Goal: Task Accomplishment & Management: Manage account settings

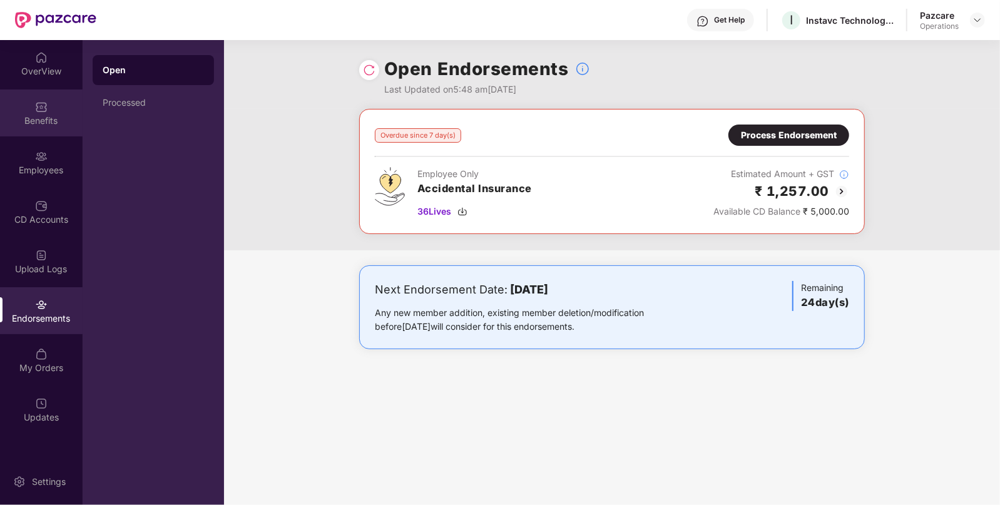
click at [50, 121] on div "Benefits" at bounding box center [41, 121] width 83 height 13
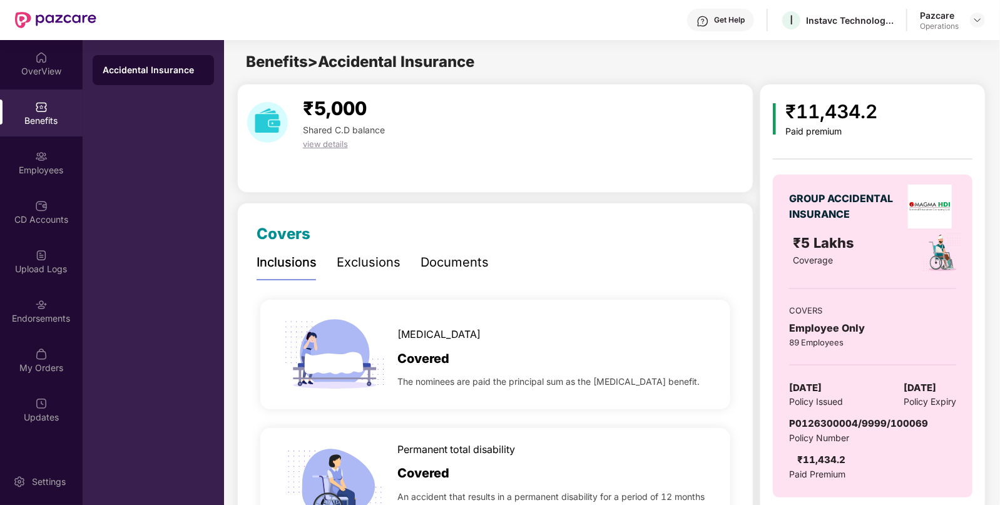
click at [34, 335] on div "OverView Benefits Employees CD Accounts Upload Logs Endorsements My Orders Upda…" at bounding box center [41, 238] width 83 height 396
click at [39, 329] on div "Endorsements" at bounding box center [41, 310] width 83 height 47
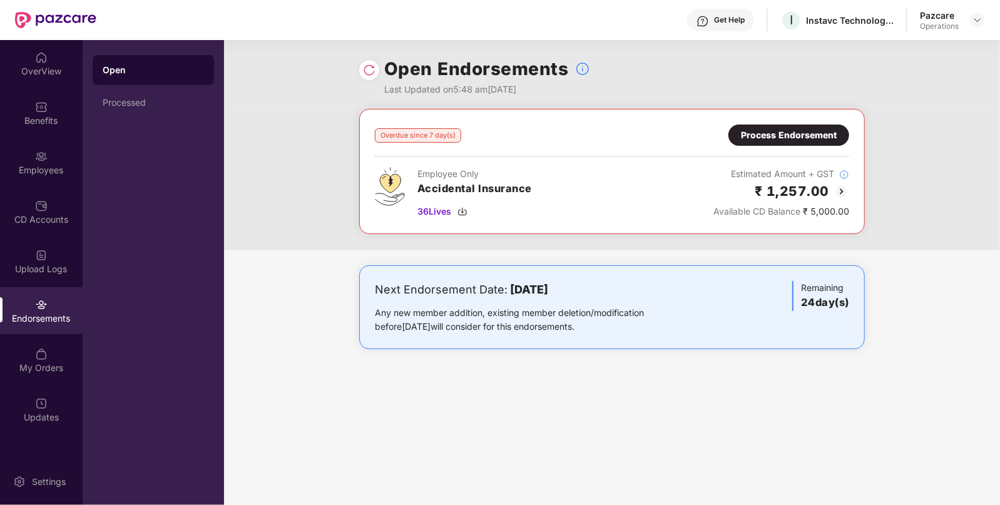
click at [807, 146] on div "Overdue since 7 day(s) Process Endorsement Employee Only Accidental Insurance 3…" at bounding box center [612, 172] width 474 height 94
click at [782, 135] on div "Process Endorsement" at bounding box center [789, 135] width 96 height 14
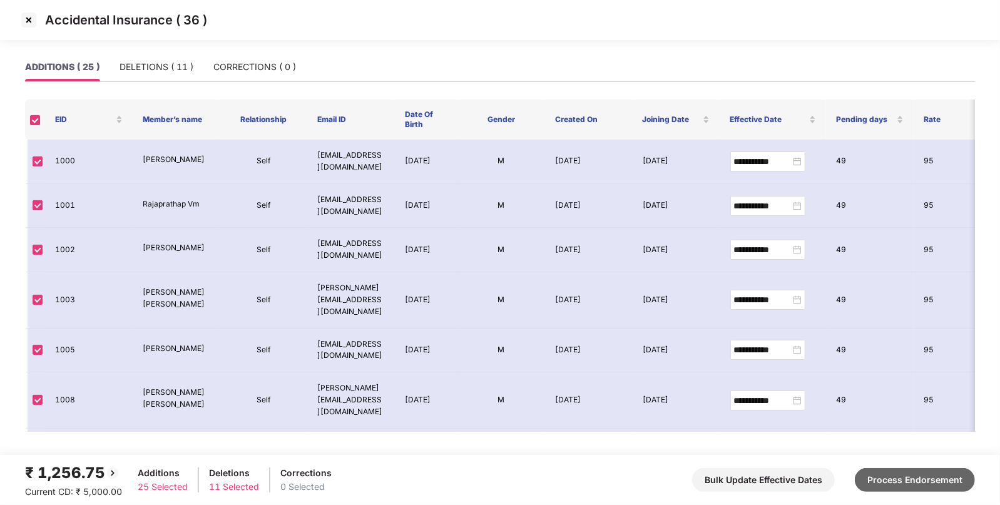
click at [907, 483] on button "Process Endorsement" at bounding box center [915, 480] width 120 height 24
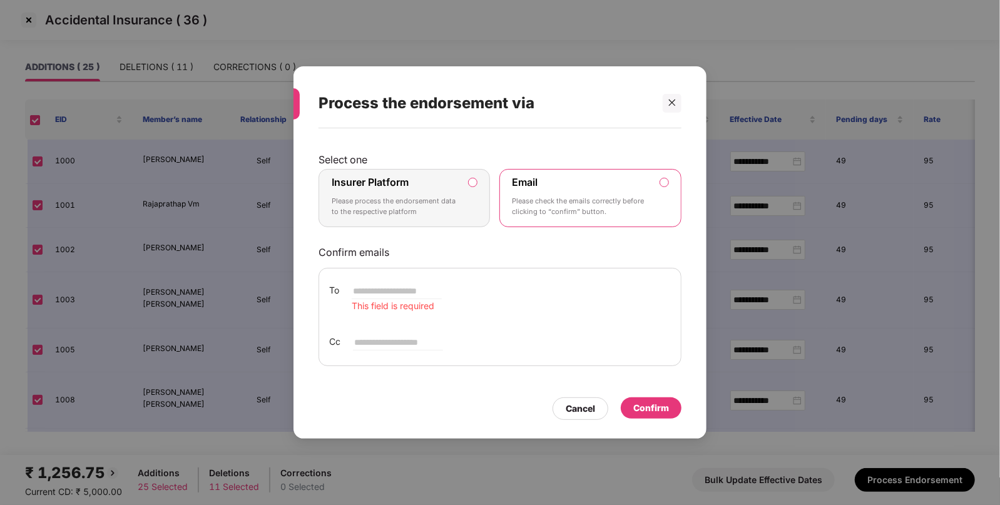
drag, startPoint x: 434, startPoint y: 209, endPoint x: 453, endPoint y: 227, distance: 26.1
click at [434, 208] on p "Please process the endorsement data to the respective platform" at bounding box center [396, 207] width 128 height 22
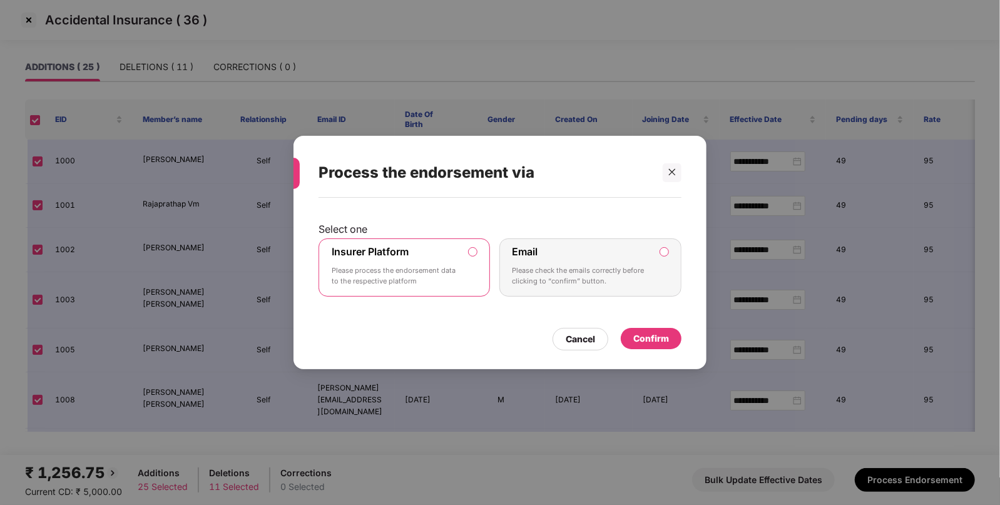
click at [660, 350] on div "Select one Insurer Platform Please process the endorsement data to the respecti…" at bounding box center [500, 278] width 413 height 160
click at [651, 328] on div "Confirm" at bounding box center [651, 338] width 61 height 21
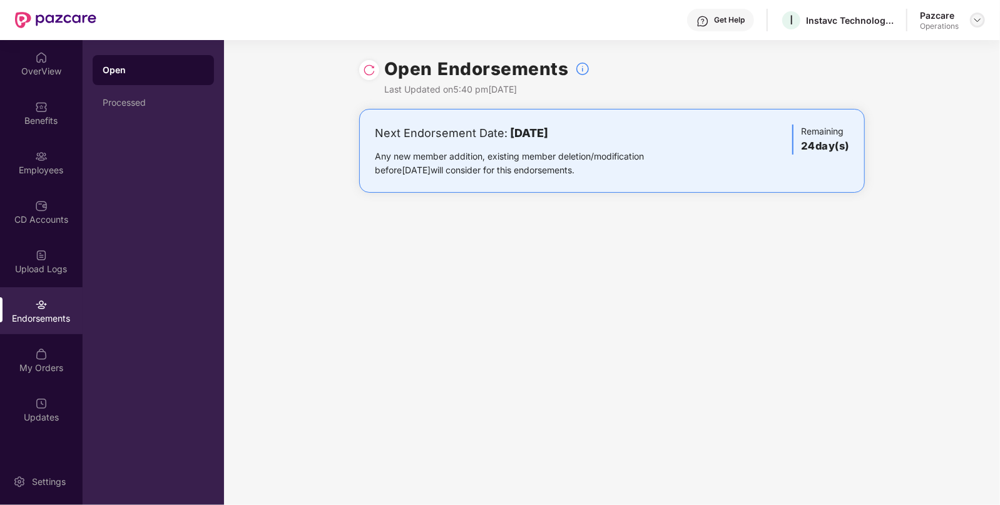
click at [979, 23] on img at bounding box center [978, 20] width 10 height 10
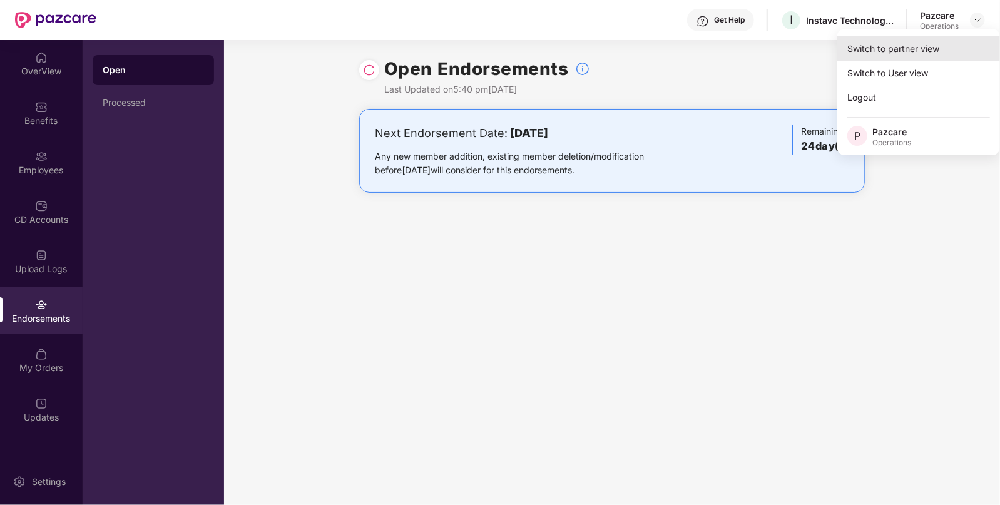
click at [950, 44] on div "Switch to partner view" at bounding box center [918, 48] width 163 height 24
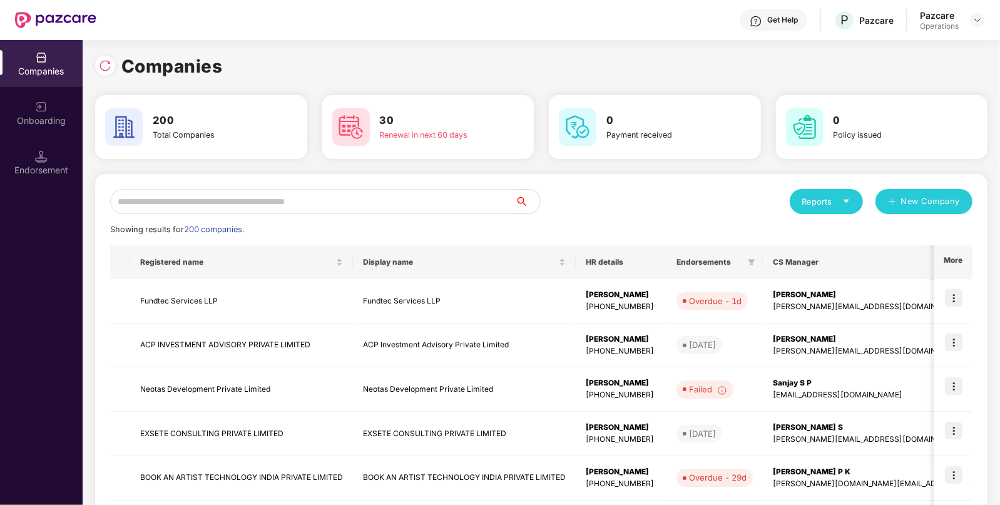
paste input "**********"
click at [409, 198] on input "**********" at bounding box center [312, 201] width 405 height 25
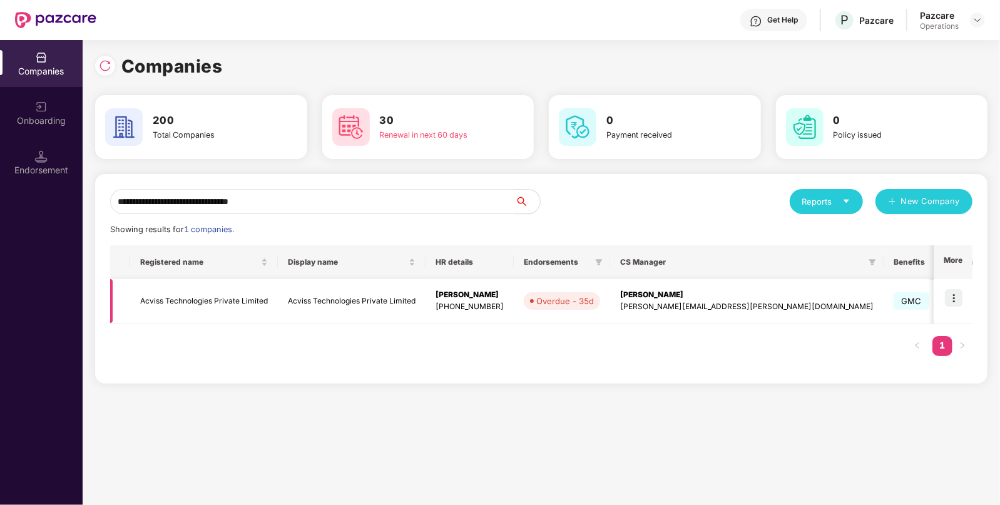
type input "**********"
click at [232, 296] on td "Acviss Technologies Private Limited" at bounding box center [204, 301] width 148 height 44
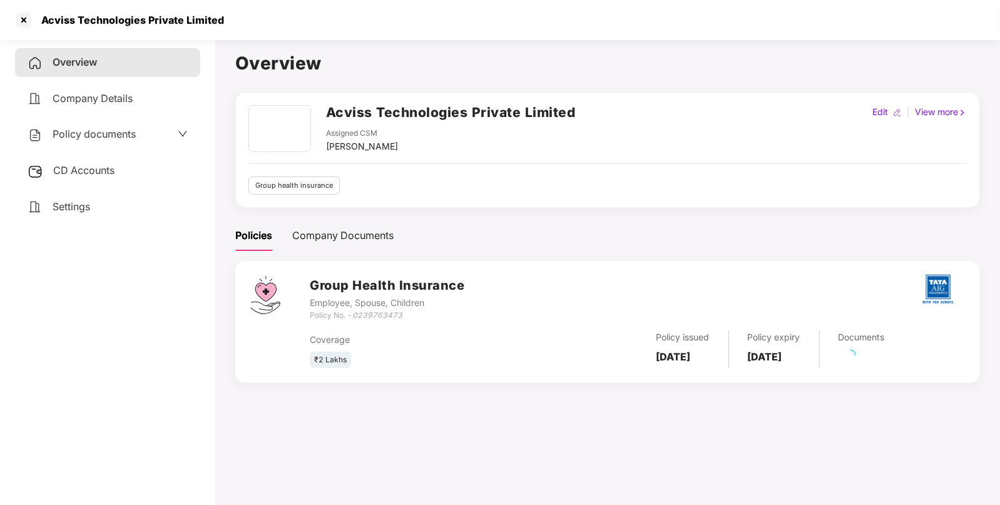
click at [128, 133] on span "Policy documents" at bounding box center [94, 134] width 83 height 13
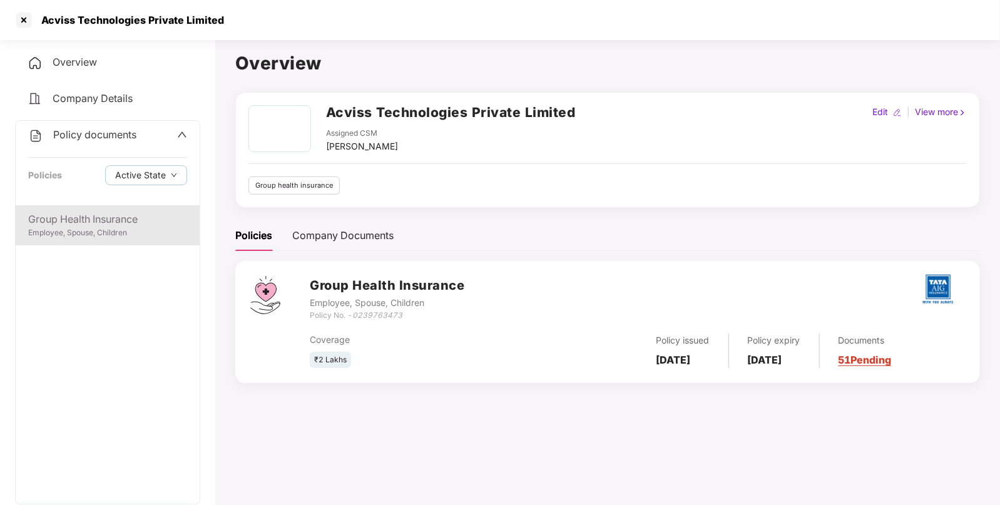
click at [110, 212] on div "Group Health Insurance" at bounding box center [107, 220] width 159 height 16
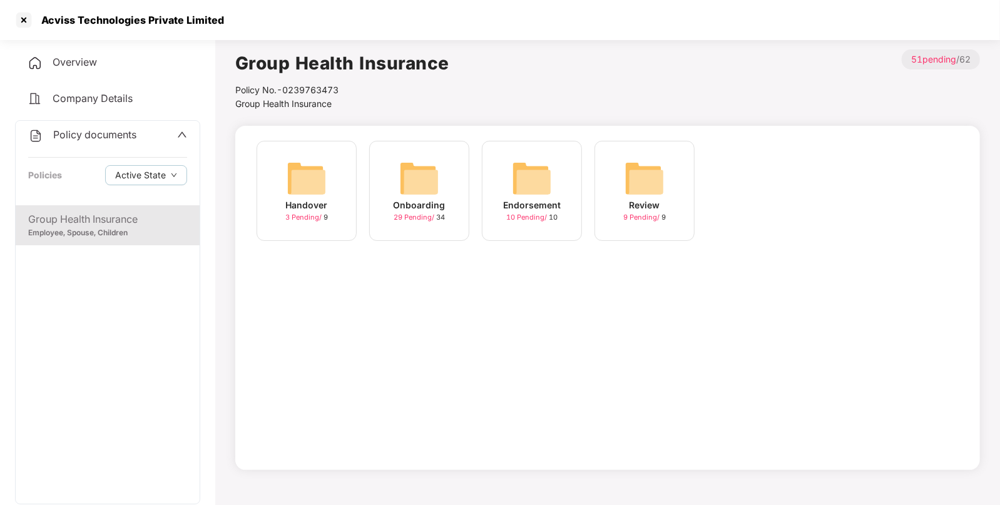
click at [543, 173] on img at bounding box center [532, 178] width 40 height 40
click at [534, 175] on img at bounding box center [532, 178] width 40 height 40
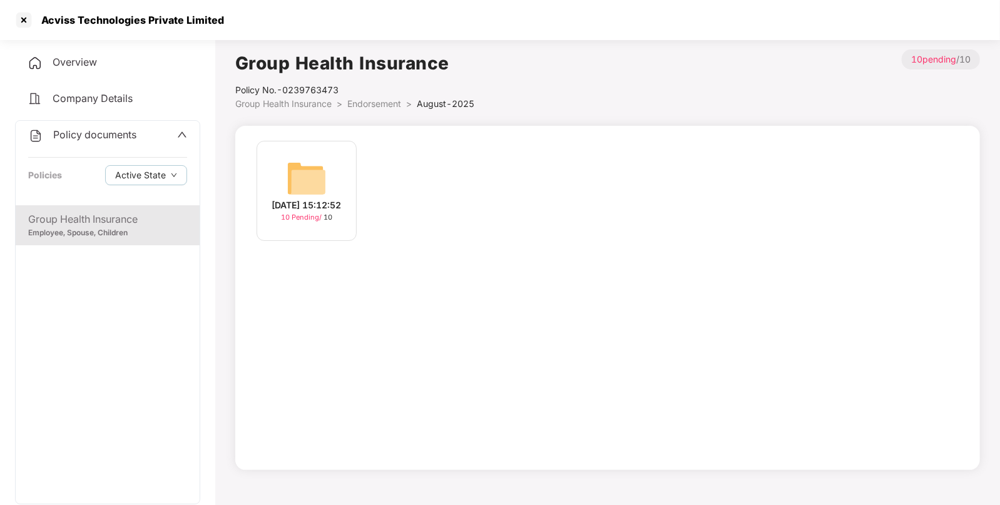
click at [329, 171] on div "19-Aug-2025 15:12:52 10 Pending / 10" at bounding box center [307, 191] width 100 height 100
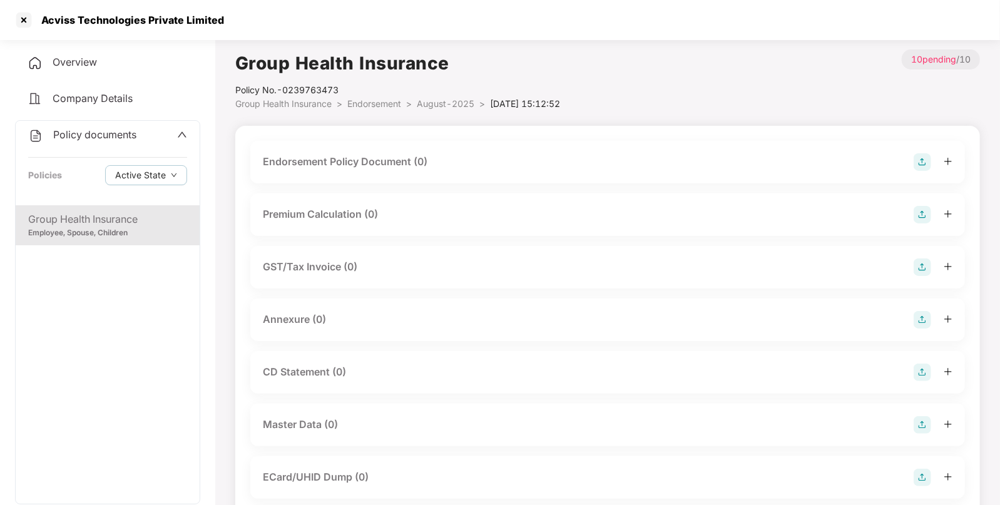
click at [922, 156] on img at bounding box center [923, 162] width 18 height 18
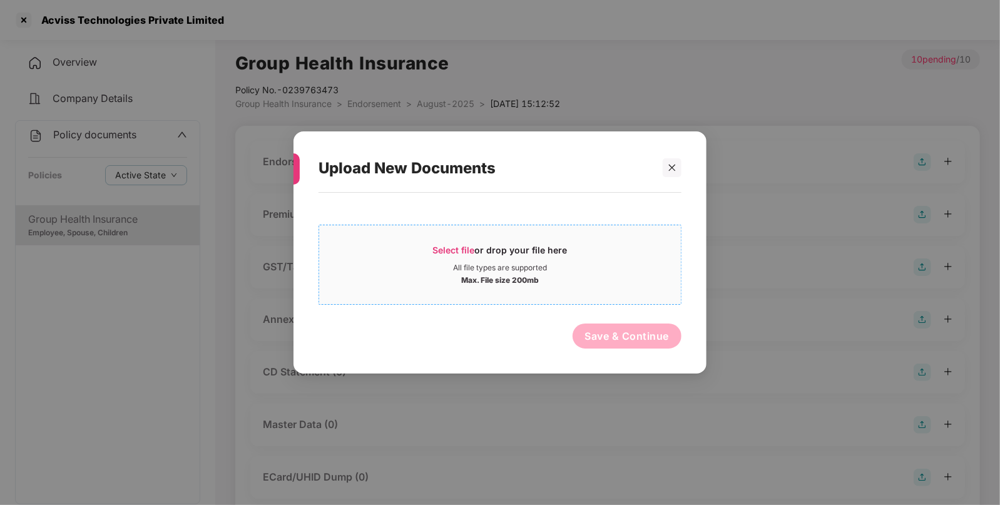
click at [554, 250] on div "Select file or drop your file here" at bounding box center [500, 253] width 135 height 19
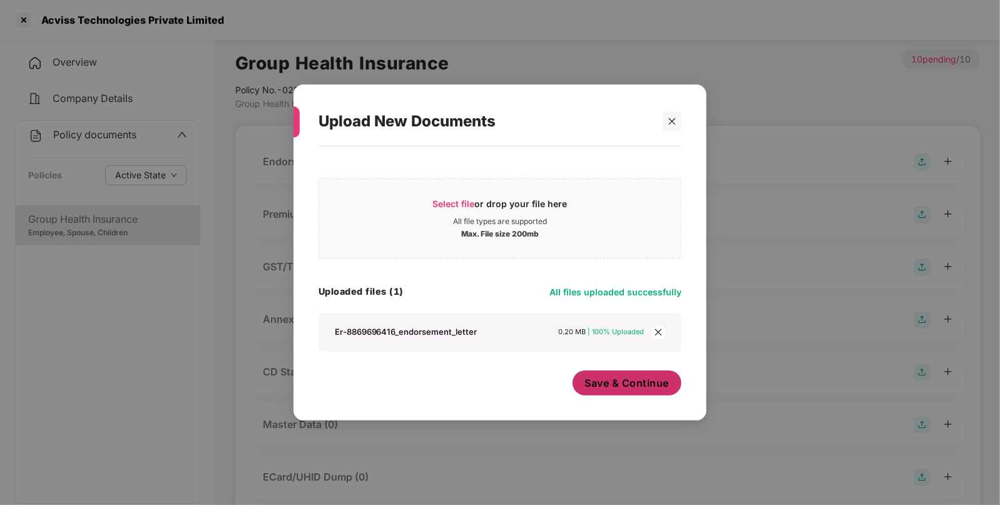
click at [604, 383] on span "Save & Continue" at bounding box center [627, 383] width 84 height 14
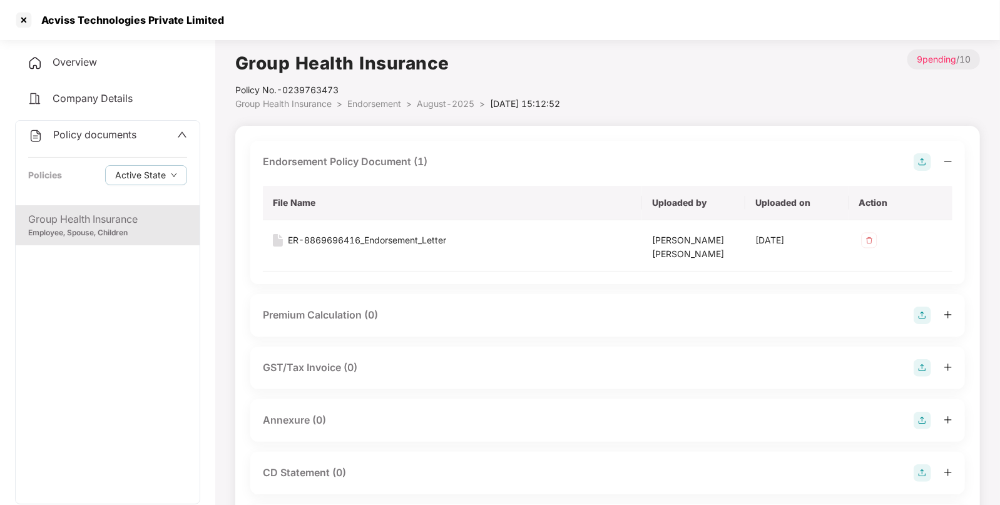
click at [922, 417] on img at bounding box center [923, 421] width 18 height 18
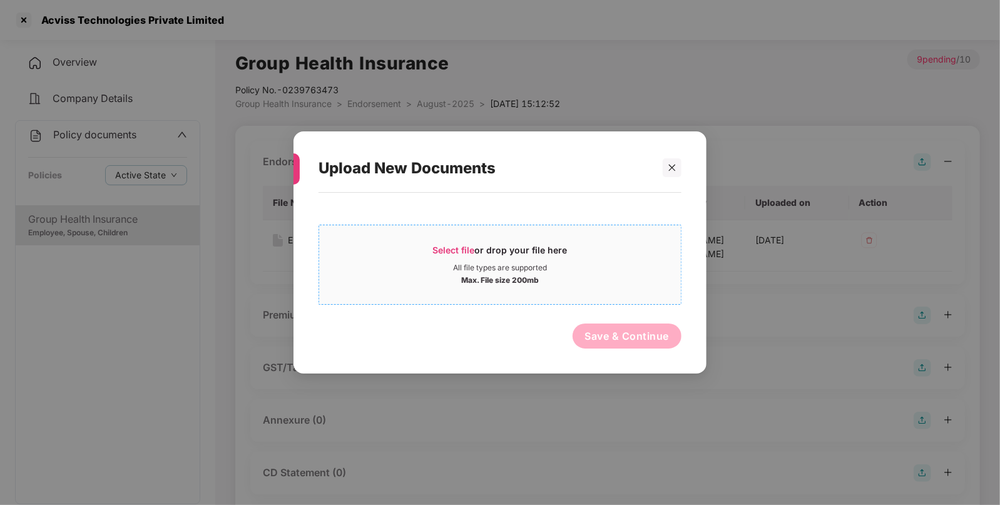
click at [482, 255] on div "Select file or drop your file here" at bounding box center [500, 253] width 135 height 19
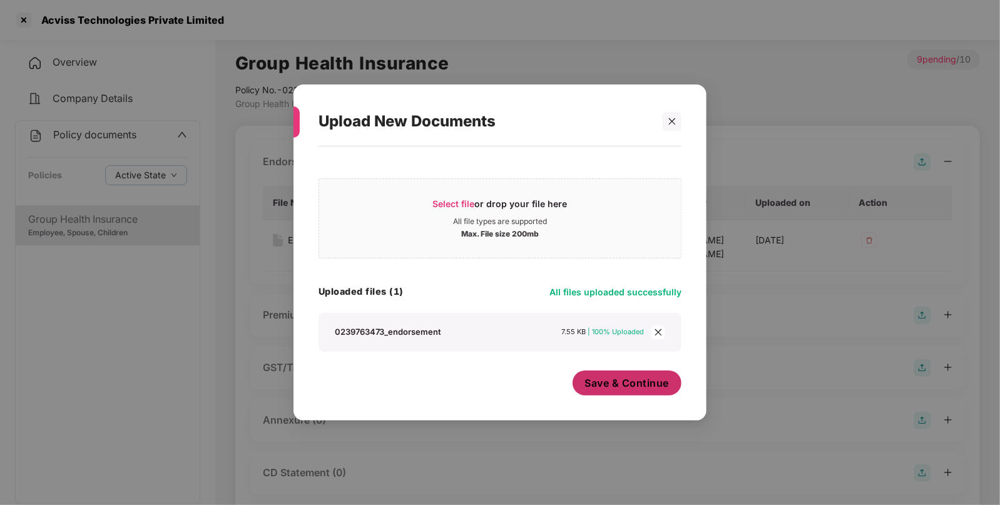
click at [648, 386] on span "Save & Continue" at bounding box center [627, 383] width 84 height 14
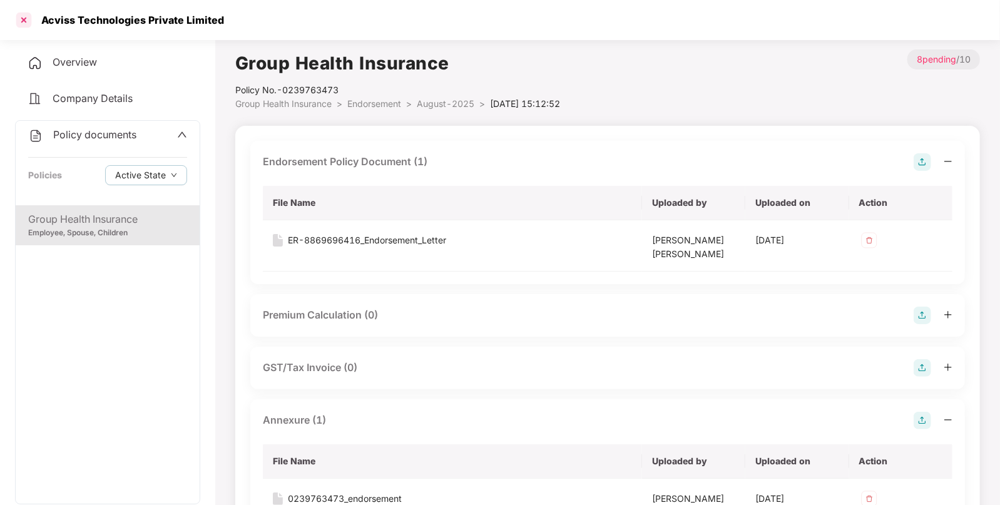
click at [22, 20] on div at bounding box center [24, 20] width 20 height 20
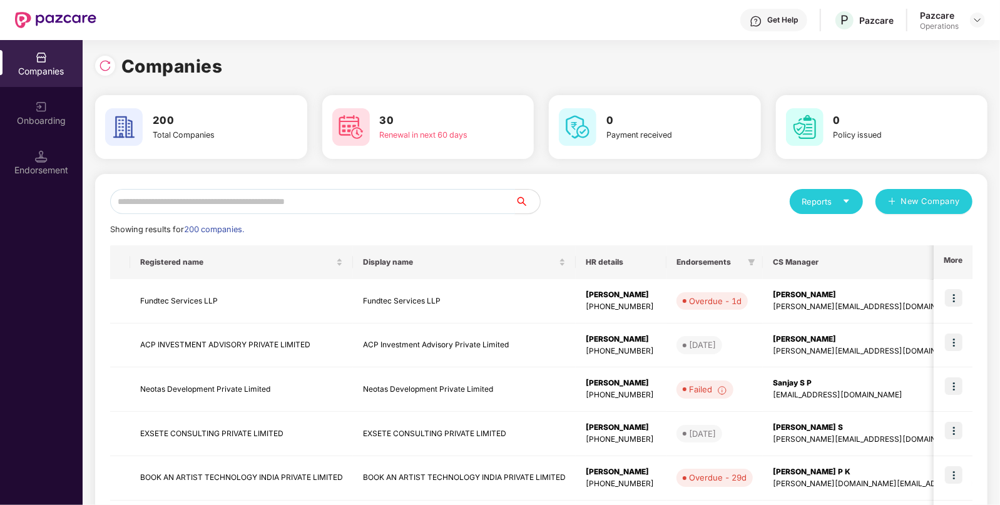
click at [301, 205] on input "text" at bounding box center [312, 201] width 405 height 25
paste input "**********"
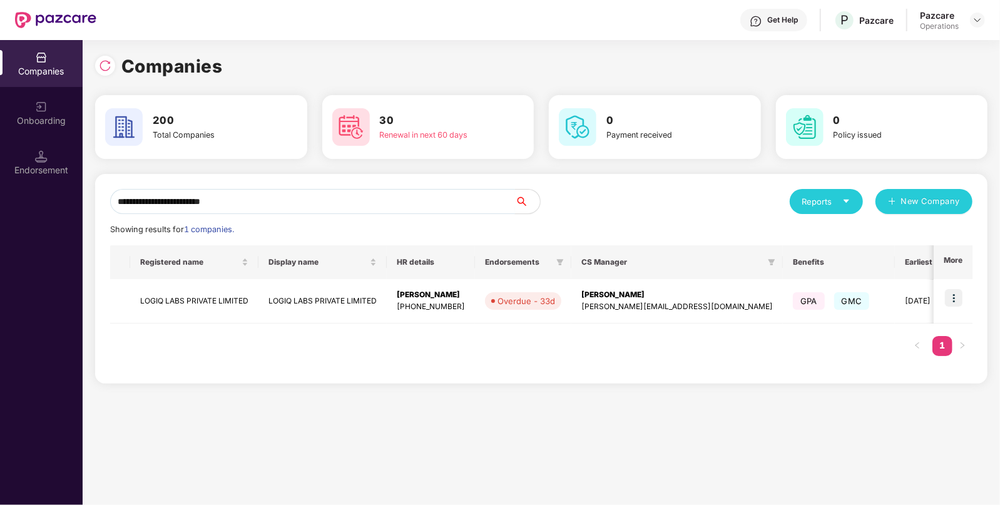
type input "**********"
click at [957, 303] on img at bounding box center [954, 298] width 18 height 18
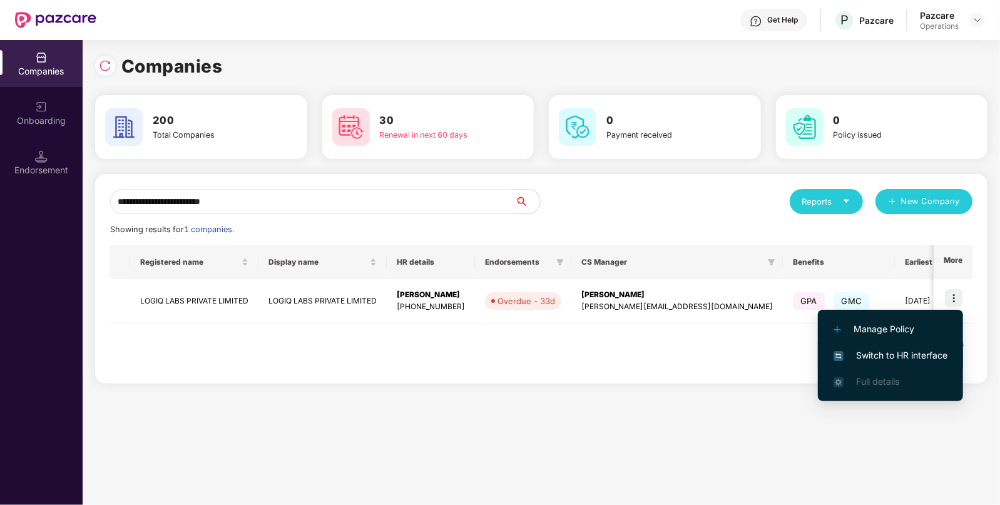
click at [905, 351] on span "Switch to HR interface" at bounding box center [891, 356] width 114 height 14
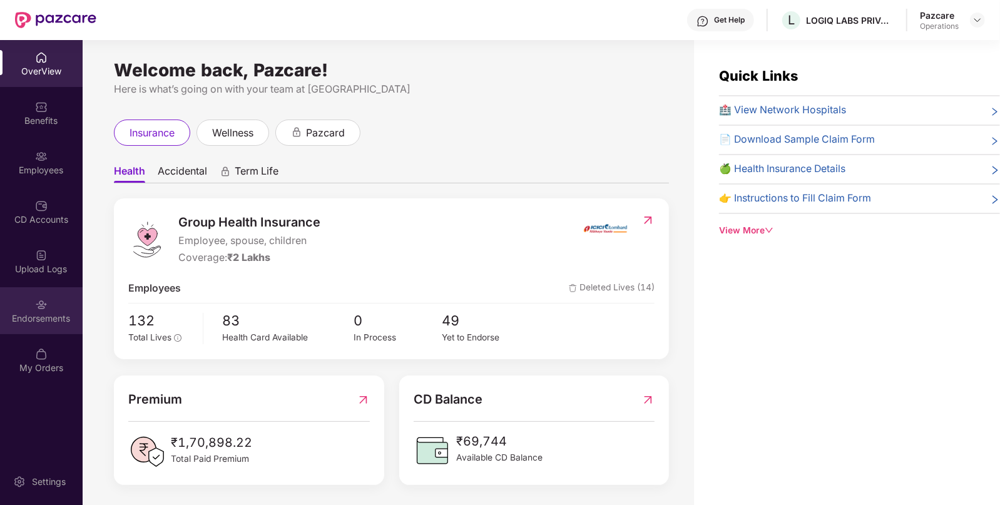
click at [54, 302] on div "Endorsements" at bounding box center [41, 310] width 83 height 47
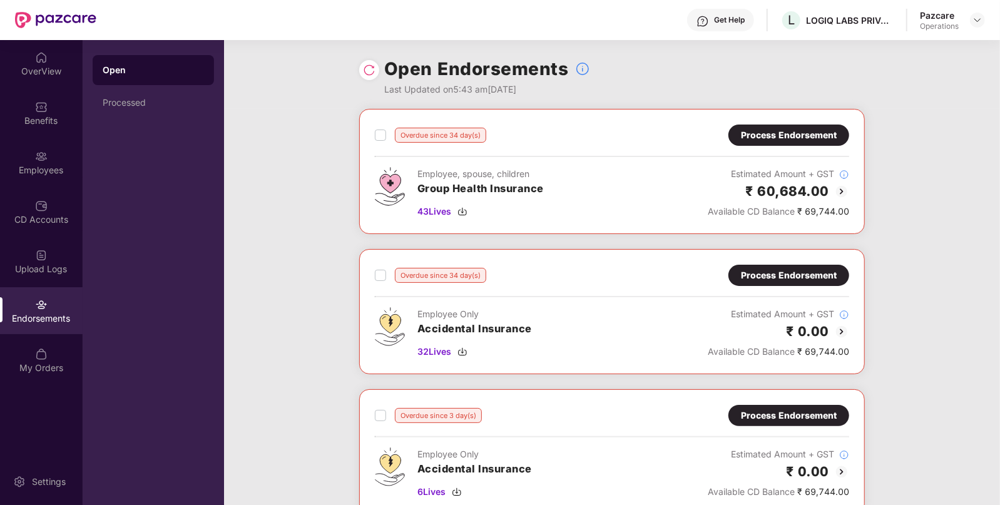
click at [776, 136] on div "Process Endorsement" at bounding box center [789, 135] width 96 height 14
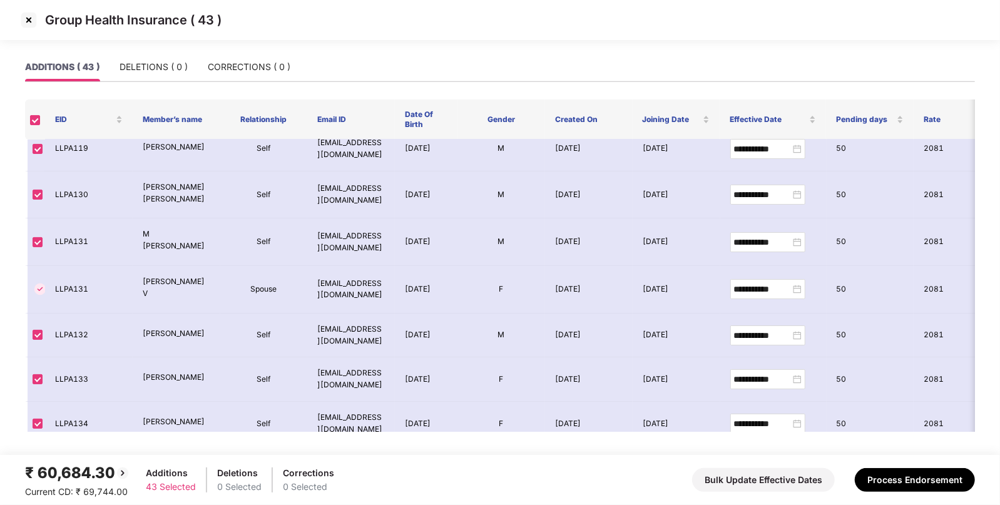
scroll to position [1, 0]
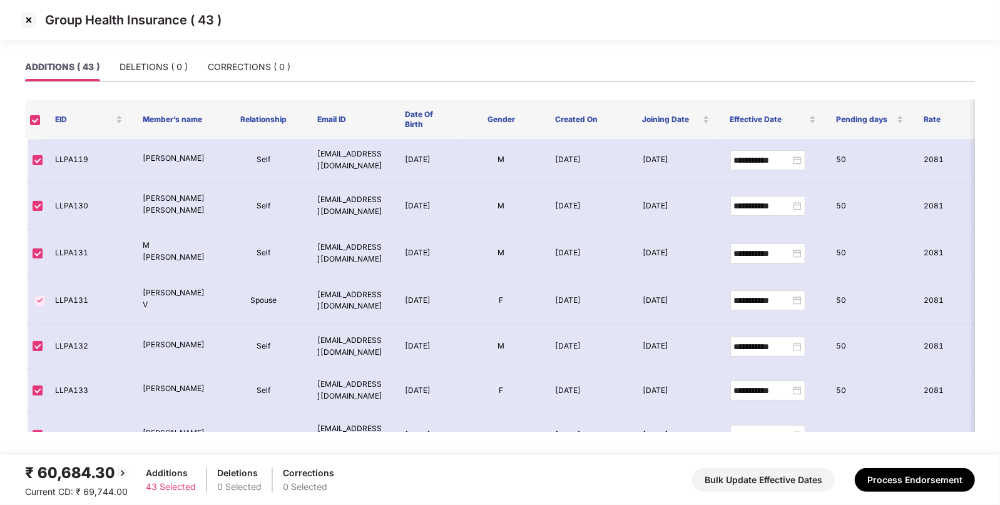
click at [29, 23] on img at bounding box center [29, 20] width 20 height 20
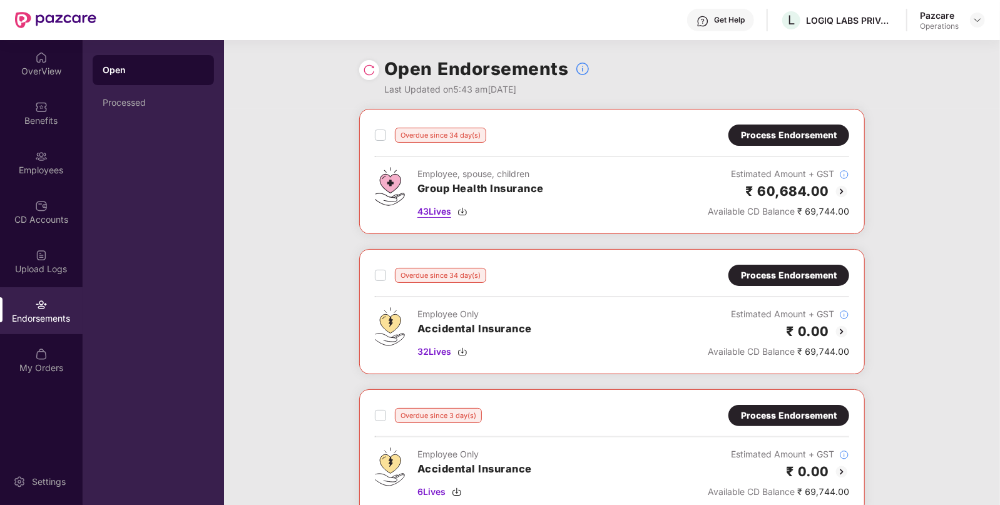
click at [441, 208] on span "43 Lives" at bounding box center [434, 212] width 34 height 14
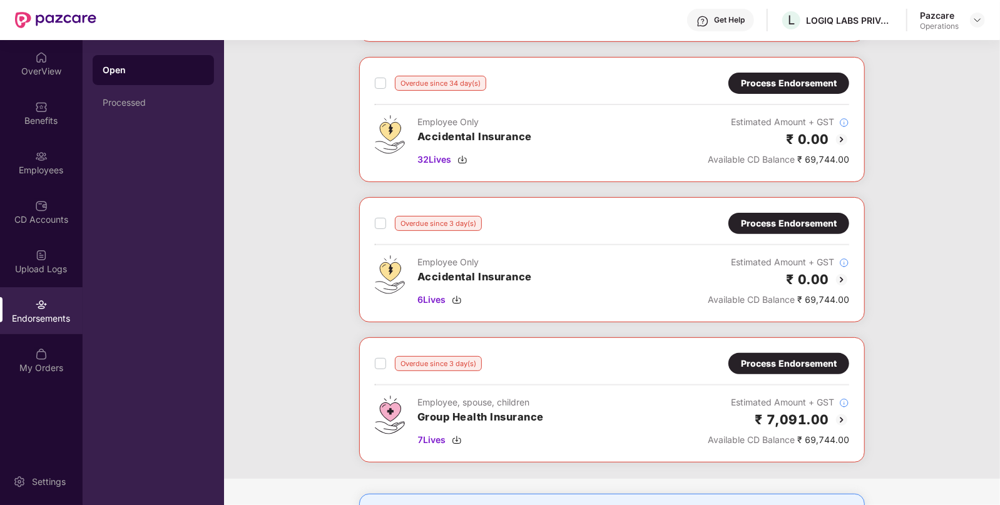
scroll to position [287, 0]
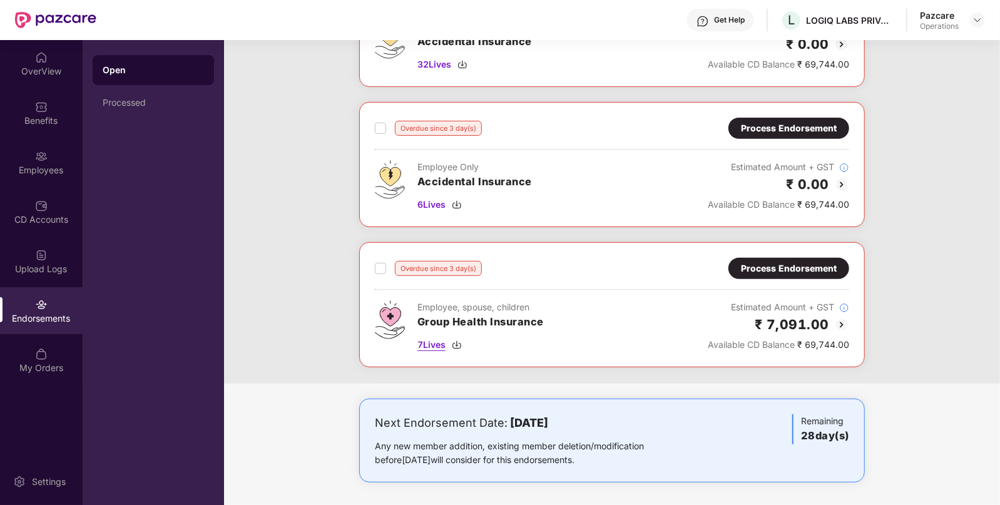
click at [431, 343] on span "7 Lives" at bounding box center [431, 345] width 28 height 14
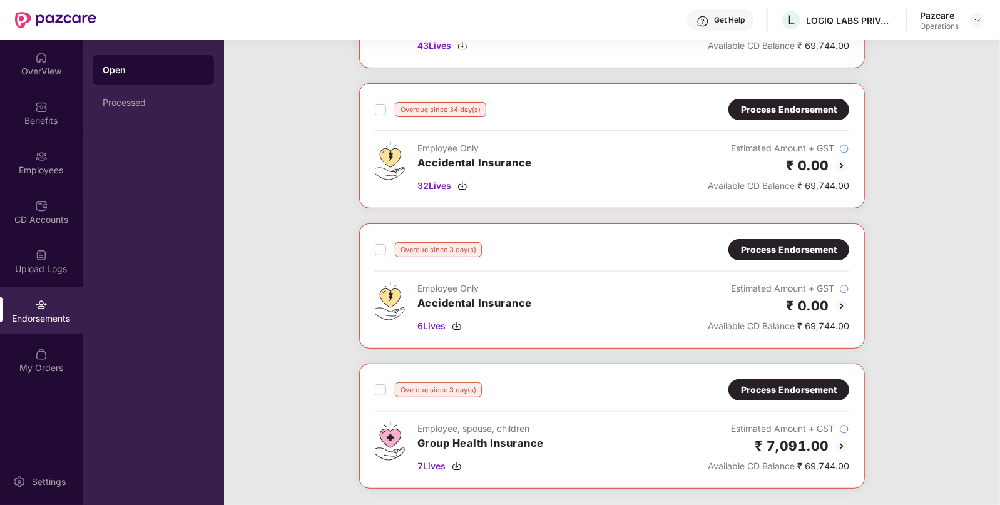
scroll to position [165, 0]
click at [773, 106] on div "Process Endorsement" at bounding box center [789, 110] width 96 height 14
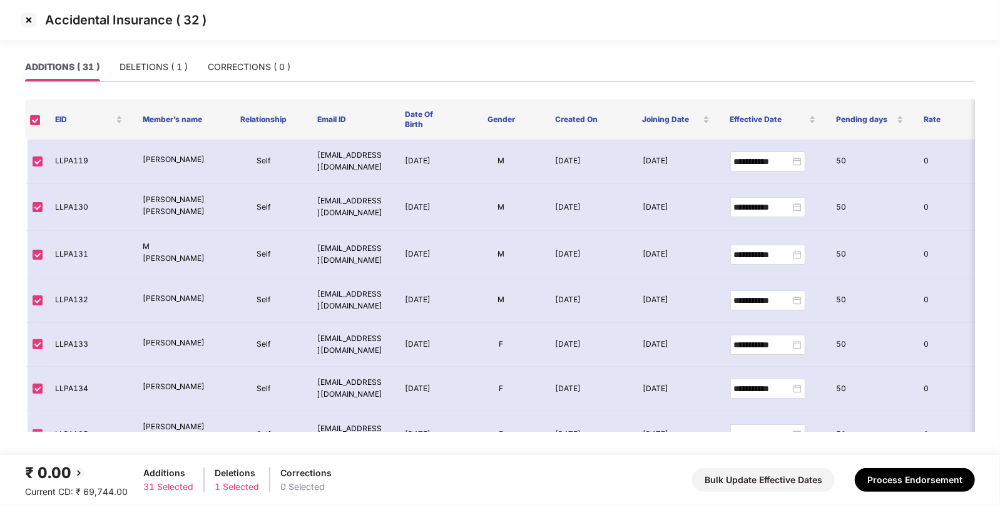
click at [28, 21] on img at bounding box center [29, 20] width 20 height 20
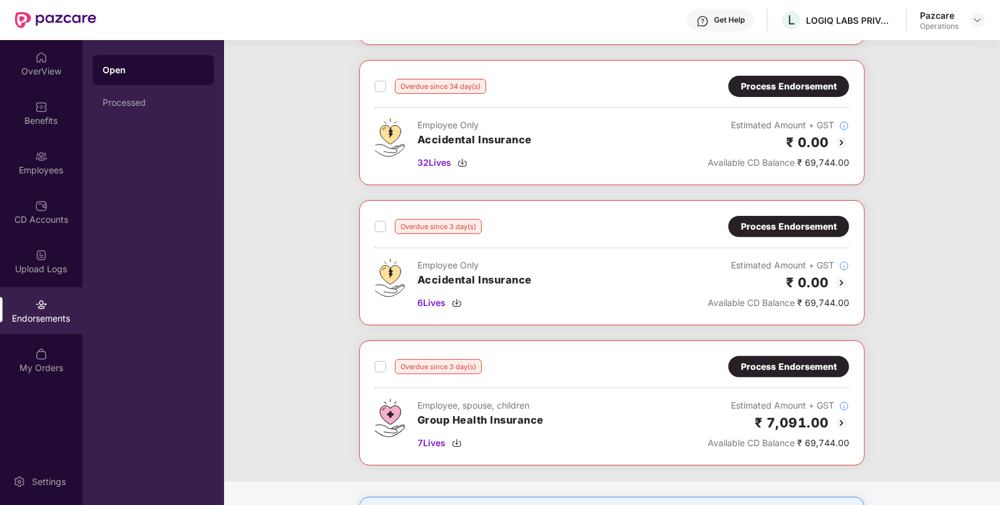
scroll to position [191, 0]
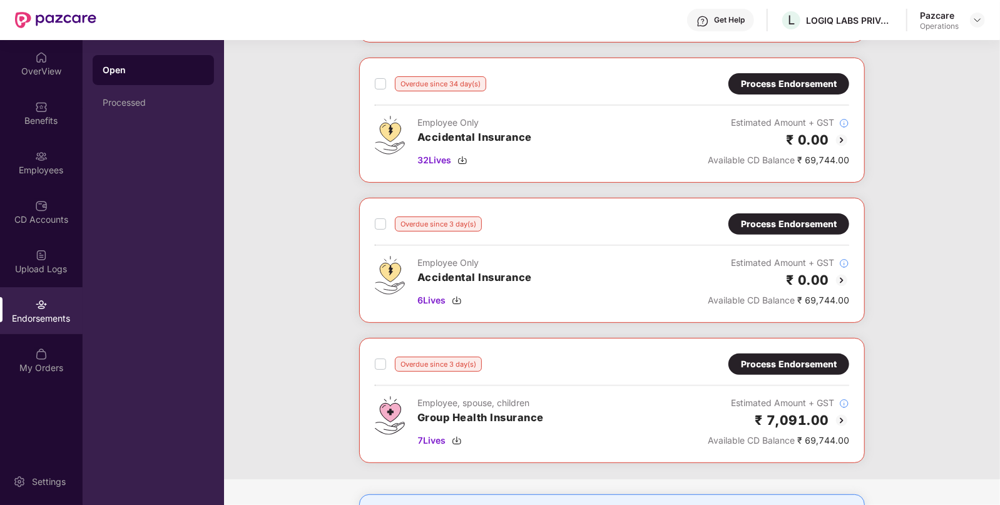
click at [755, 364] on div "Process Endorsement" at bounding box center [789, 364] width 96 height 14
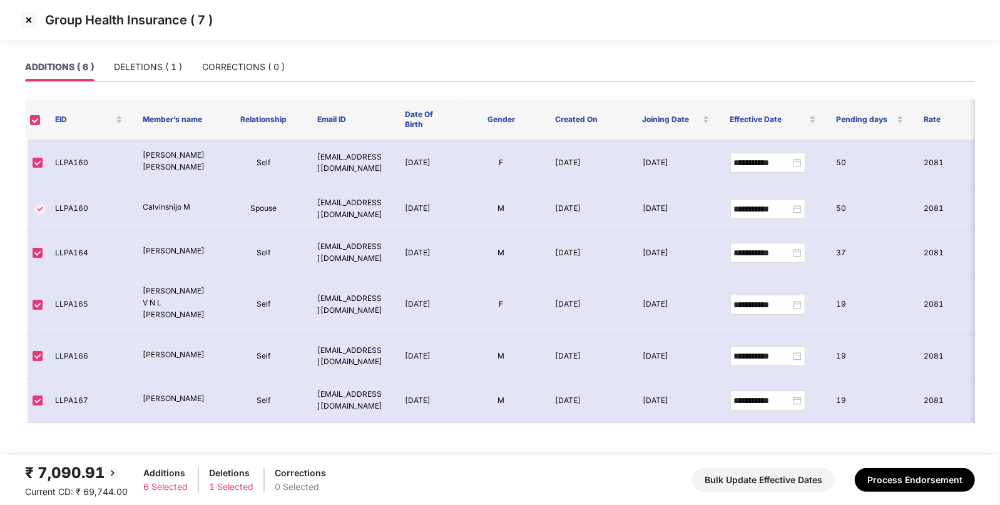
click at [25, 19] on img at bounding box center [29, 20] width 20 height 20
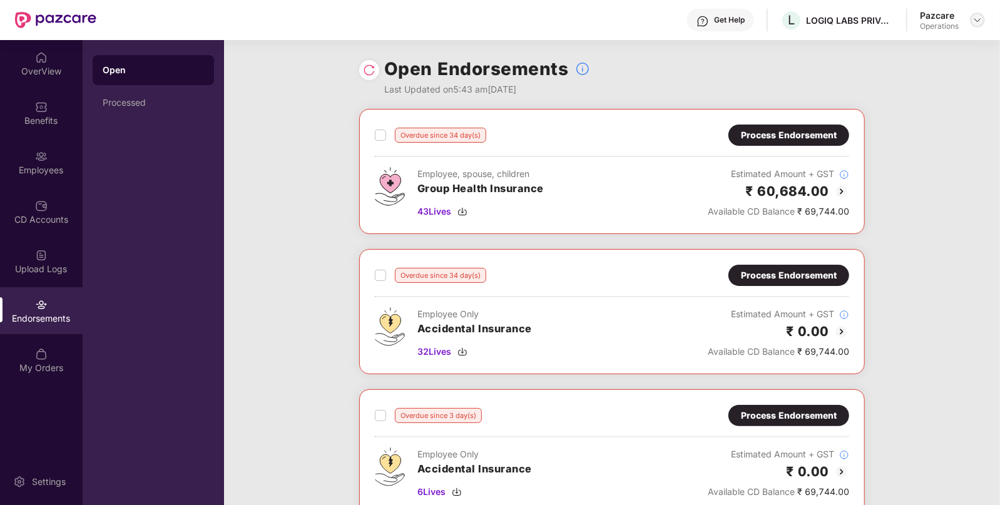
click at [979, 24] on div at bounding box center [977, 20] width 15 height 15
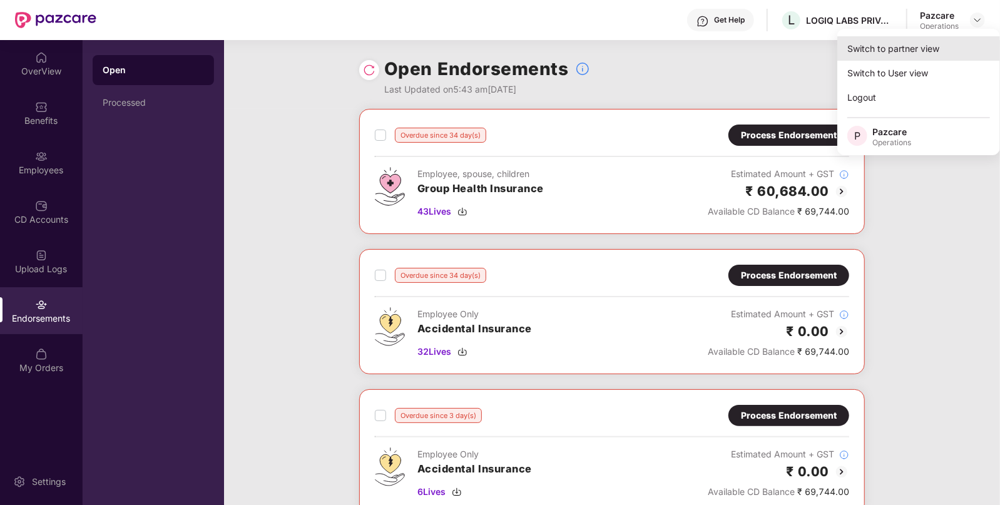
click at [952, 41] on div "Switch to partner view" at bounding box center [918, 48] width 163 height 24
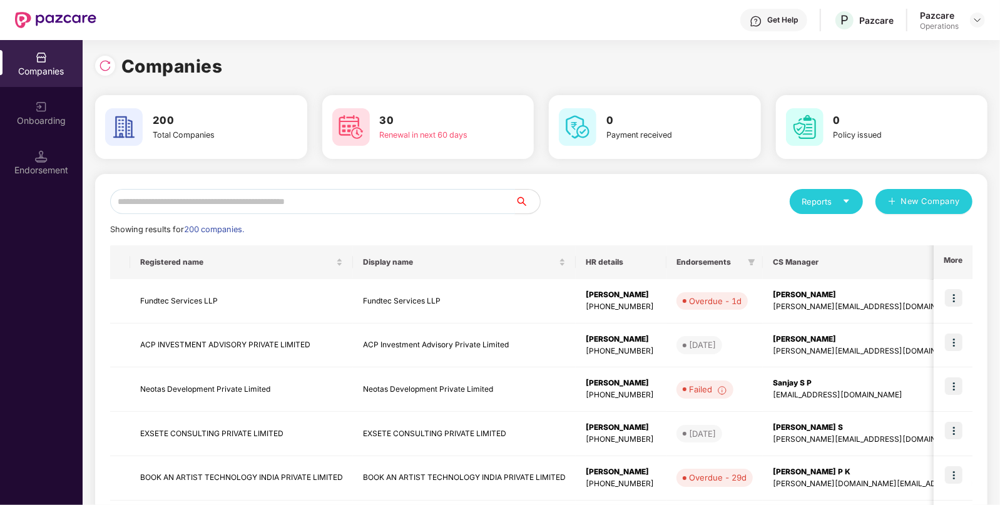
paste input "**********"
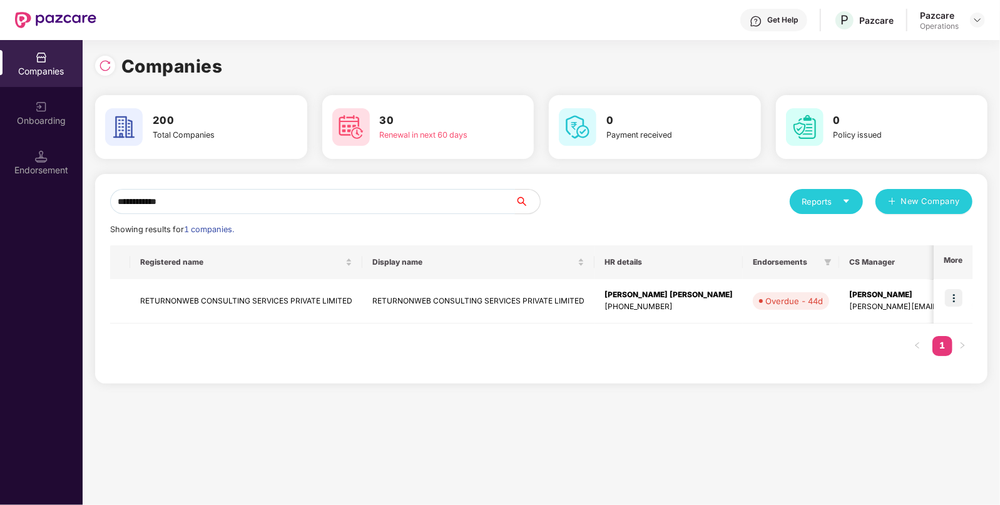
click at [404, 198] on input "**********" at bounding box center [312, 201] width 405 height 25
type input "**********"
click at [961, 294] on img at bounding box center [954, 298] width 18 height 18
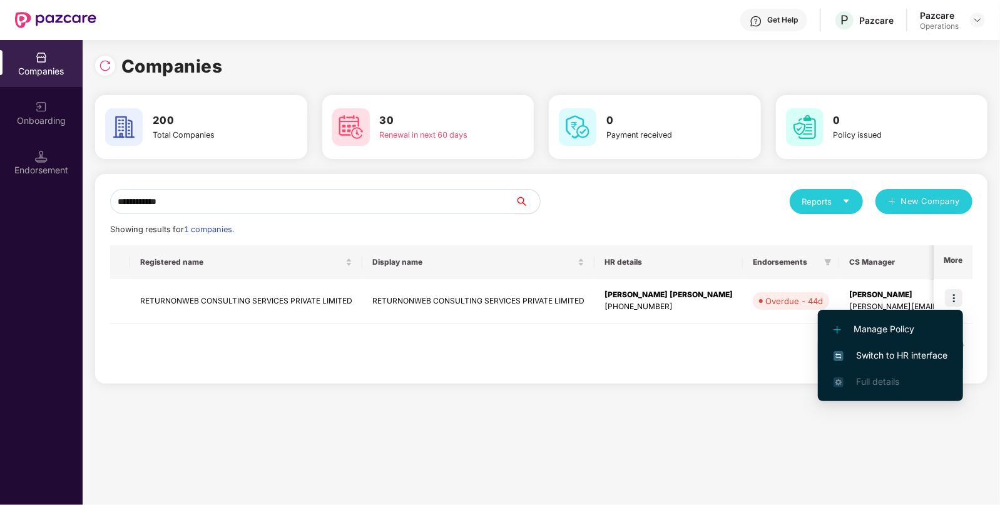
click at [916, 357] on span "Switch to HR interface" at bounding box center [891, 356] width 114 height 14
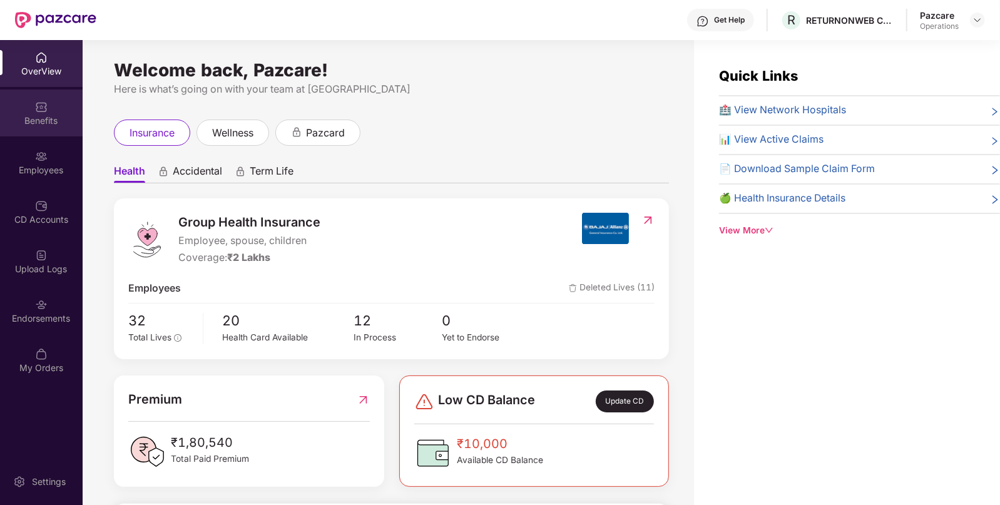
click at [43, 116] on div "Benefits" at bounding box center [41, 121] width 83 height 13
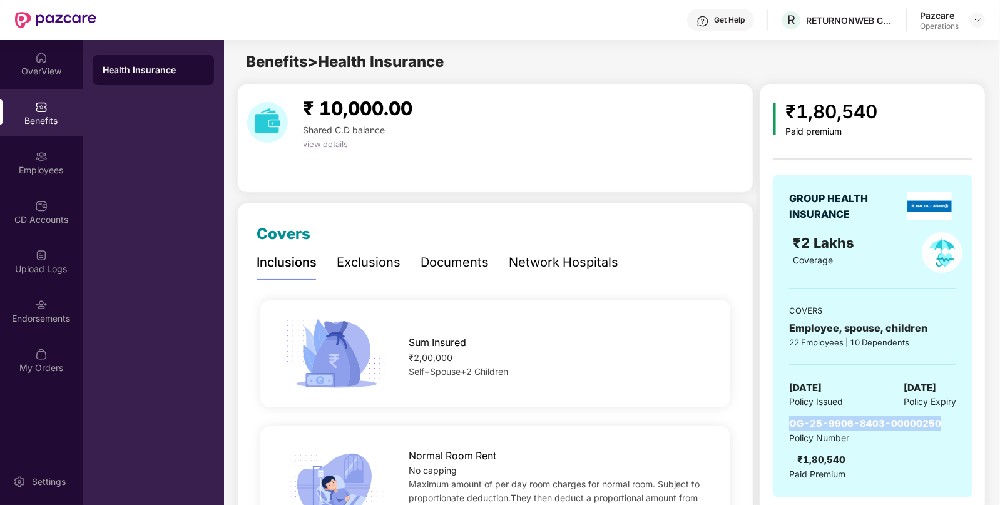
drag, startPoint x: 790, startPoint y: 426, endPoint x: 938, endPoint y: 414, distance: 148.1
click at [938, 414] on div "GROUP HEALTH INSURANCE ₹2 Lakhs Coverage COVERS Employee, spouse, children 22 E…" at bounding box center [873, 336] width 200 height 323
copy span "OG-25-9906-8403-00000250"
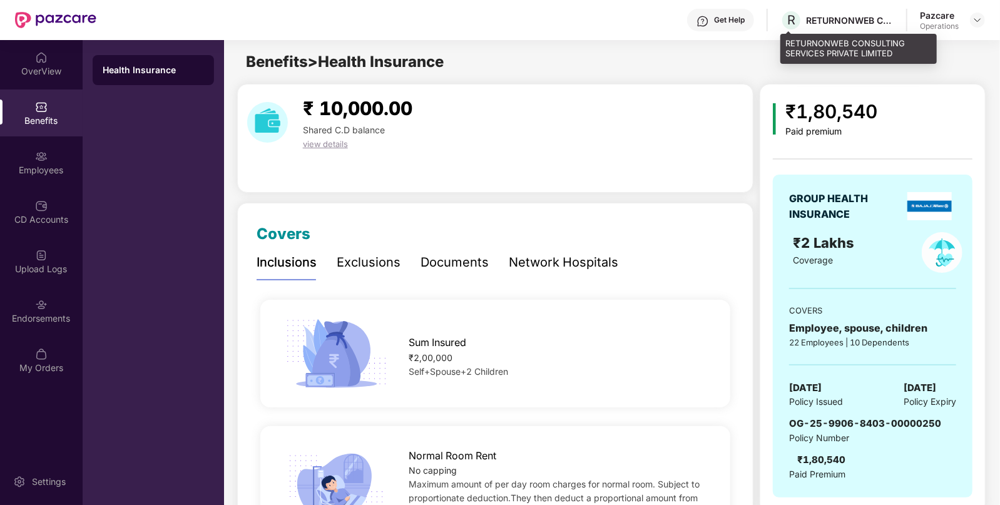
click at [835, 14] on div "RETURNONWEB CONSULTING SERVICES PRIVATE LIMITED" at bounding box center [850, 20] width 88 height 12
copy div "RETURNONWEB"
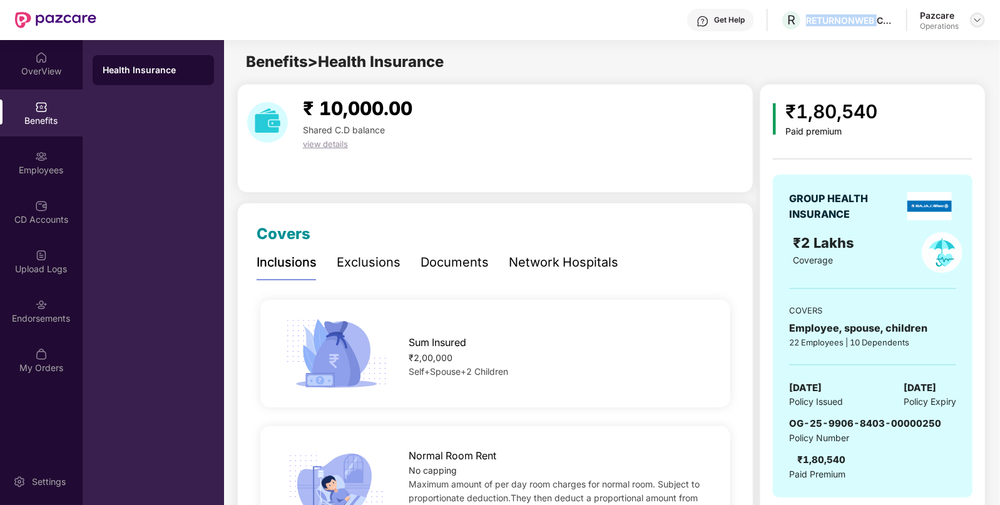
click at [976, 18] on img at bounding box center [978, 20] width 10 height 10
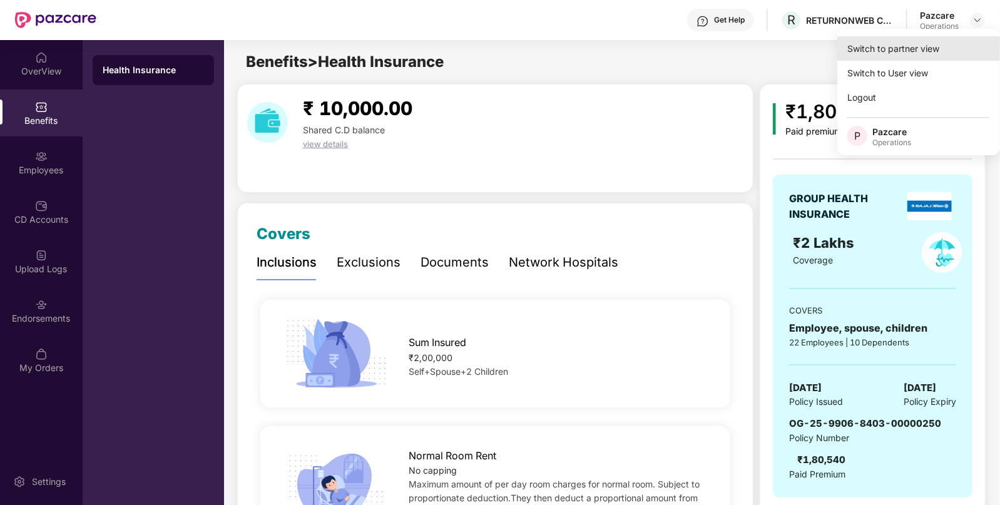
click at [939, 43] on div "Switch to partner view" at bounding box center [918, 48] width 163 height 24
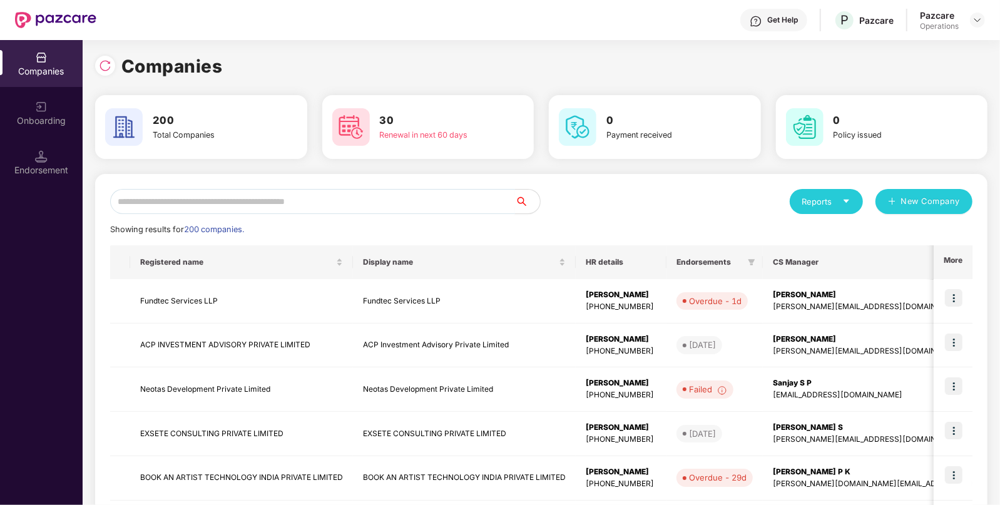
click at [401, 203] on input "text" at bounding box center [312, 201] width 405 height 25
paste input "**********"
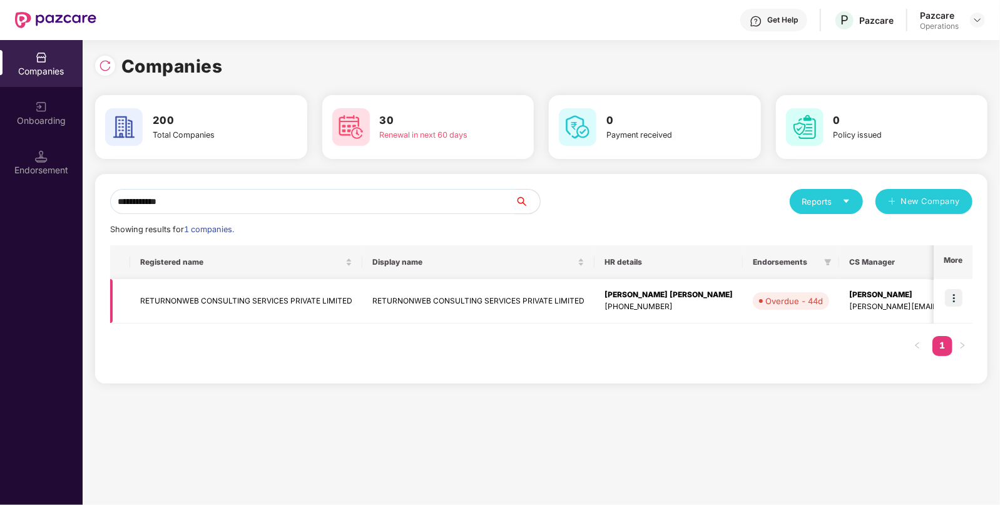
type input "**********"
click at [212, 305] on td "RETURNONWEB CONSULTING SERVICES PRIVATE LIMITED" at bounding box center [246, 301] width 232 height 44
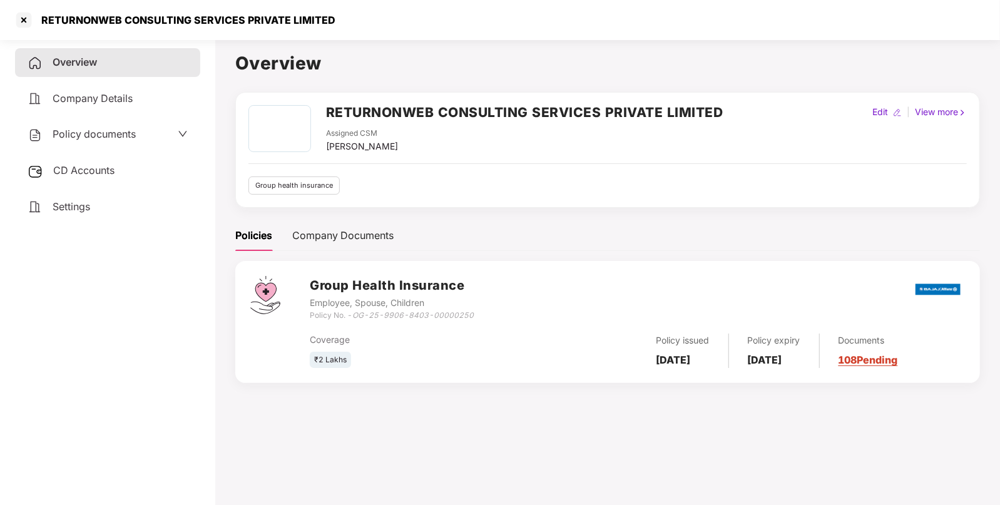
click at [161, 130] on div "Policy documents" at bounding box center [108, 134] width 160 height 16
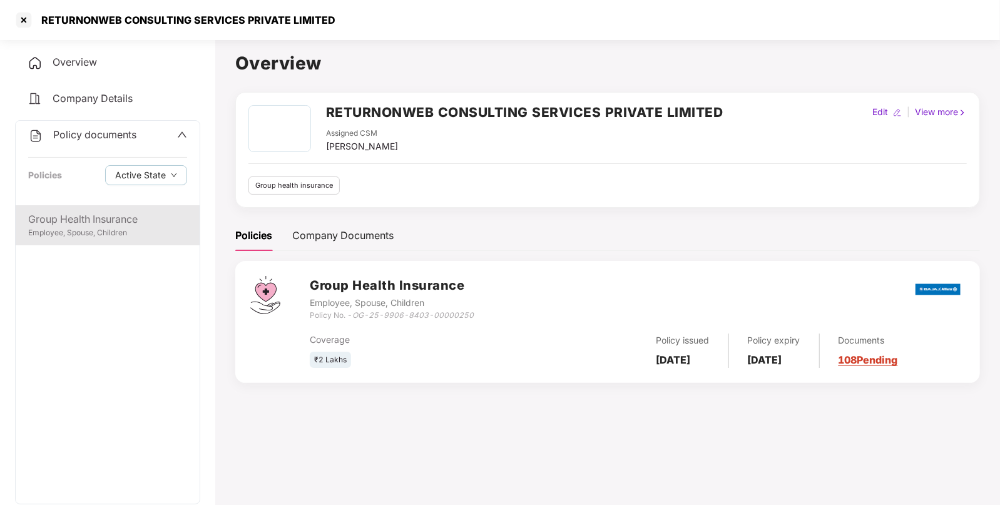
click at [96, 213] on div "Group Health Insurance" at bounding box center [107, 220] width 159 height 16
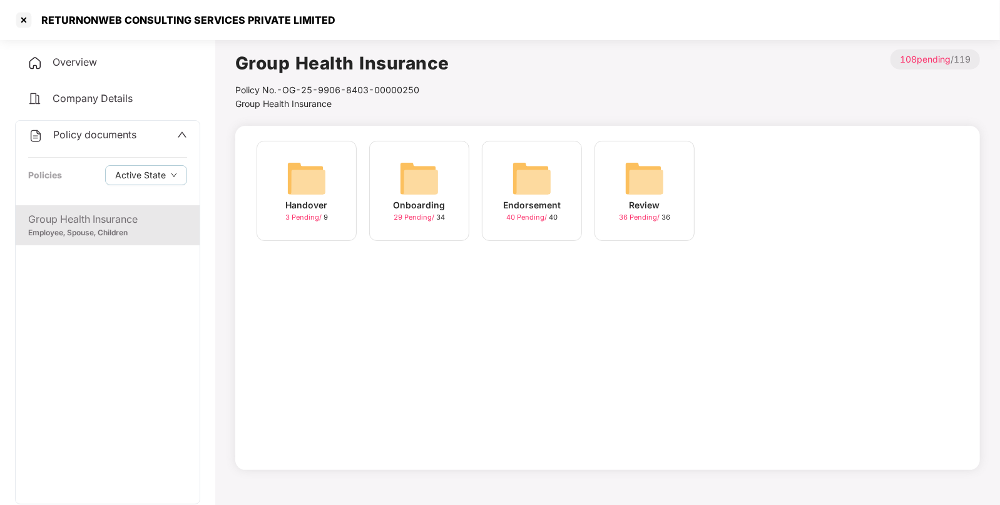
click at [526, 186] on img at bounding box center [532, 178] width 40 height 40
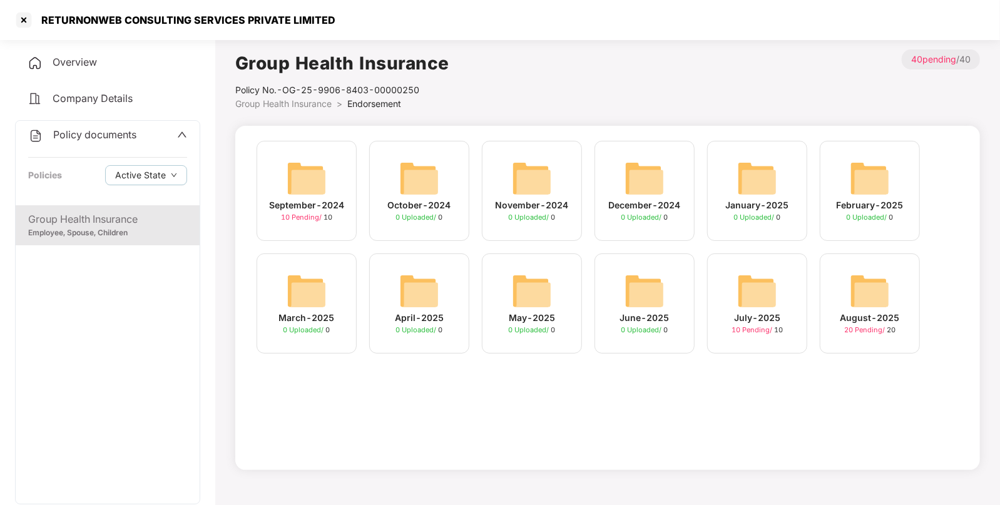
click at [870, 282] on img at bounding box center [870, 291] width 40 height 40
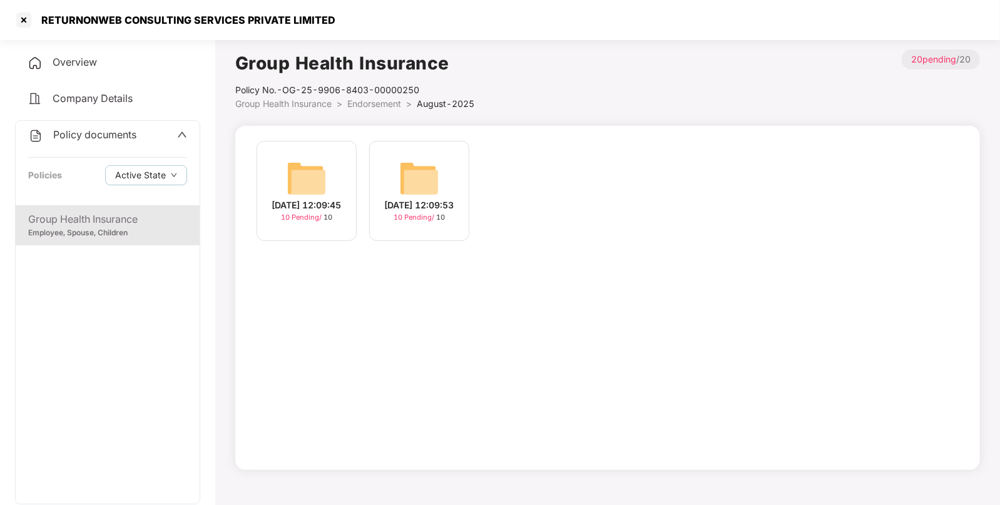
click at [414, 180] on img at bounding box center [419, 178] width 40 height 40
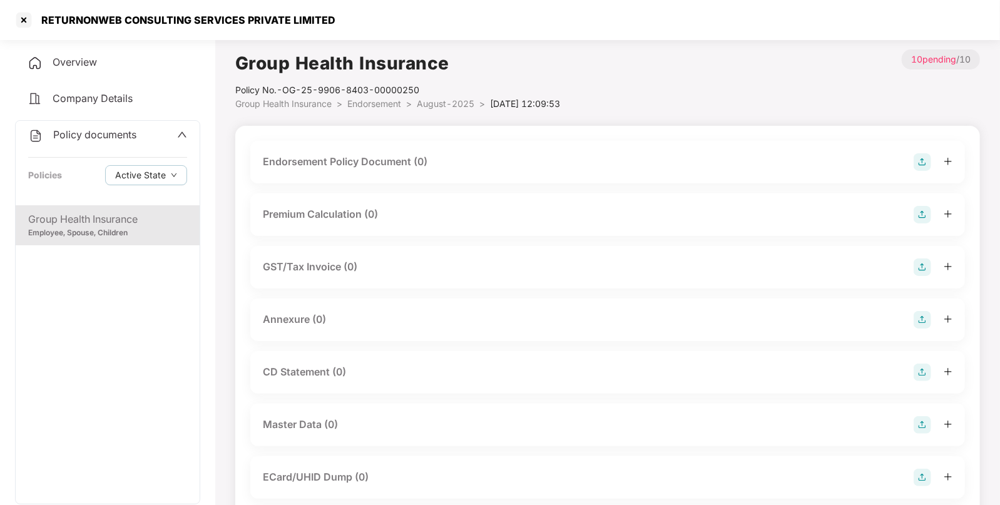
click at [924, 156] on img at bounding box center [923, 162] width 18 height 18
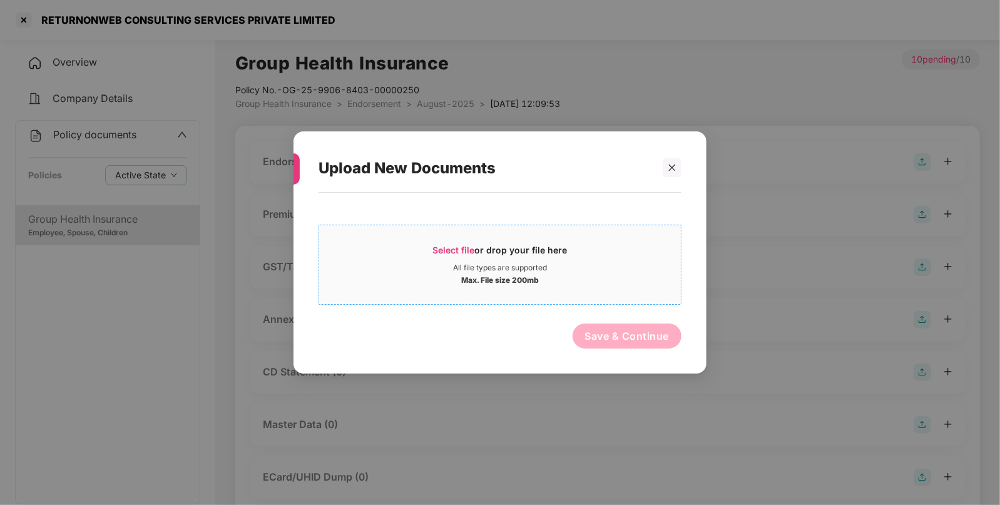
click at [409, 248] on div "Select file or drop your file here" at bounding box center [500, 253] width 362 height 19
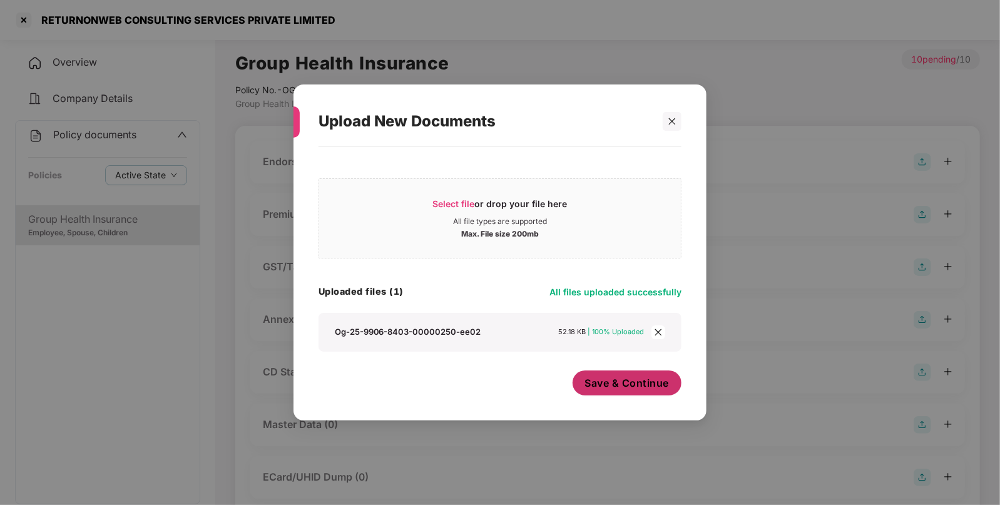
click at [606, 385] on span "Save & Continue" at bounding box center [627, 383] width 84 height 14
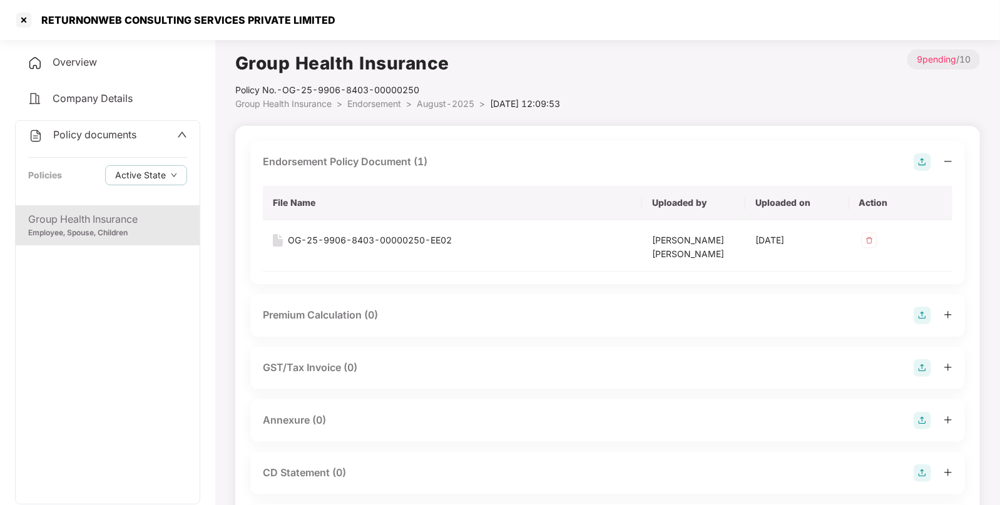
click at [921, 421] on img at bounding box center [923, 421] width 18 height 18
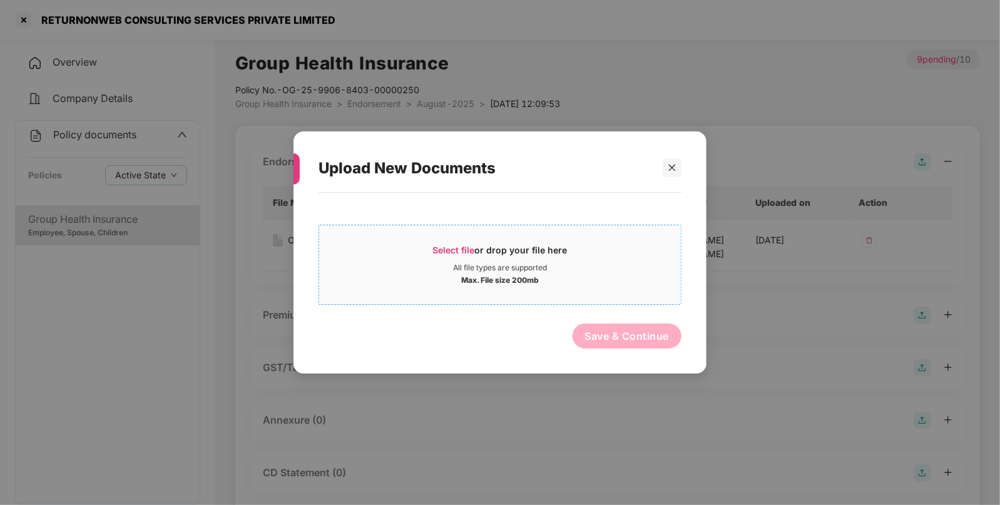
click at [494, 250] on div "Select file or drop your file here" at bounding box center [500, 253] width 135 height 19
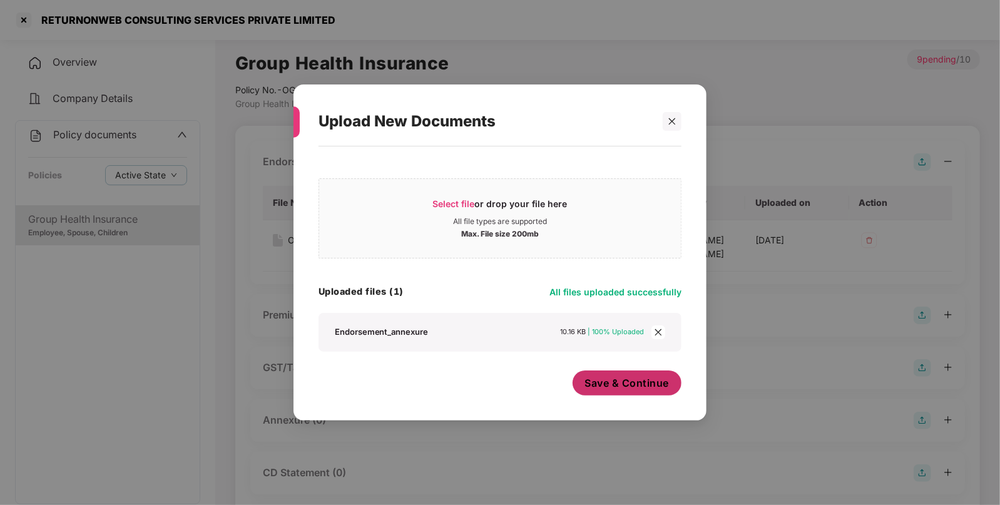
click at [610, 383] on span "Save & Continue" at bounding box center [627, 383] width 84 height 14
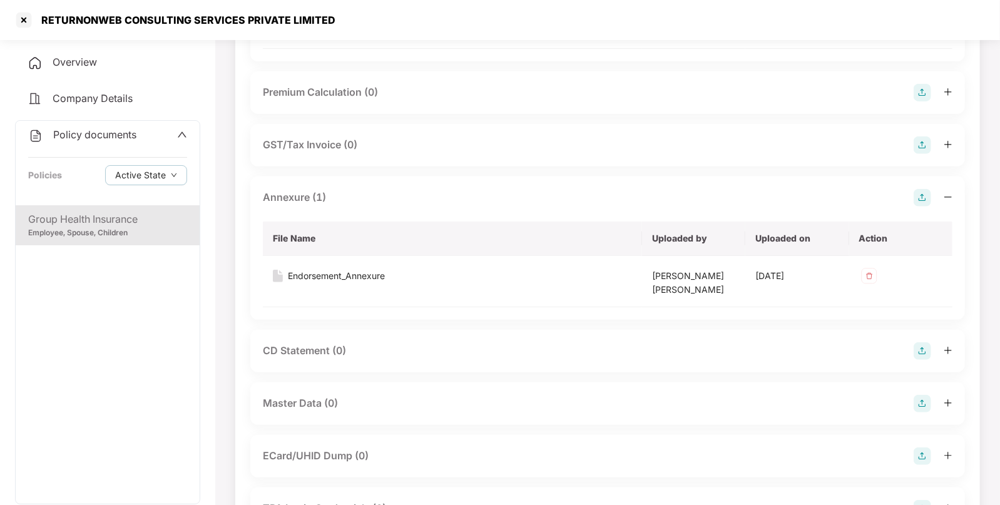
scroll to position [223, 0]
click at [920, 406] on img at bounding box center [923, 403] width 18 height 18
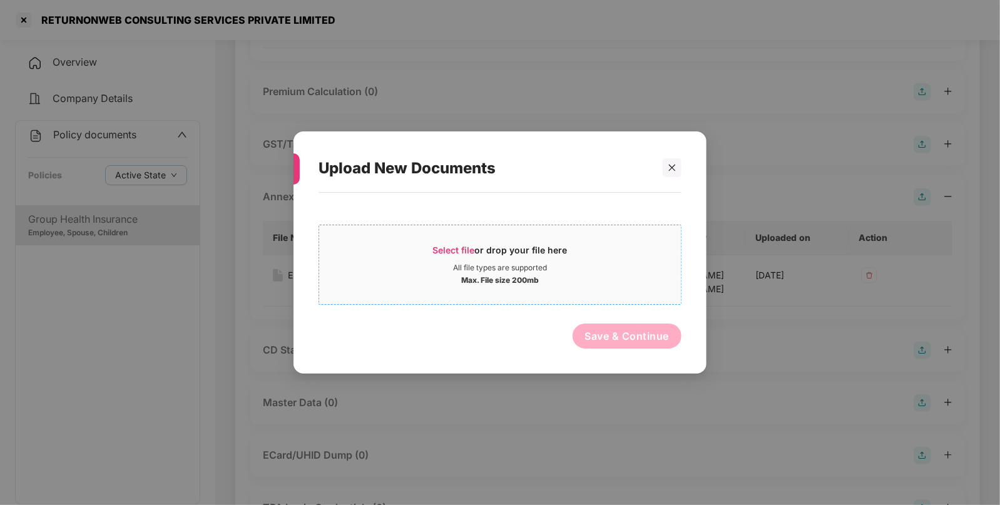
click at [524, 248] on div "Select file or drop your file here" at bounding box center [500, 253] width 135 height 19
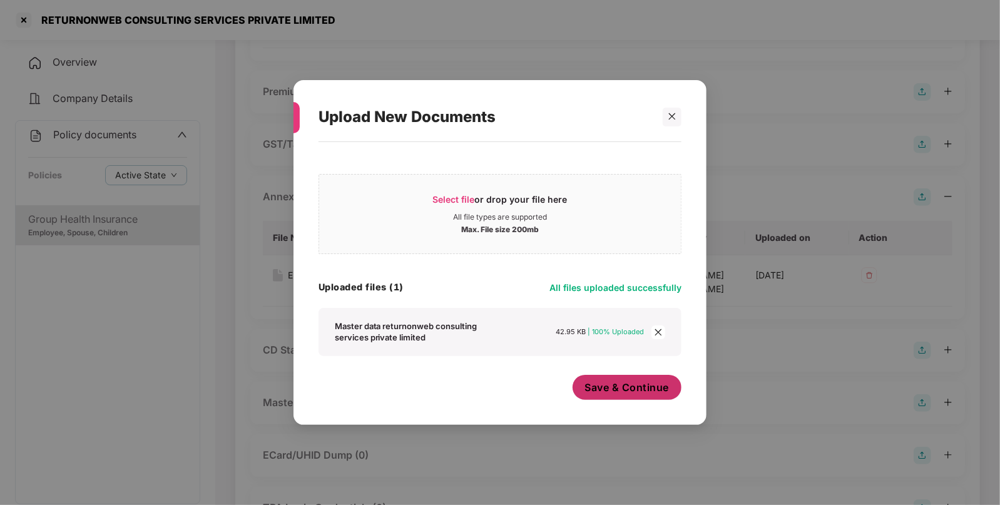
click at [620, 396] on button "Save & Continue" at bounding box center [628, 387] width 110 height 25
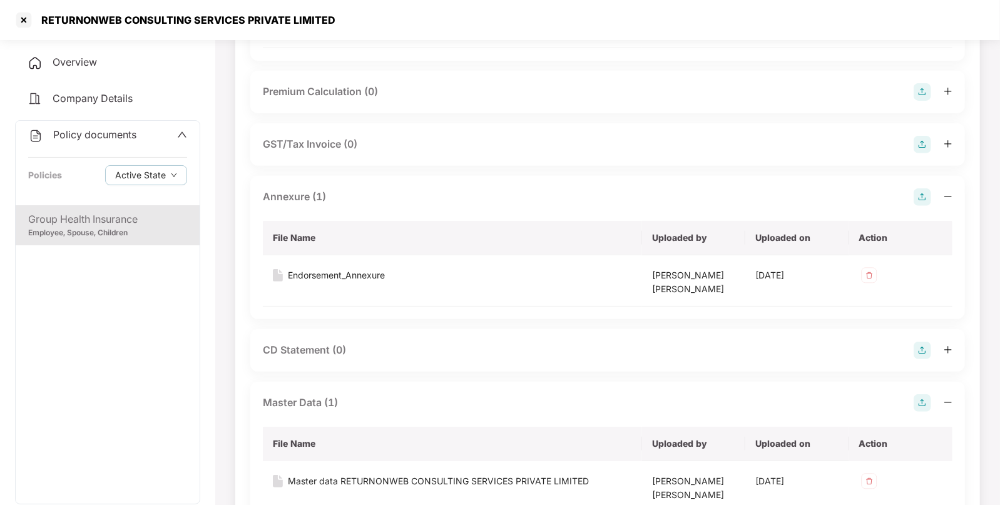
scroll to position [0, 0]
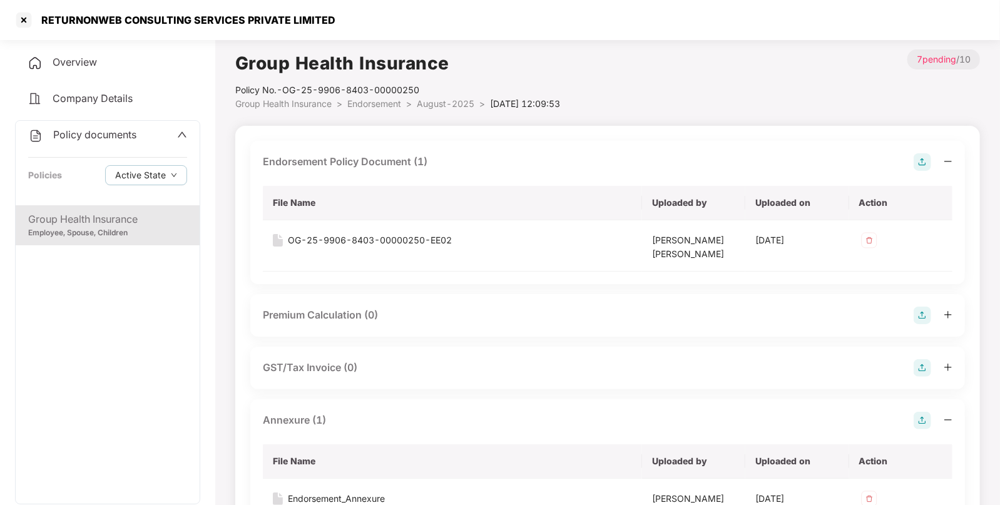
click at [140, 217] on div "Group Health Insurance" at bounding box center [107, 220] width 159 height 16
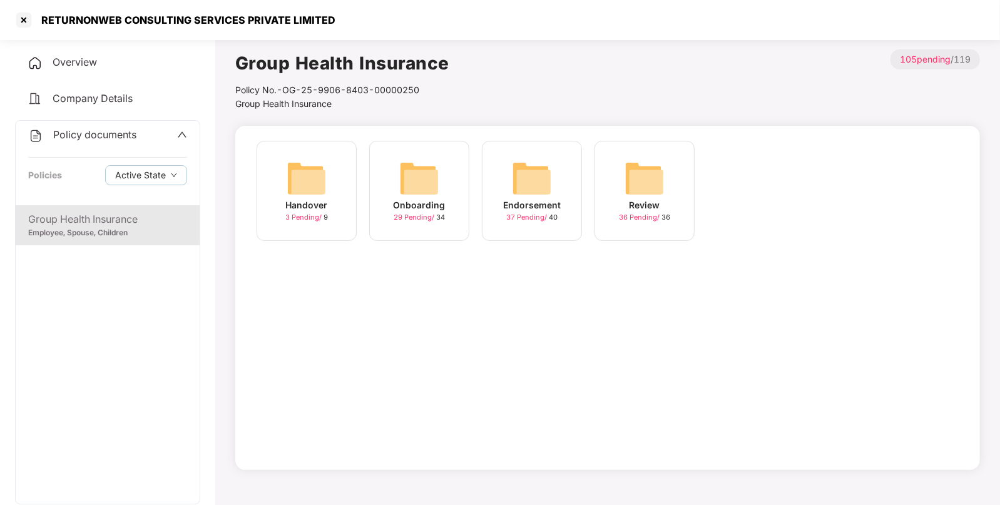
click at [562, 198] on div "Endorsement 37 Pending / 40" at bounding box center [532, 191] width 100 height 100
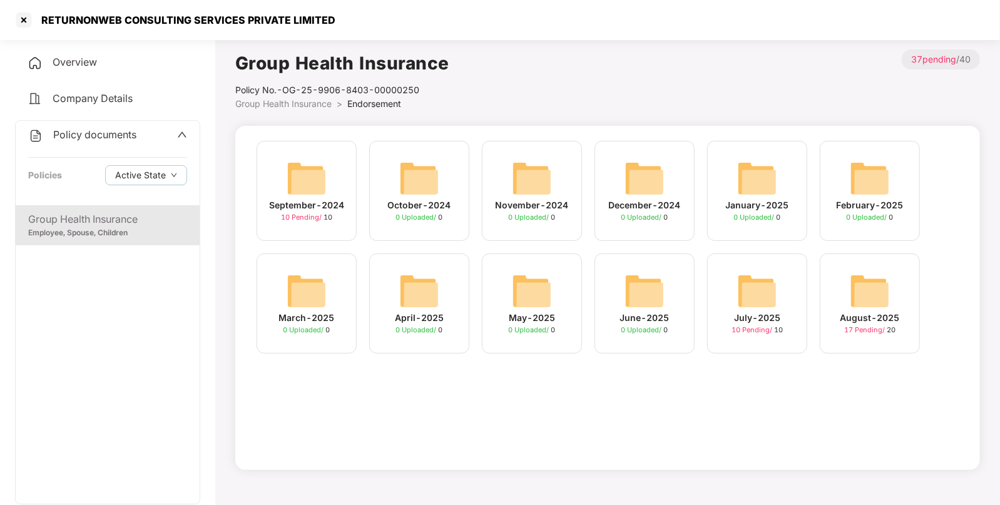
click at [864, 295] on img at bounding box center [870, 291] width 40 height 40
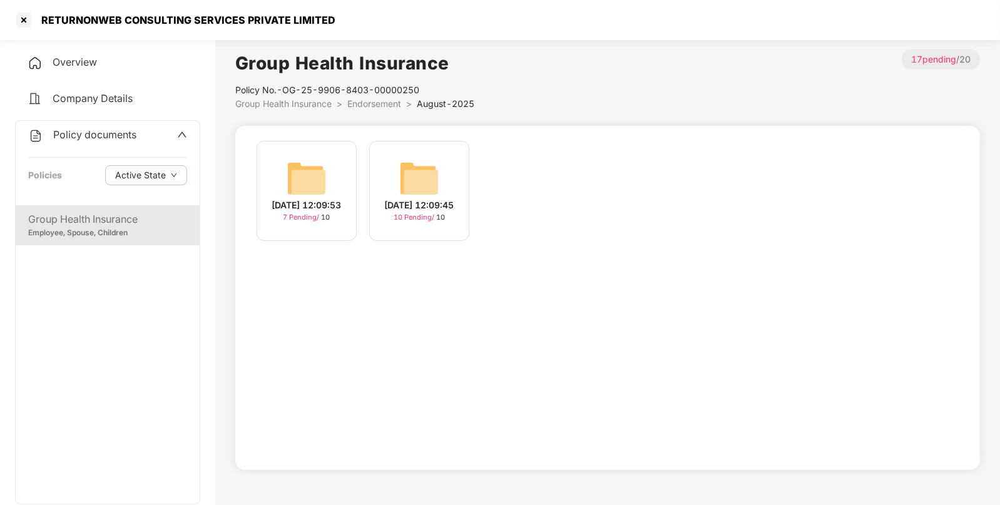
click at [418, 166] on img at bounding box center [419, 178] width 40 height 40
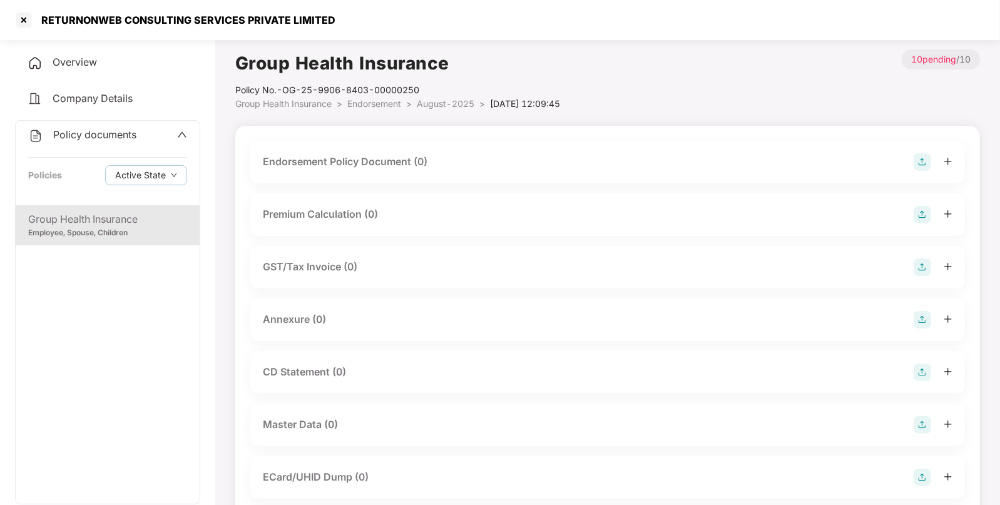
click at [919, 420] on img at bounding box center [923, 425] width 18 height 18
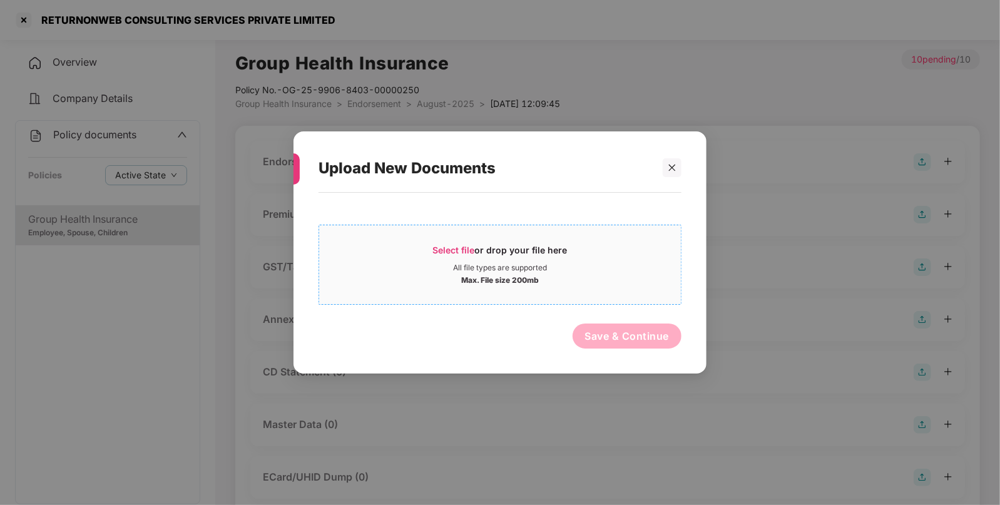
click at [526, 275] on div "Max. File size 200mb" at bounding box center [500, 279] width 78 height 13
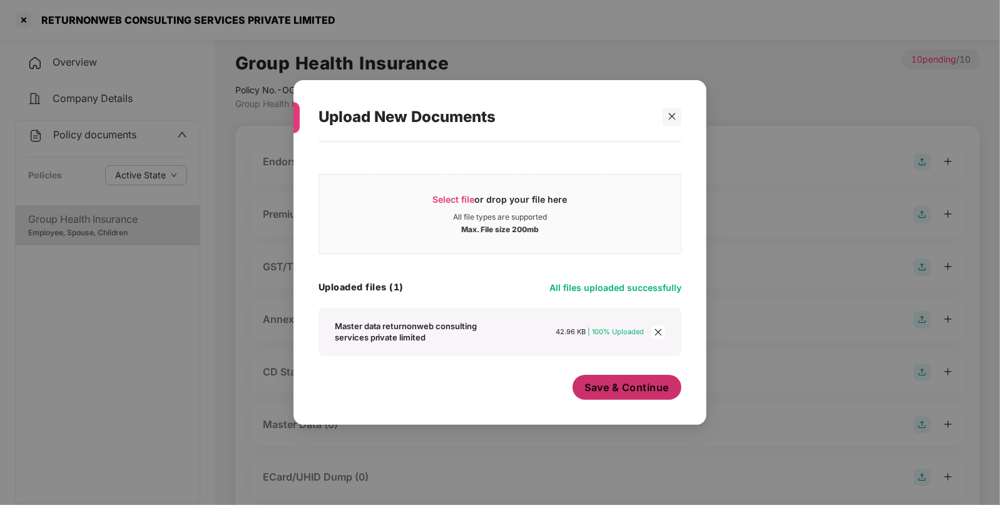
click at [651, 387] on span "Save & Continue" at bounding box center [627, 387] width 84 height 14
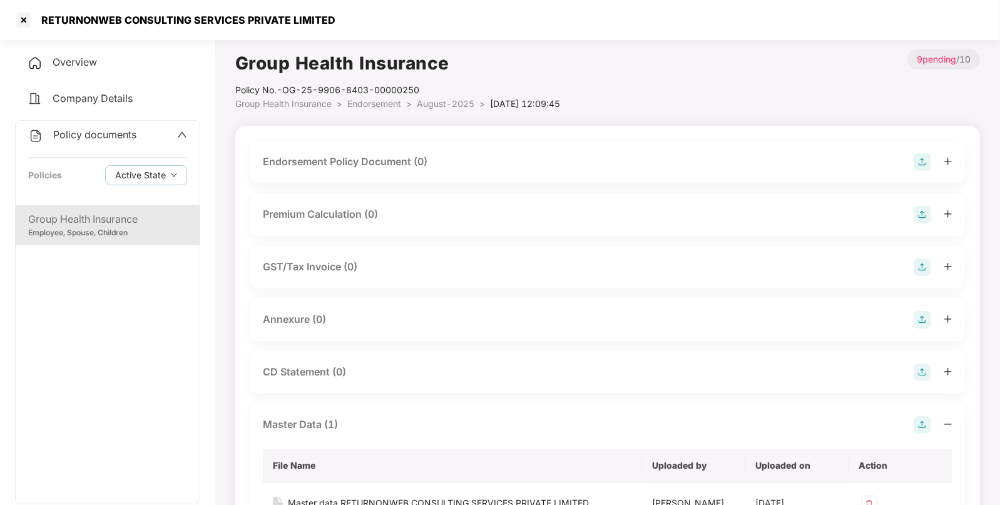
click at [931, 163] on img at bounding box center [923, 162] width 18 height 18
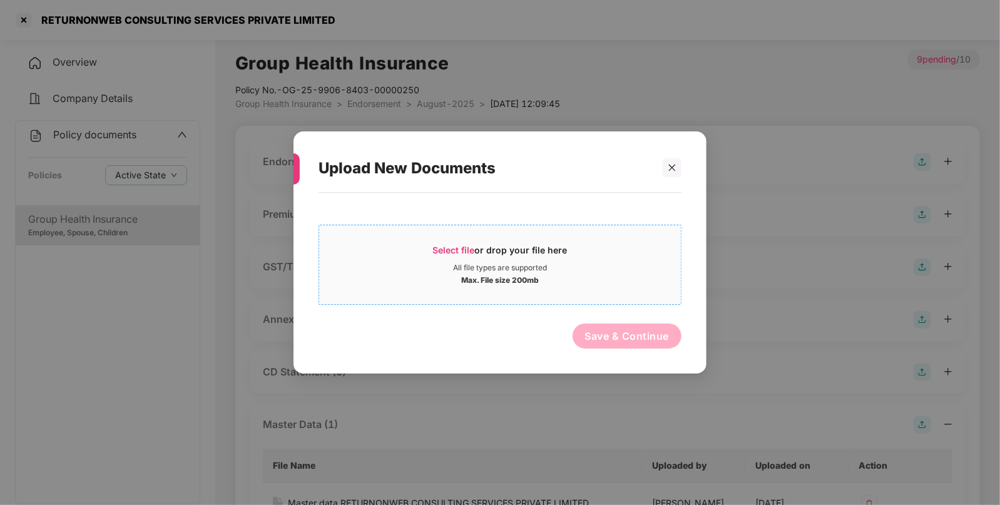
click at [566, 284] on div "Max. File size 200mb" at bounding box center [500, 279] width 362 height 13
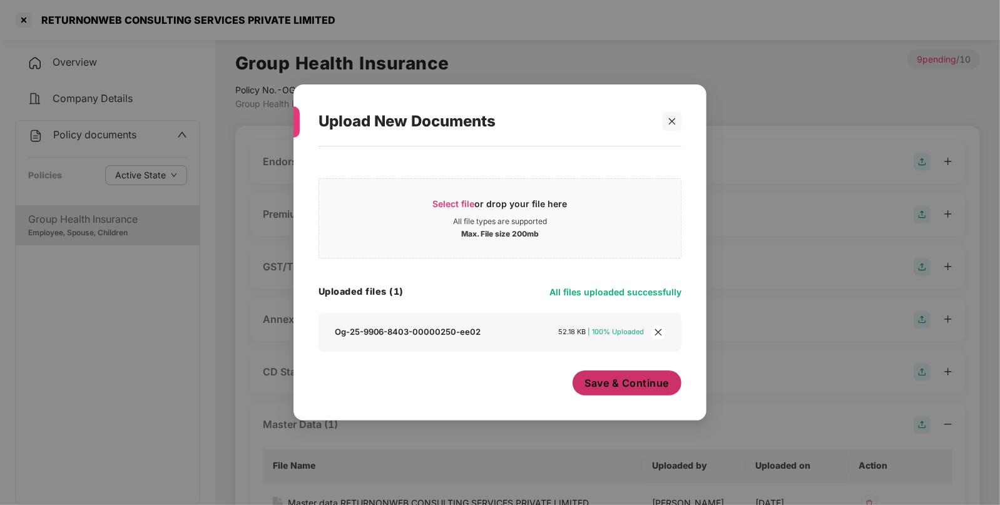
click at [615, 394] on button "Save & Continue" at bounding box center [628, 382] width 110 height 25
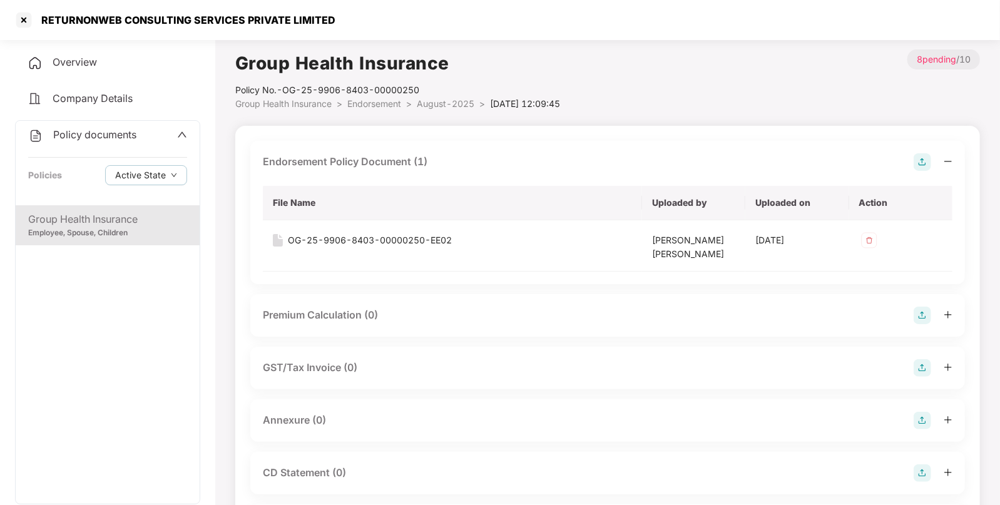
click at [926, 417] on img at bounding box center [923, 421] width 18 height 18
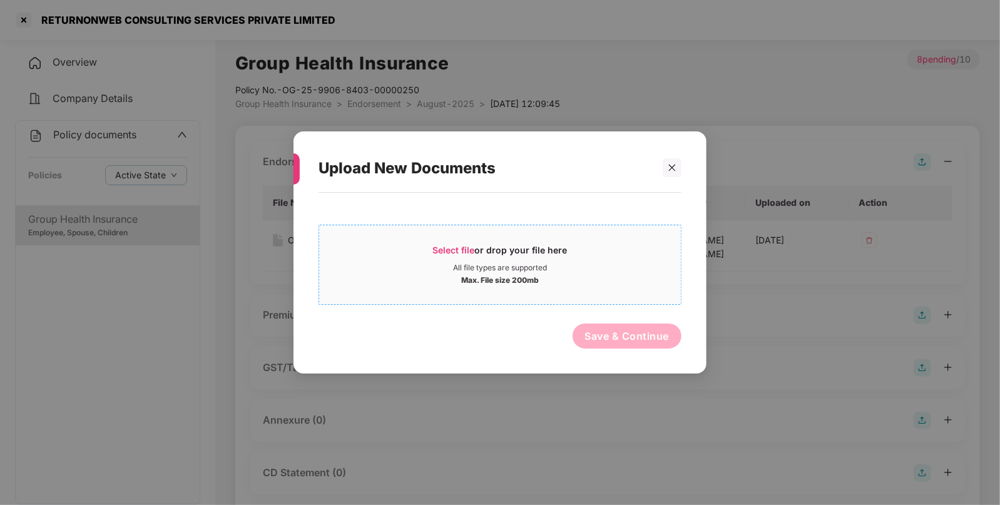
click at [517, 285] on div "Max. File size 200mb" at bounding box center [500, 279] width 78 height 13
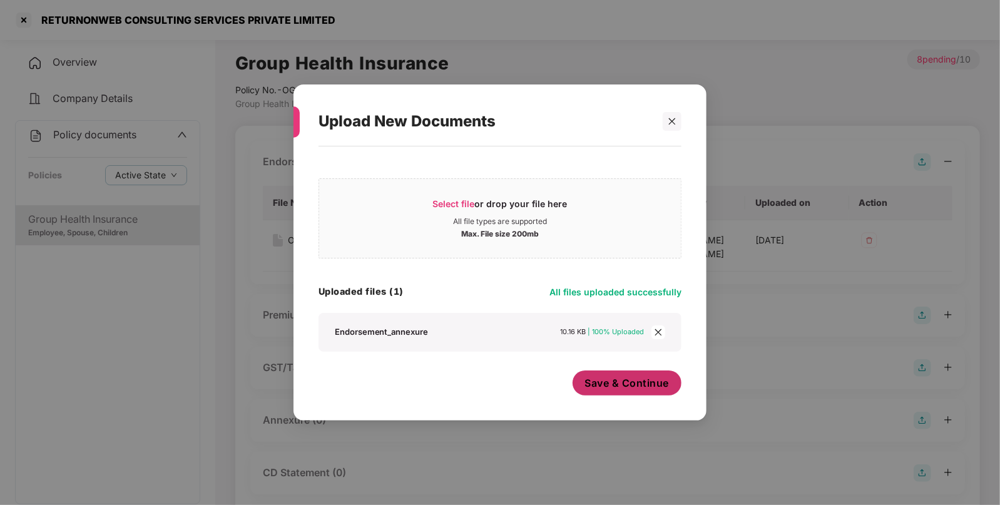
click at [588, 375] on button "Save & Continue" at bounding box center [628, 382] width 110 height 25
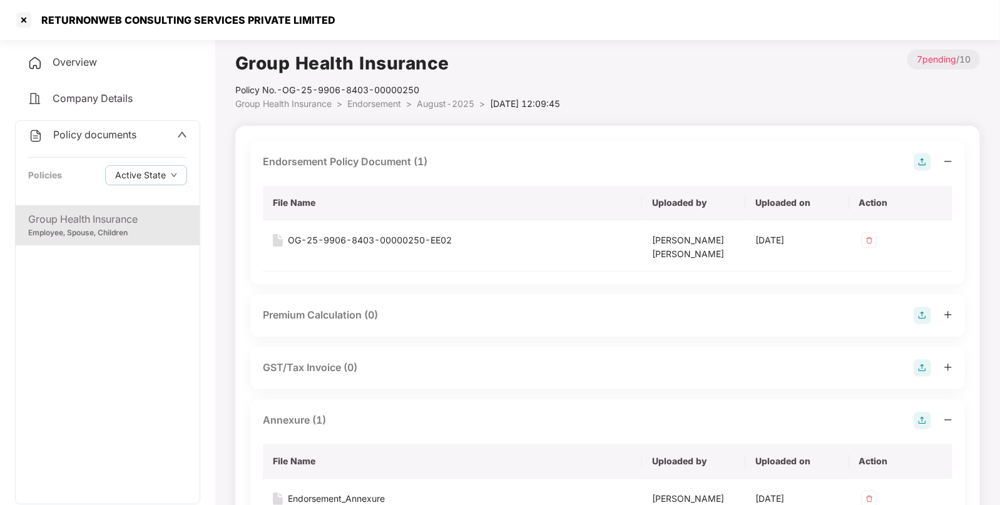
click at [104, 137] on span "Policy documents" at bounding box center [94, 134] width 83 height 13
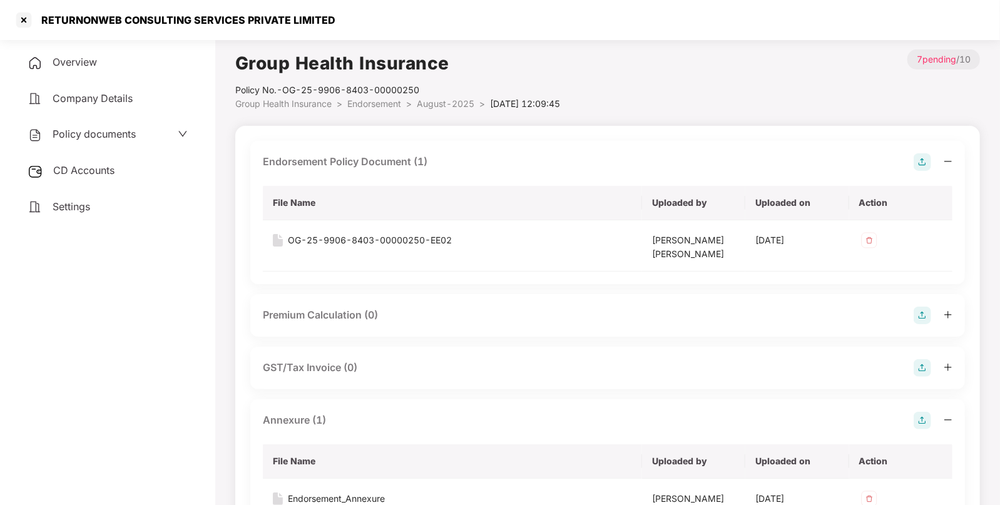
click at [109, 172] on span "CD Accounts" at bounding box center [83, 170] width 61 height 13
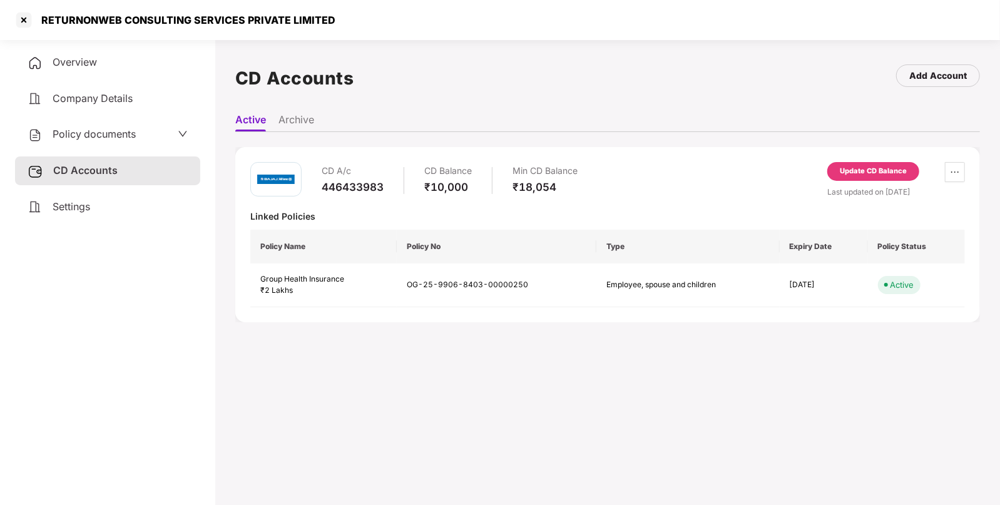
click at [882, 172] on div "Update CD Balance" at bounding box center [873, 171] width 67 height 11
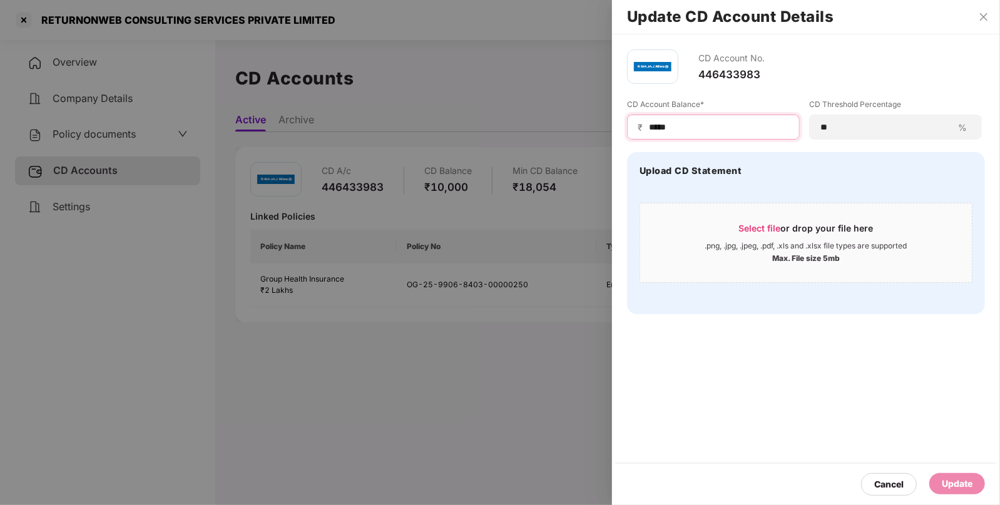
click at [702, 125] on input "*****" at bounding box center [718, 127] width 141 height 13
type input "*"
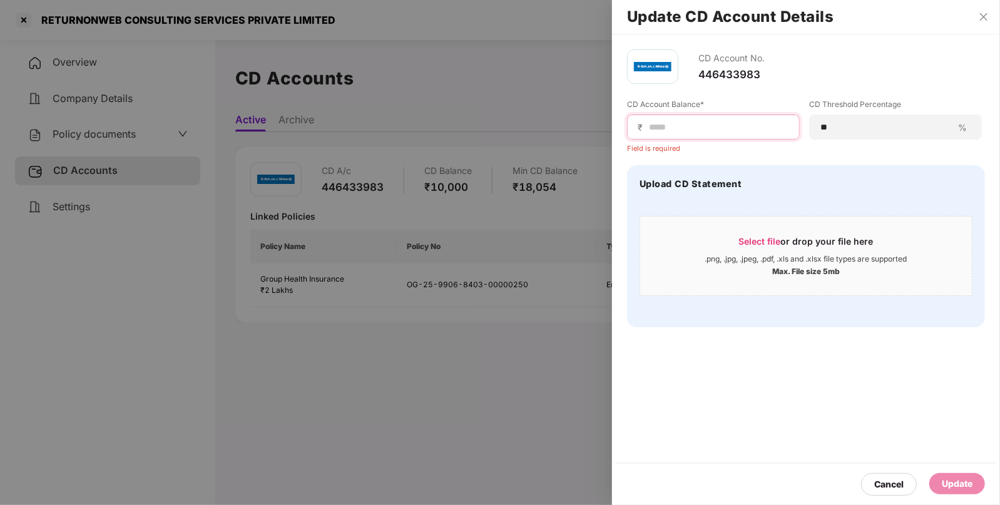
type input "*"
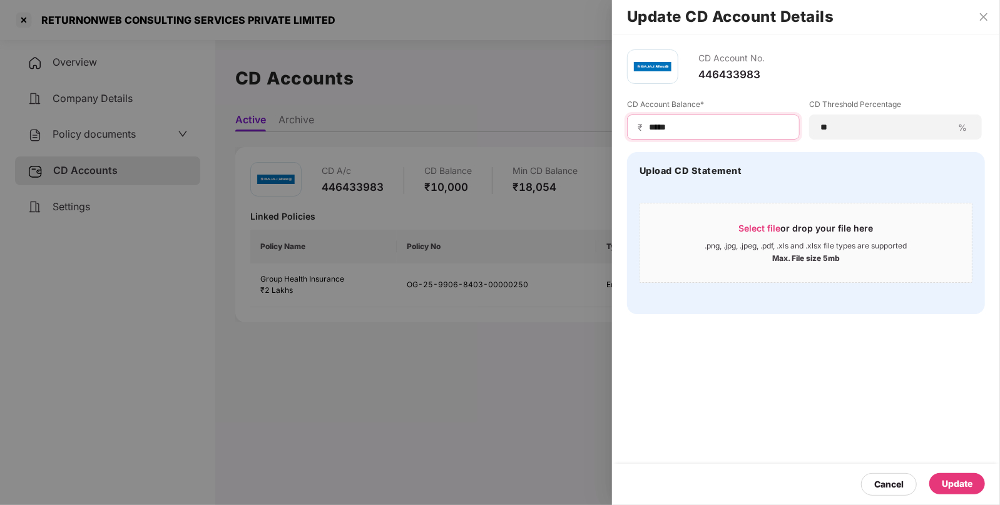
type input "*****"
click at [974, 486] on div "Update" at bounding box center [957, 483] width 56 height 21
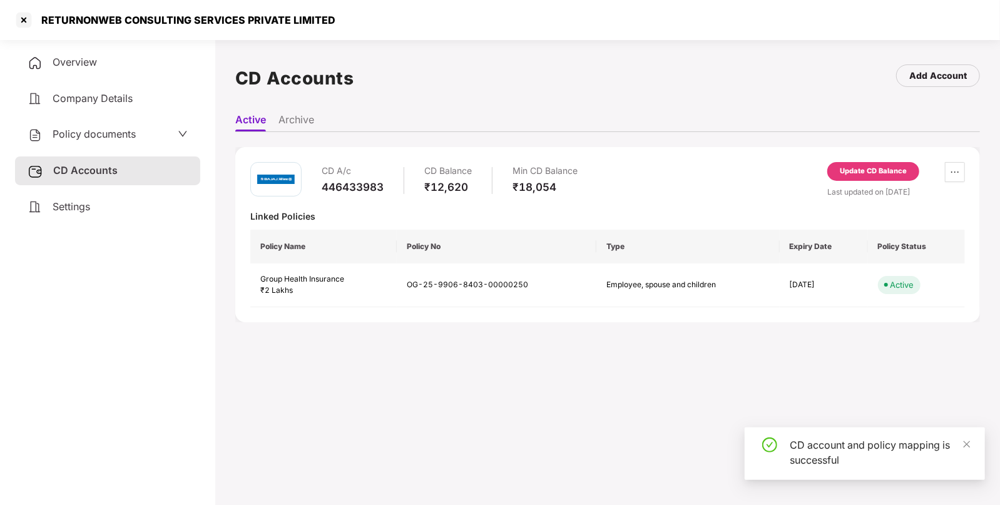
click at [22, 20] on div at bounding box center [24, 20] width 20 height 20
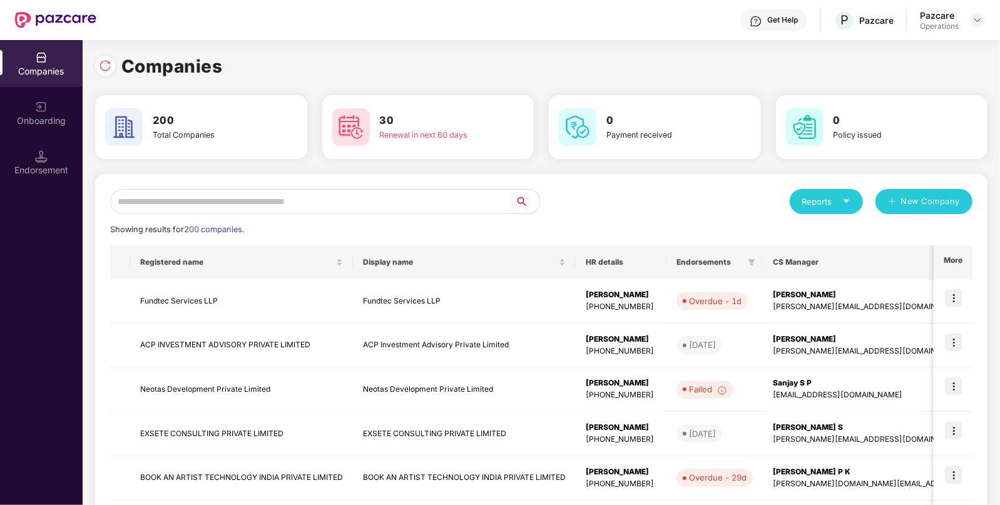
paste input "**********"
click at [341, 200] on input "**********" at bounding box center [312, 201] width 405 height 25
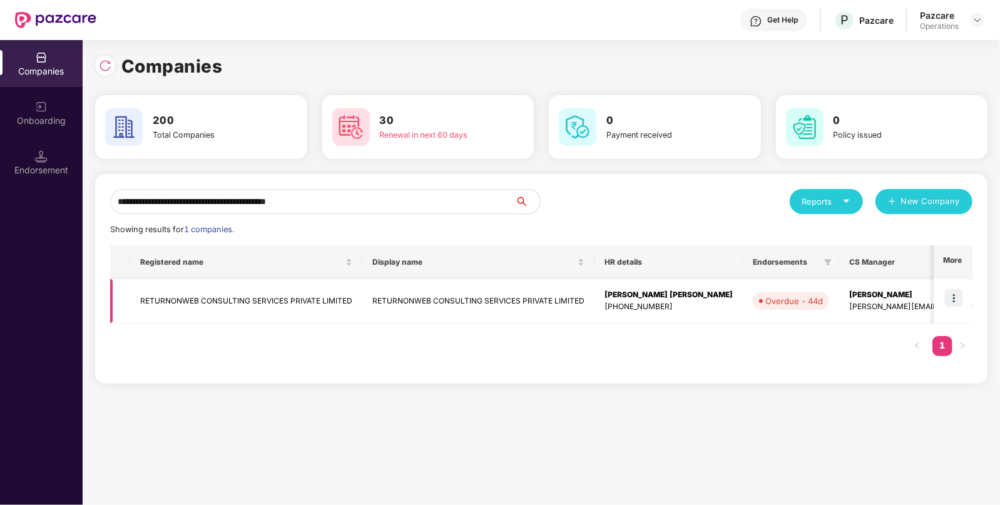
type input "**********"
click at [962, 295] on img at bounding box center [954, 298] width 18 height 18
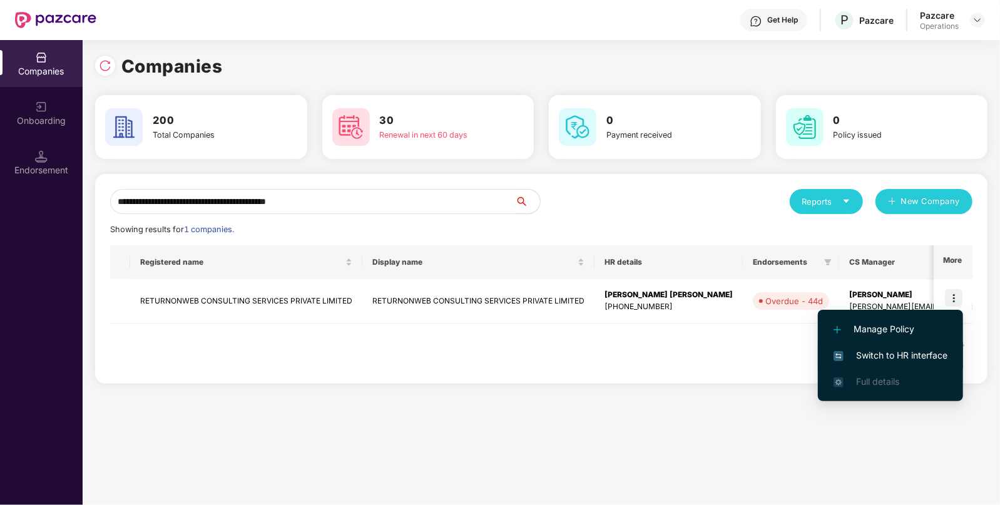
click at [899, 360] on span "Switch to HR interface" at bounding box center [891, 356] width 114 height 14
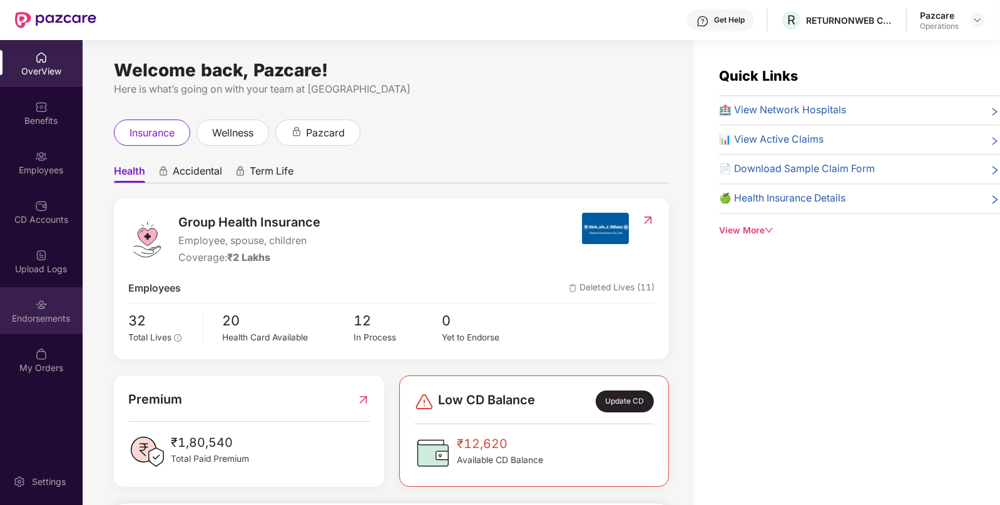
click at [25, 325] on div "Endorsements" at bounding box center [41, 310] width 83 height 47
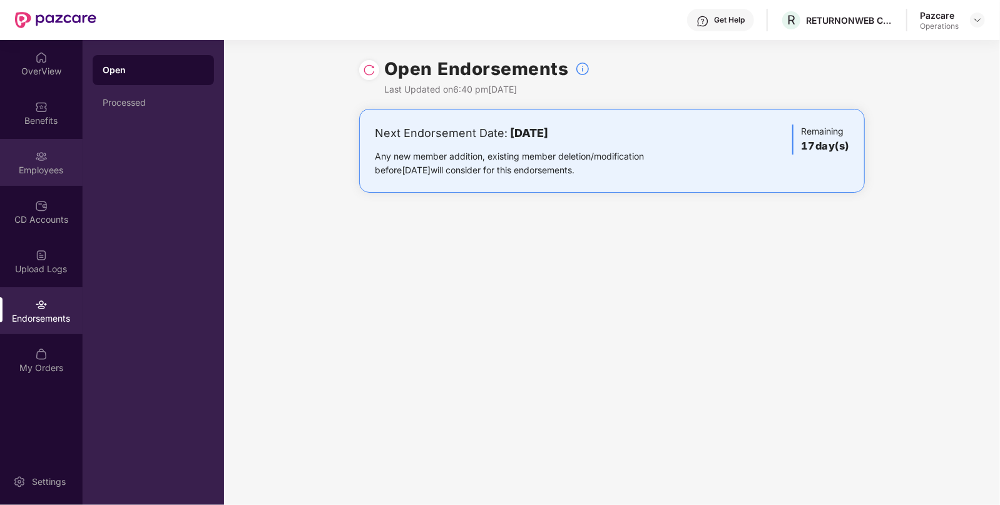
click at [56, 155] on div "Employees" at bounding box center [41, 162] width 83 height 47
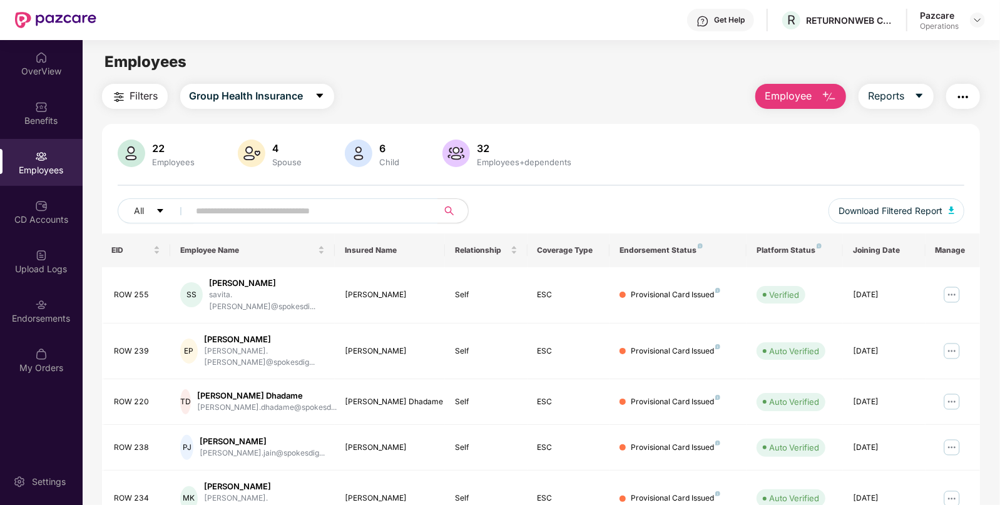
click at [962, 89] on img "button" at bounding box center [963, 96] width 15 height 15
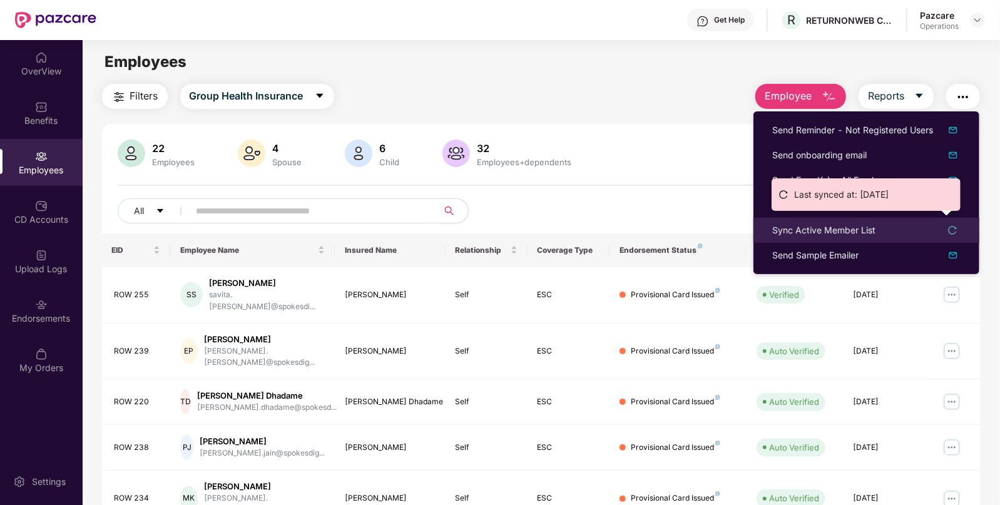
click at [890, 231] on div "Sync Active Member List" at bounding box center [866, 230] width 188 height 14
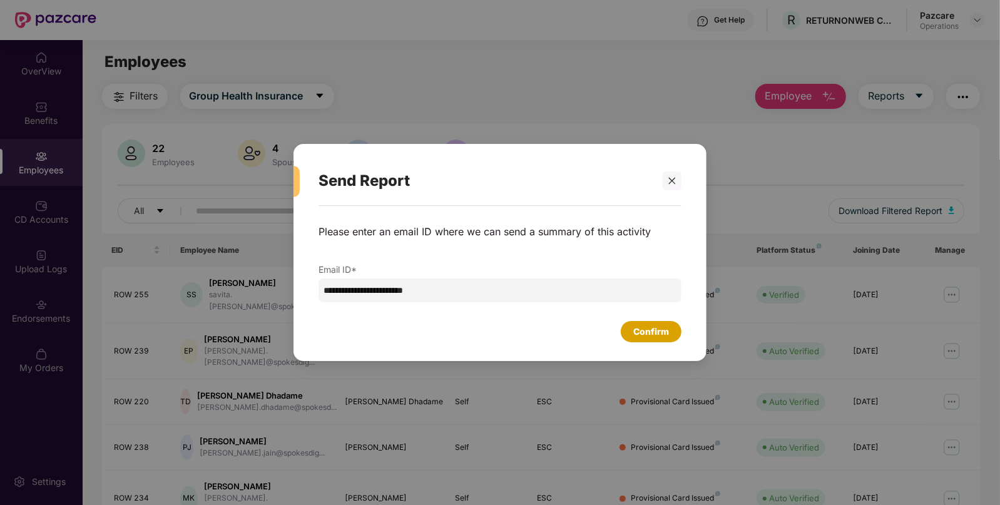
click at [652, 330] on div "Confirm" at bounding box center [651, 332] width 36 height 14
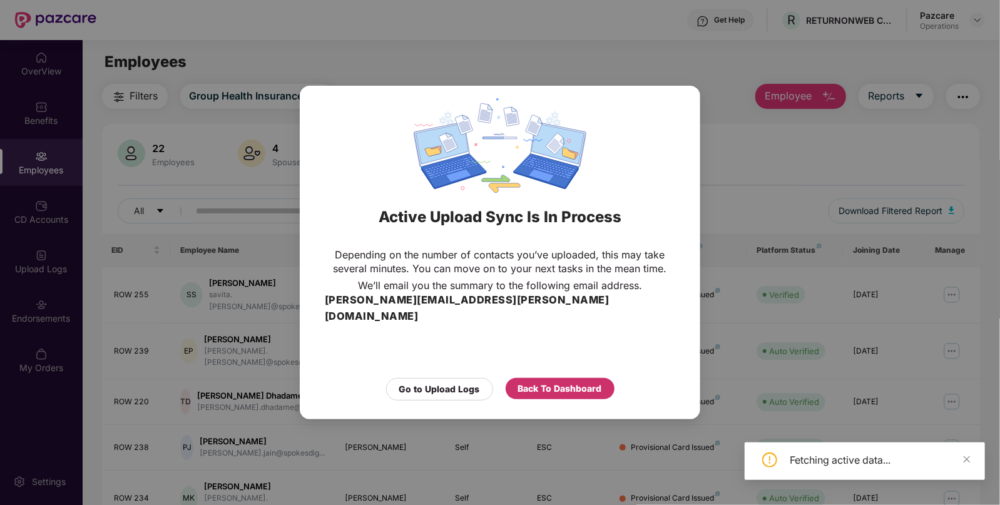
click at [522, 382] on div "Back To Dashboard" at bounding box center [560, 389] width 84 height 14
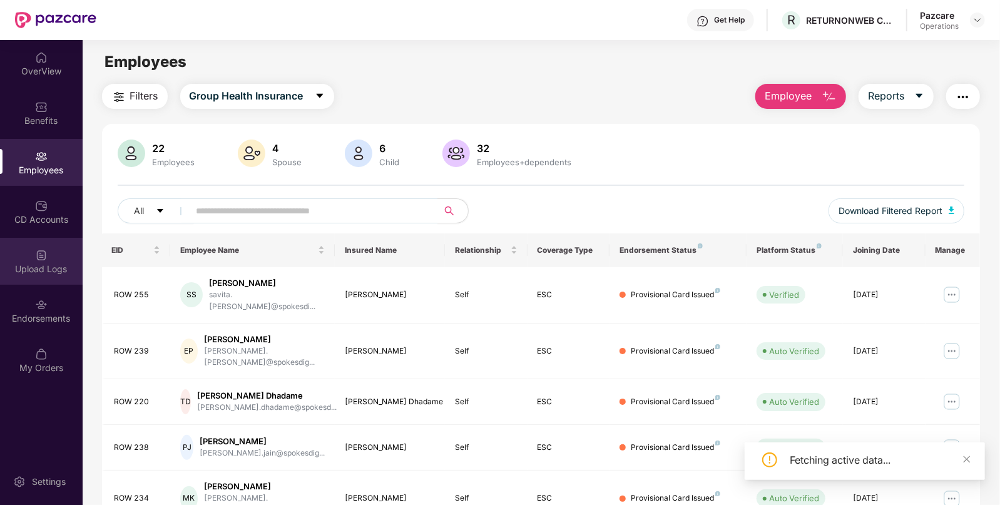
click at [56, 273] on div "Upload Logs" at bounding box center [41, 269] width 83 height 13
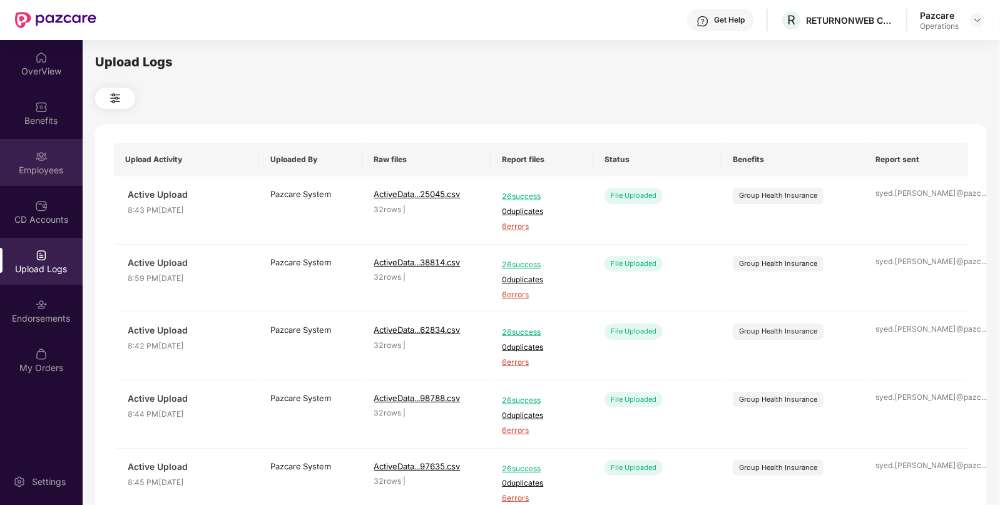
click at [31, 169] on div "Employees" at bounding box center [41, 170] width 83 height 13
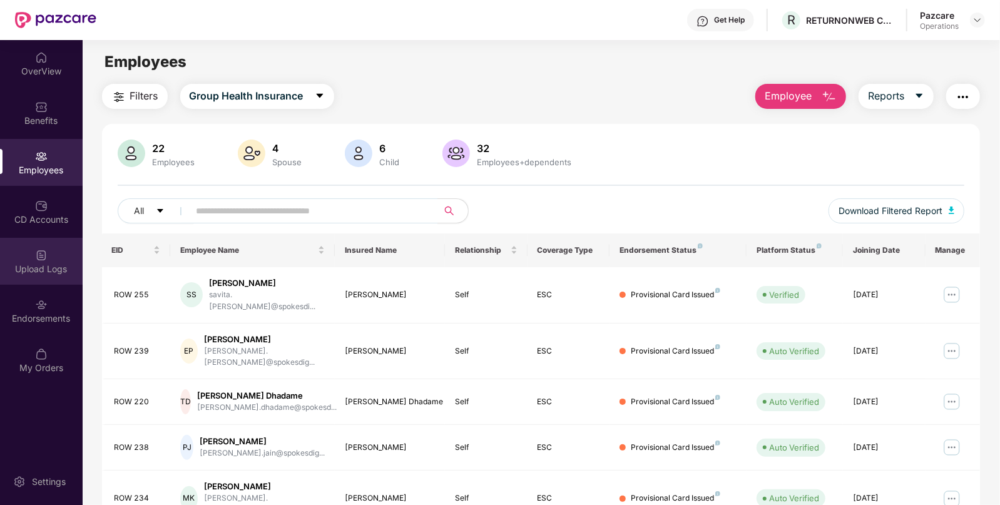
click at [38, 252] on img at bounding box center [41, 255] width 13 height 13
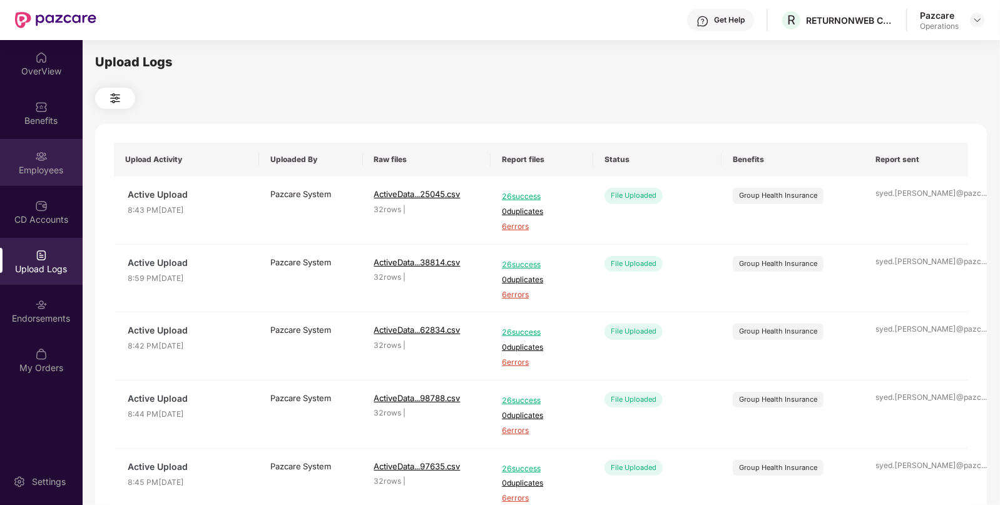
click at [41, 161] on img at bounding box center [41, 156] width 13 height 13
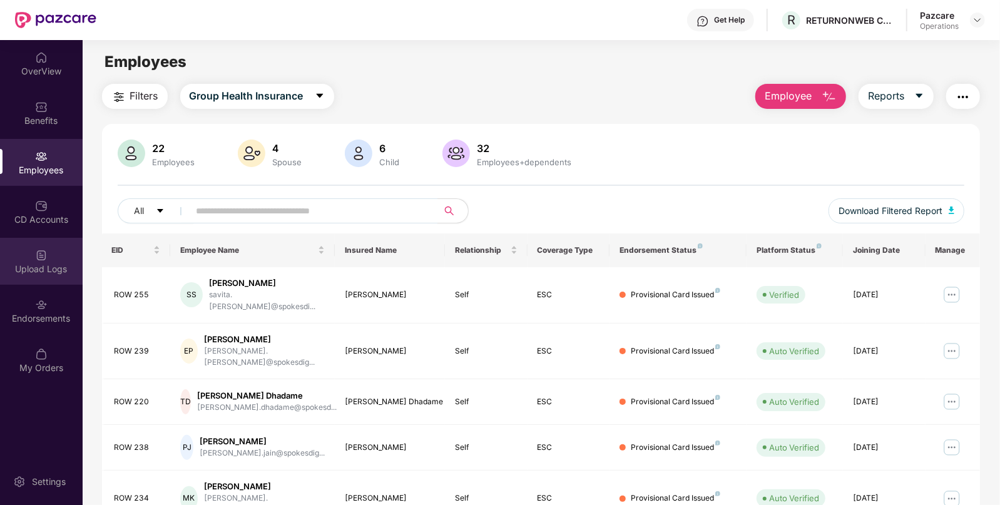
click at [36, 263] on div "Upload Logs" at bounding box center [41, 269] width 83 height 13
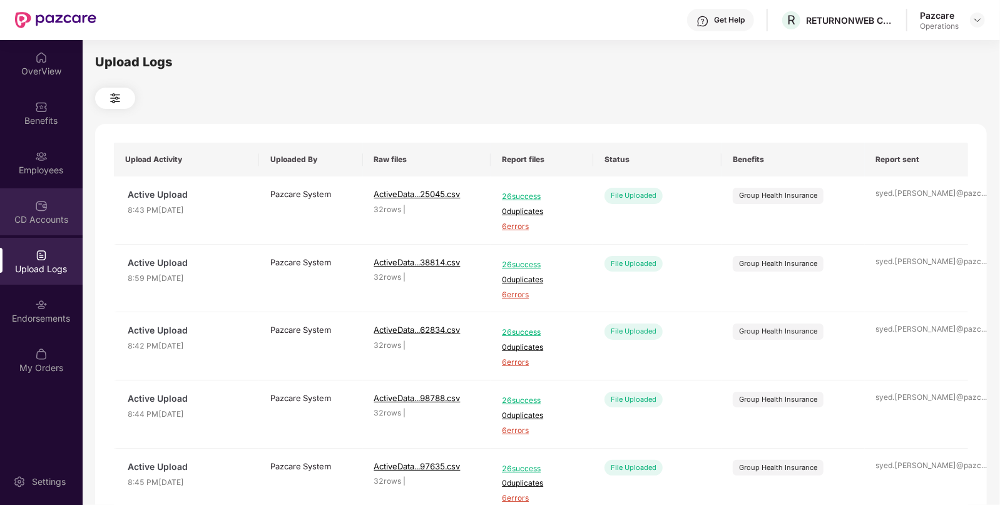
click at [40, 205] on img at bounding box center [41, 206] width 13 height 13
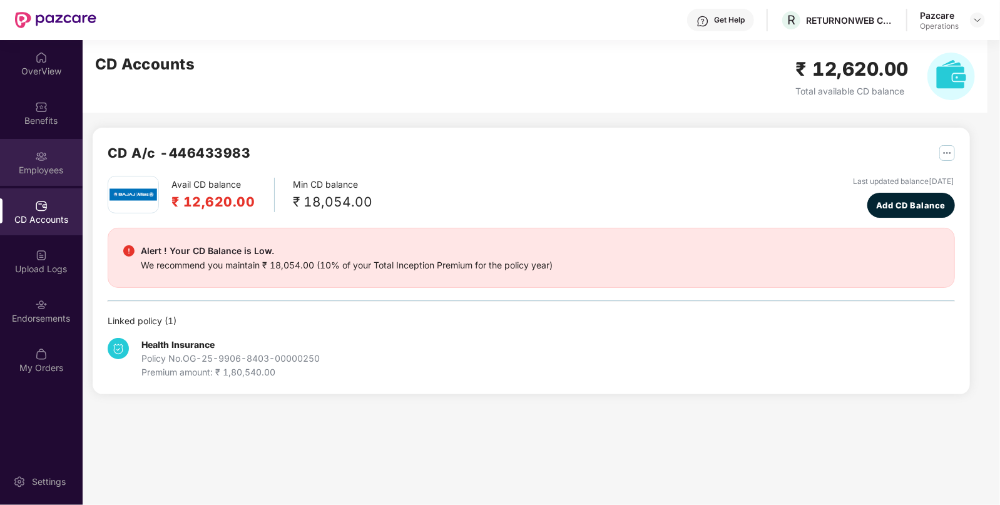
click at [44, 165] on div "Employees" at bounding box center [41, 170] width 83 height 13
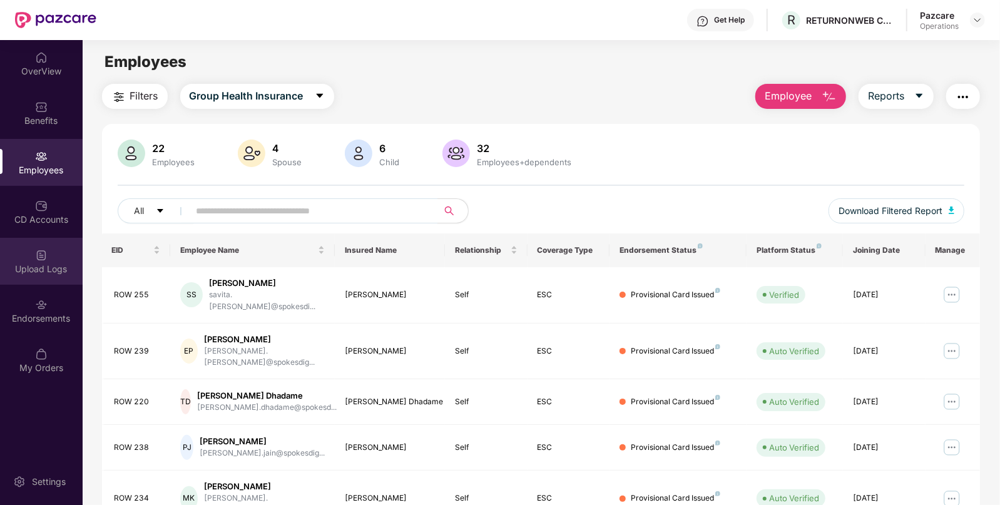
click at [47, 251] on img at bounding box center [41, 255] width 13 height 13
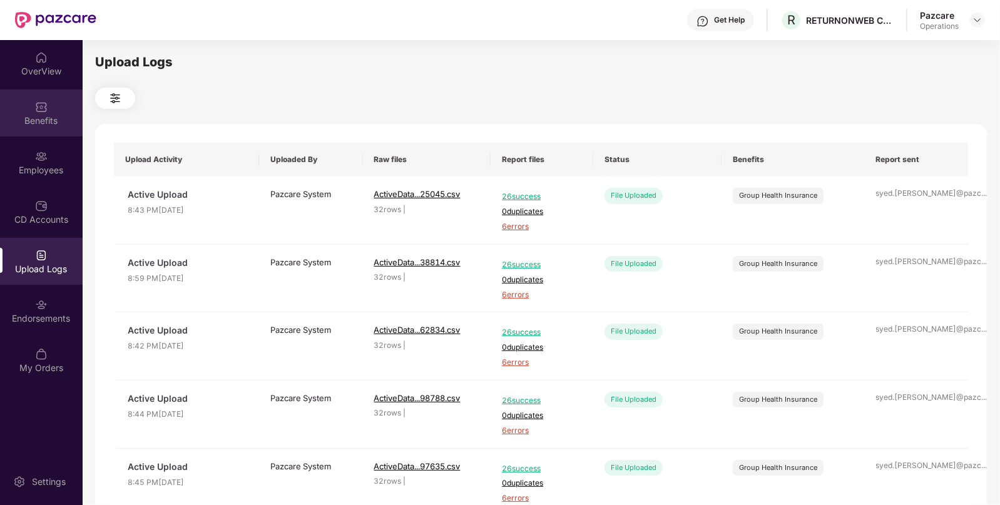
click at [44, 122] on div "Benefits" at bounding box center [41, 121] width 83 height 13
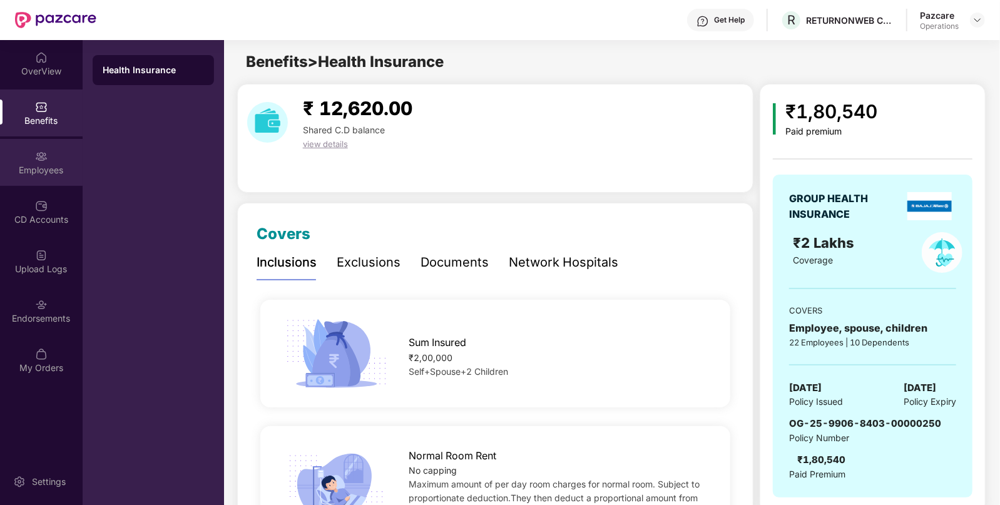
click at [38, 166] on div "Employees" at bounding box center [41, 170] width 83 height 13
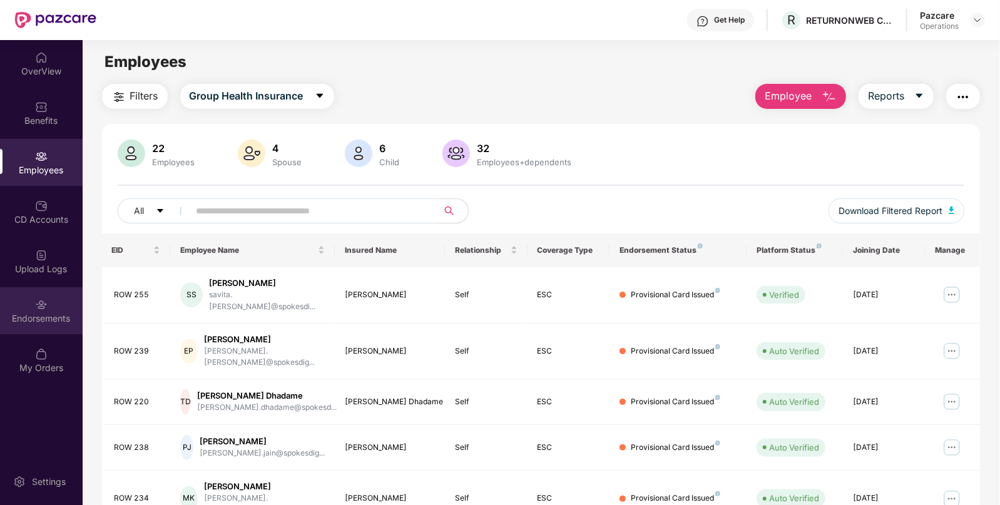
click at [39, 302] on img at bounding box center [41, 305] width 13 height 13
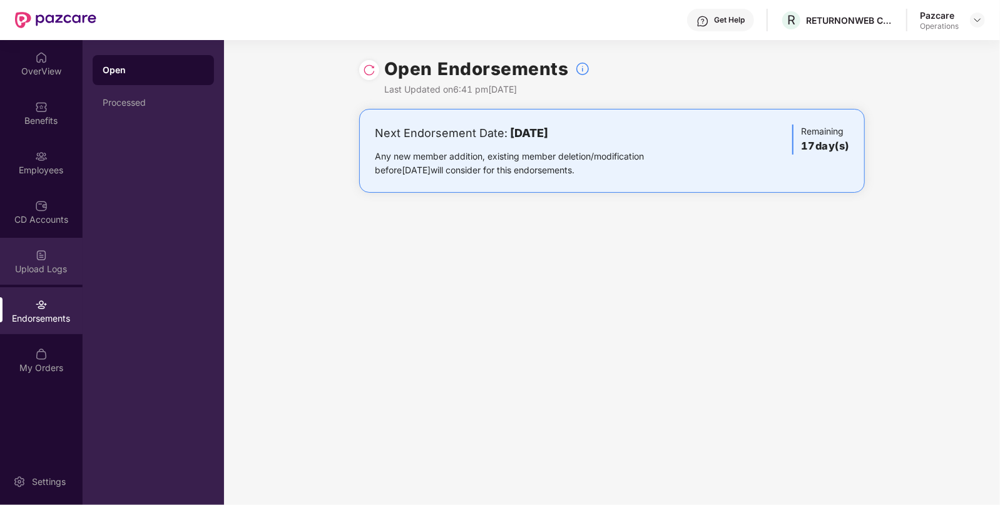
click at [47, 257] on img at bounding box center [41, 255] width 13 height 13
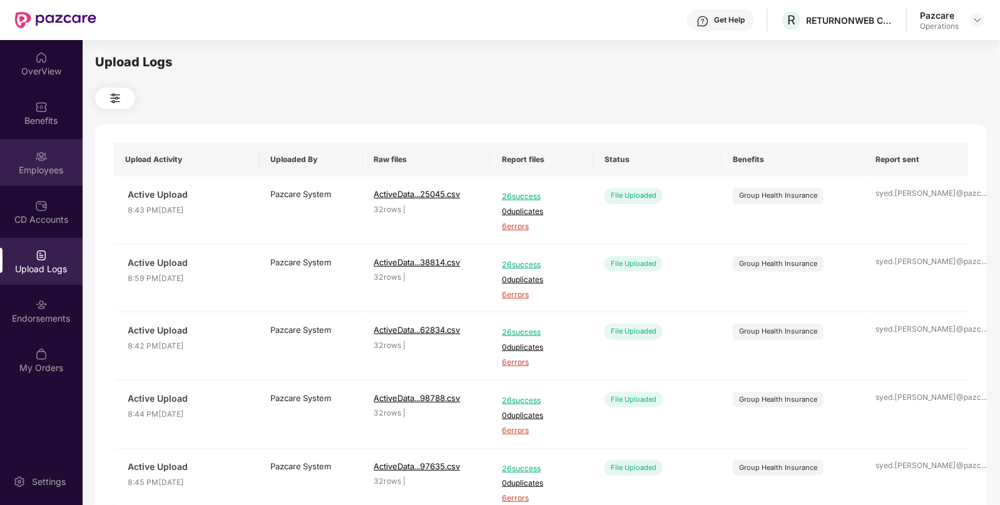
click at [47, 168] on div "Employees" at bounding box center [41, 170] width 83 height 13
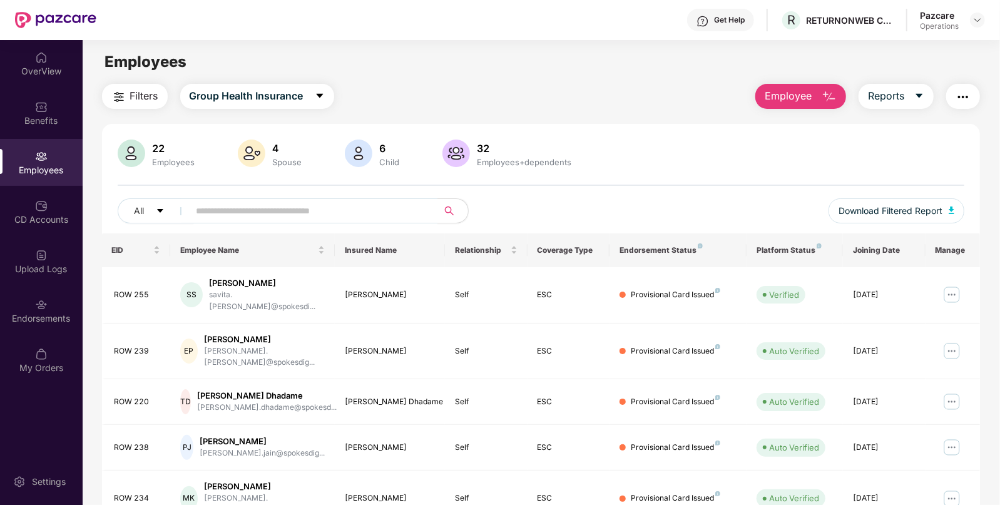
click at [153, 99] on span "Filters" at bounding box center [144, 96] width 28 height 16
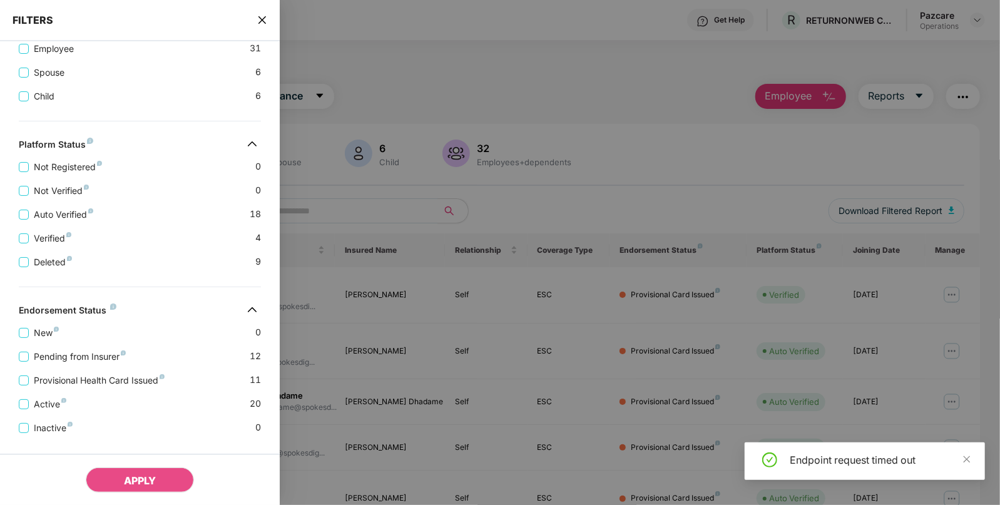
scroll to position [287, 0]
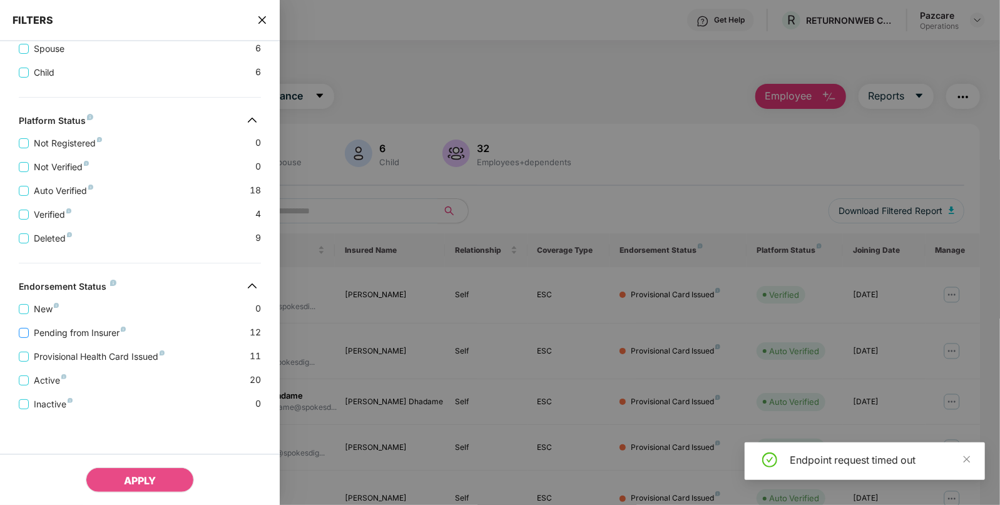
click at [83, 334] on span "Pending from Insurer" at bounding box center [80, 333] width 102 height 14
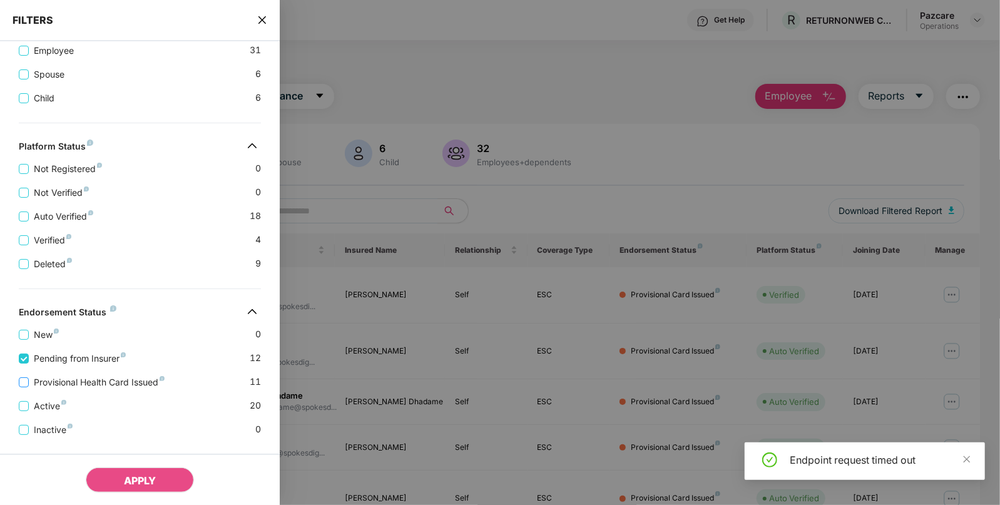
click at [95, 381] on span "Provisional Health Card Issued" at bounding box center [99, 382] width 141 height 14
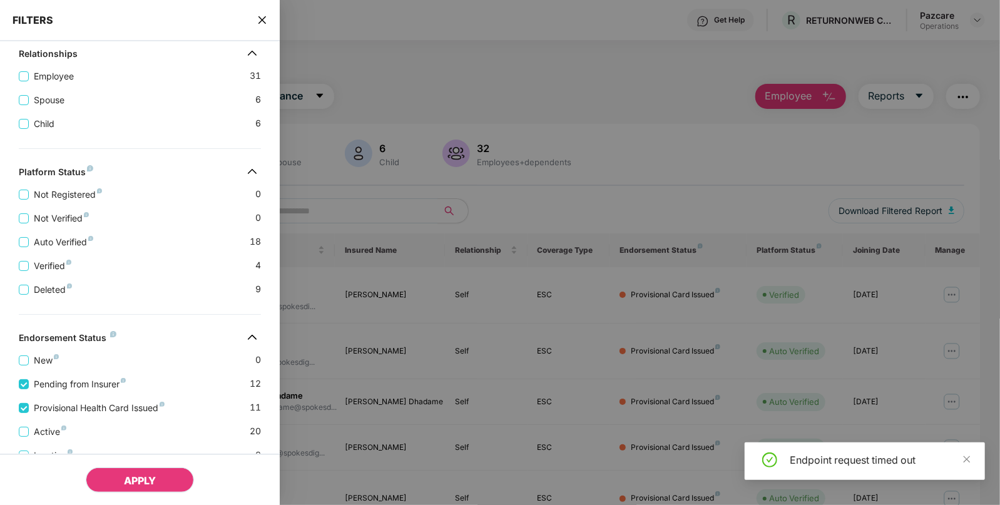
click at [117, 472] on button "APPLY" at bounding box center [140, 479] width 108 height 25
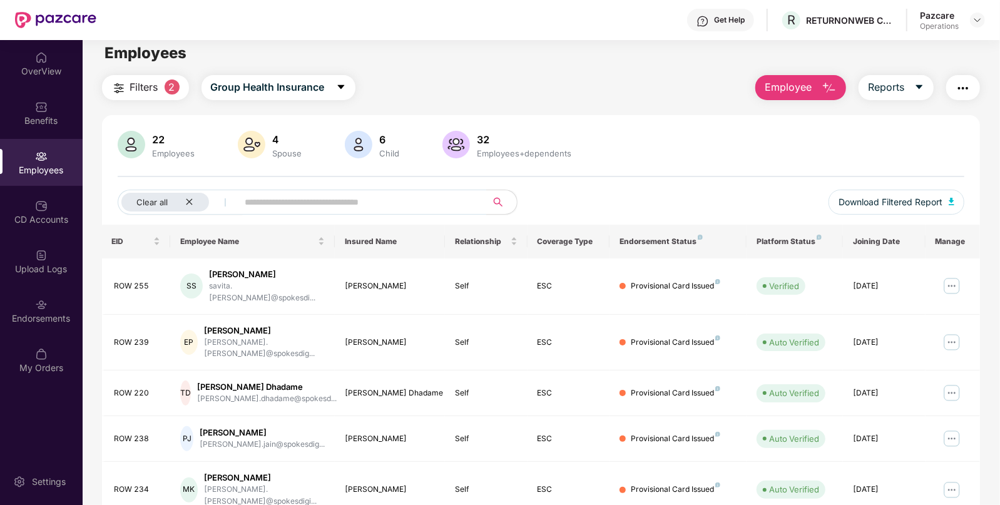
scroll to position [0, 0]
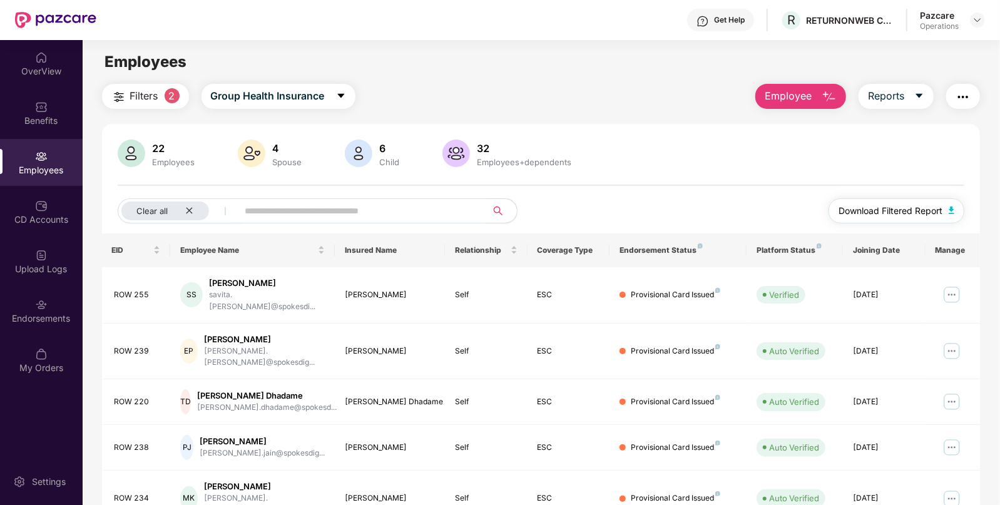
click at [927, 215] on span "Download Filtered Report" at bounding box center [891, 211] width 104 height 14
click at [952, 90] on button "button" at bounding box center [963, 96] width 34 height 25
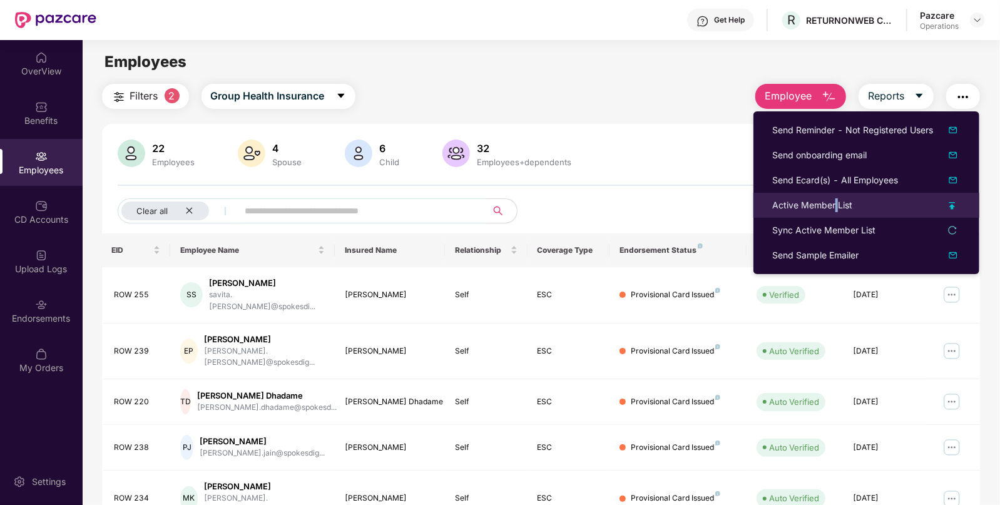
click at [835, 204] on div "Active Member List" at bounding box center [812, 205] width 80 height 14
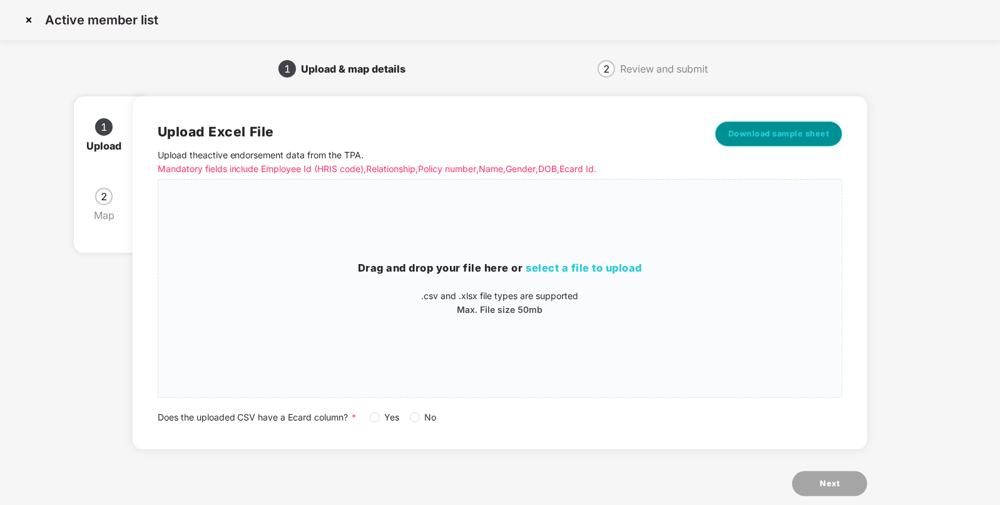
click at [789, 136] on span "Download sample sheet" at bounding box center [778, 134] width 101 height 13
click at [745, 304] on p "Max. File size 50mb" at bounding box center [500, 310] width 684 height 14
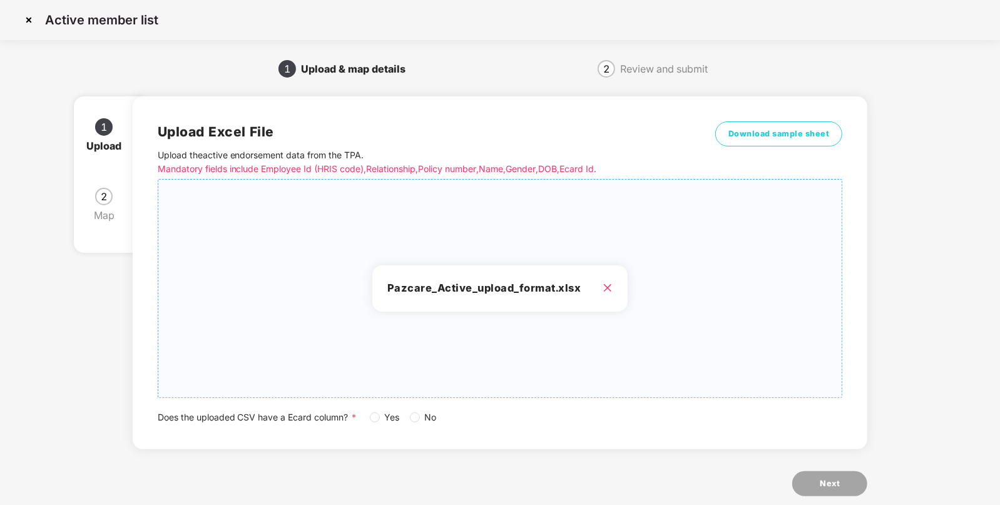
click at [377, 422] on label "Yes" at bounding box center [387, 418] width 35 height 14
click at [369, 415] on div "Does the uploaded CSV have a Ecard column? * Yes No" at bounding box center [500, 418] width 685 height 14
click at [842, 477] on button "Next" at bounding box center [829, 483] width 75 height 25
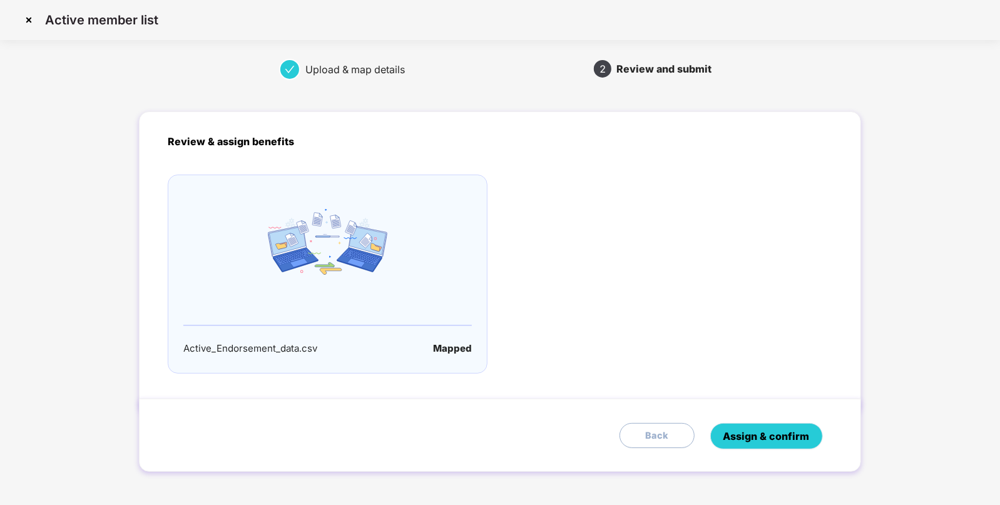
click at [779, 435] on span "Assign & confirm" at bounding box center [766, 437] width 86 height 16
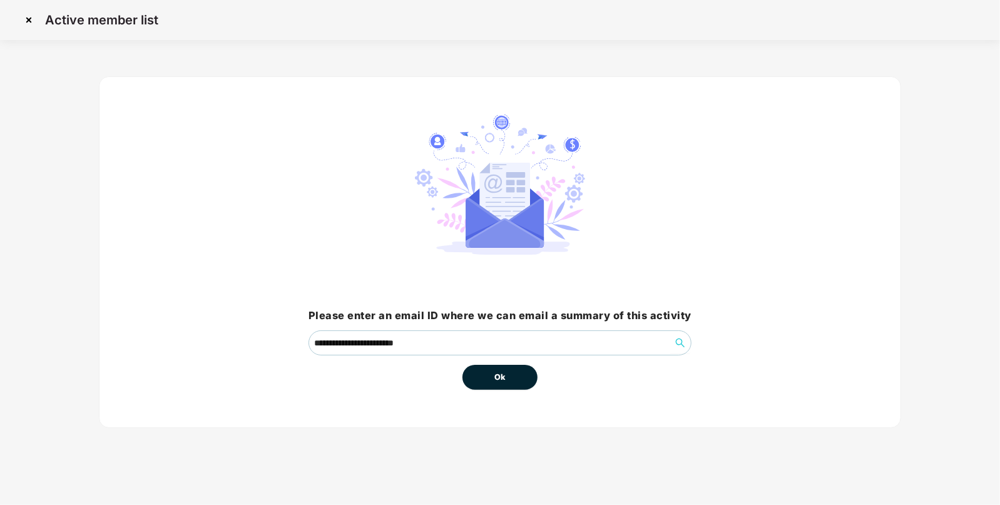
click at [513, 374] on button "Ok" at bounding box center [499, 377] width 75 height 25
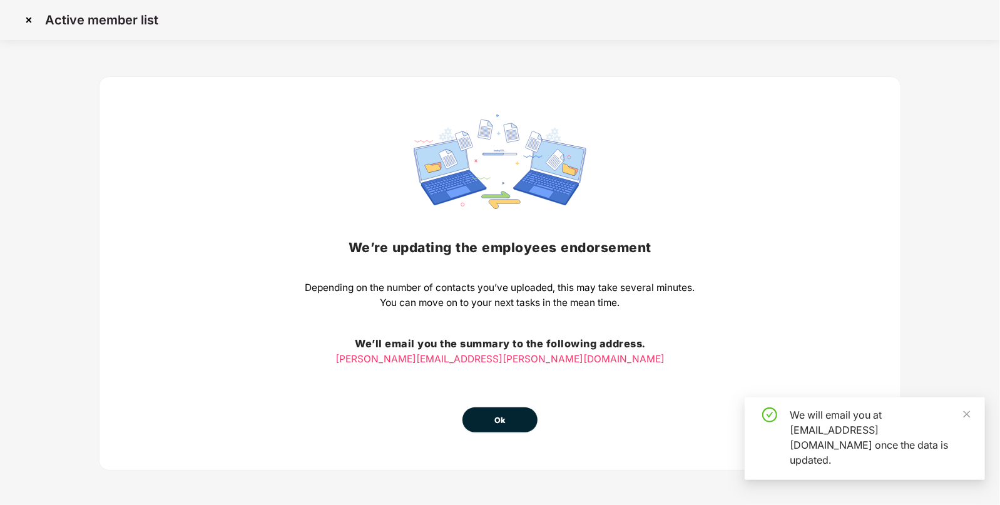
click at [510, 370] on div "We’re updating the employees endorsement Depending on the number of contacts yo…" at bounding box center [500, 274] width 390 height 318
click at [486, 421] on button "Ok" at bounding box center [499, 419] width 75 height 25
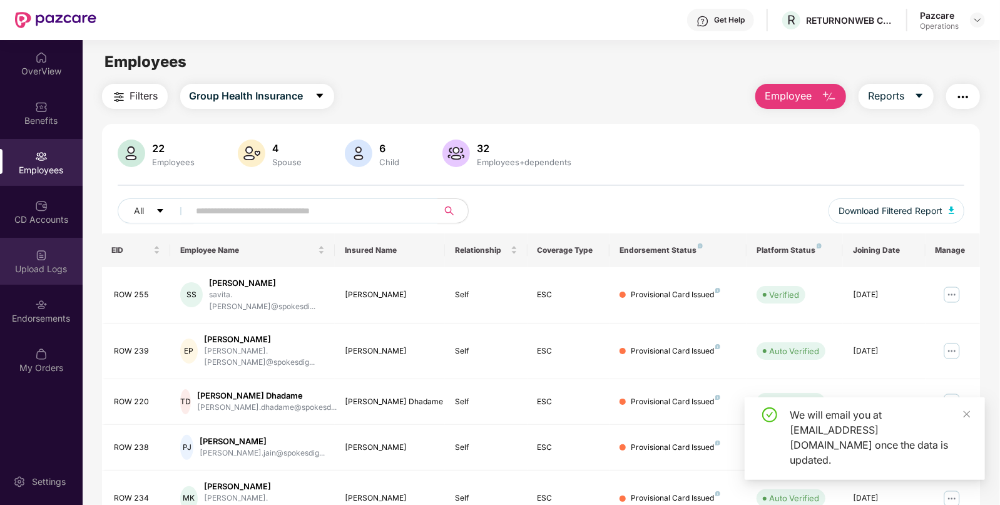
click at [14, 263] on div "Upload Logs" at bounding box center [41, 269] width 83 height 13
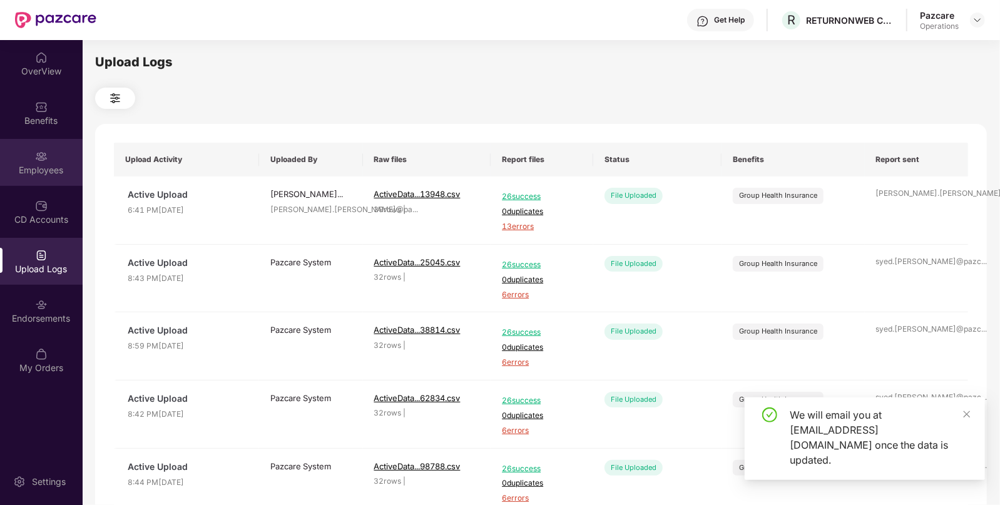
click at [49, 143] on div "Employees" at bounding box center [41, 162] width 83 height 47
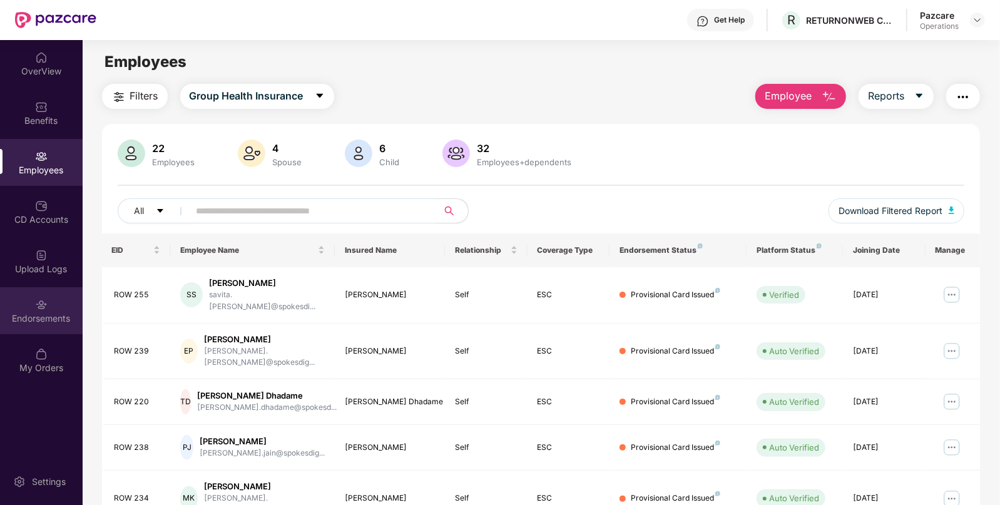
click at [50, 288] on div "Endorsements" at bounding box center [41, 310] width 83 height 47
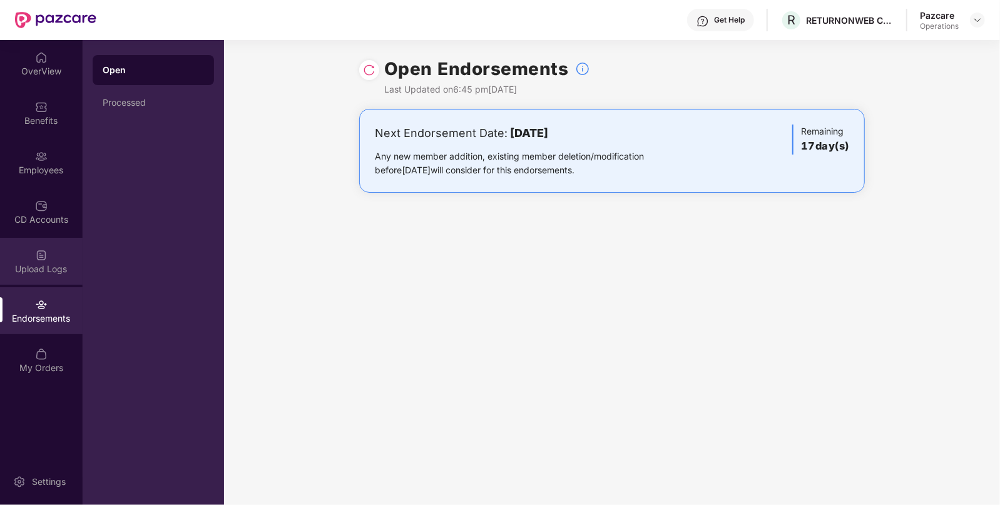
click at [54, 267] on div "Upload Logs" at bounding box center [41, 269] width 83 height 13
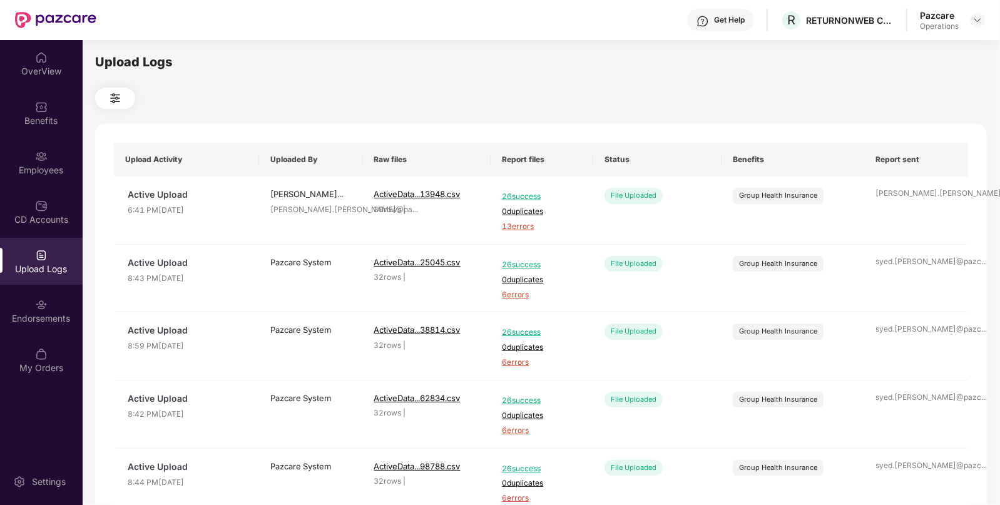
click at [54, 267] on div "Upload Logs" at bounding box center [41, 269] width 83 height 13
click at [16, 168] on div "Employees" at bounding box center [41, 170] width 83 height 13
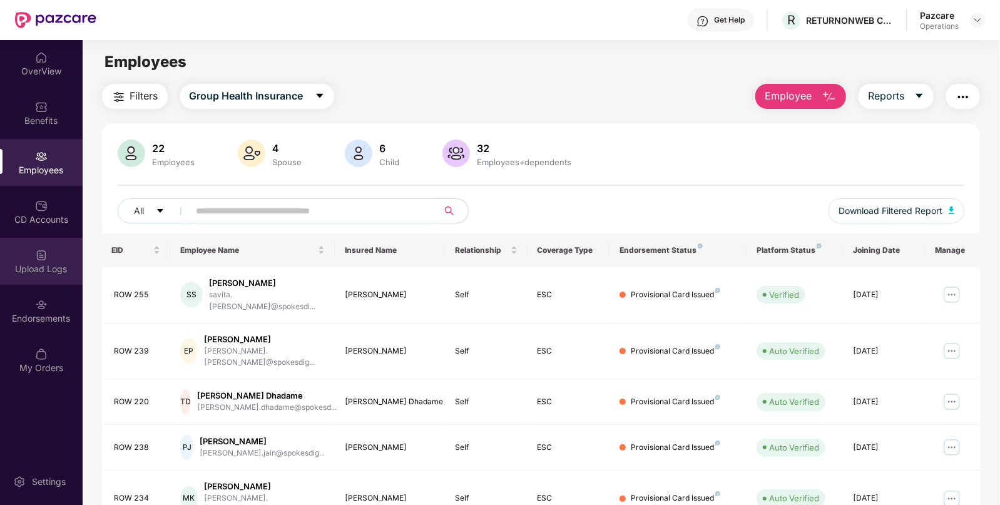
click at [30, 279] on div "Upload Logs" at bounding box center [41, 261] width 83 height 47
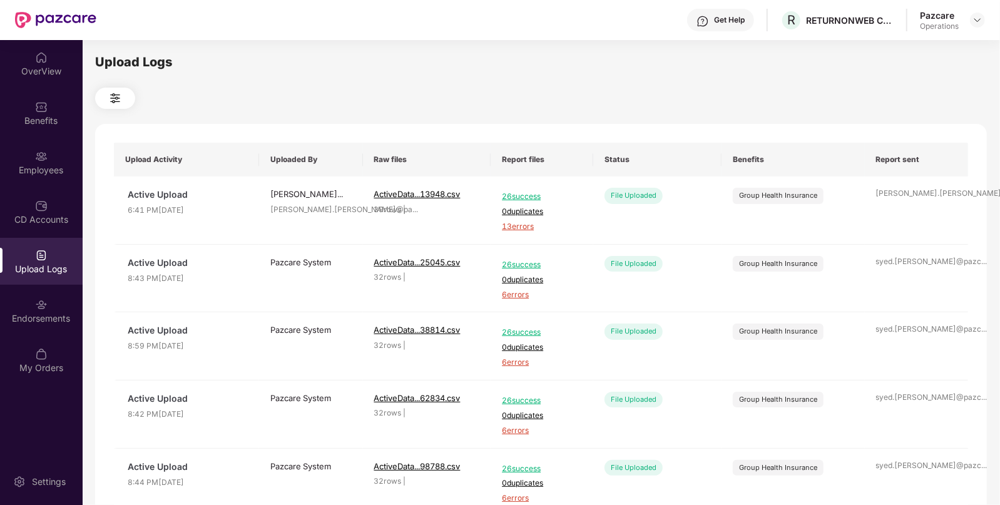
click at [30, 279] on div "Upload Logs" at bounding box center [41, 261] width 83 height 47
click at [38, 279] on div "Upload Logs" at bounding box center [41, 261] width 83 height 47
click at [35, 280] on div "Upload Logs" at bounding box center [41, 261] width 83 height 47
click at [36, 280] on div "Upload Logs" at bounding box center [41, 261] width 83 height 47
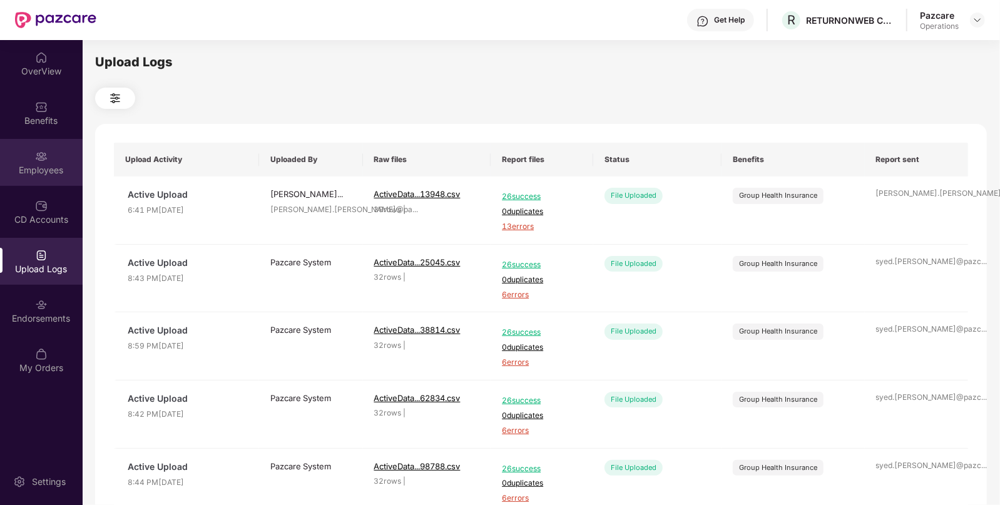
click at [58, 158] on div "Employees" at bounding box center [41, 162] width 83 height 47
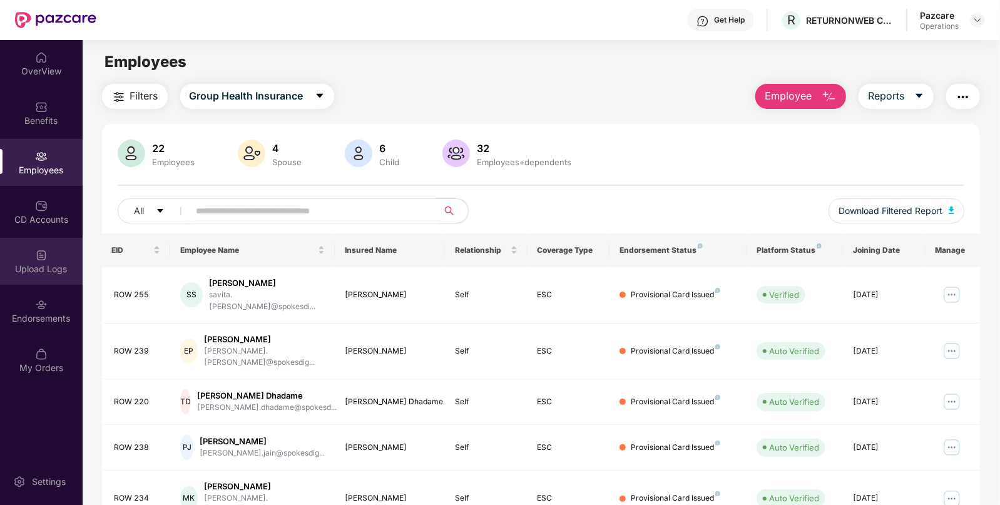
click at [64, 275] on div "Upload Logs" at bounding box center [41, 269] width 83 height 13
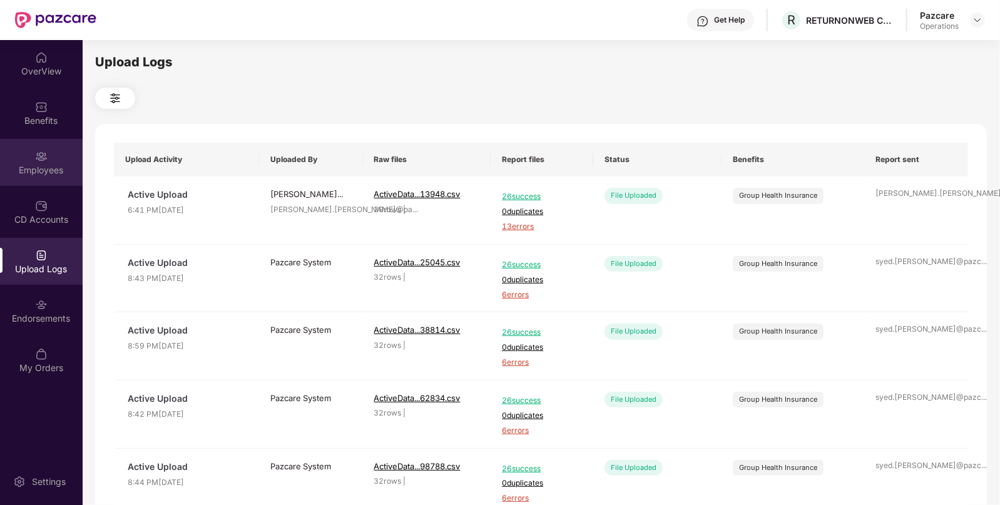
click at [21, 161] on div "Employees" at bounding box center [41, 162] width 83 height 47
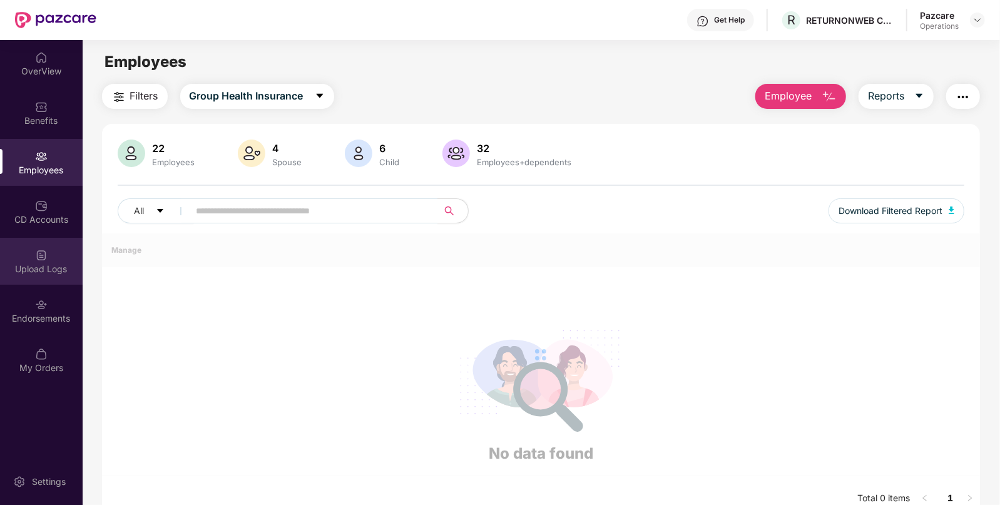
click at [51, 272] on div "Upload Logs" at bounding box center [41, 269] width 83 height 13
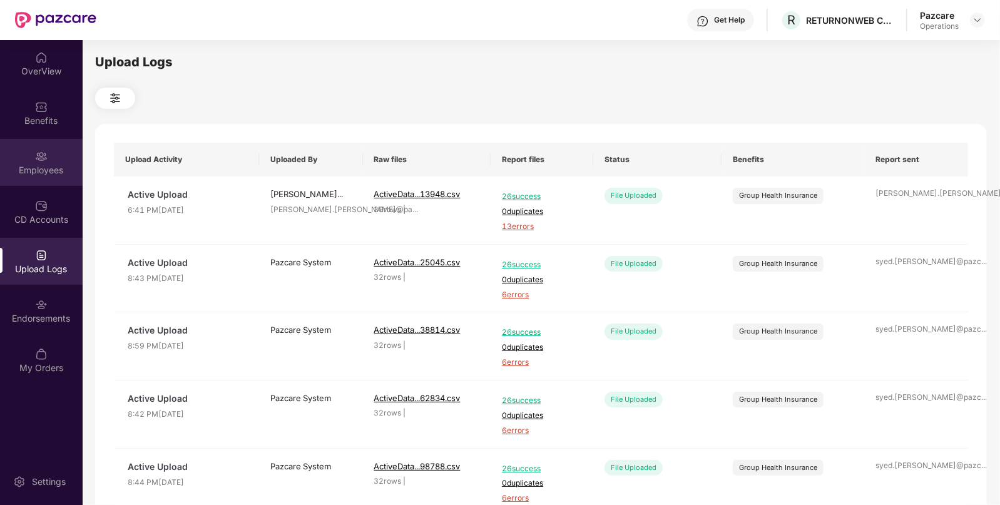
click at [64, 173] on div "Employees" at bounding box center [41, 170] width 83 height 13
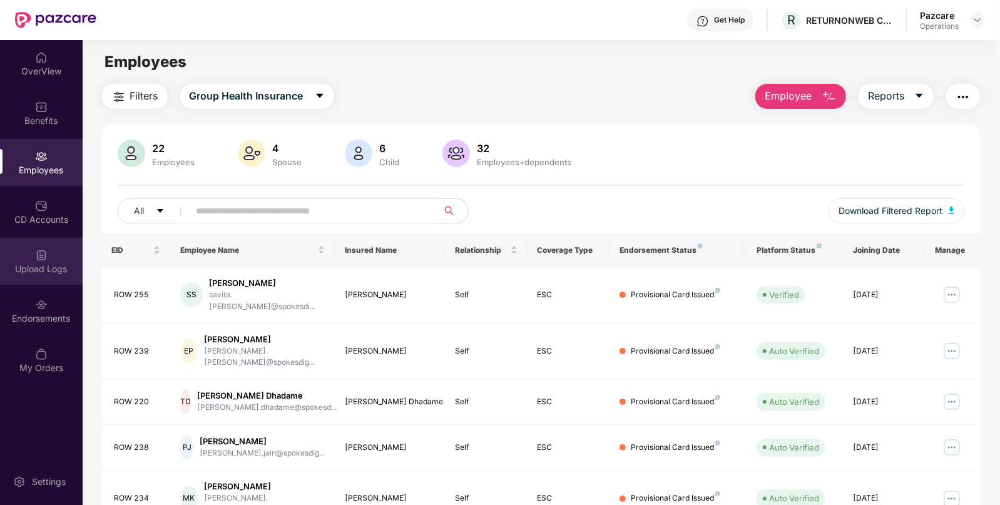
click at [33, 259] on div "Upload Logs" at bounding box center [41, 261] width 83 height 47
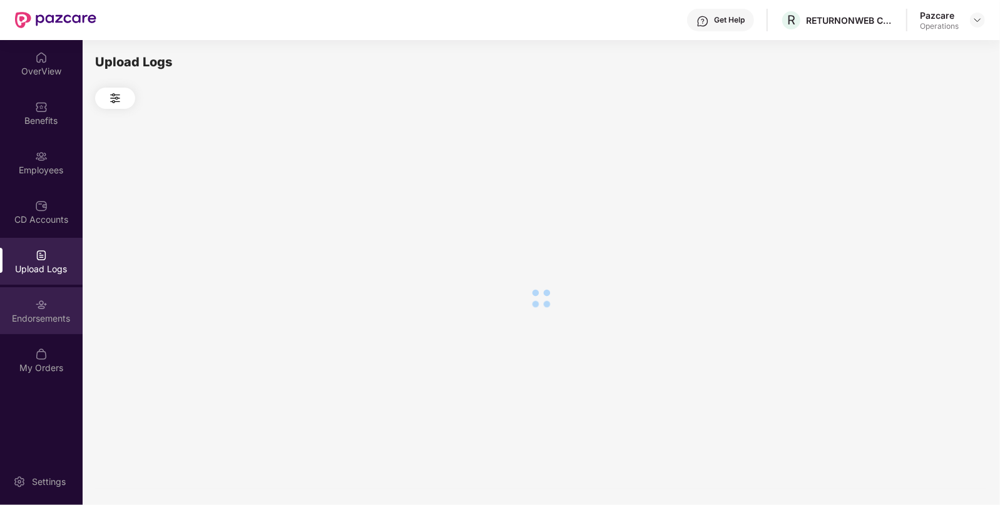
click at [56, 308] on div "Endorsements" at bounding box center [41, 310] width 83 height 47
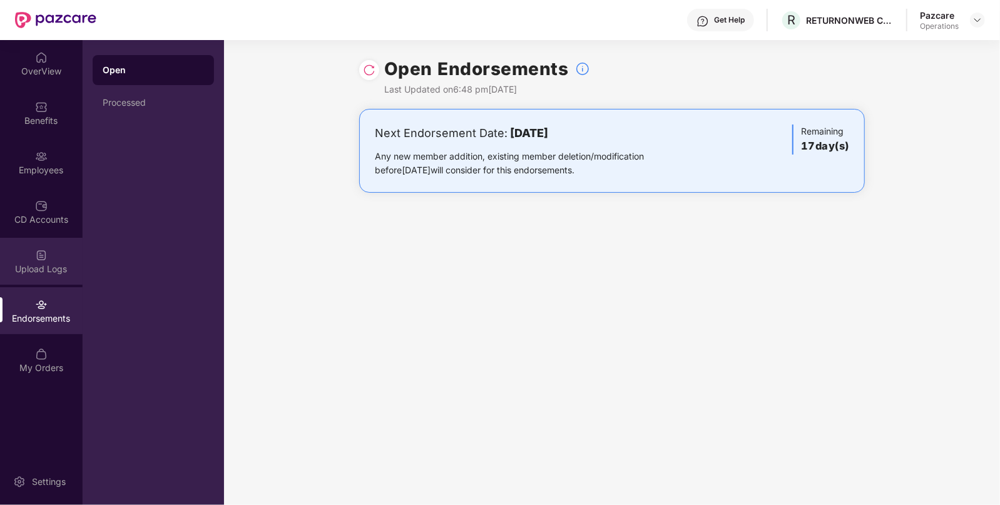
click at [53, 261] on div "Upload Logs" at bounding box center [41, 261] width 83 height 47
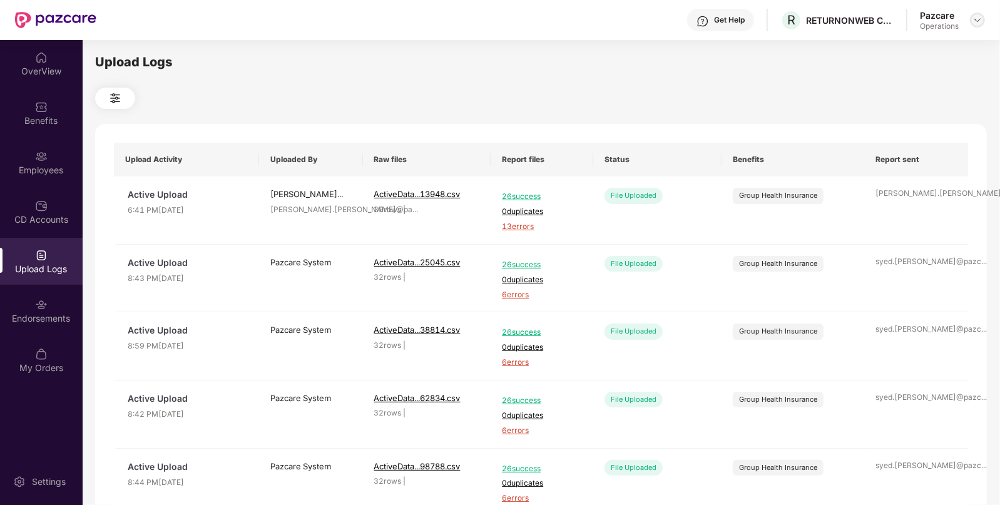
click at [978, 25] on div at bounding box center [977, 20] width 15 height 15
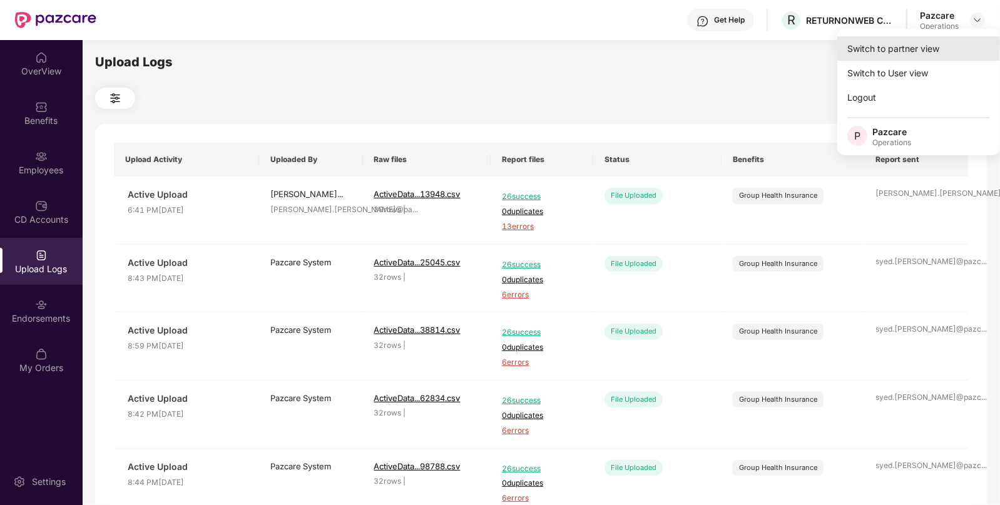
click at [953, 44] on div "Switch to partner view" at bounding box center [918, 48] width 163 height 24
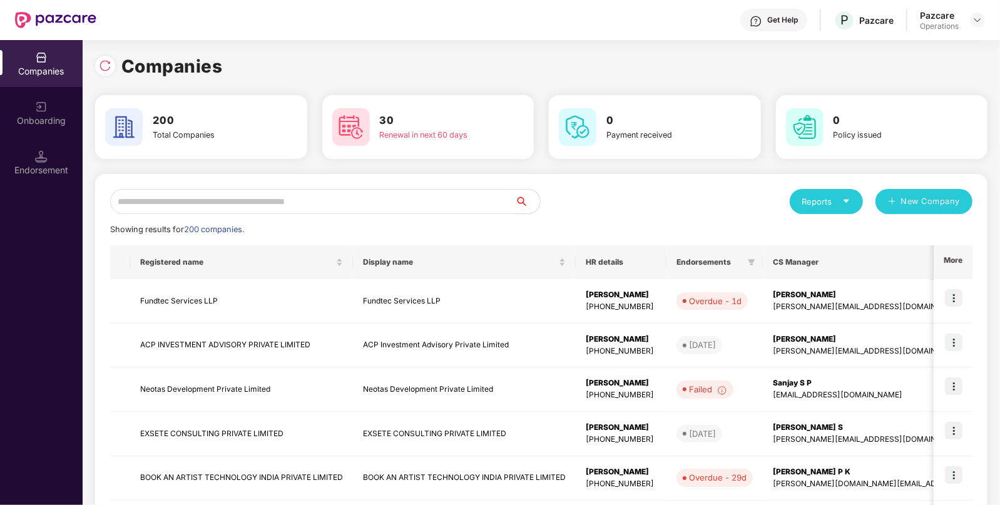
paste input "**********"
click at [284, 197] on input "**********" at bounding box center [312, 201] width 405 height 25
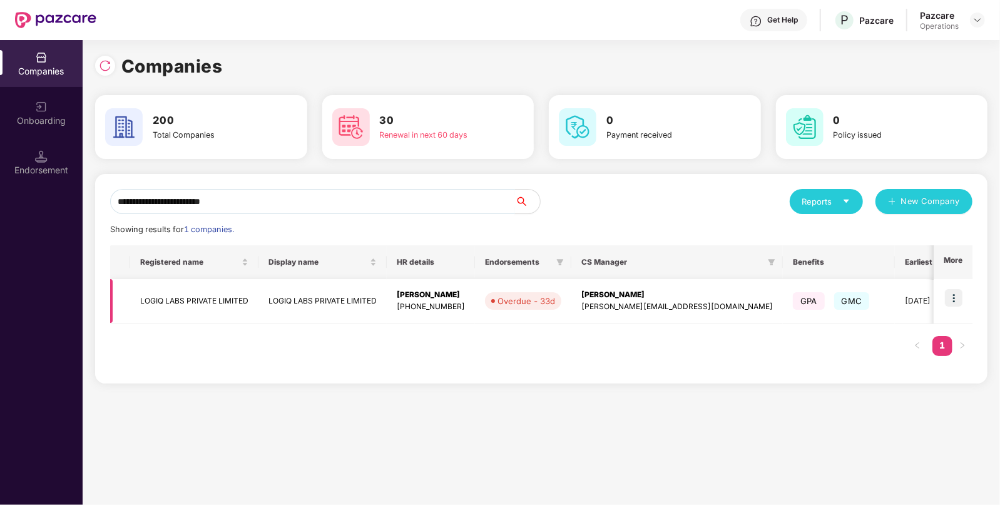
type input "**********"
click at [956, 288] on td at bounding box center [953, 301] width 39 height 44
click at [956, 295] on img at bounding box center [954, 298] width 18 height 18
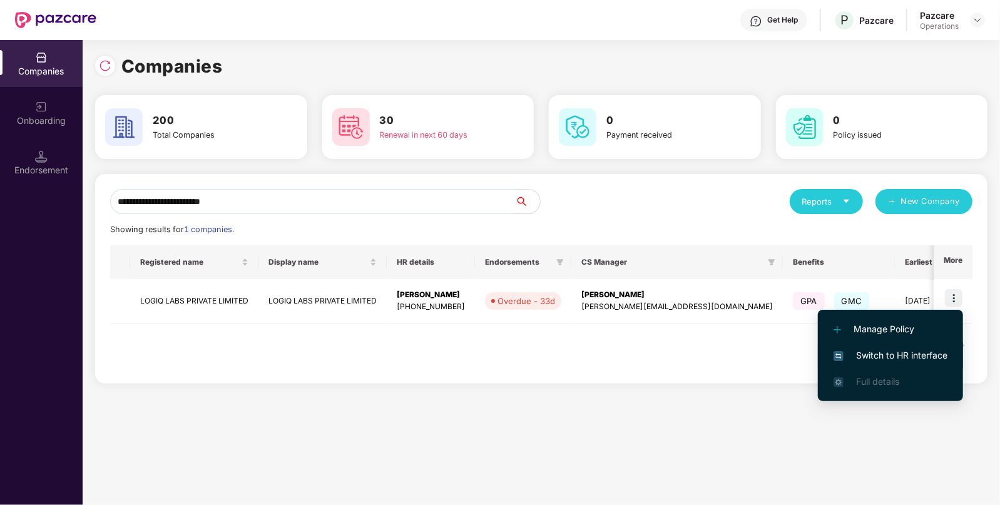
click at [886, 350] on span "Switch to HR interface" at bounding box center [891, 356] width 114 height 14
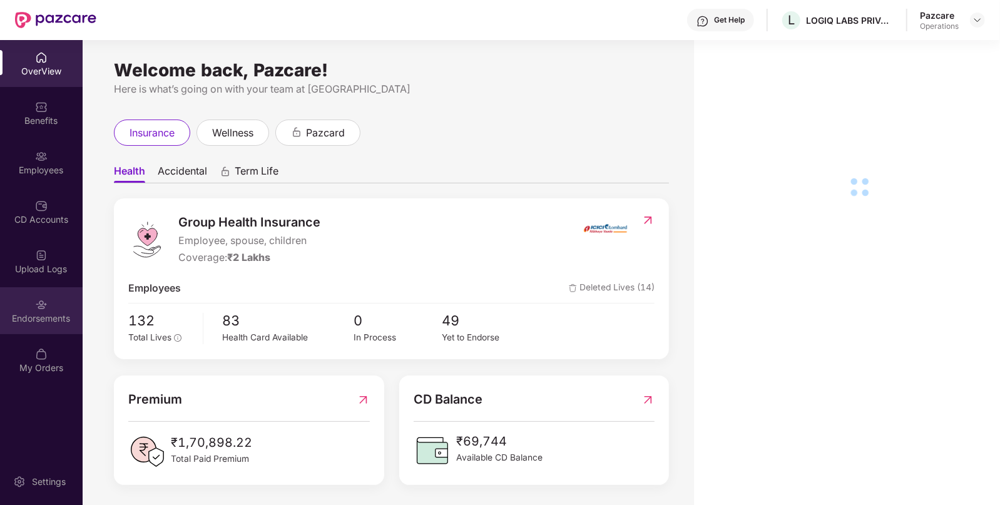
click at [54, 297] on div "Endorsements" at bounding box center [41, 310] width 83 height 47
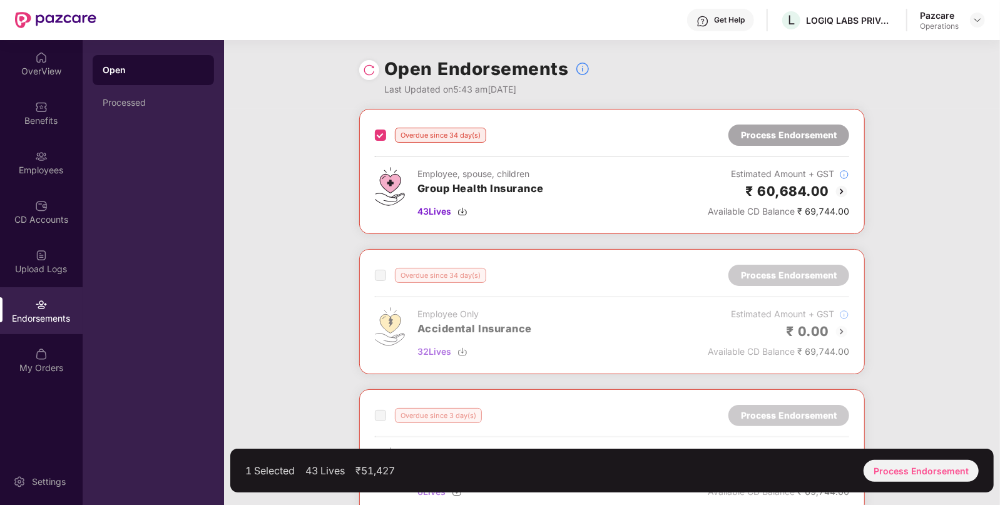
scroll to position [287, 0]
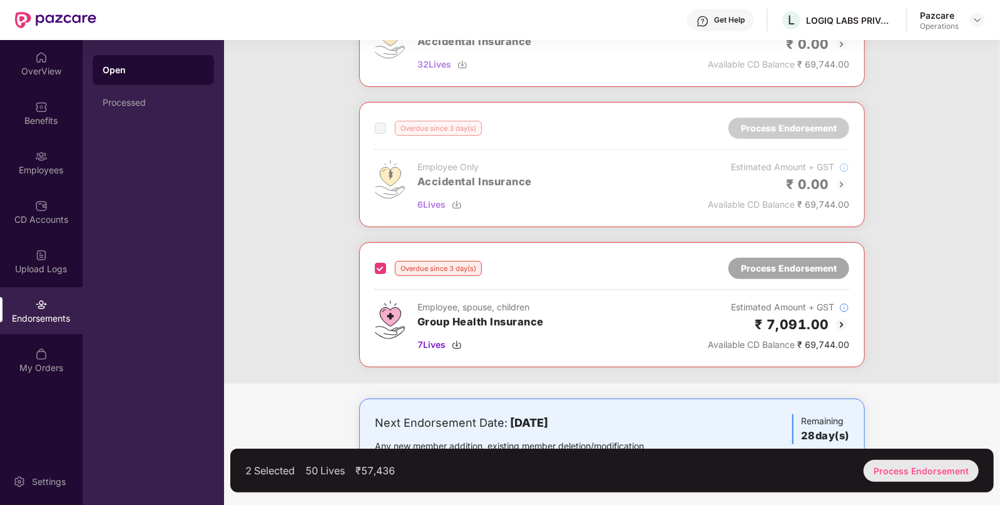
click at [876, 466] on div "Process Endorsement" at bounding box center [921, 471] width 115 height 22
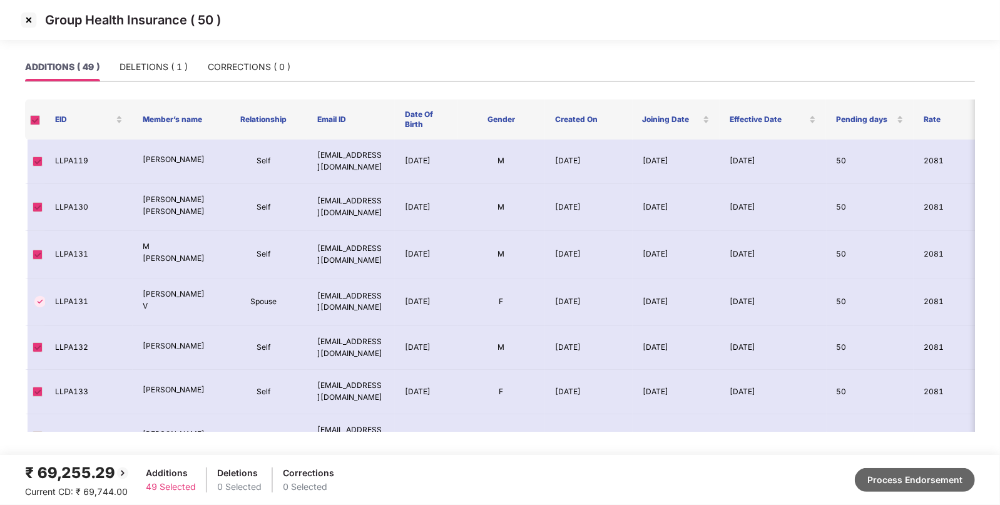
click at [942, 485] on button "Process Endorsement" at bounding box center [915, 480] width 120 height 24
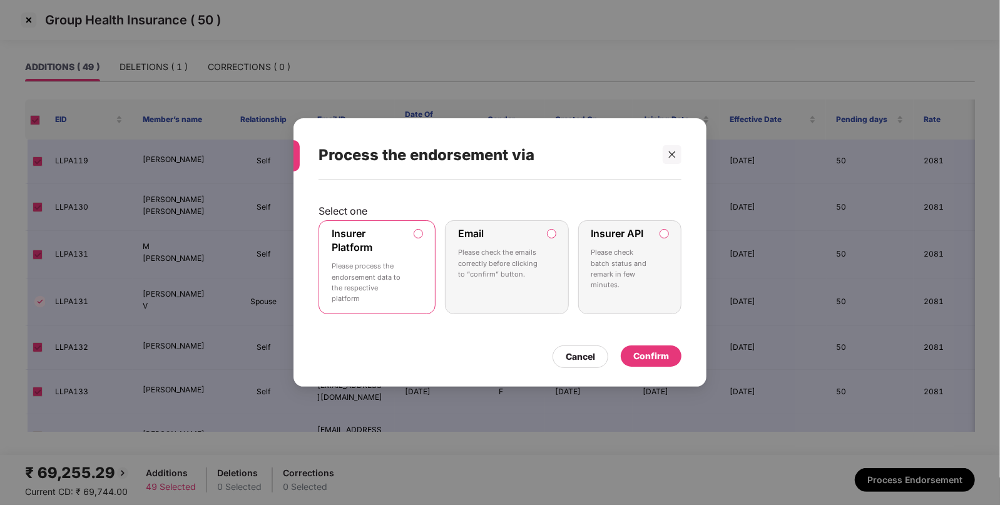
click at [642, 349] on div "Confirm" at bounding box center [651, 355] width 61 height 21
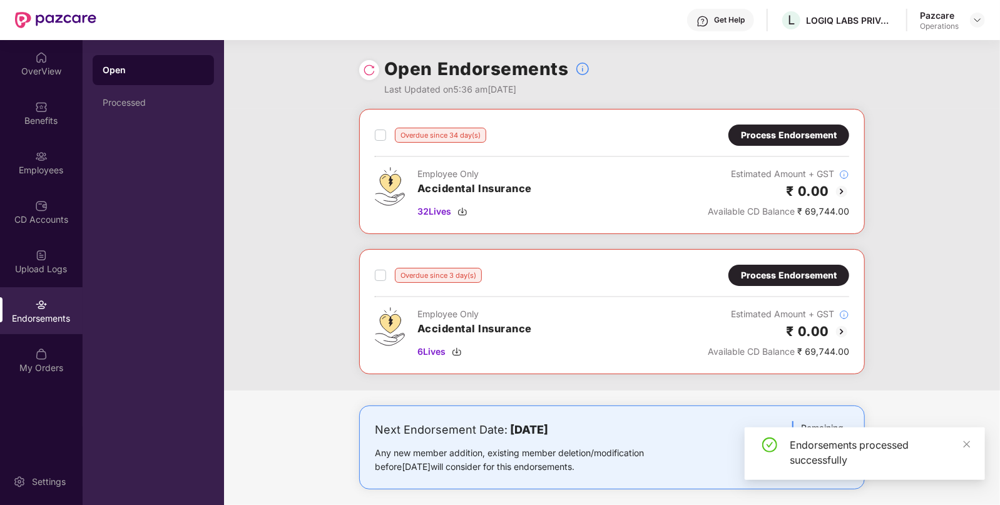
click at [772, 127] on div "Process Endorsement" at bounding box center [788, 135] width 121 height 21
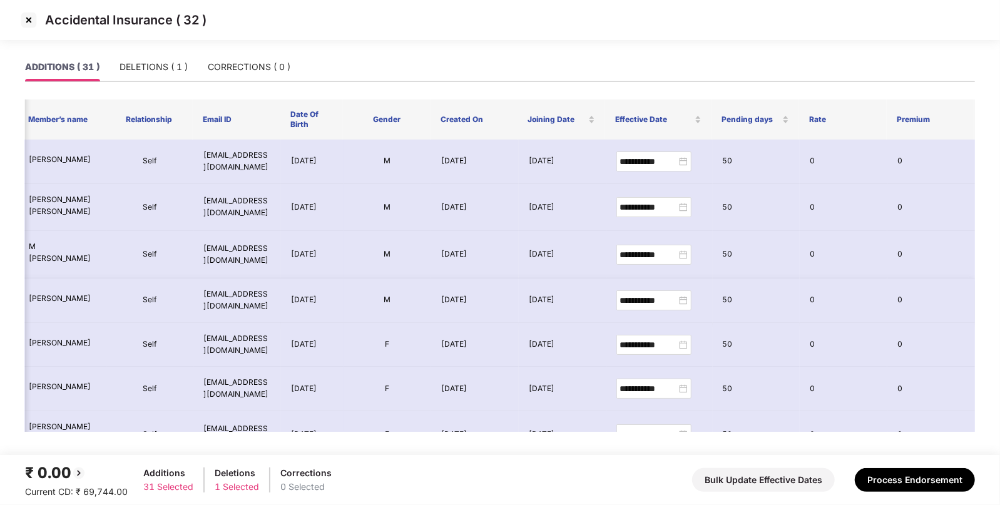
scroll to position [0, 0]
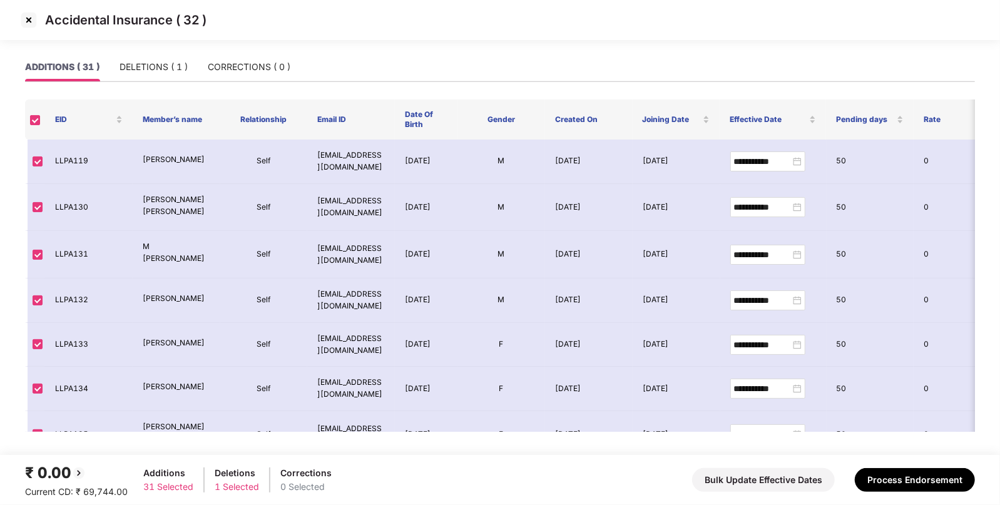
click at [26, 22] on img at bounding box center [29, 20] width 20 height 20
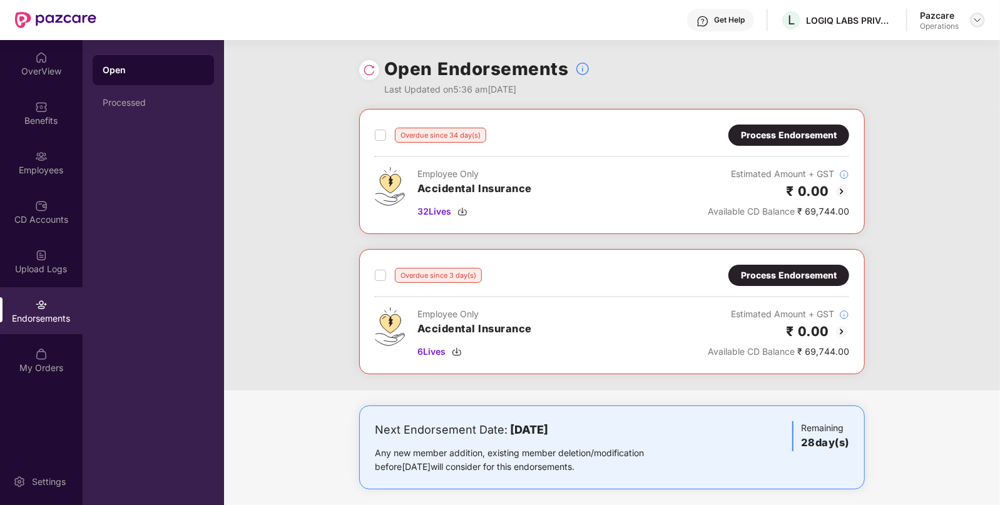
click at [976, 16] on img at bounding box center [978, 20] width 10 height 10
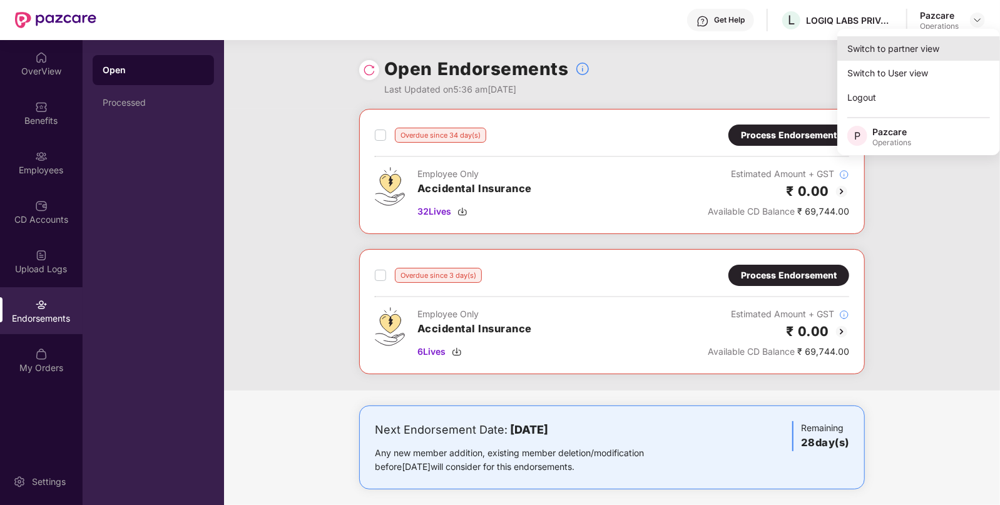
click at [910, 48] on div "Switch to partner view" at bounding box center [918, 48] width 163 height 24
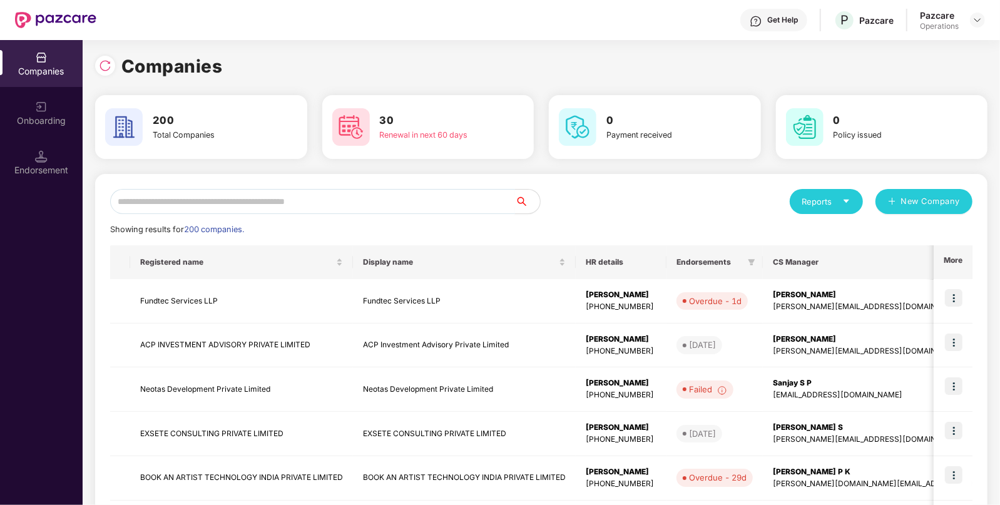
click at [406, 201] on input "text" at bounding box center [312, 201] width 405 height 25
paste input "**********"
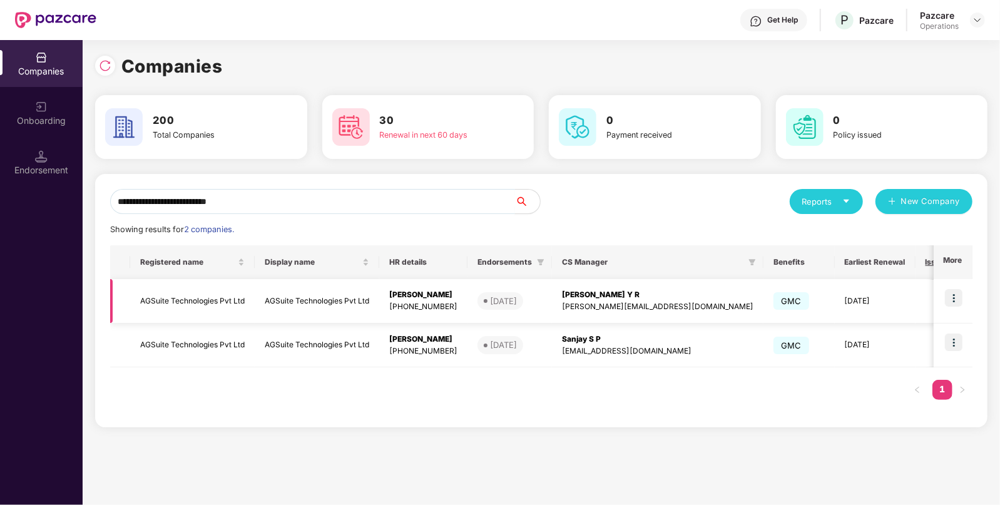
type input "**********"
click at [957, 297] on img at bounding box center [954, 298] width 18 height 18
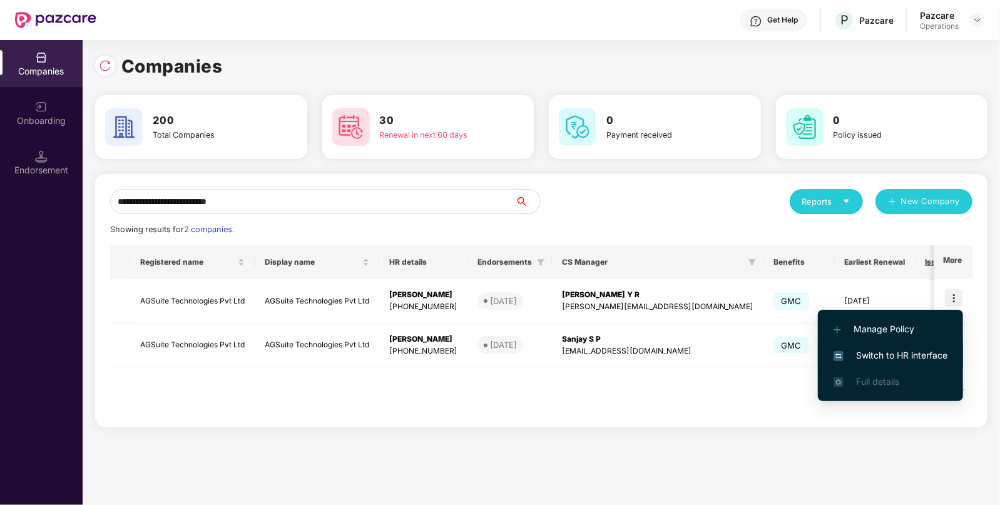
click at [888, 353] on span "Switch to HR interface" at bounding box center [891, 356] width 114 height 14
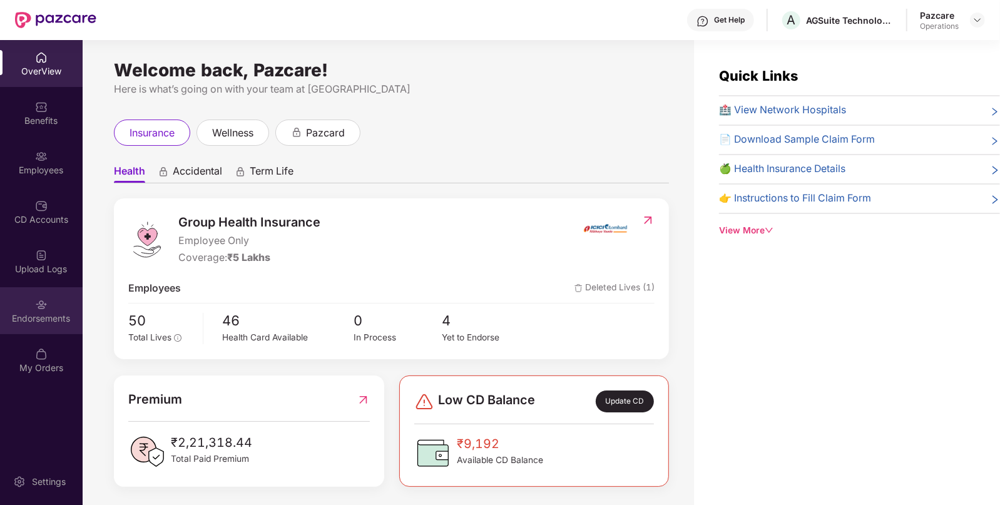
click at [27, 318] on div "Endorsements" at bounding box center [41, 318] width 83 height 13
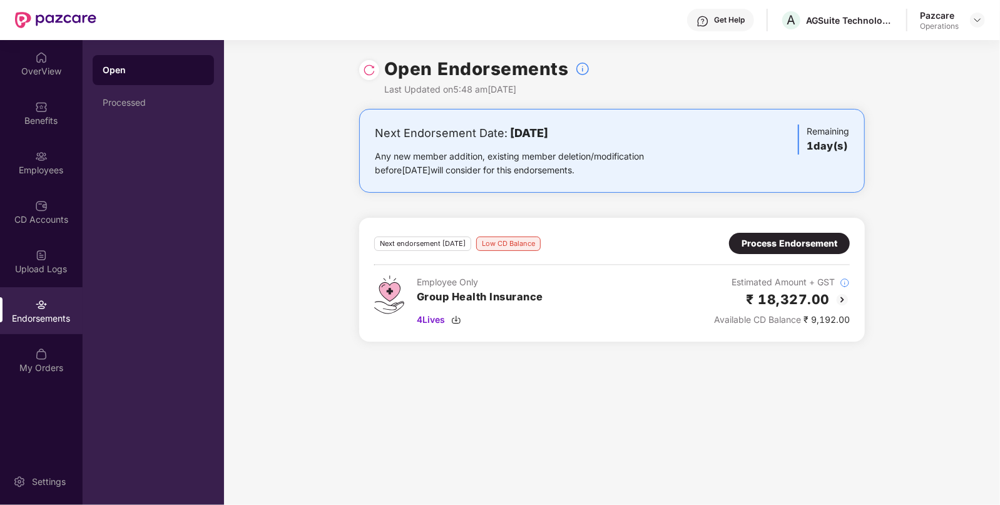
click at [771, 242] on div "Process Endorsement" at bounding box center [790, 244] width 96 height 14
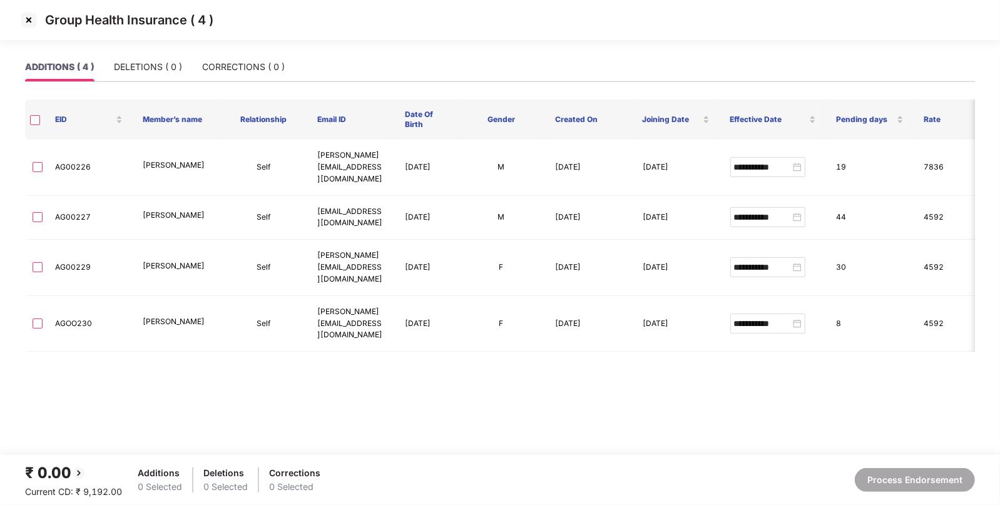
click at [24, 15] on img at bounding box center [29, 20] width 20 height 20
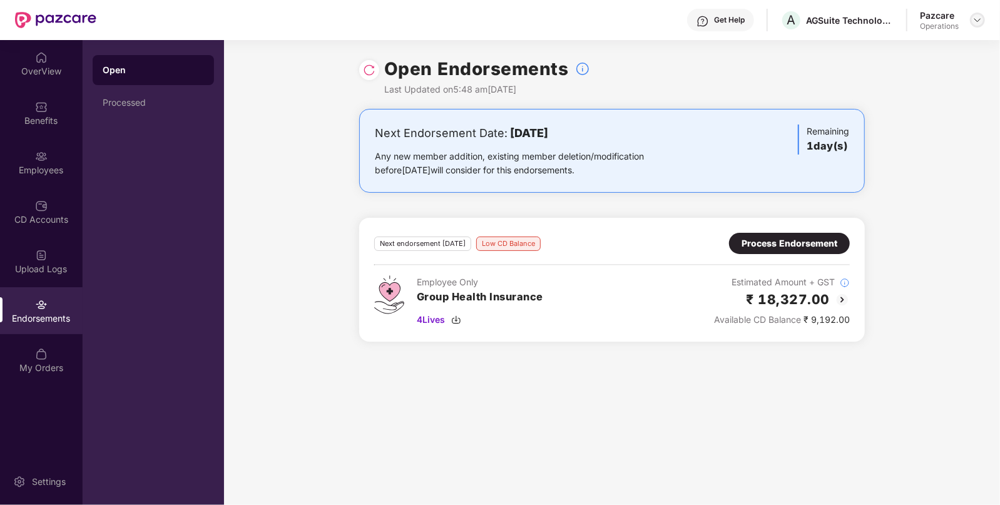
click at [977, 20] on img at bounding box center [978, 20] width 10 height 10
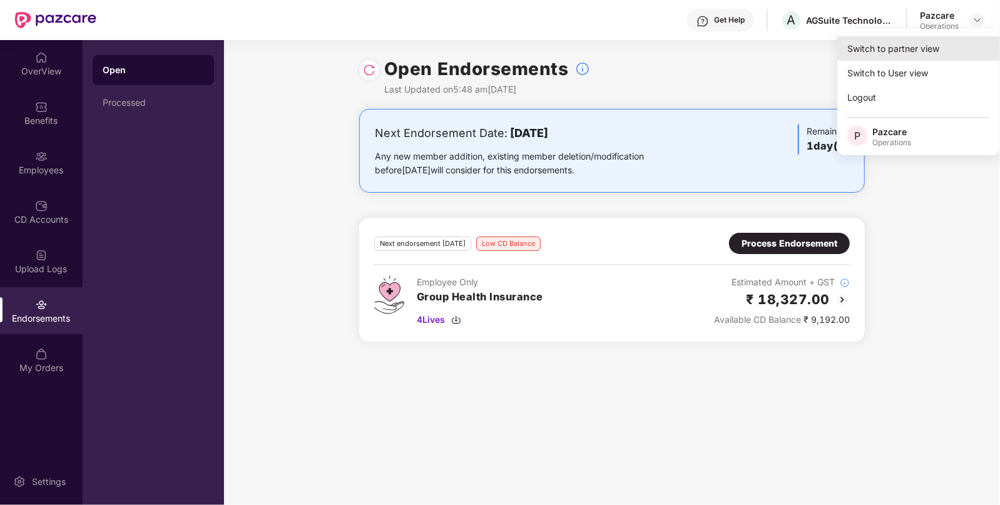
click at [933, 49] on div "Switch to partner view" at bounding box center [918, 48] width 163 height 24
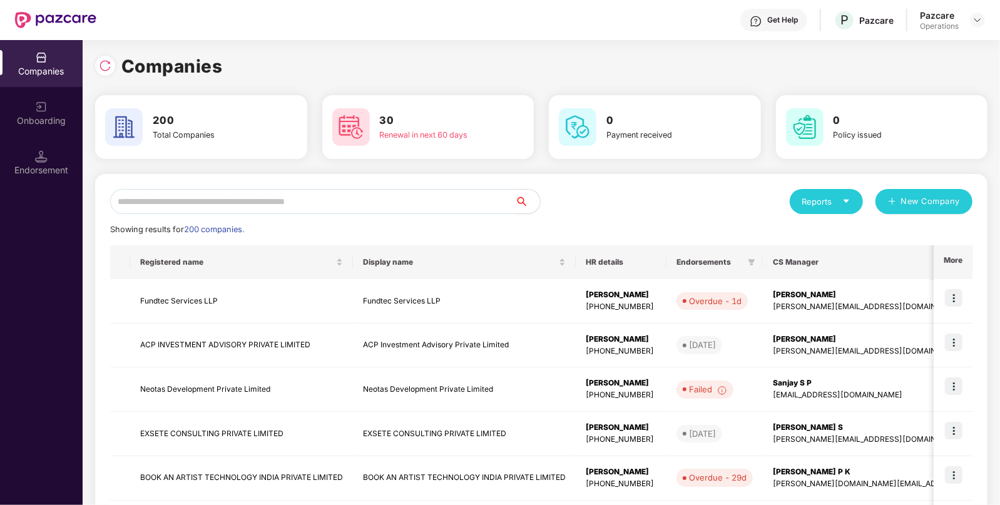
drag, startPoint x: 469, startPoint y: 205, endPoint x: 559, endPoint y: 196, distance: 90.6
click at [469, 205] on input "text" at bounding box center [312, 201] width 405 height 25
paste input "**********"
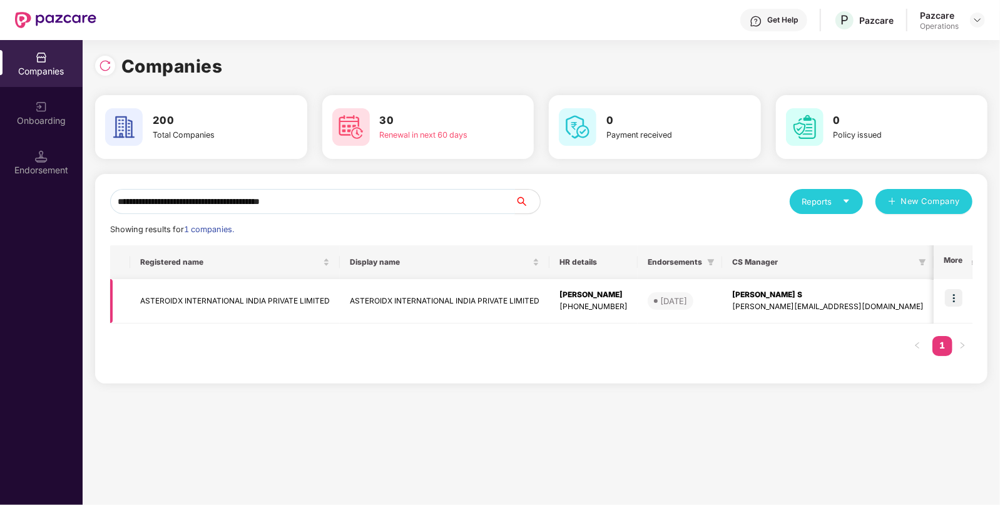
type input "**********"
click at [951, 300] on img at bounding box center [954, 298] width 18 height 18
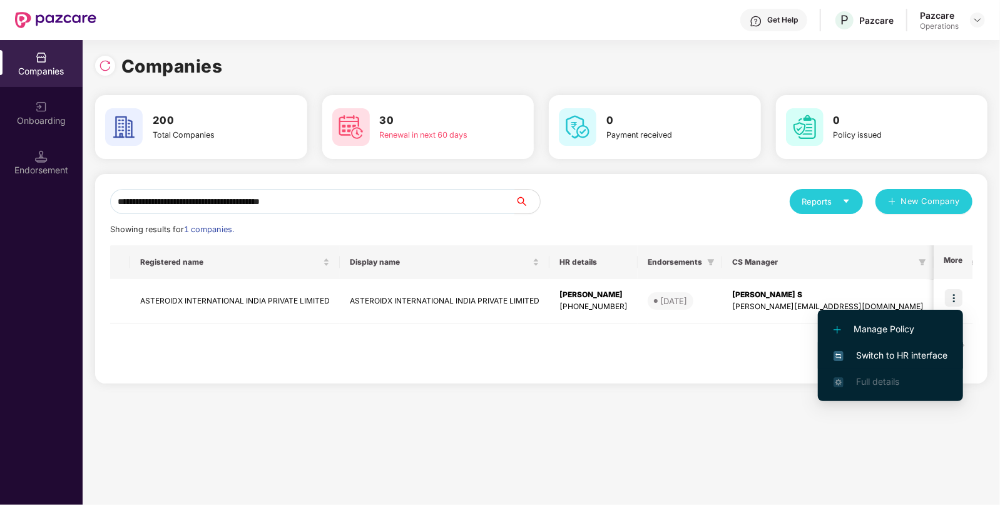
click at [910, 350] on span "Switch to HR interface" at bounding box center [891, 356] width 114 height 14
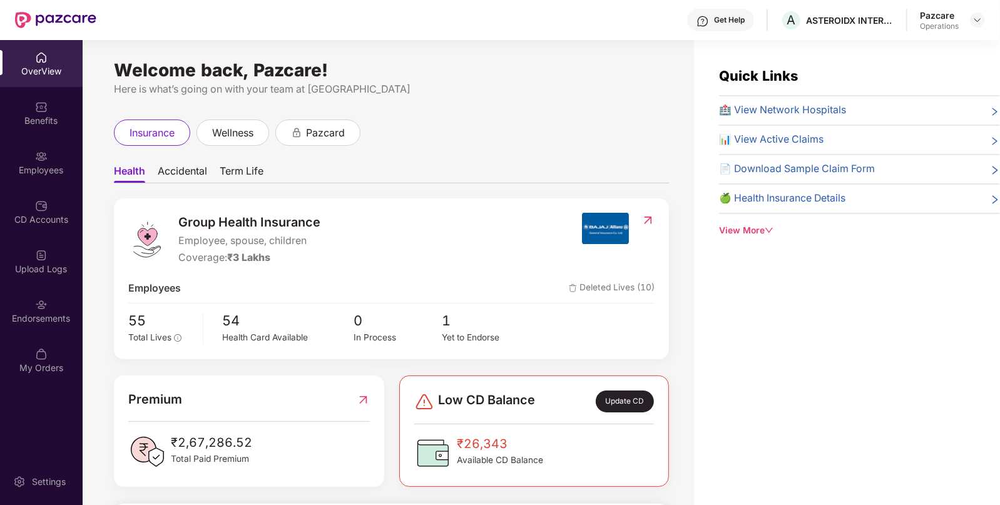
click at [36, 325] on div "Endorsements" at bounding box center [41, 310] width 83 height 47
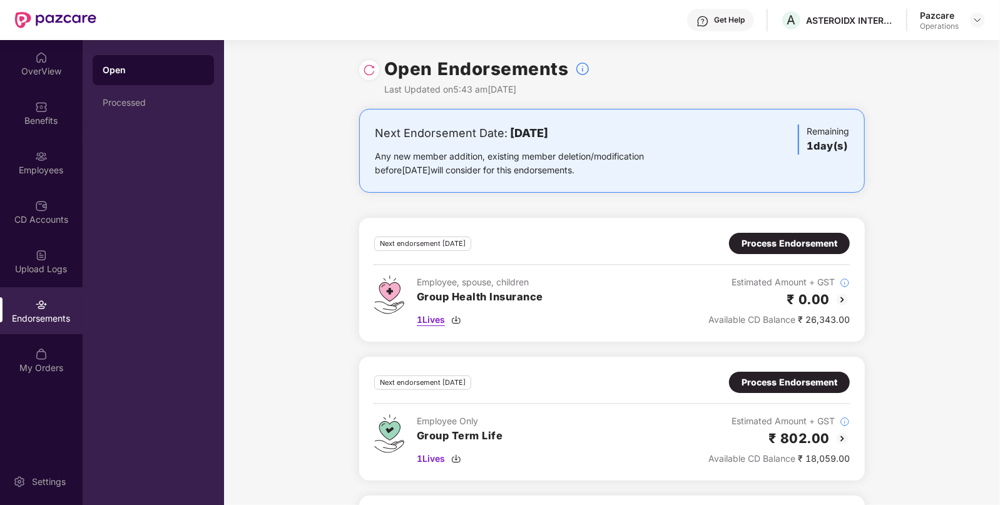
scroll to position [128, 0]
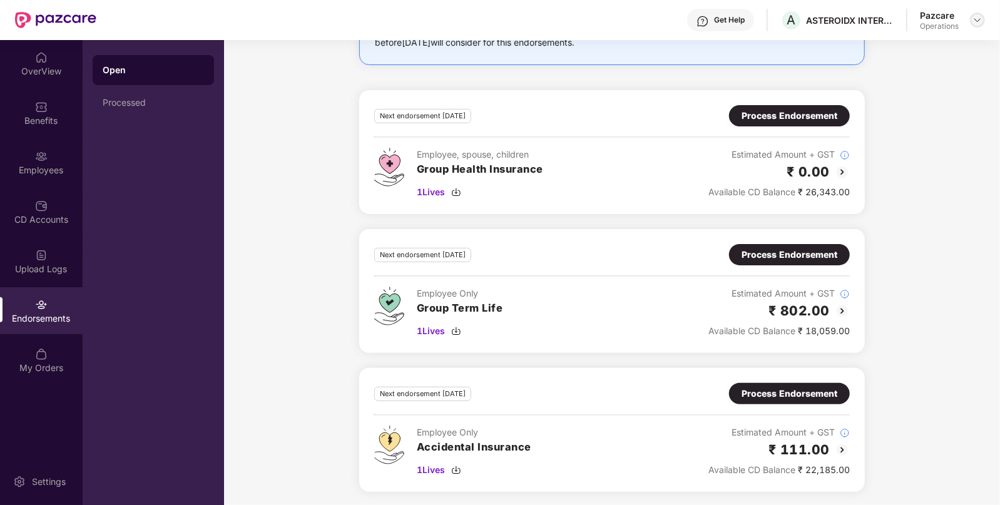
click at [979, 19] on img at bounding box center [978, 20] width 10 height 10
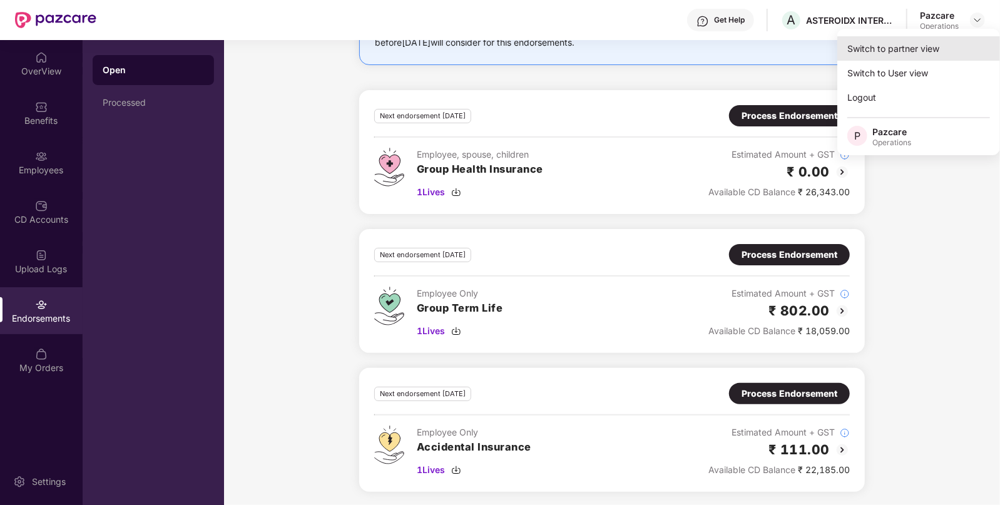
click at [942, 44] on div "Switch to partner view" at bounding box center [918, 48] width 163 height 24
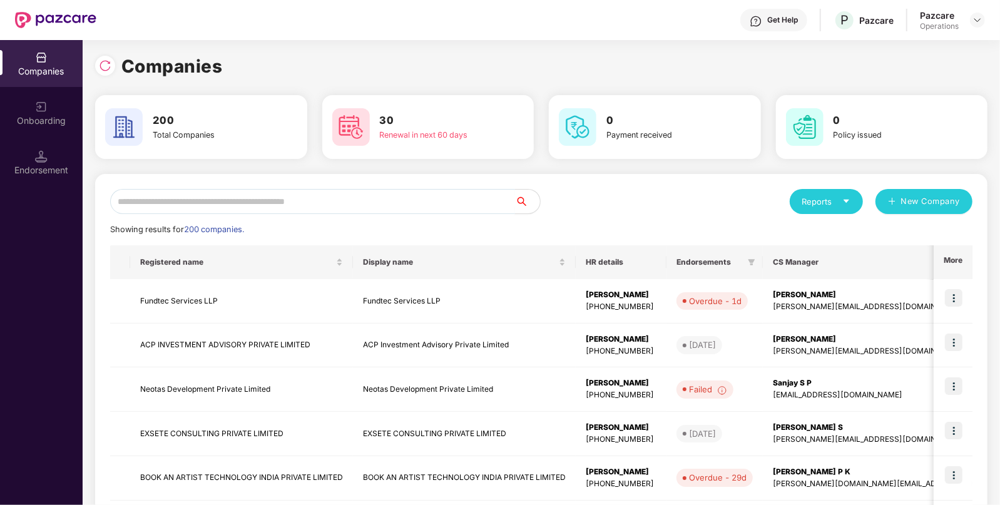
click at [449, 205] on input "text" at bounding box center [312, 201] width 405 height 25
paste input "**********"
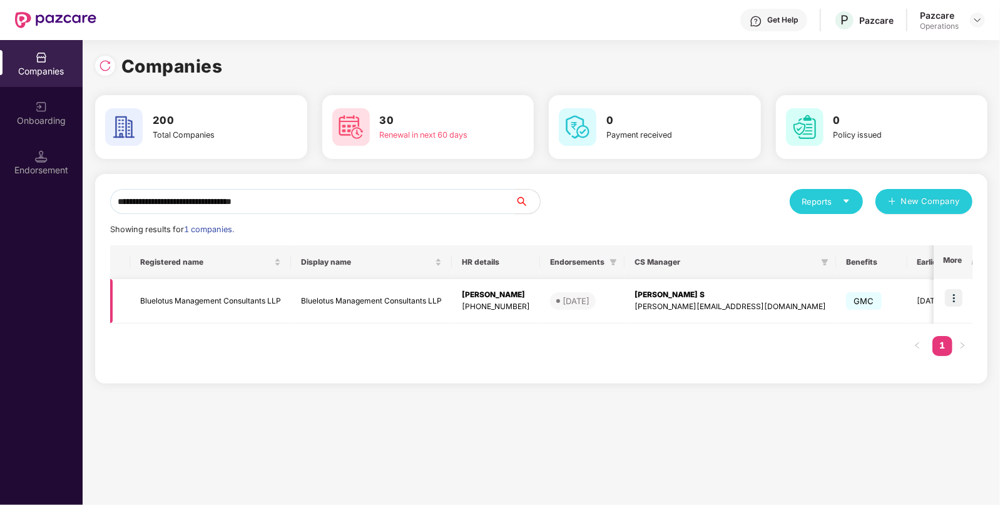
type input "**********"
click at [958, 300] on img at bounding box center [954, 298] width 18 height 18
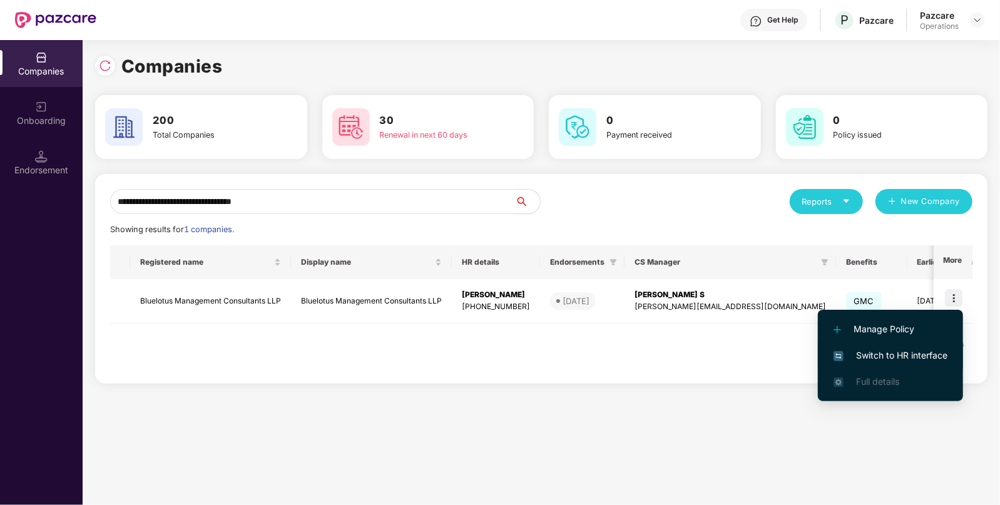
click at [901, 350] on span "Switch to HR interface" at bounding box center [891, 356] width 114 height 14
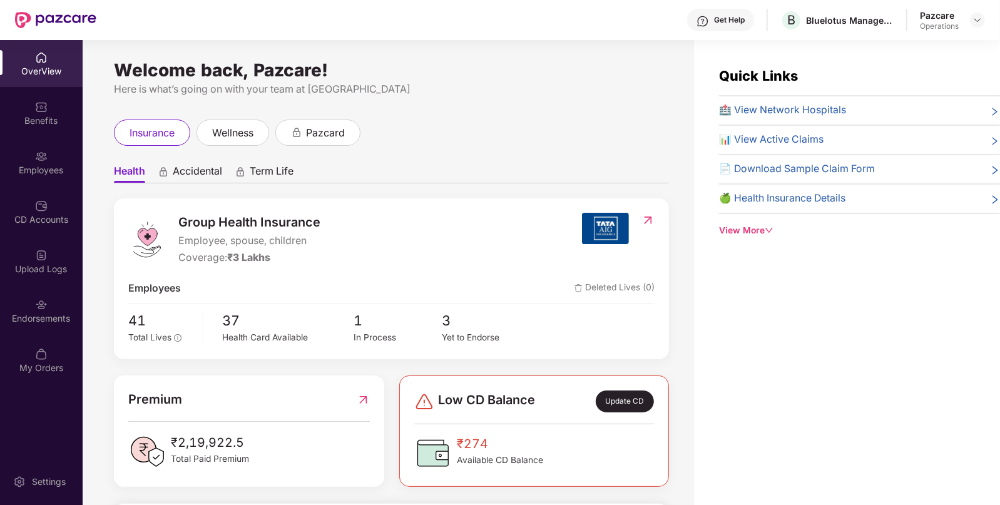
click at [48, 309] on div "Endorsements" at bounding box center [41, 310] width 83 height 47
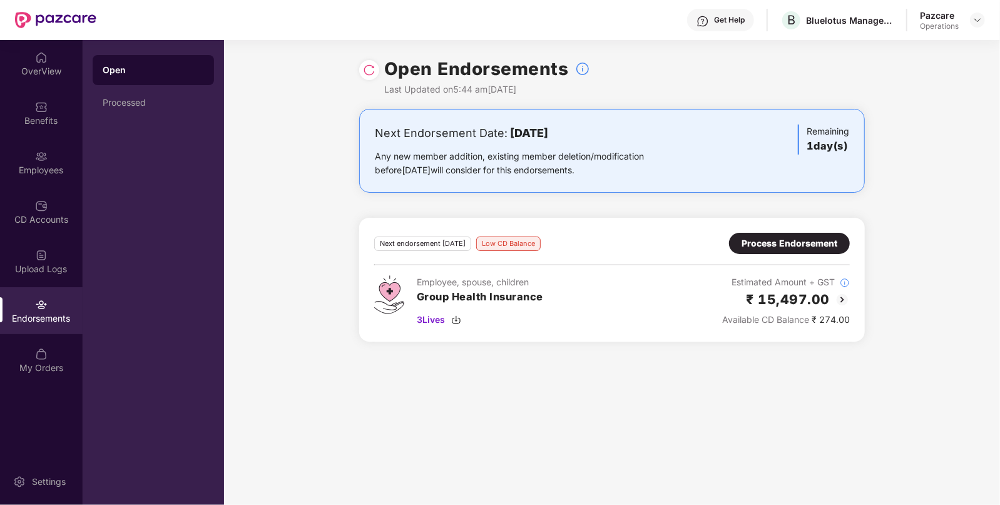
click at [983, 26] on div at bounding box center [977, 20] width 15 height 15
click at [976, 21] on img at bounding box center [978, 20] width 10 height 10
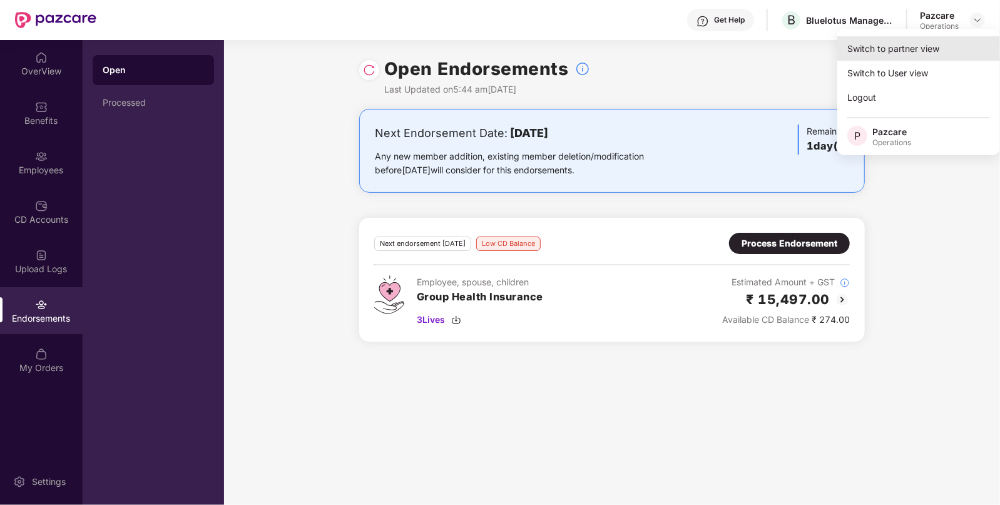
click at [939, 44] on div "Switch to partner view" at bounding box center [918, 48] width 163 height 24
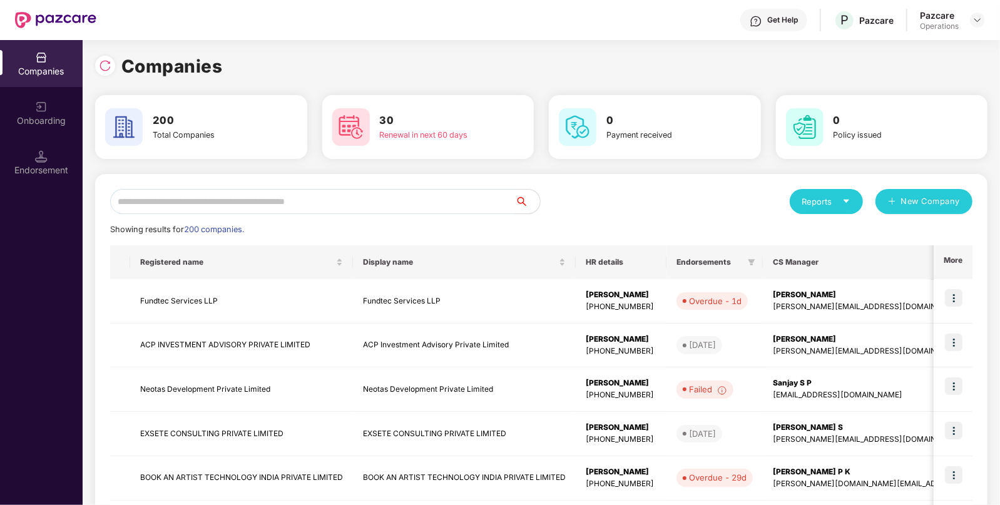
click at [422, 199] on input "text" at bounding box center [312, 201] width 405 height 25
paste input "**********"
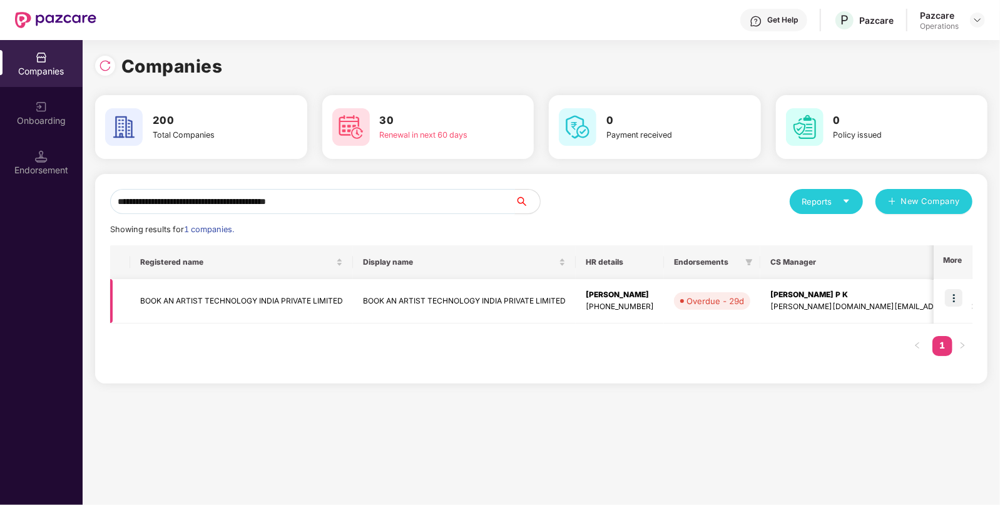
type input "**********"
click at [960, 298] on img at bounding box center [954, 298] width 18 height 18
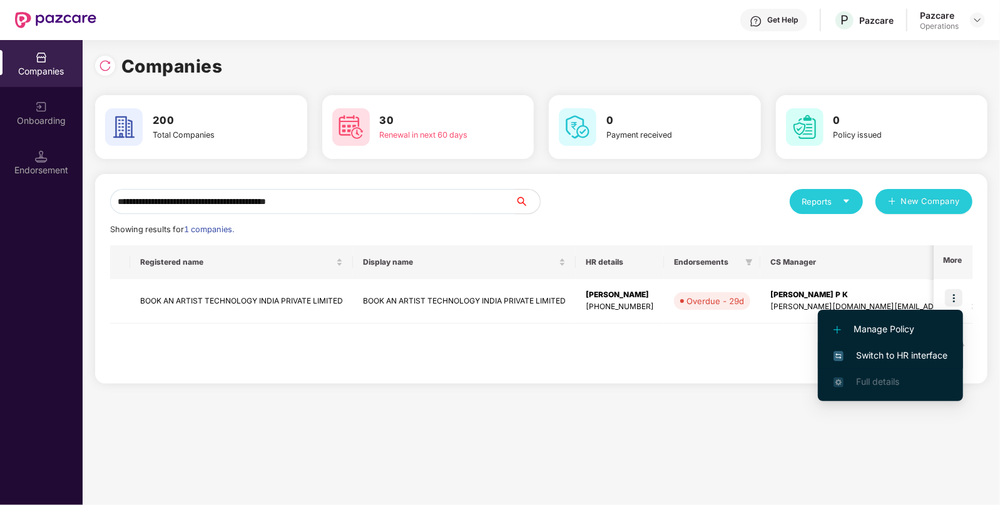
click at [895, 352] on span "Switch to HR interface" at bounding box center [891, 356] width 114 height 14
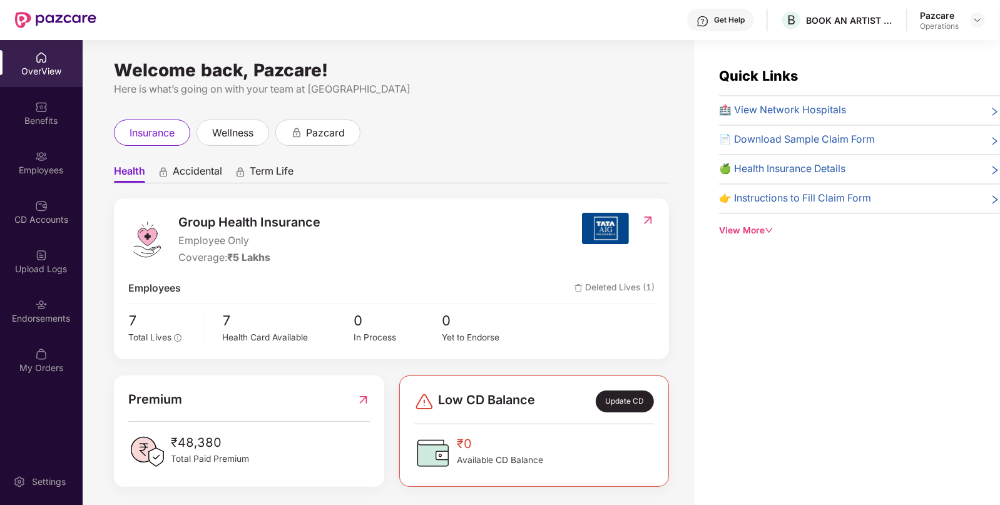
click at [38, 319] on div "Endorsements" at bounding box center [41, 318] width 83 height 13
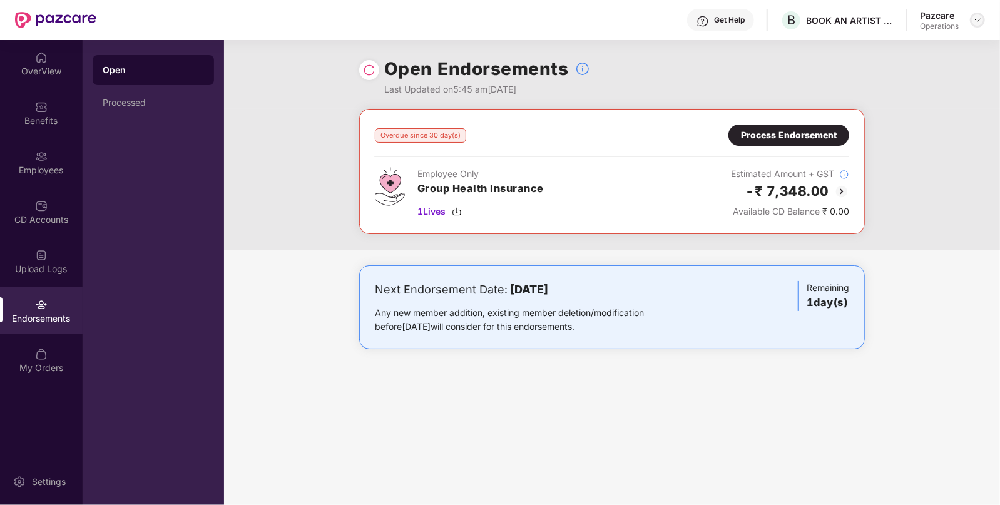
click at [978, 23] on img at bounding box center [978, 20] width 10 height 10
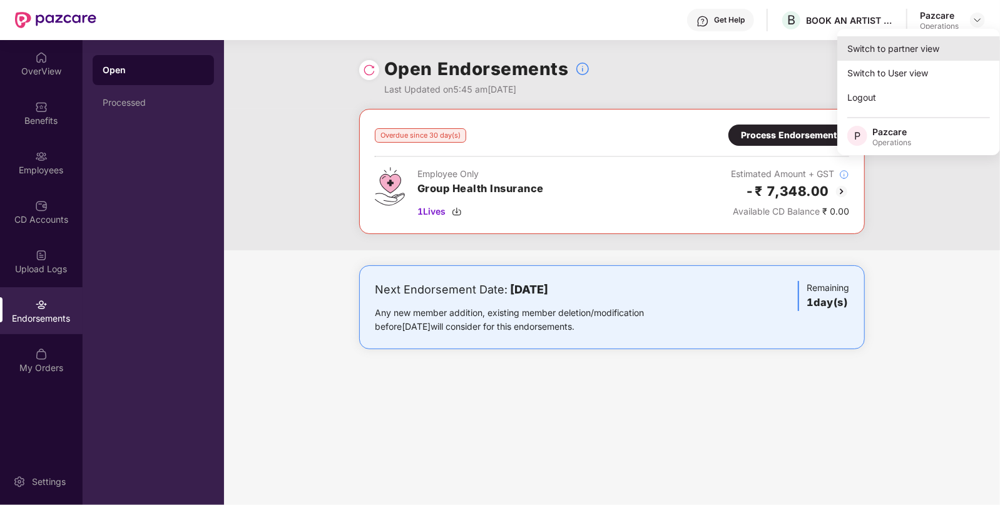
click at [932, 40] on div "Switch to partner view" at bounding box center [918, 48] width 163 height 24
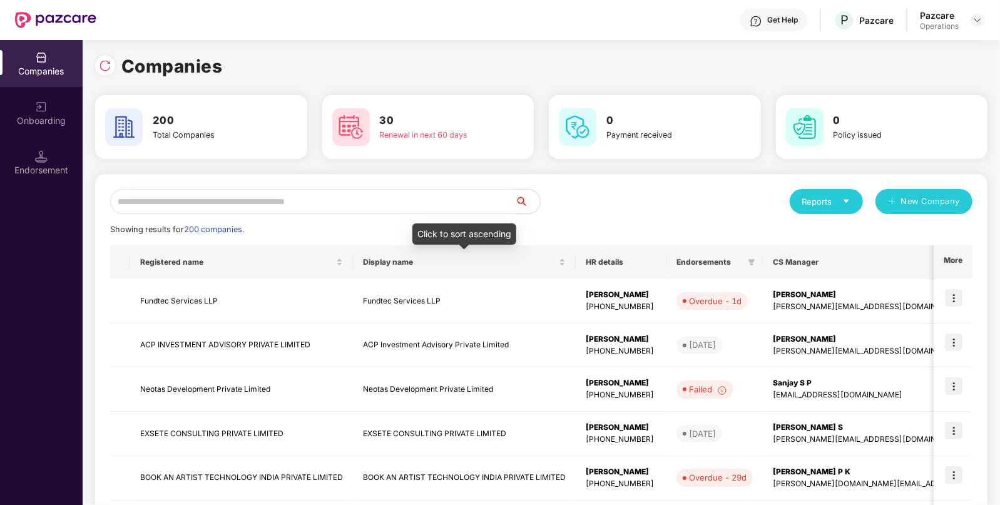
click at [447, 190] on input "text" at bounding box center [312, 201] width 405 height 25
paste input "**********"
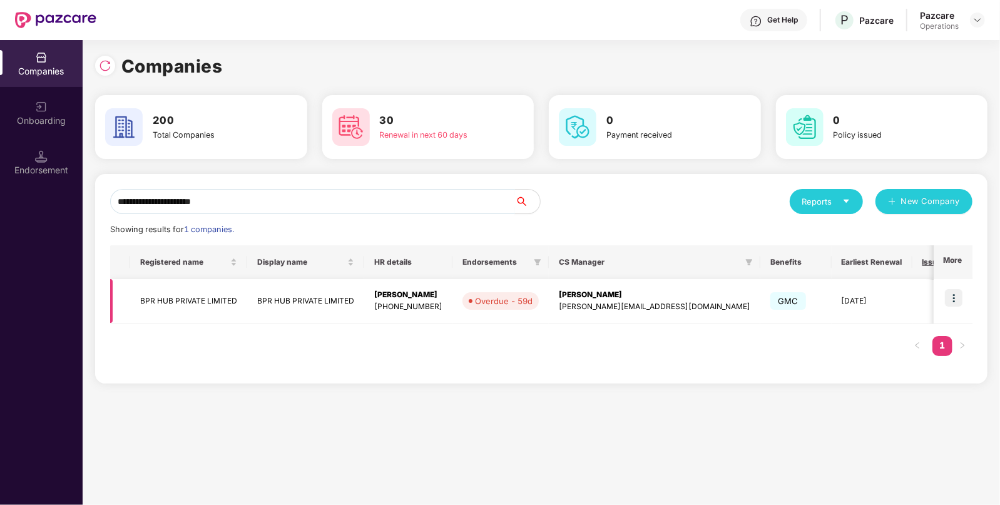
type input "**********"
click at [961, 297] on img at bounding box center [954, 298] width 18 height 18
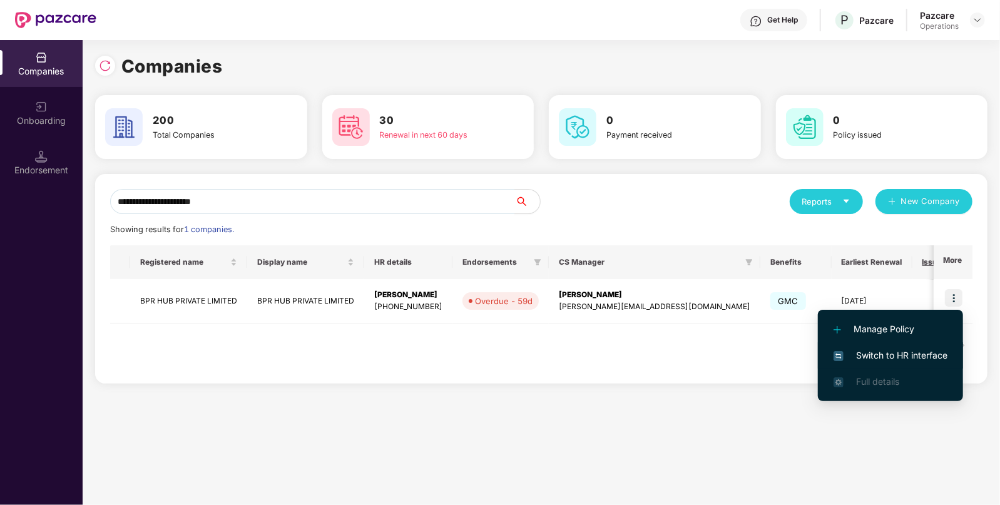
click at [879, 357] on span "Switch to HR interface" at bounding box center [891, 356] width 114 height 14
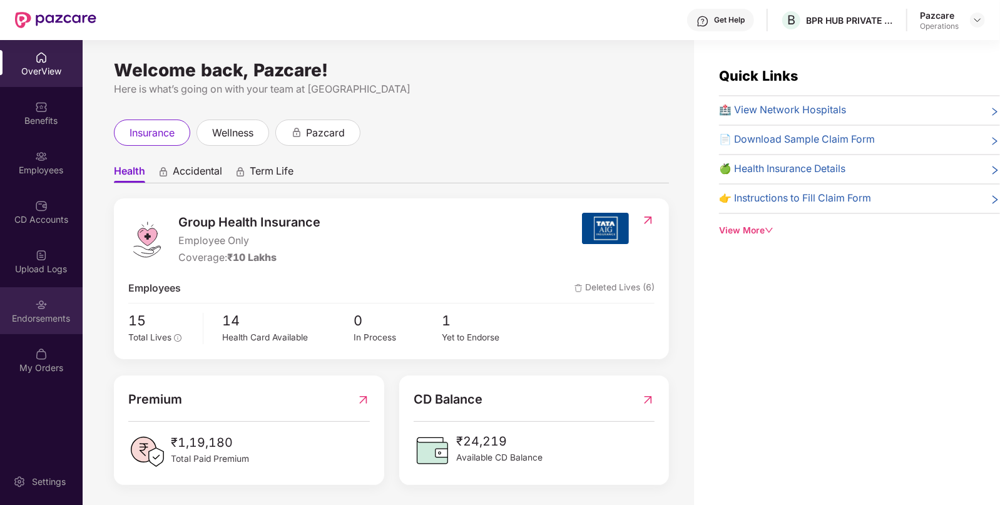
click at [56, 295] on div "Endorsements" at bounding box center [41, 310] width 83 height 47
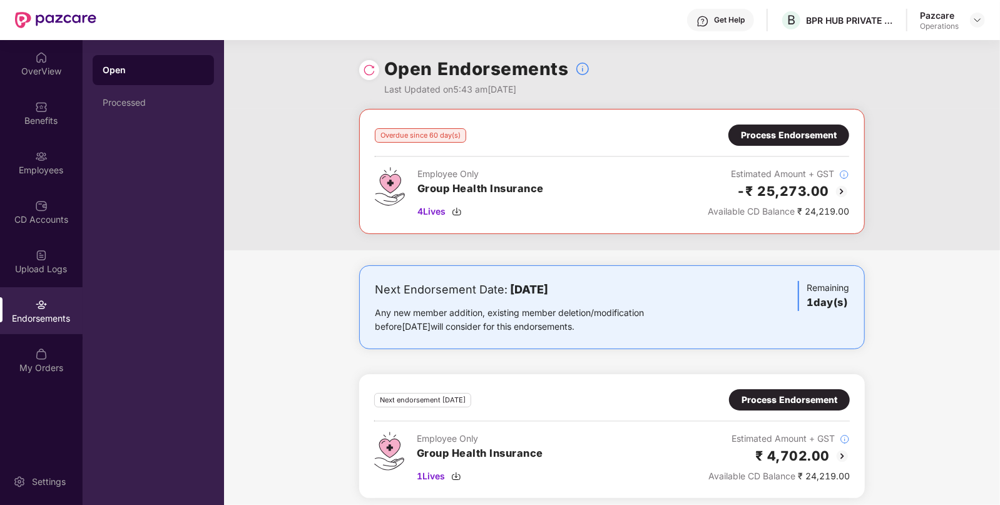
scroll to position [6, 0]
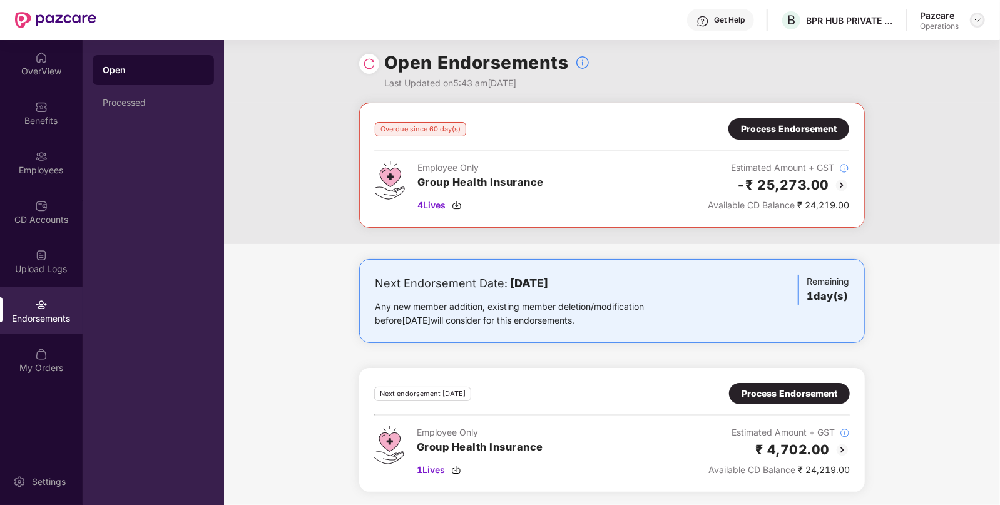
click at [974, 19] on img at bounding box center [978, 20] width 10 height 10
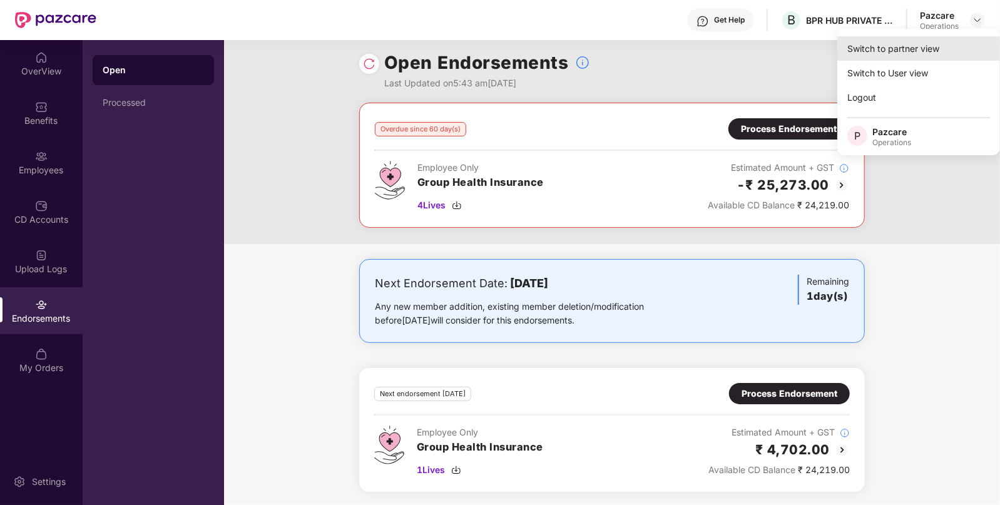
click at [925, 42] on div "Switch to partner view" at bounding box center [918, 48] width 163 height 24
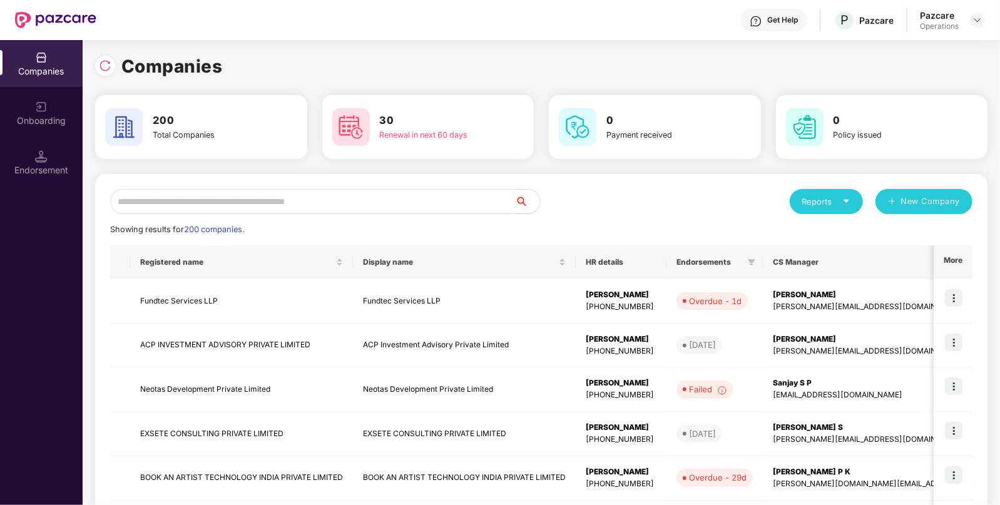
click at [466, 198] on input "text" at bounding box center [312, 201] width 405 height 25
paste input "**********"
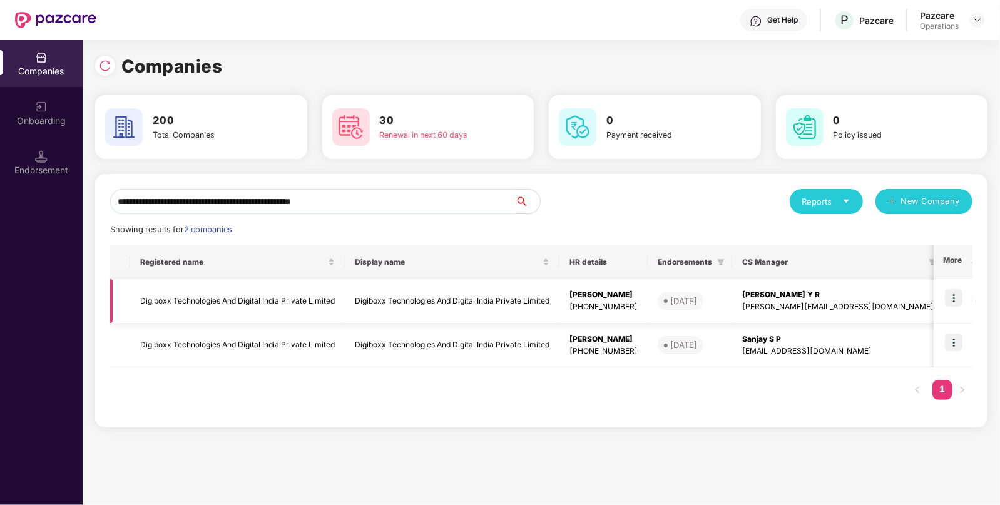
type input "**********"
click at [959, 292] on img at bounding box center [954, 298] width 18 height 18
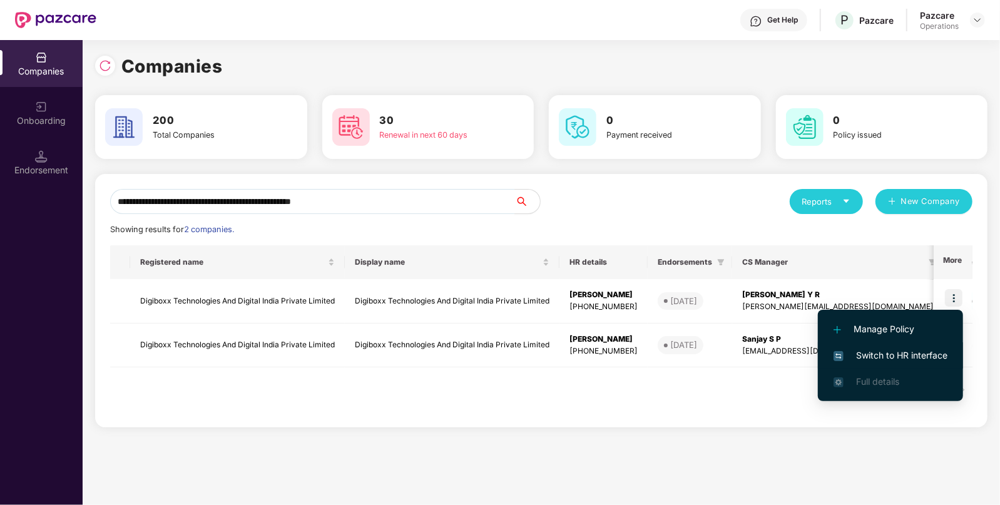
click at [904, 355] on span "Switch to HR interface" at bounding box center [891, 356] width 114 height 14
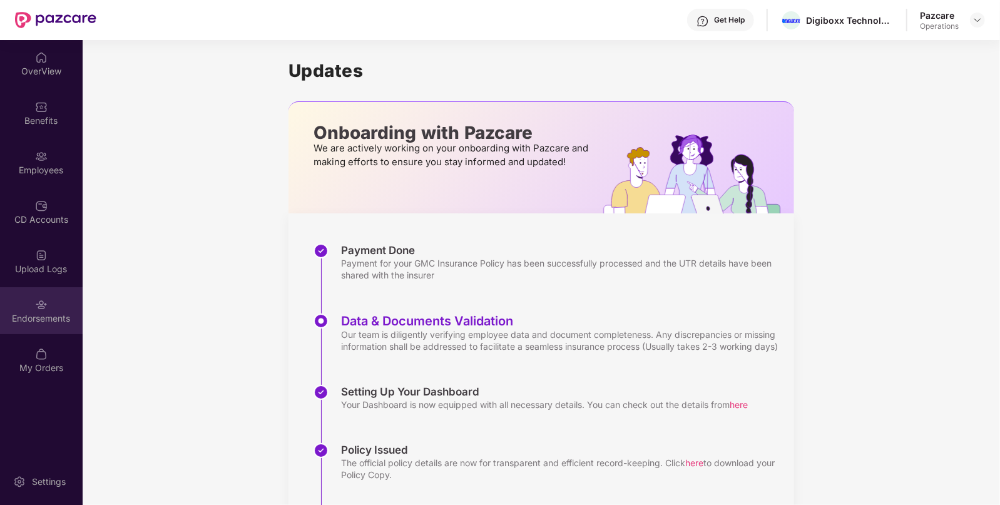
click at [48, 307] on div "Endorsements" at bounding box center [41, 310] width 83 height 47
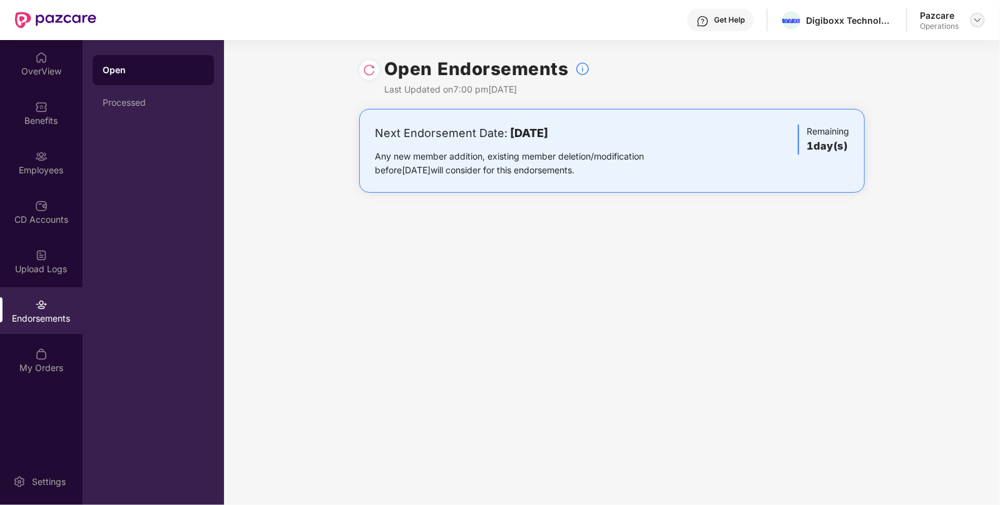
click at [981, 19] on img at bounding box center [978, 20] width 10 height 10
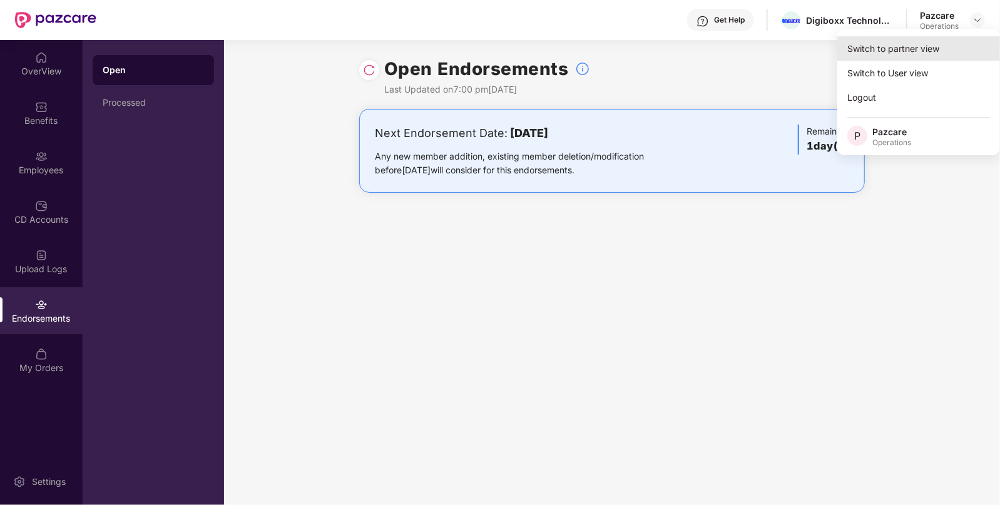
click at [939, 47] on div "Switch to partner view" at bounding box center [918, 48] width 163 height 24
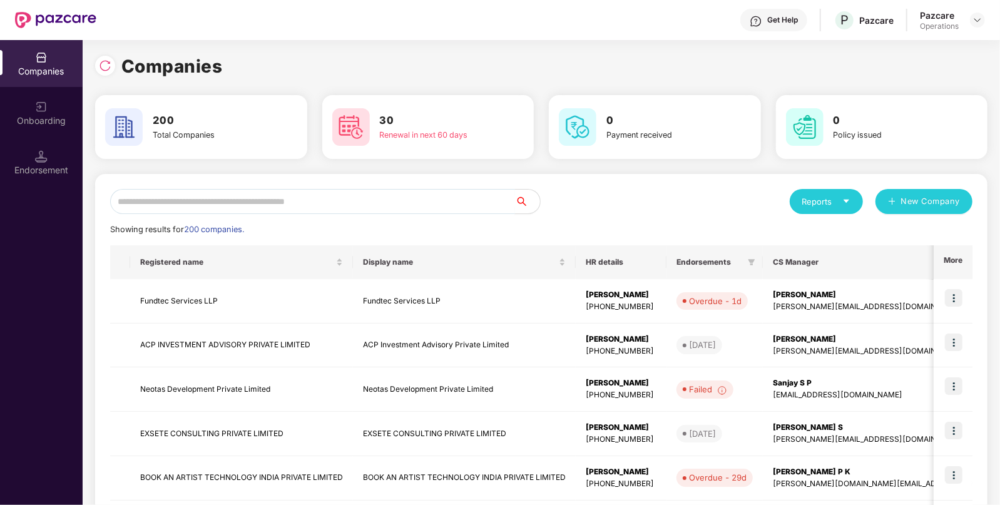
click at [394, 202] on input "text" at bounding box center [312, 201] width 405 height 25
paste input "**********"
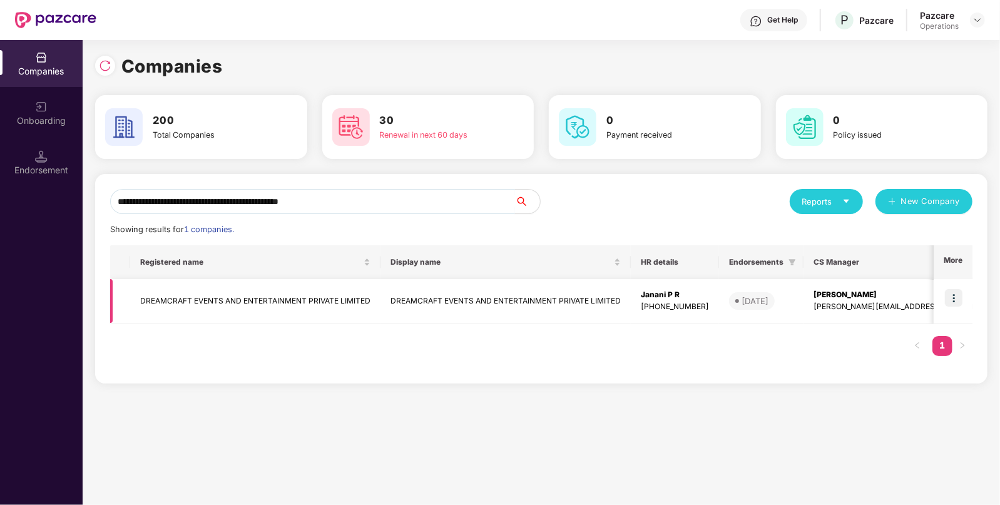
type input "**********"
click at [957, 293] on img at bounding box center [954, 298] width 18 height 18
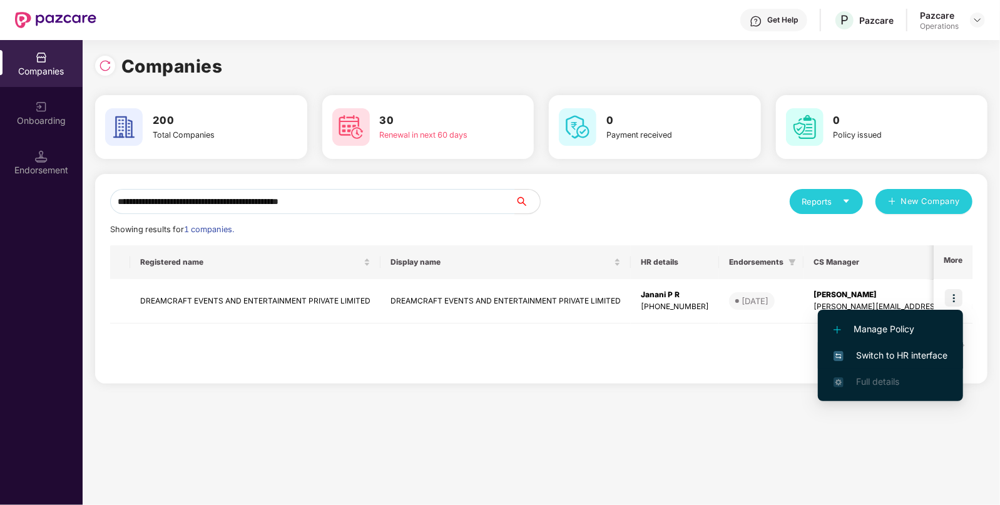
click at [877, 347] on li "Switch to HR interface" at bounding box center [890, 355] width 145 height 26
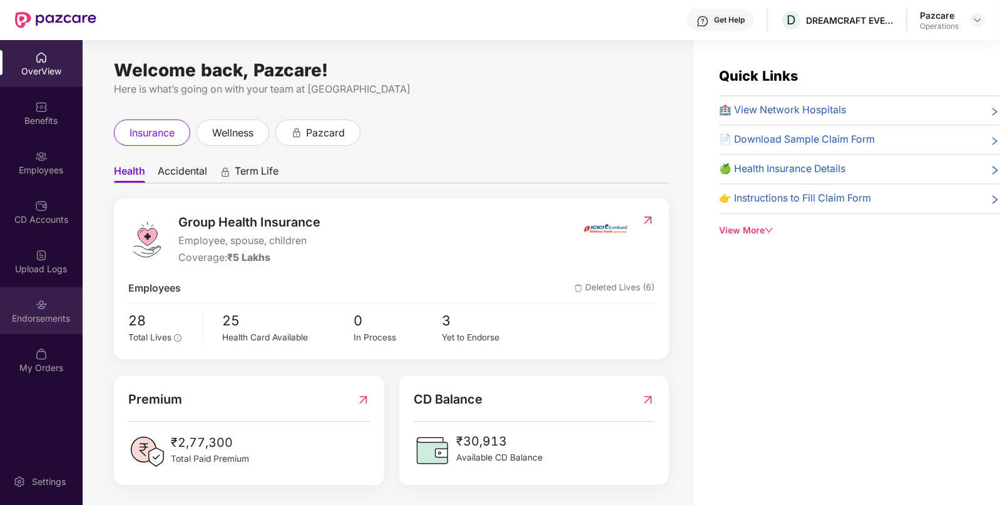
click at [54, 314] on div "Endorsements" at bounding box center [41, 318] width 83 height 13
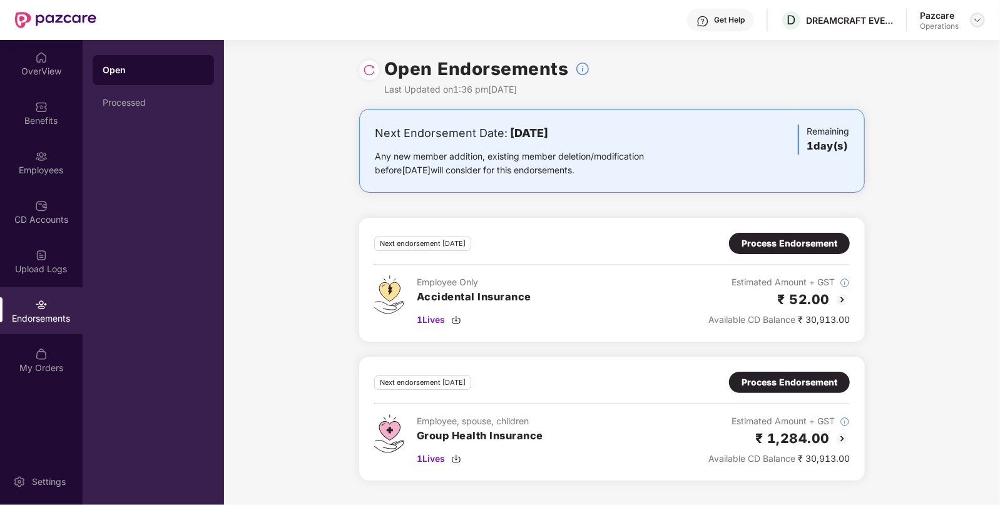
click at [979, 17] on img at bounding box center [978, 20] width 10 height 10
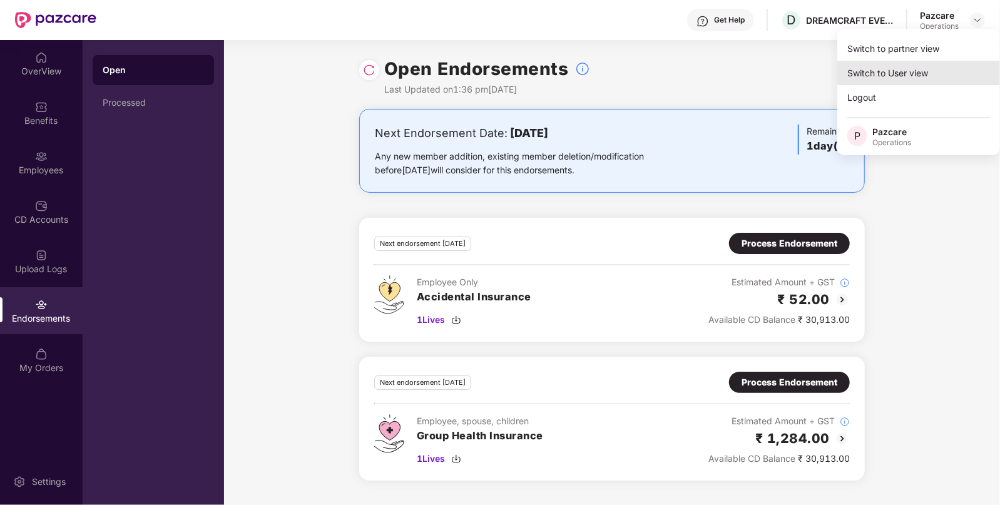
click at [905, 61] on div "Switch to User view" at bounding box center [918, 73] width 163 height 24
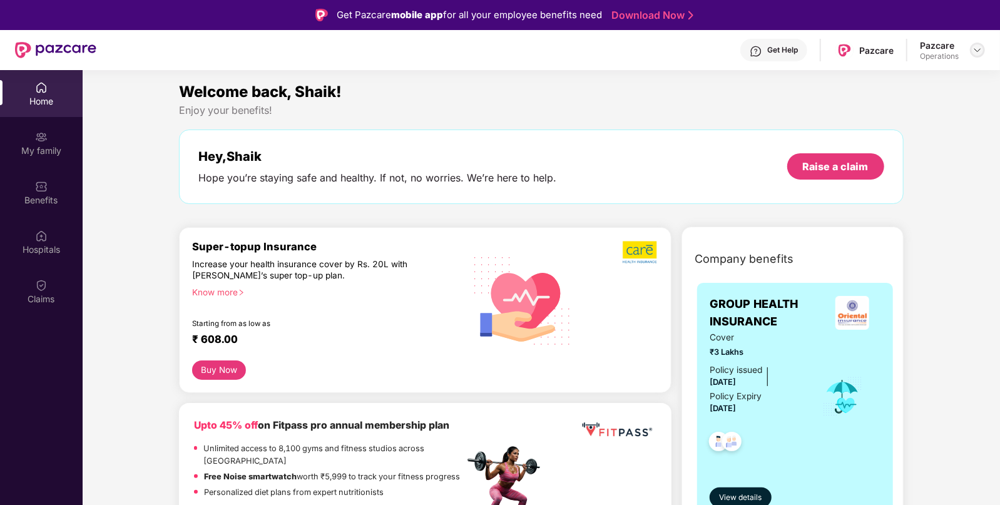
click at [980, 50] on img at bounding box center [978, 50] width 10 height 10
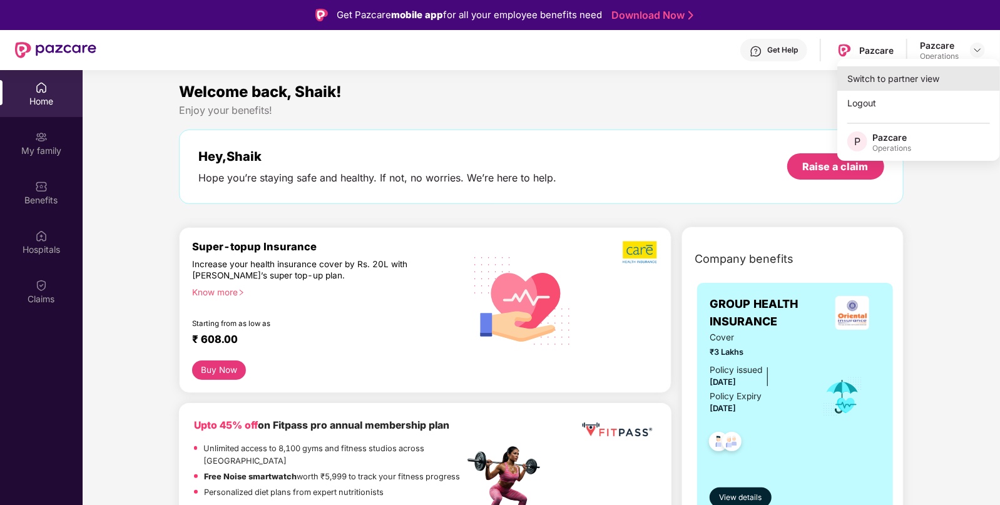
click at [932, 75] on div "Switch to partner view" at bounding box center [918, 78] width 163 height 24
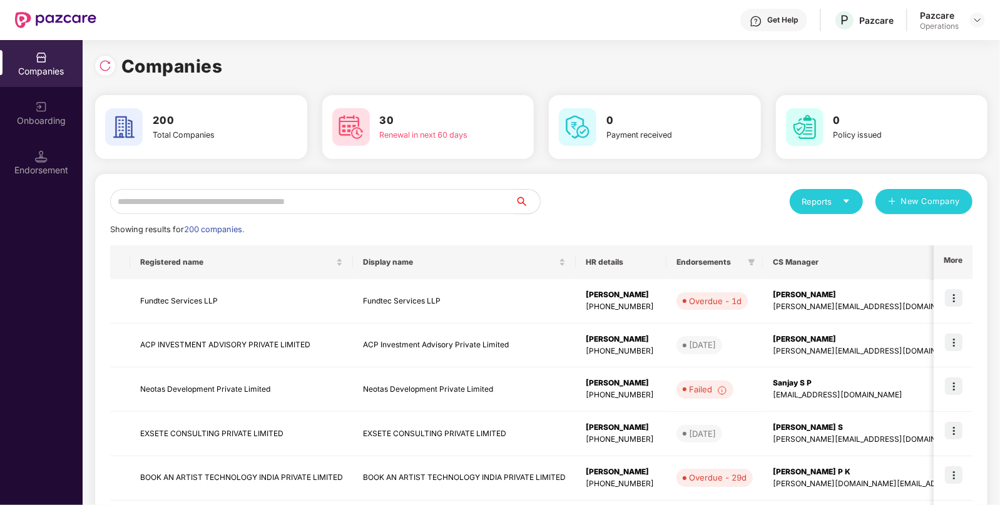
click at [375, 198] on input "text" at bounding box center [312, 201] width 405 height 25
paste input "**********"
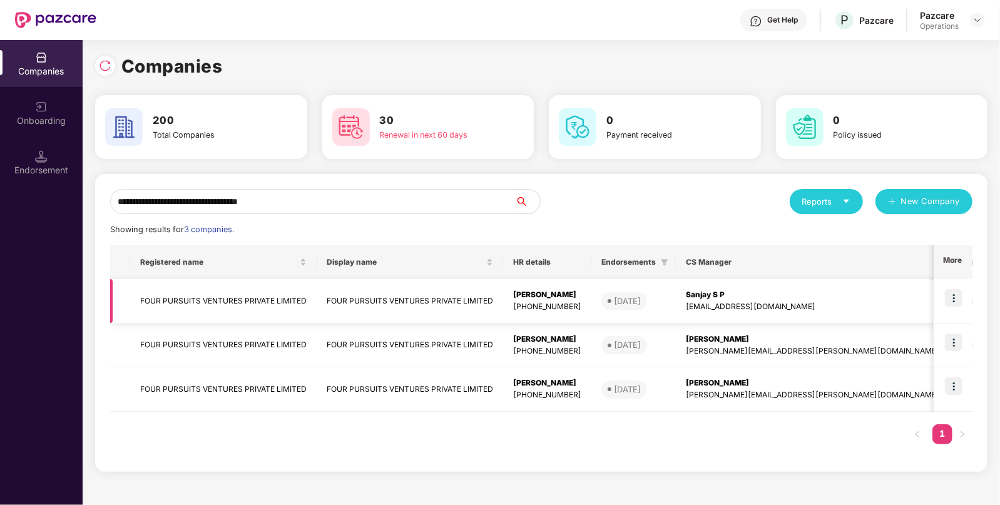
type input "**********"
click at [953, 297] on img at bounding box center [954, 298] width 18 height 18
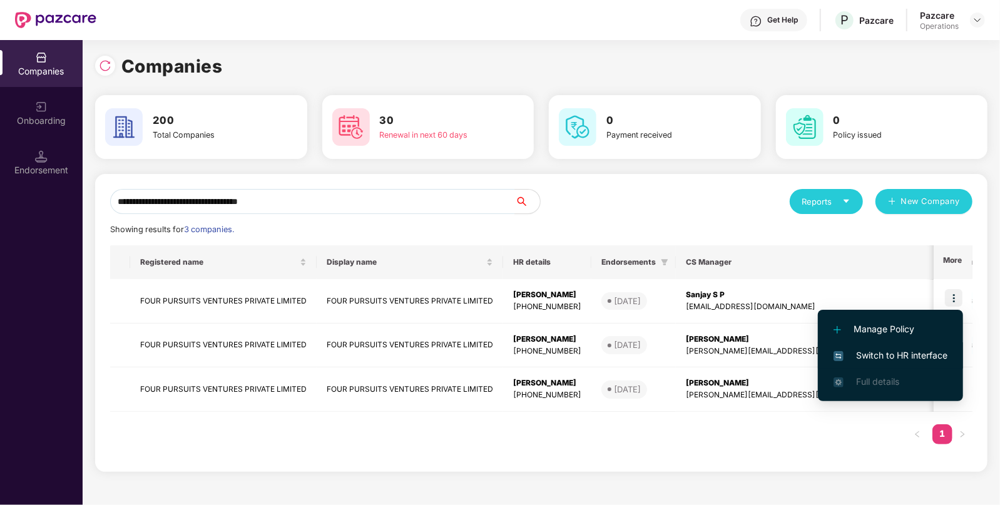
click at [889, 351] on span "Switch to HR interface" at bounding box center [891, 356] width 114 height 14
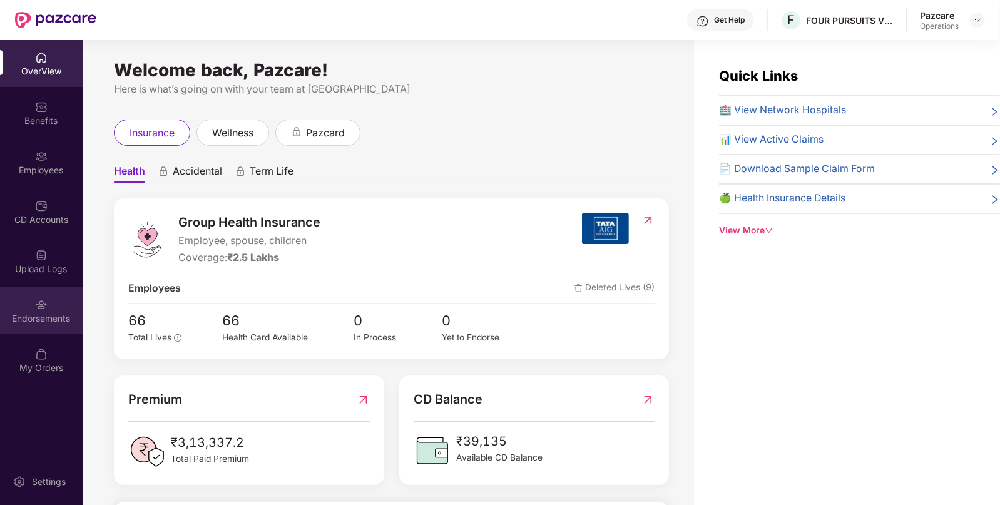
click at [66, 311] on div "Endorsements" at bounding box center [41, 310] width 83 height 47
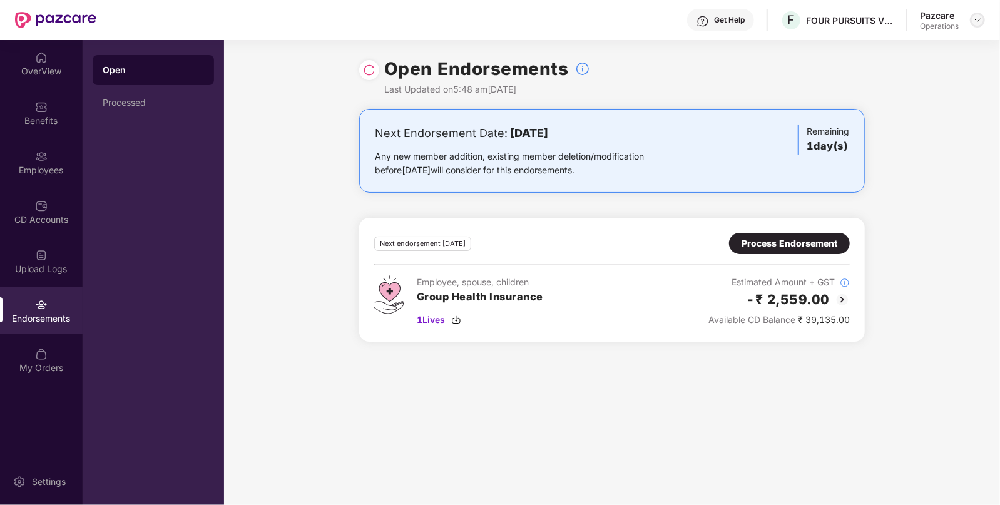
click at [979, 12] on div "Pazcare Operations" at bounding box center [952, 20] width 65 height 22
click at [979, 16] on img at bounding box center [978, 20] width 10 height 10
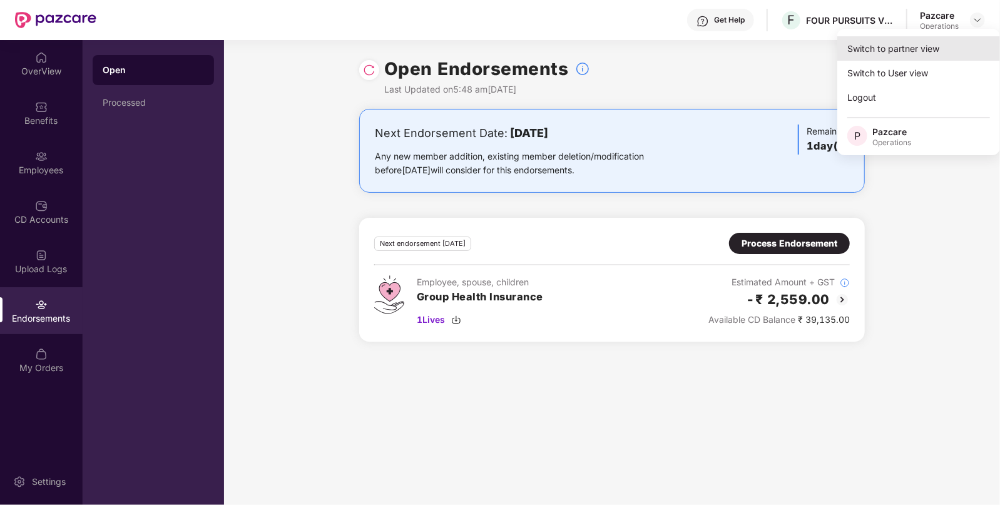
click at [944, 42] on div "Switch to partner view" at bounding box center [918, 48] width 163 height 24
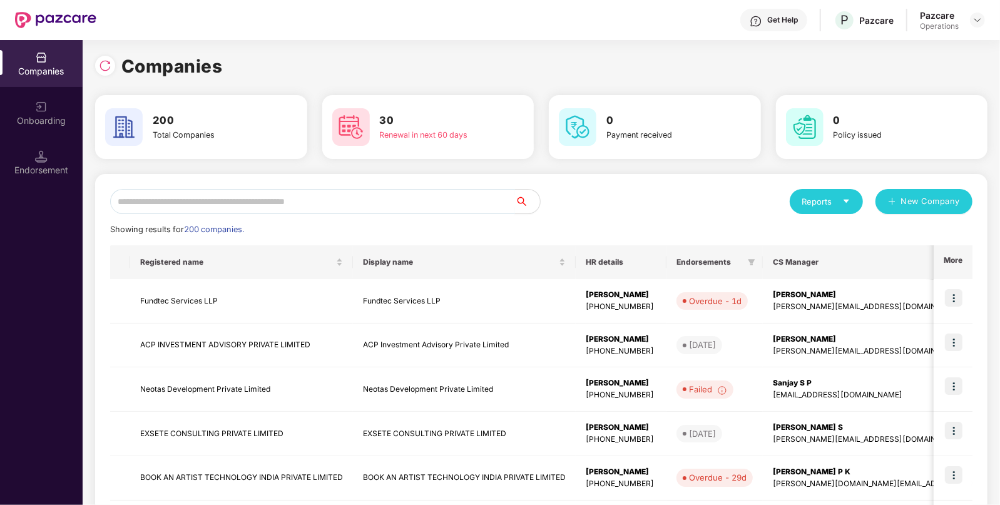
click at [440, 203] on input "text" at bounding box center [312, 201] width 405 height 25
paste input "**********"
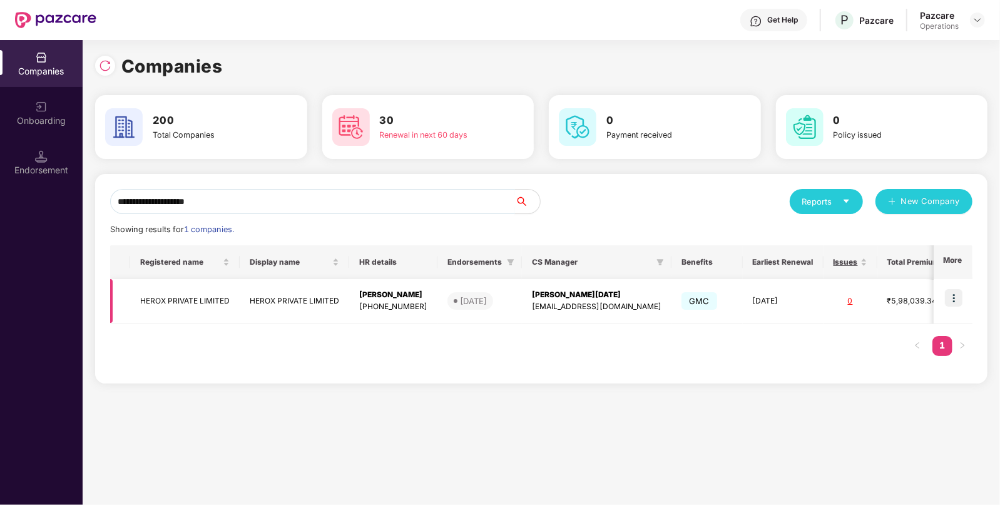
type input "**********"
click at [956, 297] on img at bounding box center [954, 298] width 18 height 18
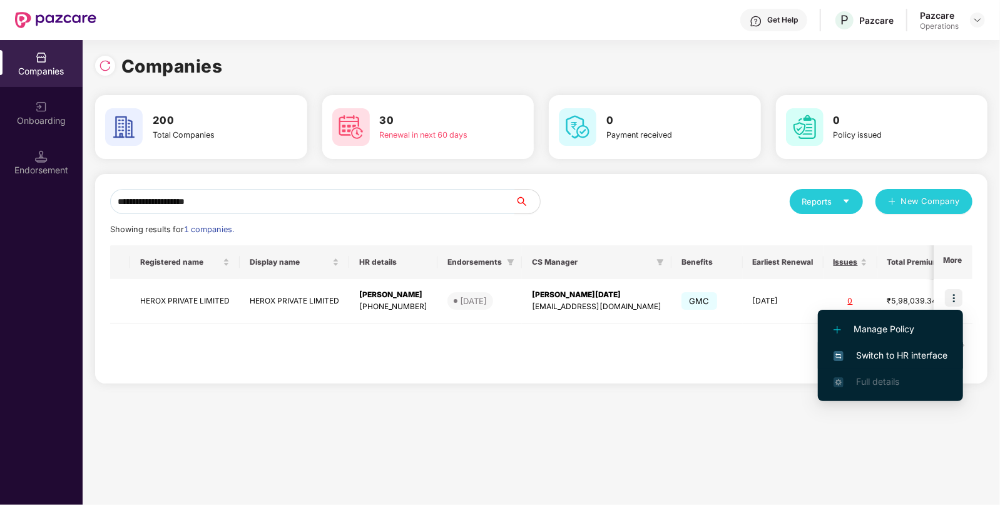
click at [872, 353] on span "Switch to HR interface" at bounding box center [891, 356] width 114 height 14
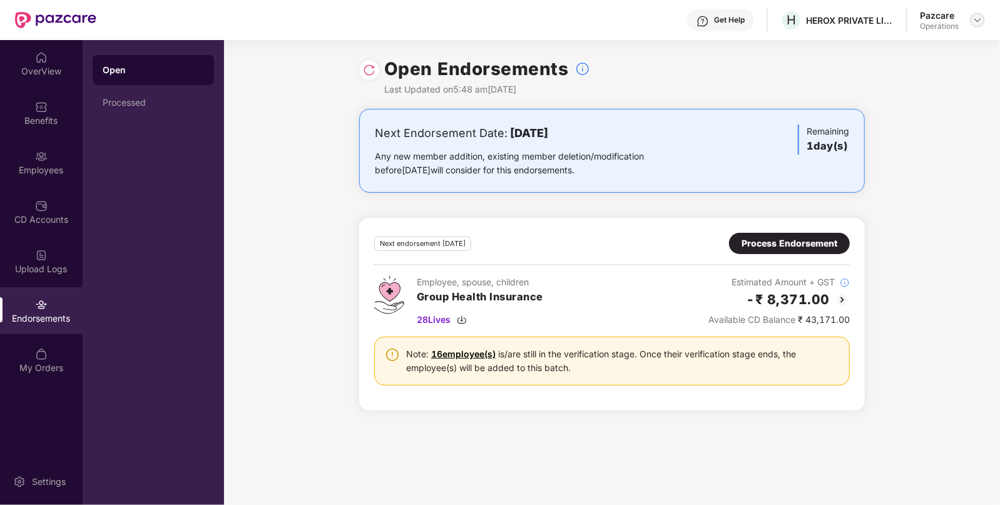
click at [973, 13] on div at bounding box center [977, 20] width 15 height 15
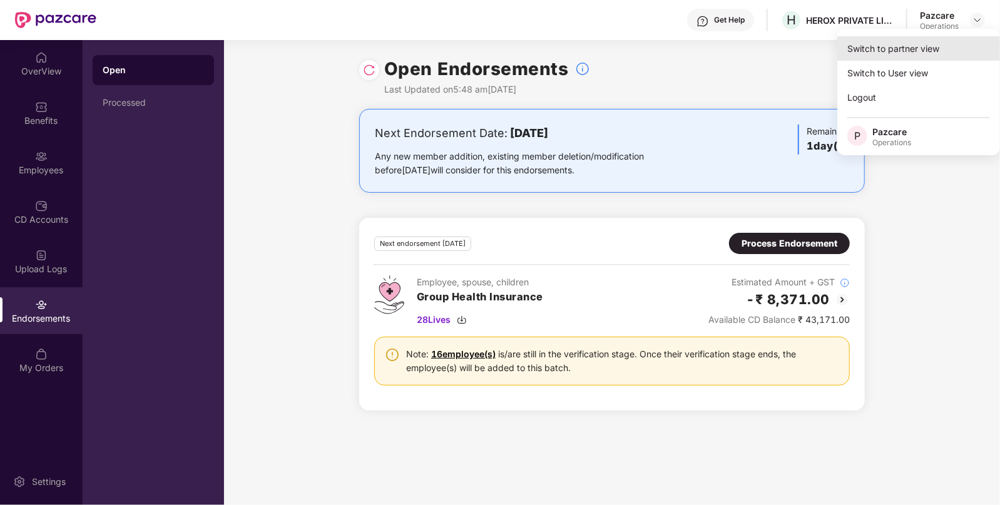
click at [901, 53] on div "Switch to partner view" at bounding box center [918, 48] width 163 height 24
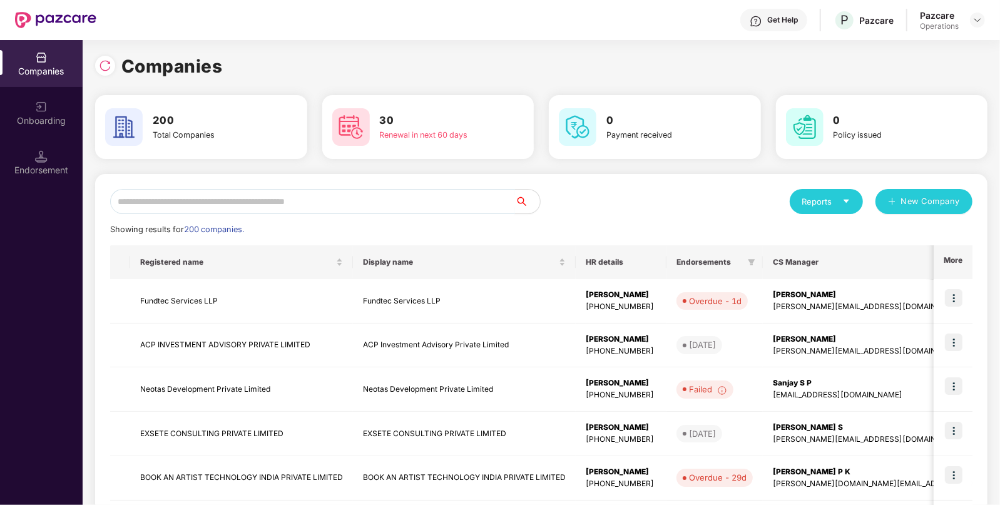
click at [379, 200] on input "text" at bounding box center [312, 201] width 405 height 25
paste input "**********"
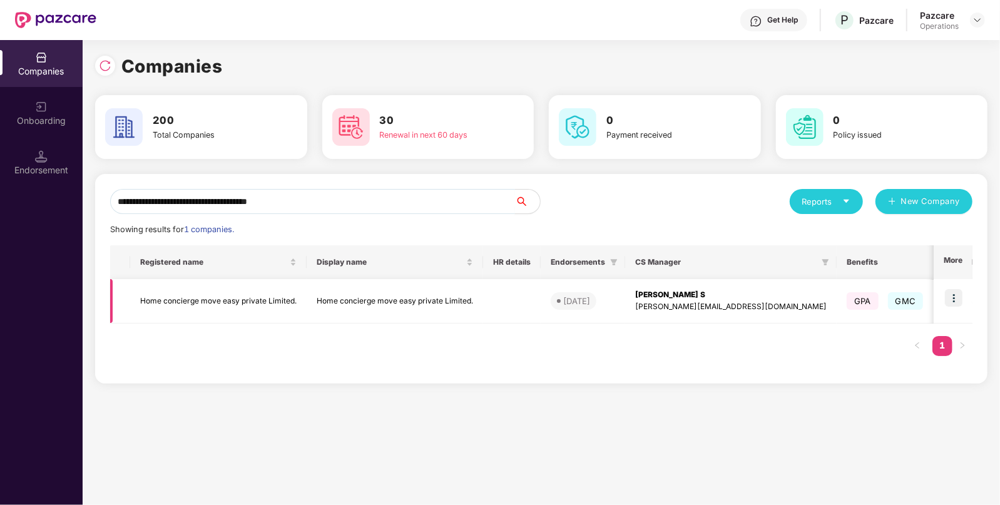
type input "**********"
click at [955, 300] on img at bounding box center [954, 298] width 18 height 18
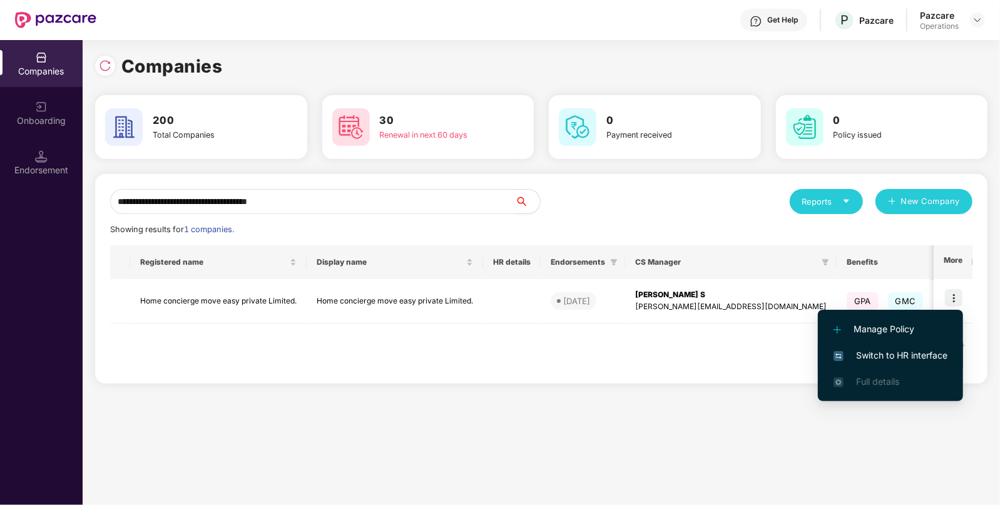
click at [895, 351] on span "Switch to HR interface" at bounding box center [891, 356] width 114 height 14
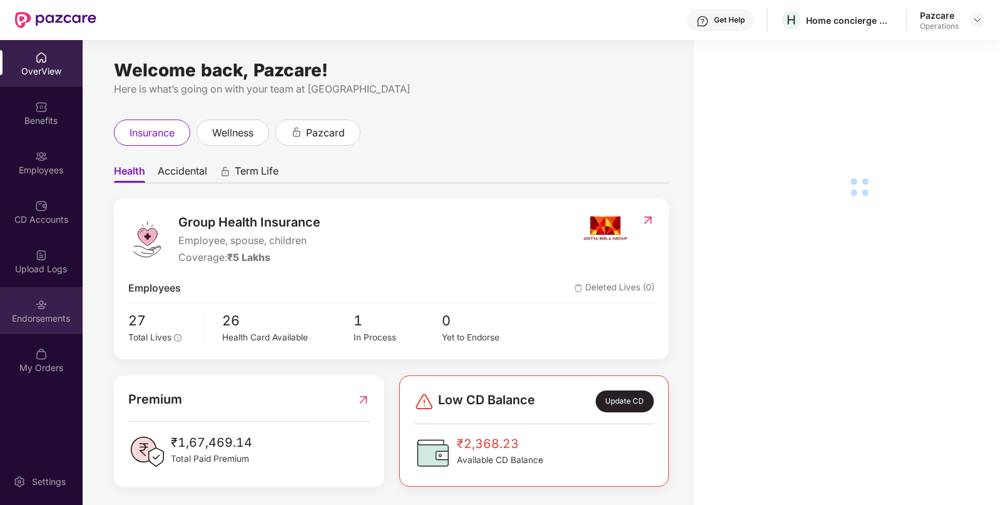
click at [34, 311] on div "Endorsements" at bounding box center [41, 310] width 83 height 47
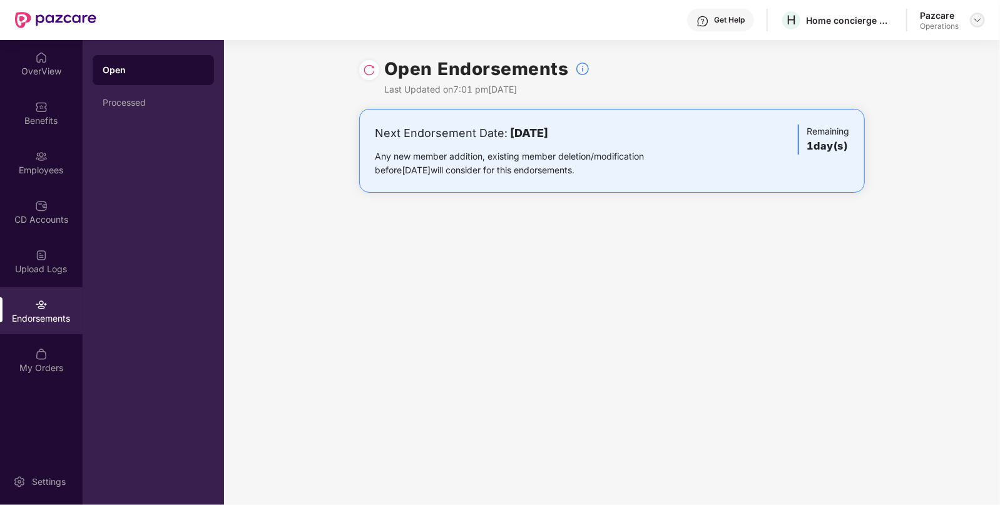
click at [974, 16] on img at bounding box center [978, 20] width 10 height 10
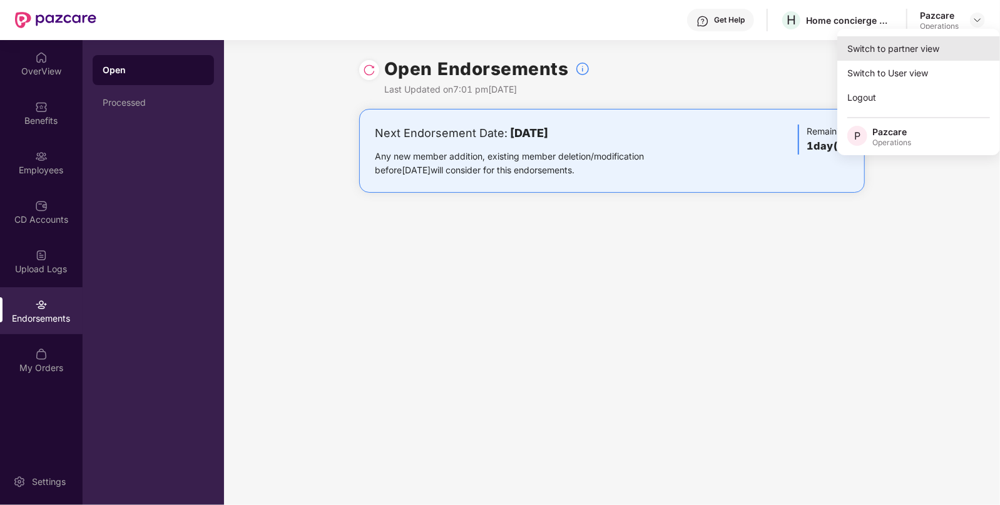
click at [927, 45] on div "Switch to partner view" at bounding box center [918, 48] width 163 height 24
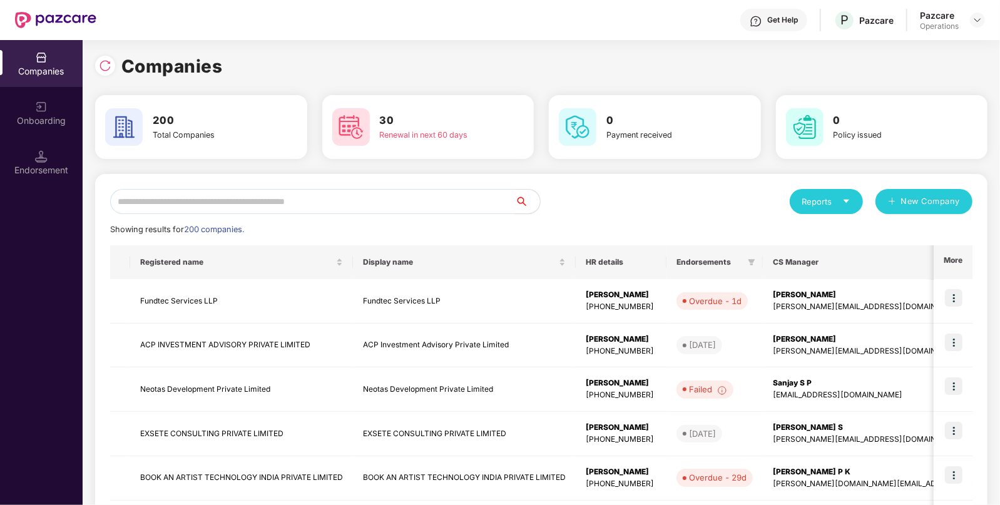
click at [461, 207] on input "text" at bounding box center [312, 201] width 405 height 25
paste input "**********"
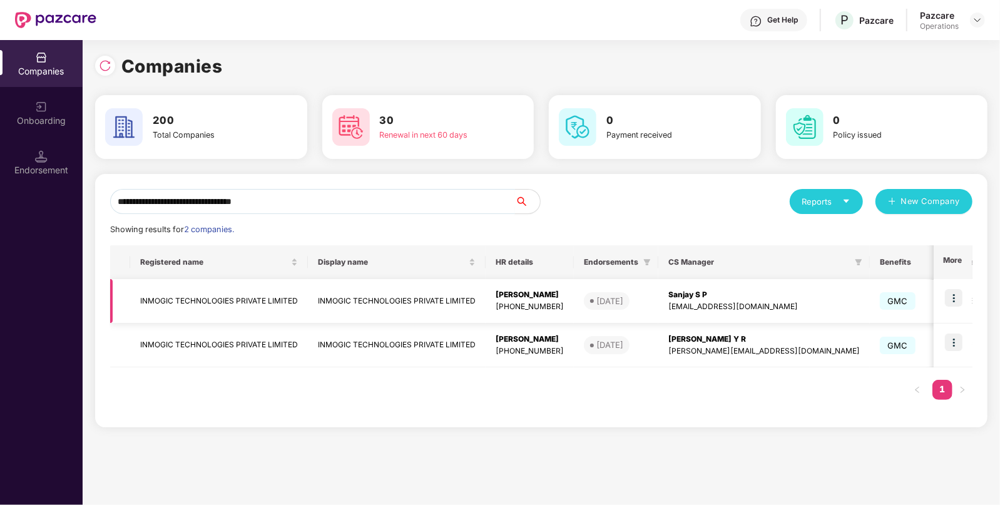
type input "**********"
click at [957, 305] on img at bounding box center [954, 298] width 18 height 18
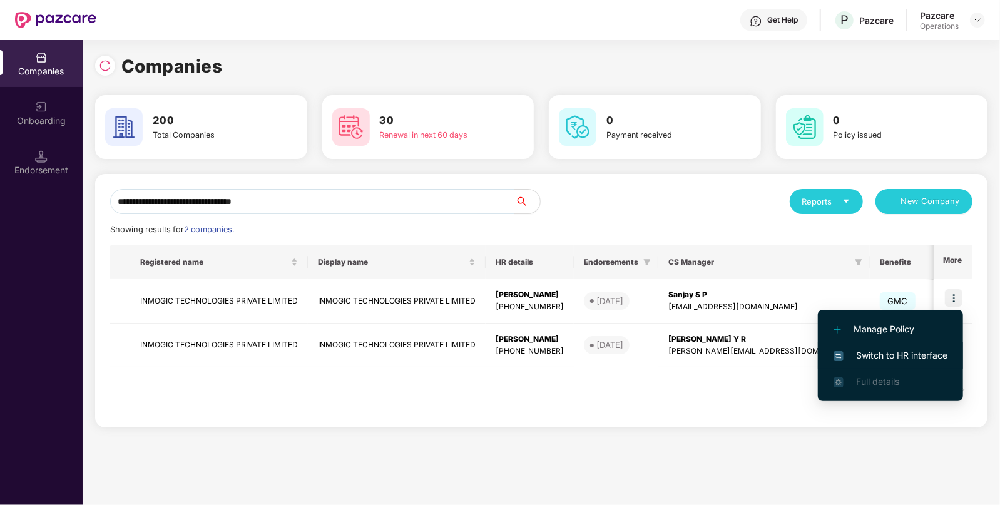
click at [889, 354] on span "Switch to HR interface" at bounding box center [891, 356] width 114 height 14
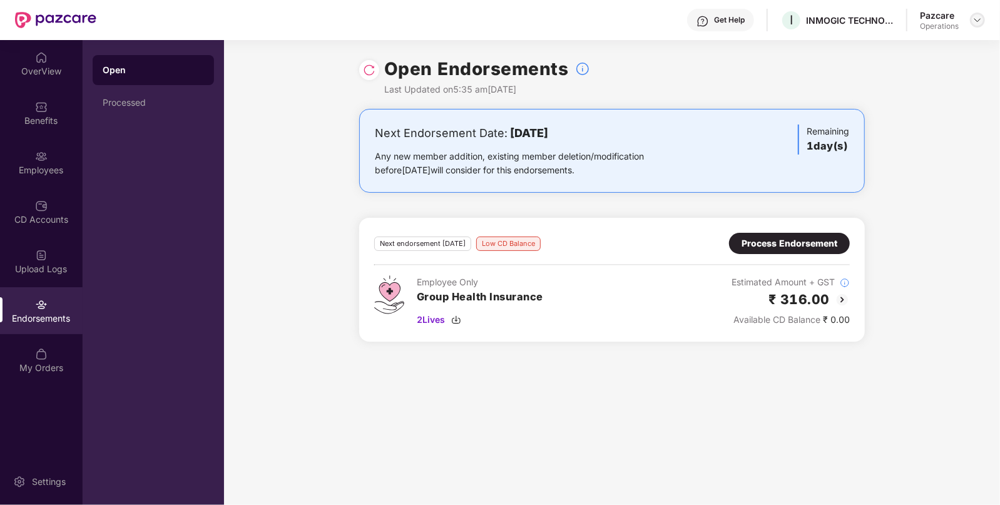
click at [978, 24] on img at bounding box center [978, 20] width 10 height 10
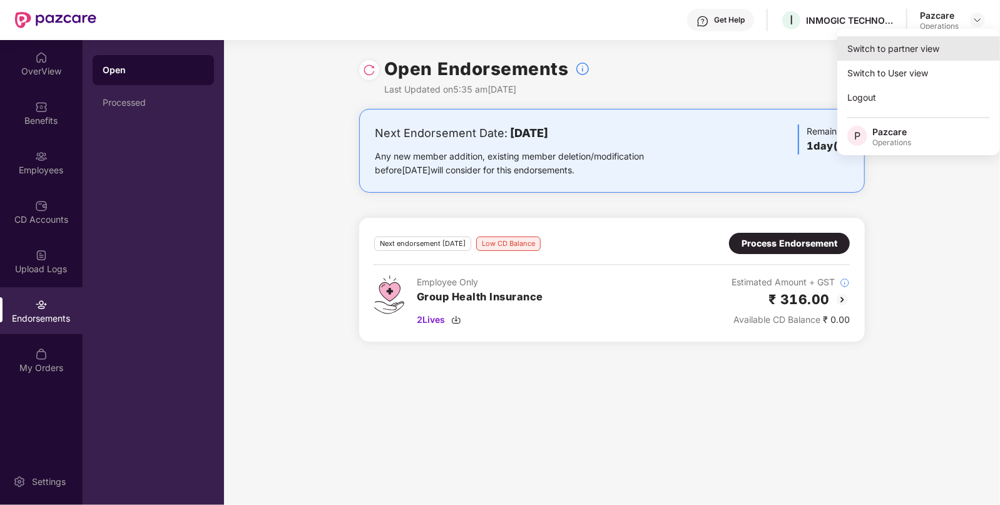
click at [917, 56] on div "Switch to partner view" at bounding box center [918, 48] width 163 height 24
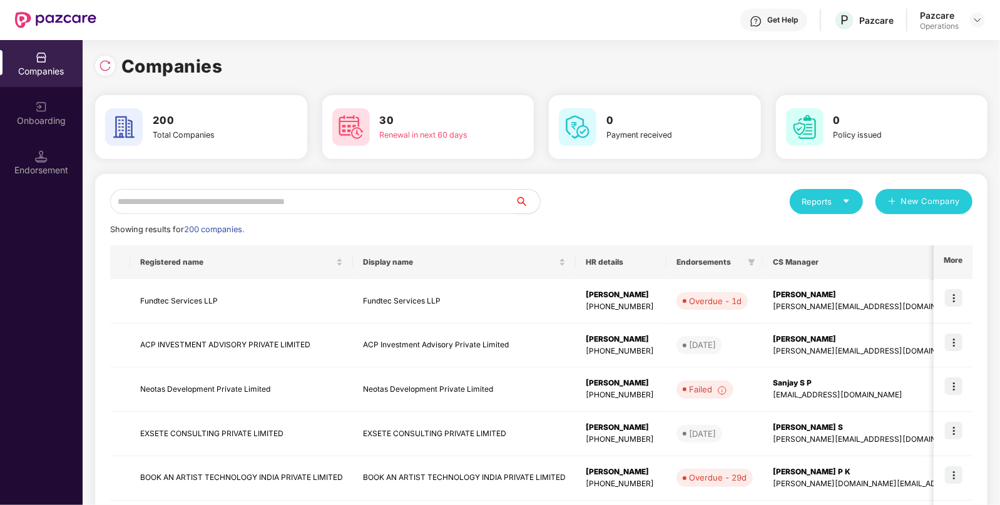
click at [469, 202] on input "text" at bounding box center [312, 201] width 405 height 25
paste input "**********"
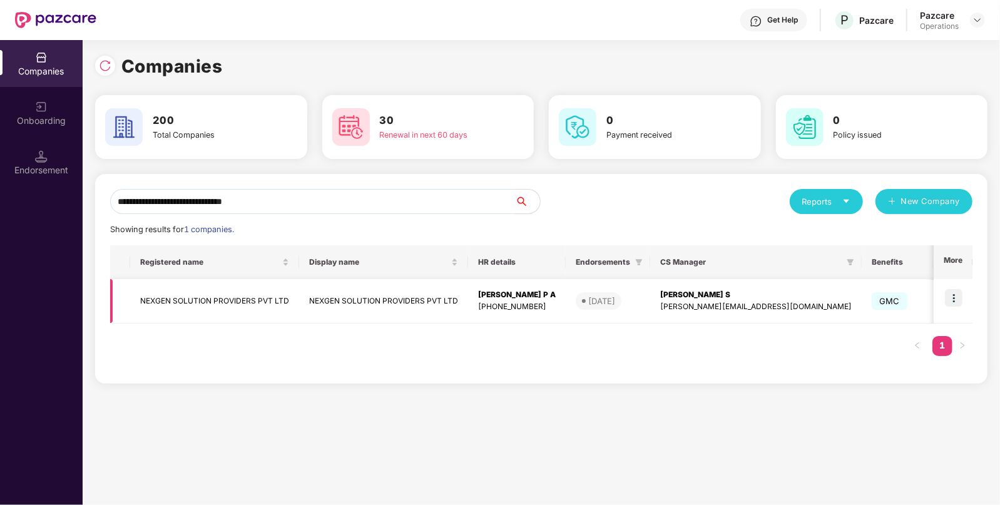
type input "**********"
click at [954, 291] on img at bounding box center [954, 298] width 18 height 18
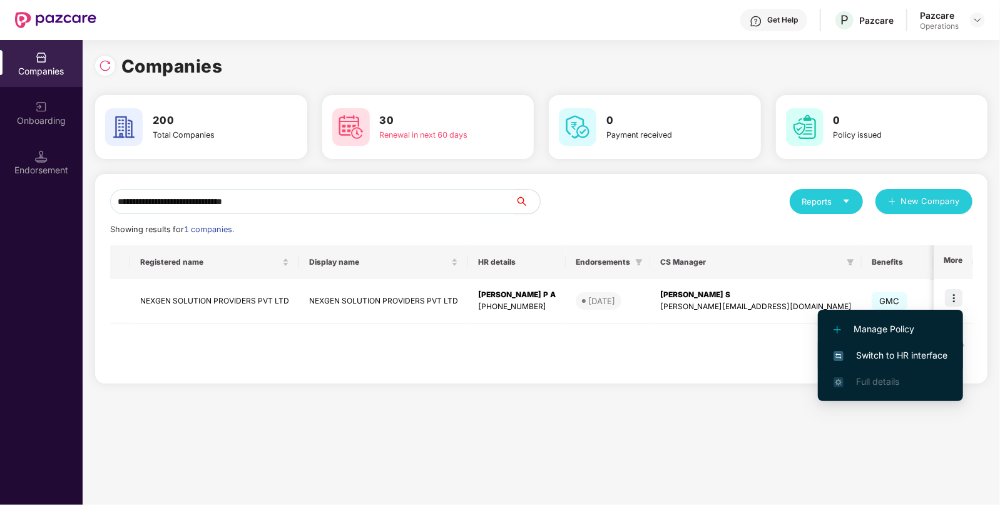
click at [889, 350] on span "Switch to HR interface" at bounding box center [891, 356] width 114 height 14
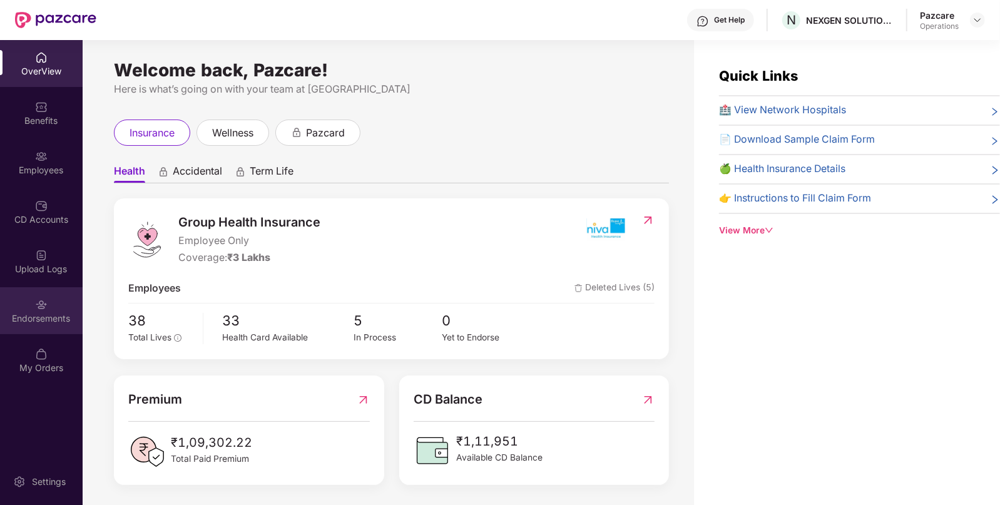
click at [34, 320] on div "Endorsements" at bounding box center [41, 318] width 83 height 13
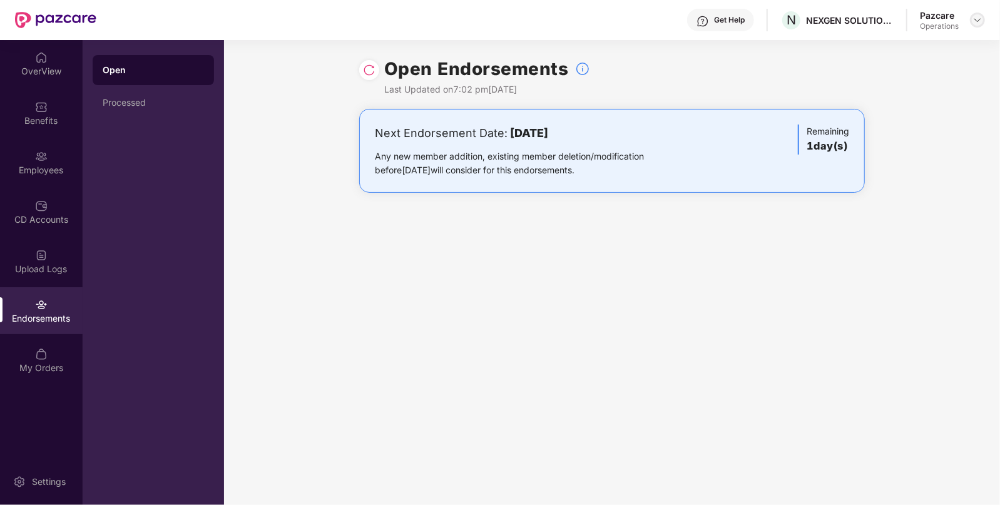
click at [979, 16] on img at bounding box center [978, 20] width 10 height 10
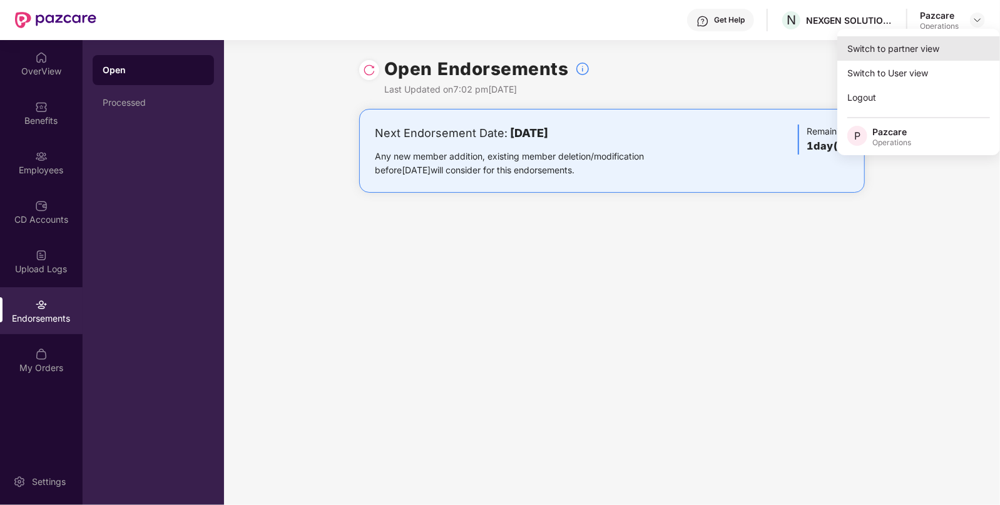
click at [934, 46] on div "Switch to partner view" at bounding box center [918, 48] width 163 height 24
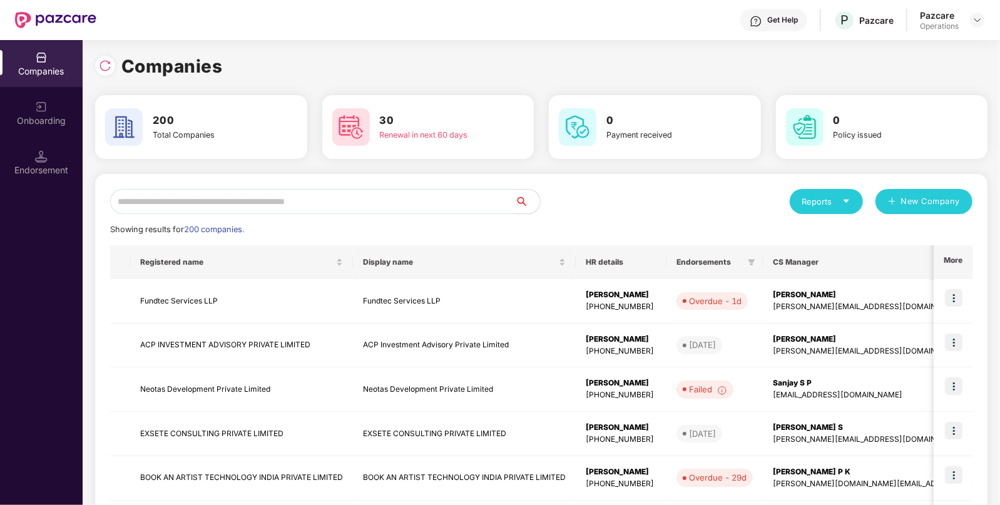
click at [453, 197] on input "text" at bounding box center [312, 201] width 405 height 25
paste input "**********"
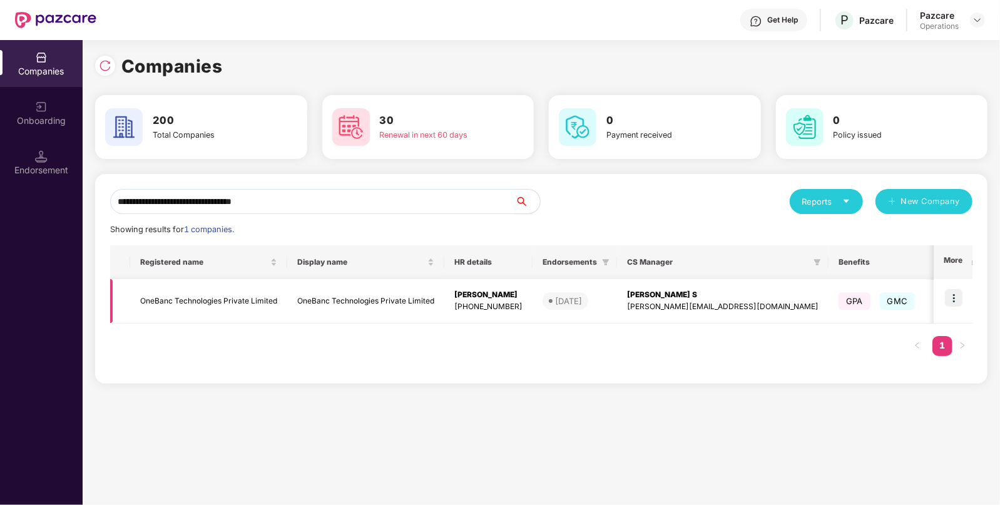
type input "**********"
click at [969, 294] on td at bounding box center [953, 301] width 39 height 44
click at [961, 296] on img at bounding box center [954, 298] width 18 height 18
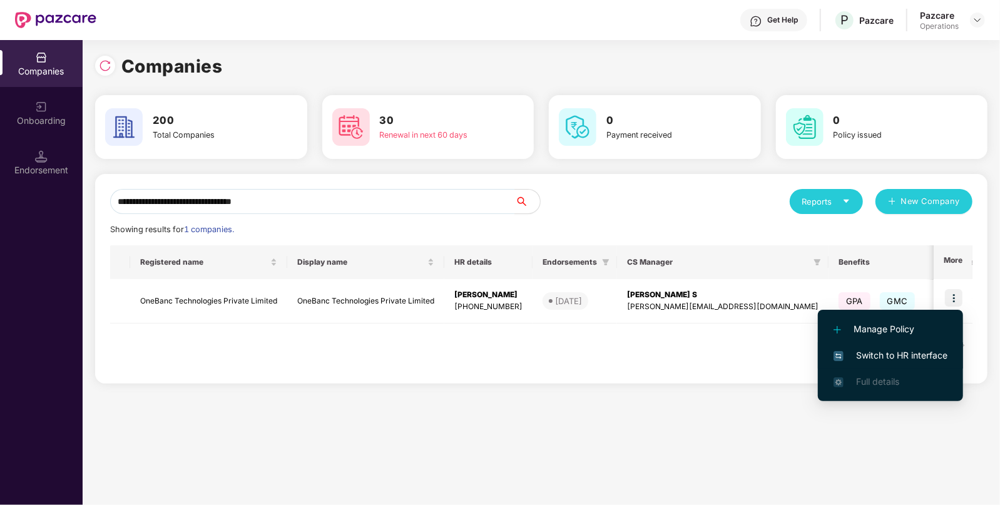
click at [874, 351] on span "Switch to HR interface" at bounding box center [891, 356] width 114 height 14
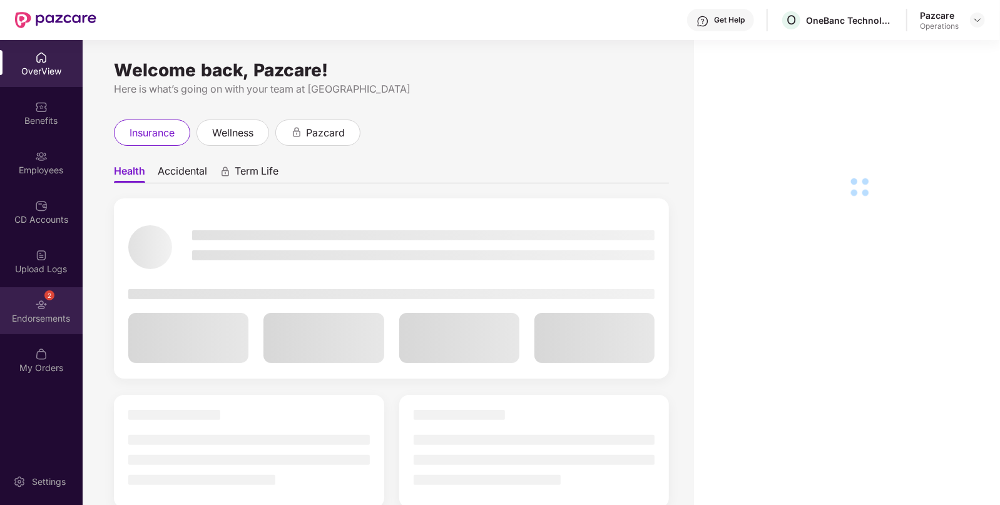
click at [53, 307] on div "2 Endorsements" at bounding box center [41, 310] width 83 height 47
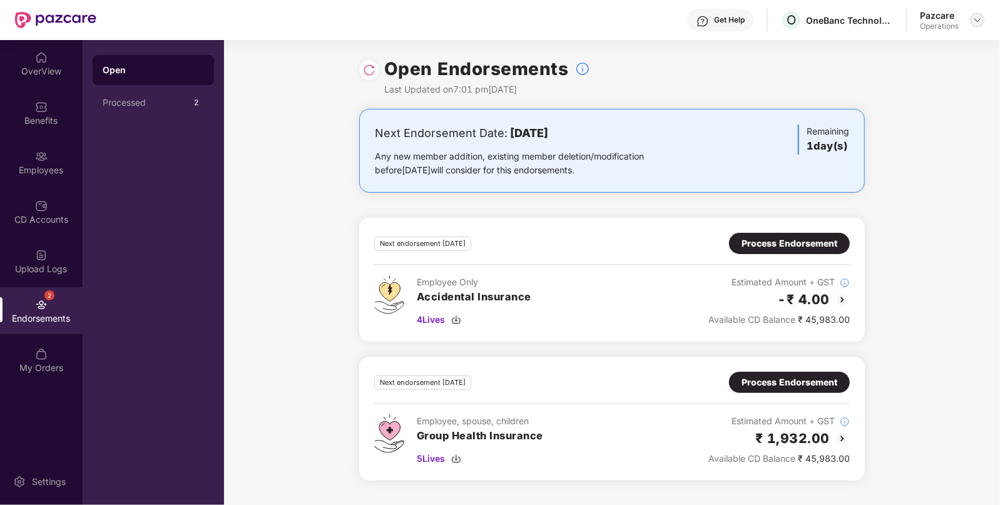
click at [976, 16] on img at bounding box center [978, 20] width 10 height 10
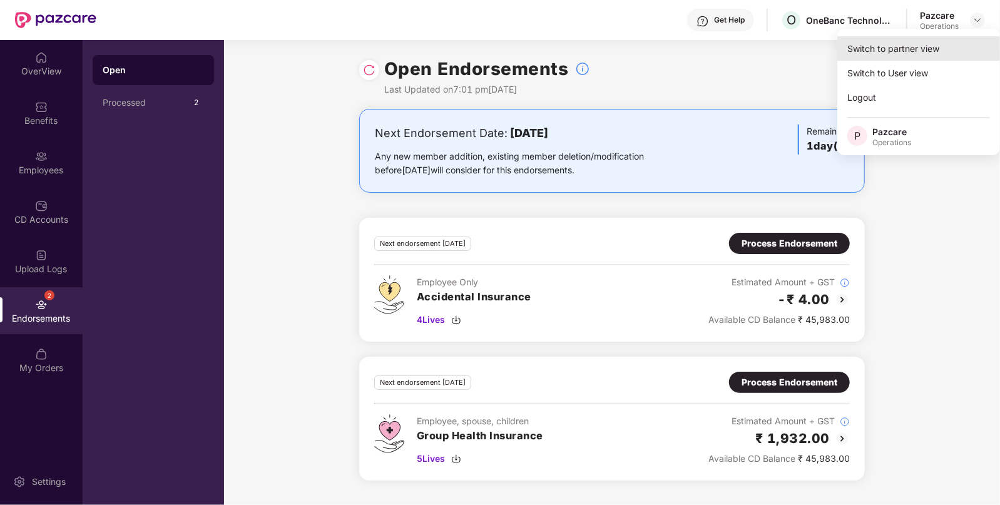
click at [914, 50] on div "Switch to partner view" at bounding box center [918, 48] width 163 height 24
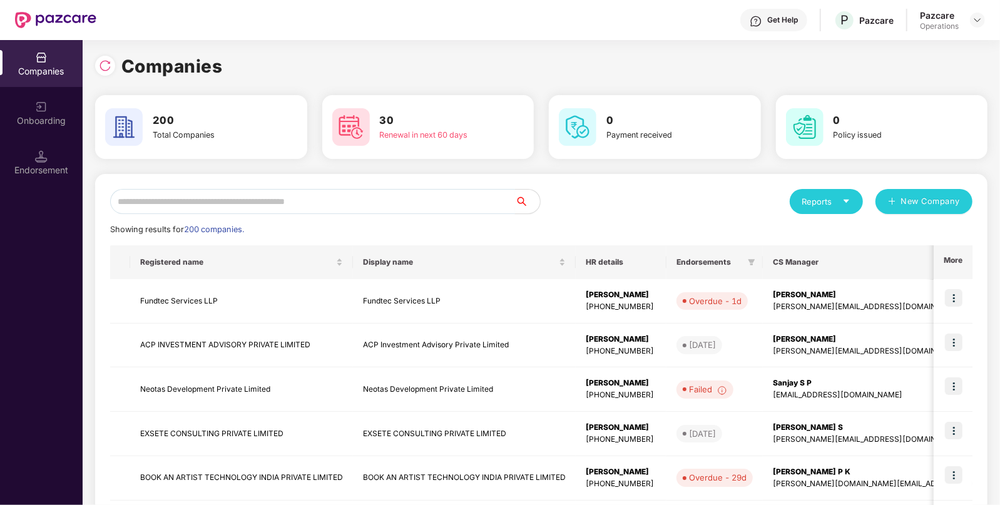
click at [400, 207] on input "text" at bounding box center [312, 201] width 405 height 25
paste input "**********"
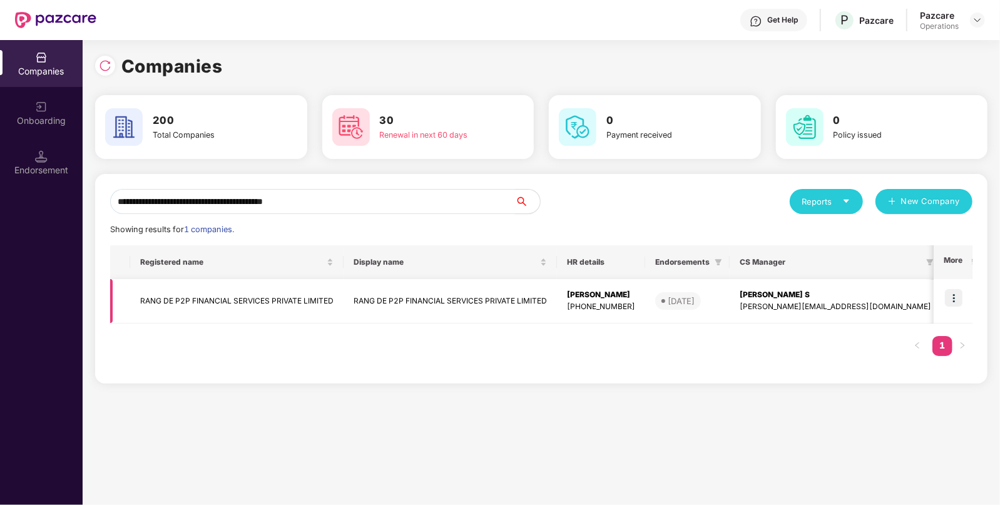
type input "**********"
click at [958, 297] on img at bounding box center [954, 298] width 18 height 18
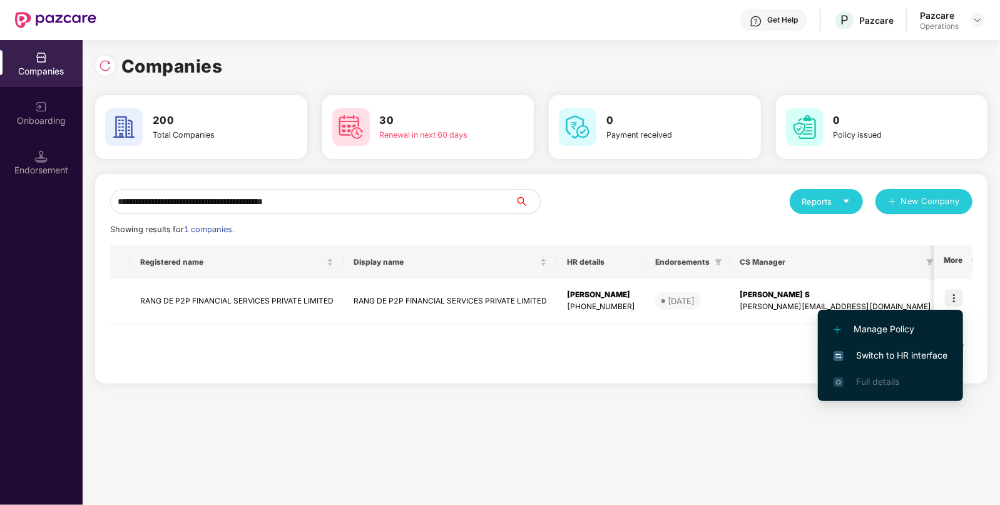
click at [870, 350] on span "Switch to HR interface" at bounding box center [891, 356] width 114 height 14
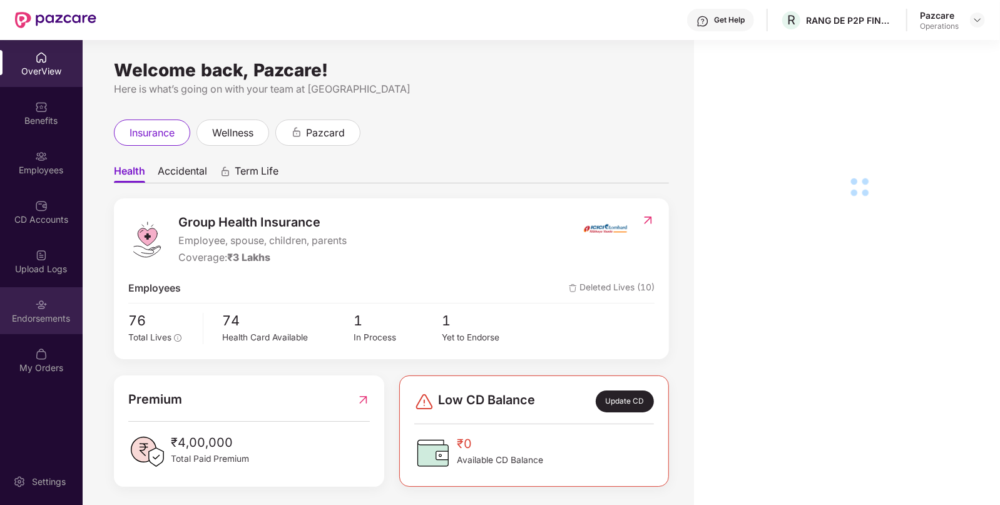
drag, startPoint x: 41, startPoint y: 335, endPoint x: 39, endPoint y: 323, distance: 12.0
click at [39, 323] on div "Endorsements" at bounding box center [41, 318] width 83 height 13
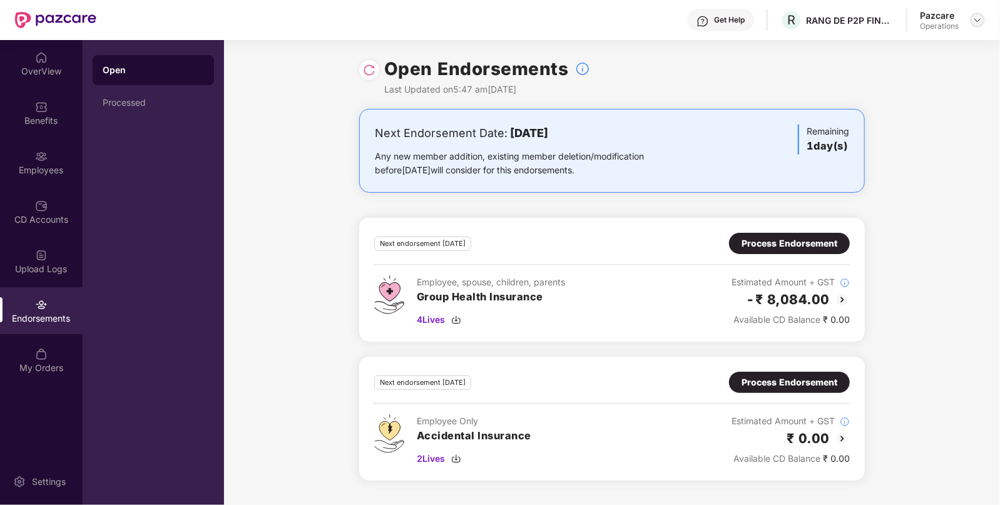
click at [978, 20] on img at bounding box center [978, 20] width 10 height 10
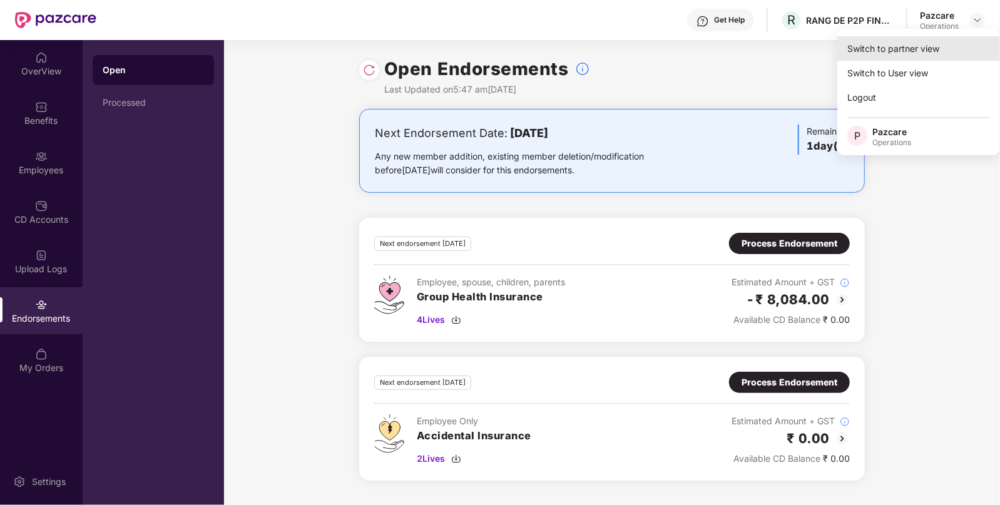
click at [882, 53] on div "Switch to partner view" at bounding box center [918, 48] width 163 height 24
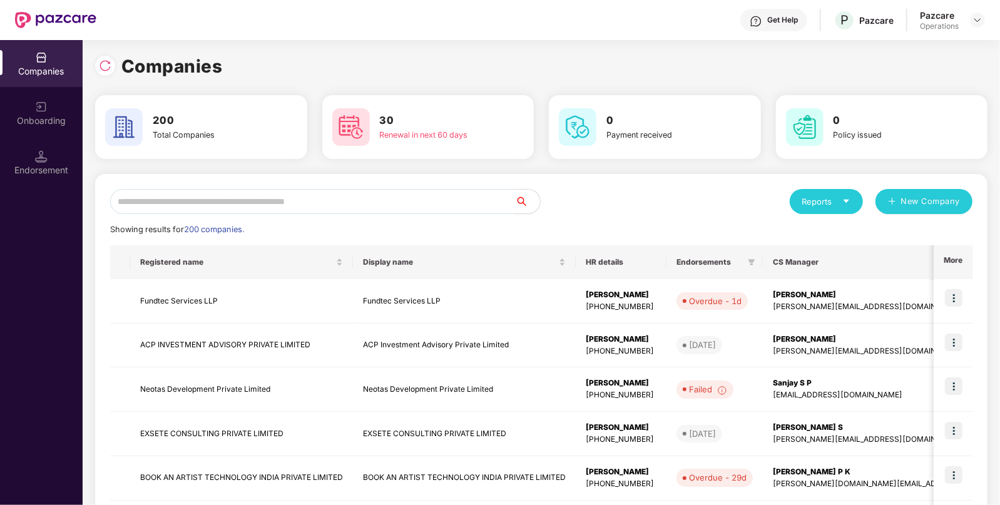
click at [435, 202] on input "text" at bounding box center [312, 201] width 405 height 25
paste input "**********"
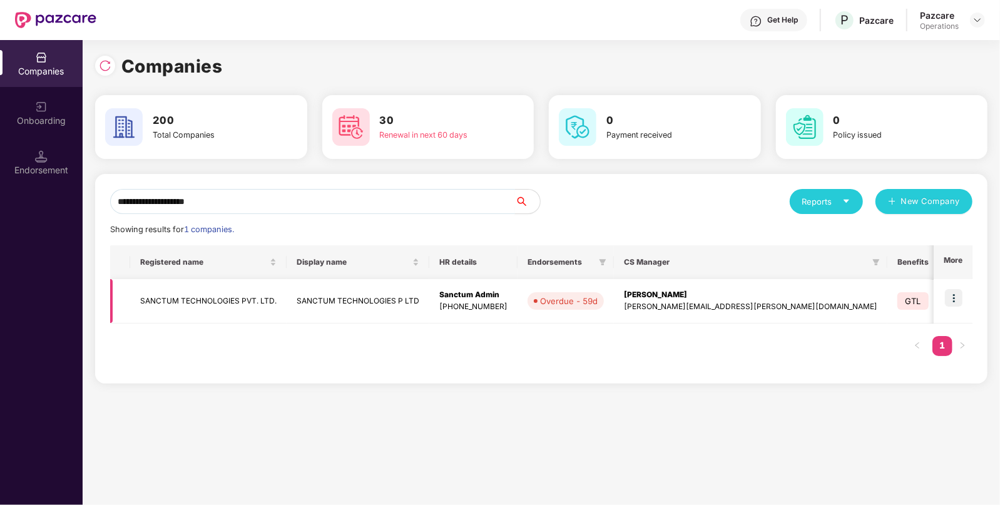
type input "**********"
click at [961, 297] on img at bounding box center [954, 298] width 18 height 18
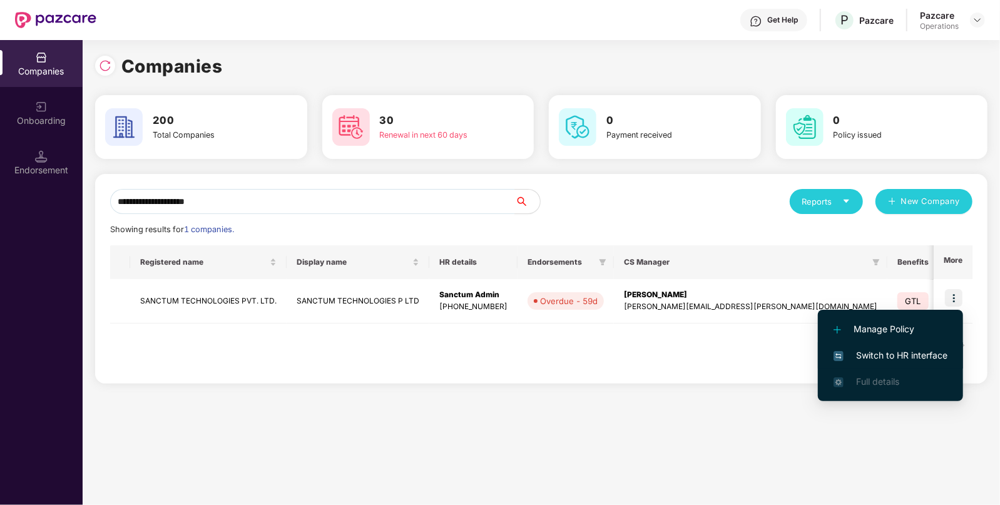
click at [911, 354] on span "Switch to HR interface" at bounding box center [891, 356] width 114 height 14
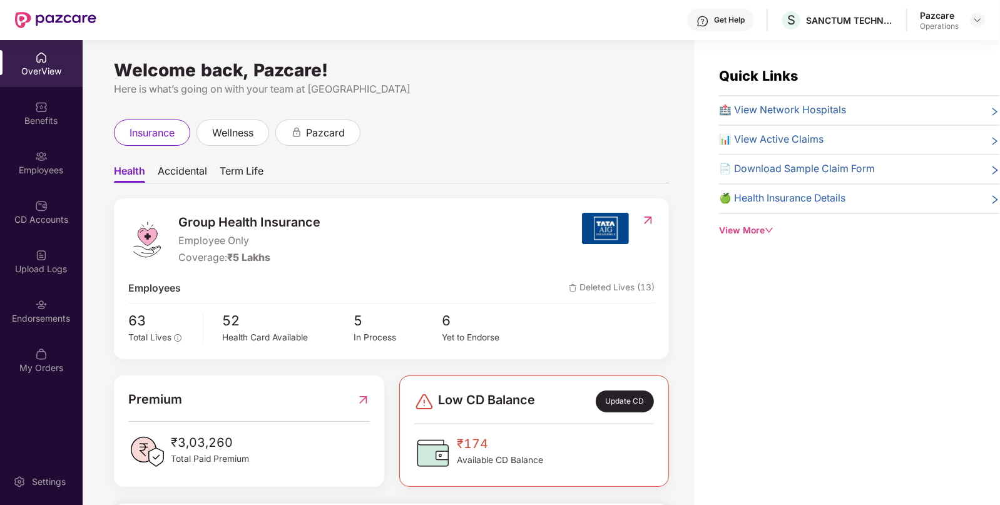
click at [42, 304] on img at bounding box center [41, 305] width 13 height 13
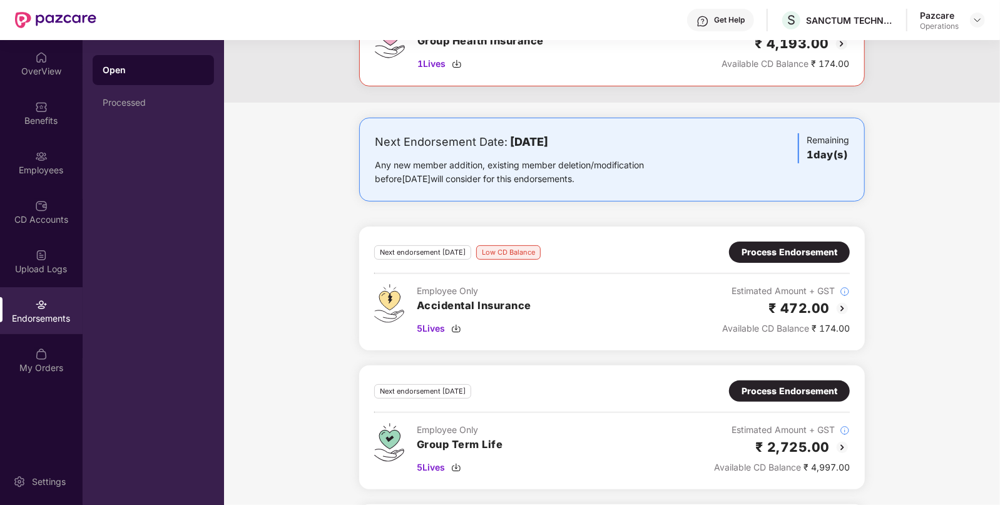
scroll to position [59, 0]
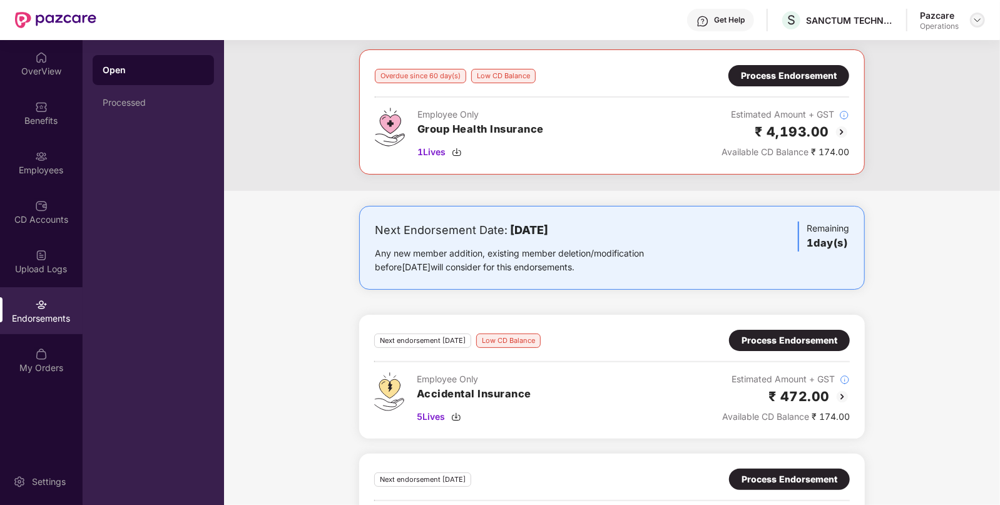
click at [977, 21] on img at bounding box center [978, 20] width 10 height 10
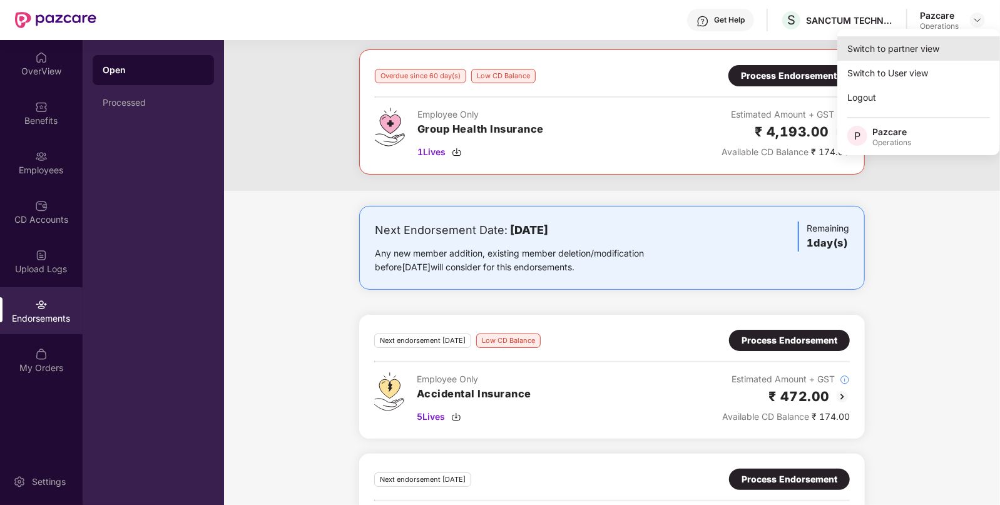
click at [942, 48] on div "Switch to partner view" at bounding box center [918, 48] width 163 height 24
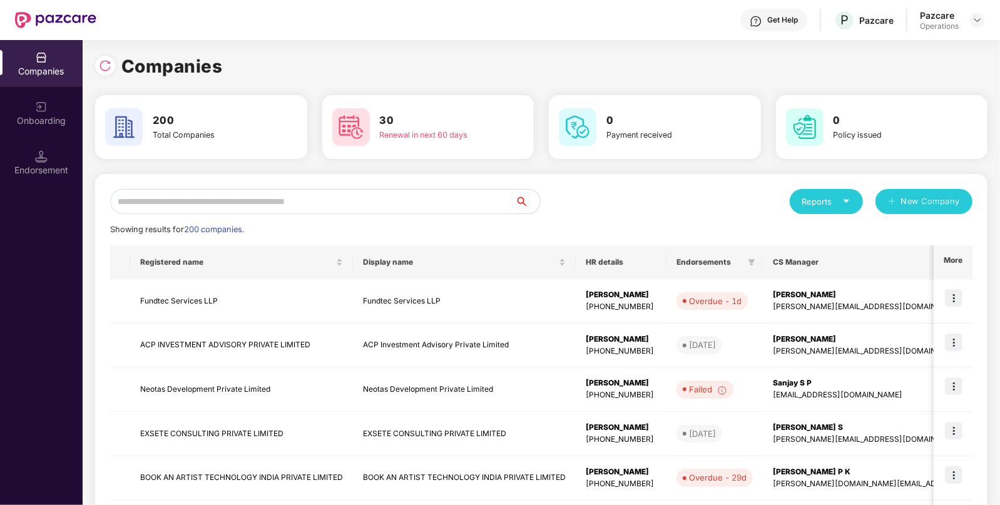
click at [376, 219] on div "Reports New Company Showing results for 200 companies. Registered name Display …" at bounding box center [541, 478] width 862 height 578
click at [384, 210] on input "text" at bounding box center [312, 201] width 405 height 25
paste input "**********"
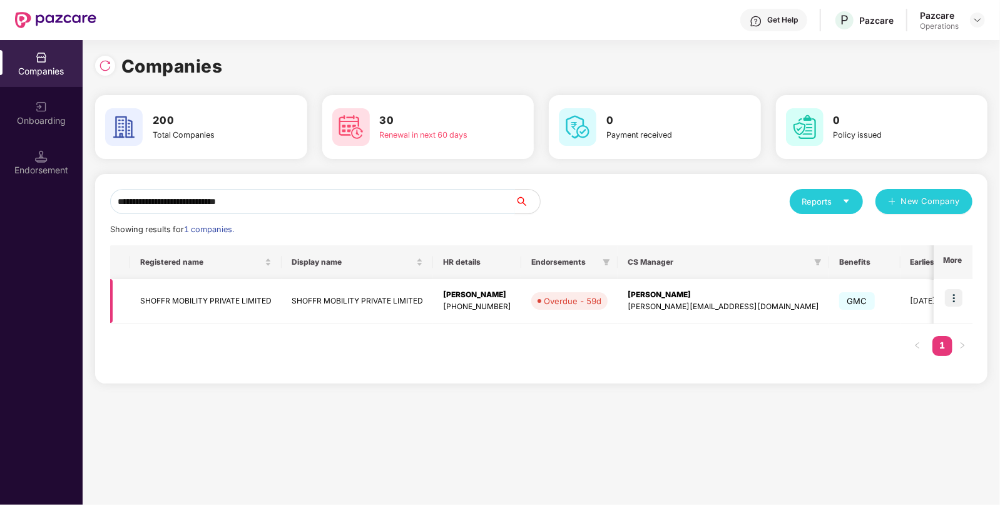
type input "**********"
click at [950, 299] on img at bounding box center [954, 298] width 18 height 18
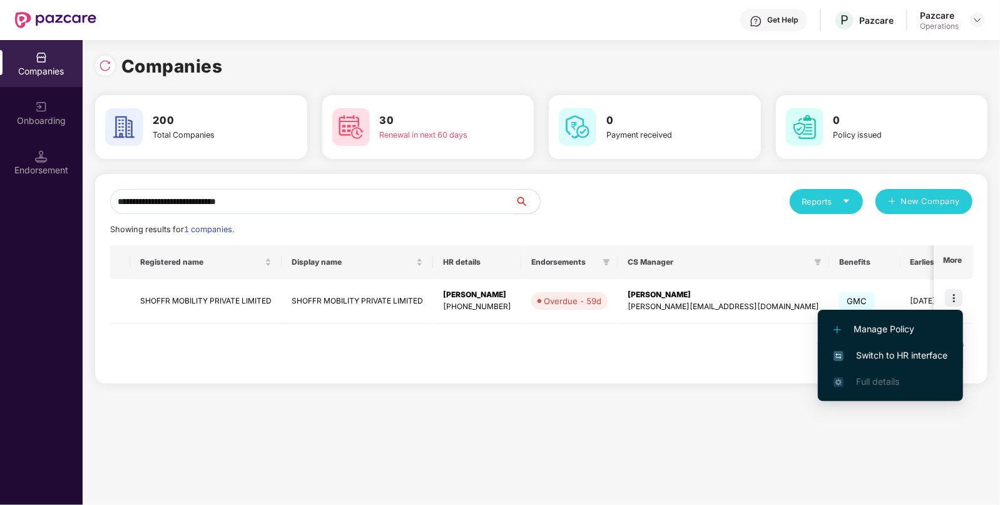
click at [892, 353] on span "Switch to HR interface" at bounding box center [891, 356] width 114 height 14
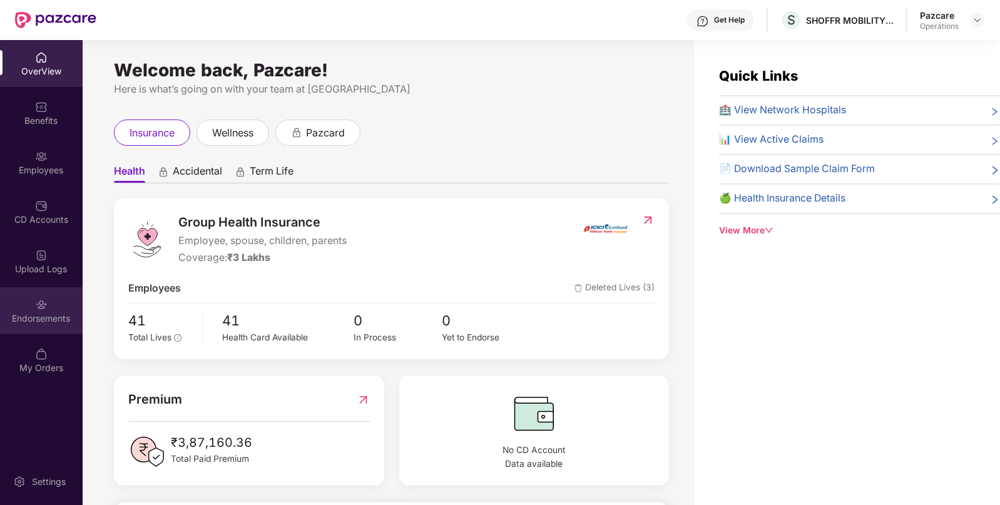
click at [41, 310] on div "Endorsements" at bounding box center [41, 310] width 83 height 47
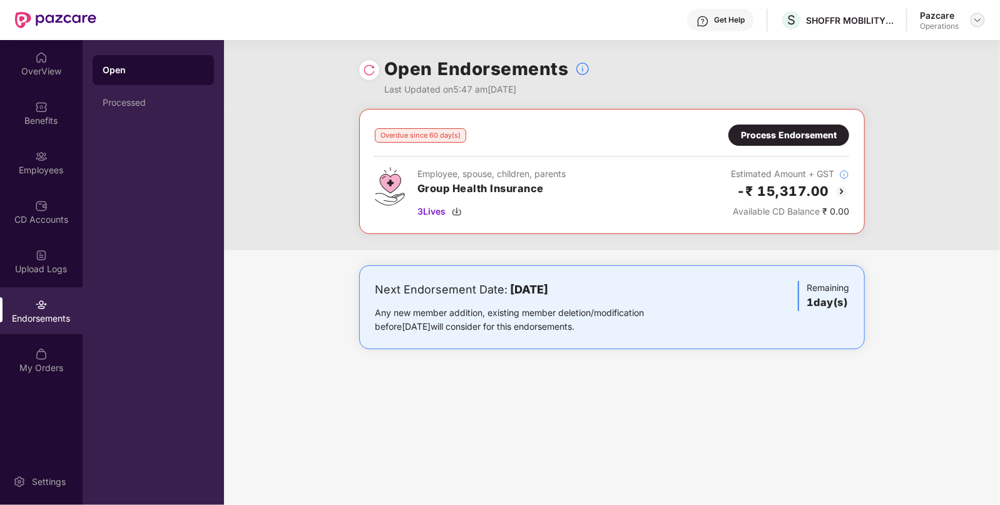
click at [971, 20] on div at bounding box center [977, 20] width 15 height 15
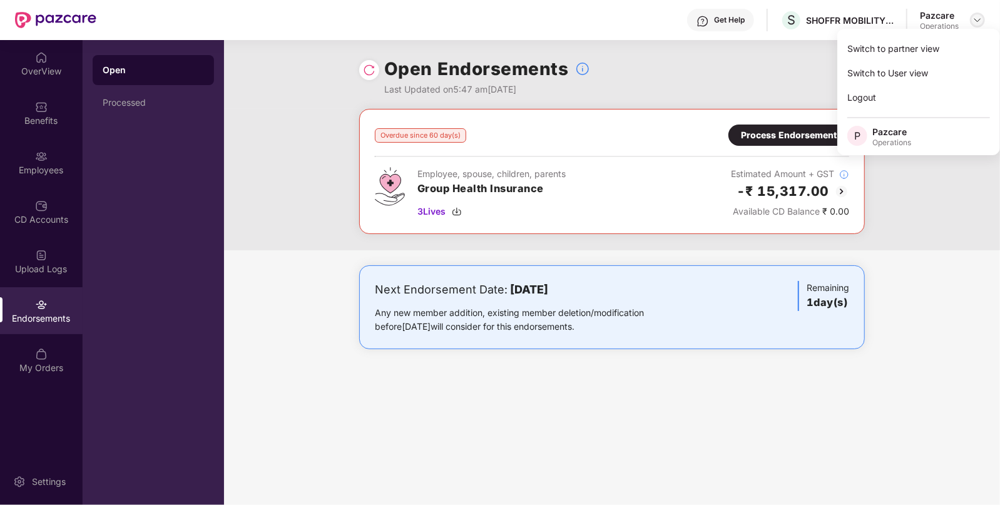
click at [973, 20] on img at bounding box center [978, 20] width 10 height 10
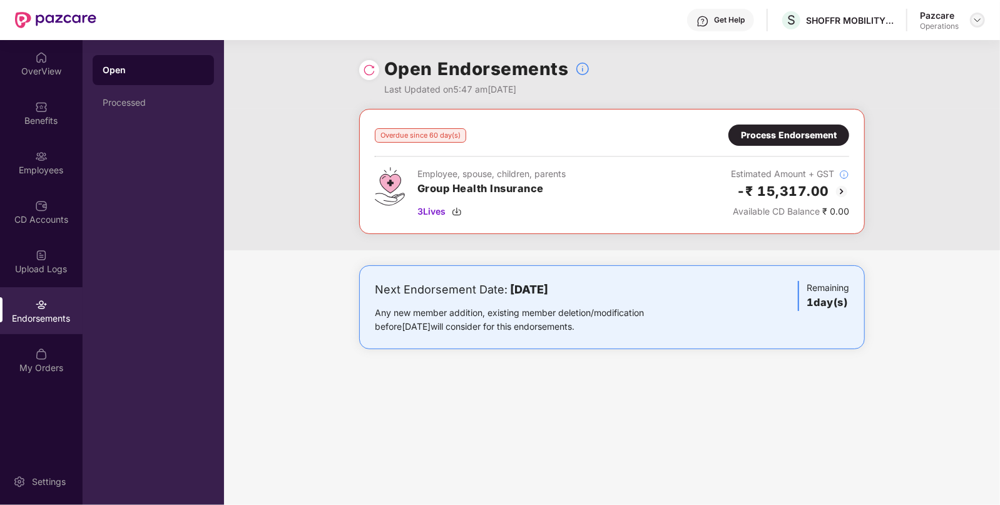
click at [975, 25] on div at bounding box center [977, 20] width 15 height 15
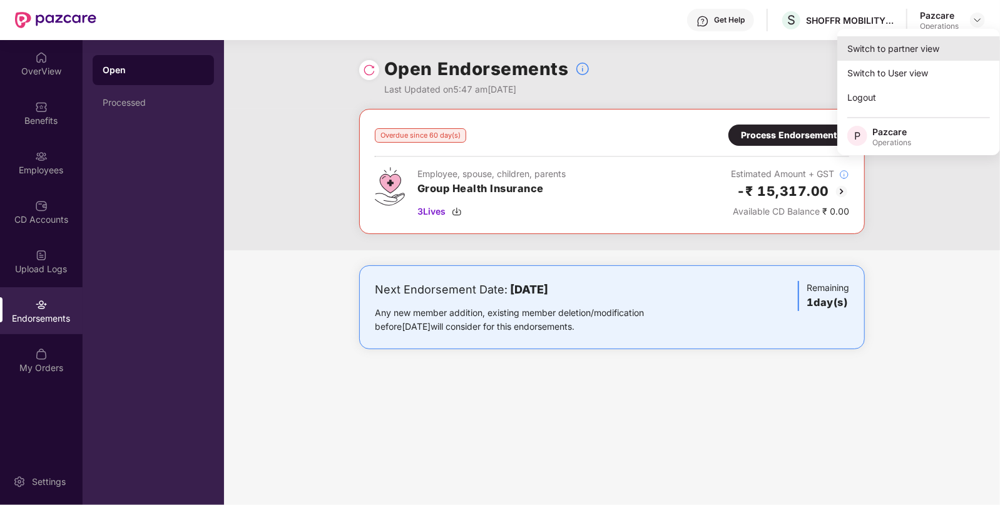
click at [927, 53] on div "Switch to partner view" at bounding box center [918, 48] width 163 height 24
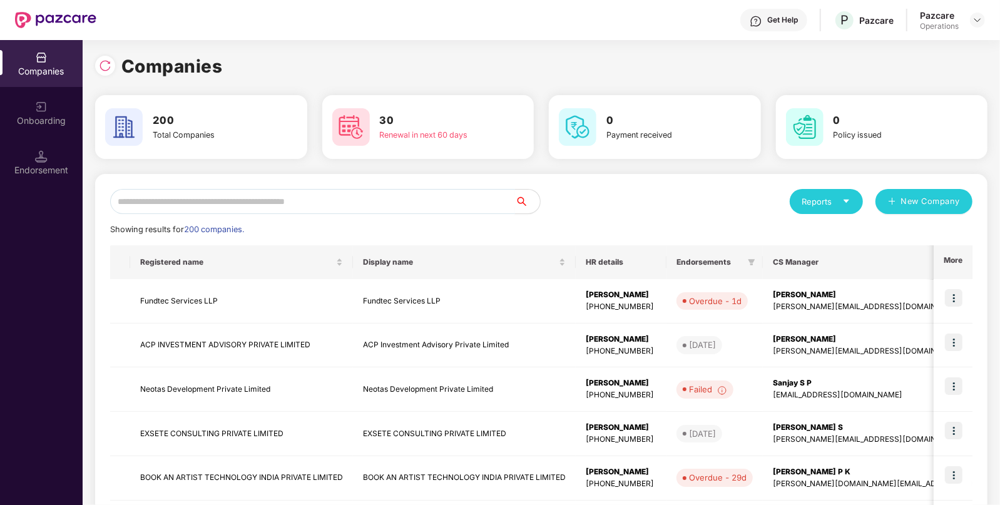
click at [281, 199] on input "text" at bounding box center [312, 201] width 405 height 25
paste input "**********"
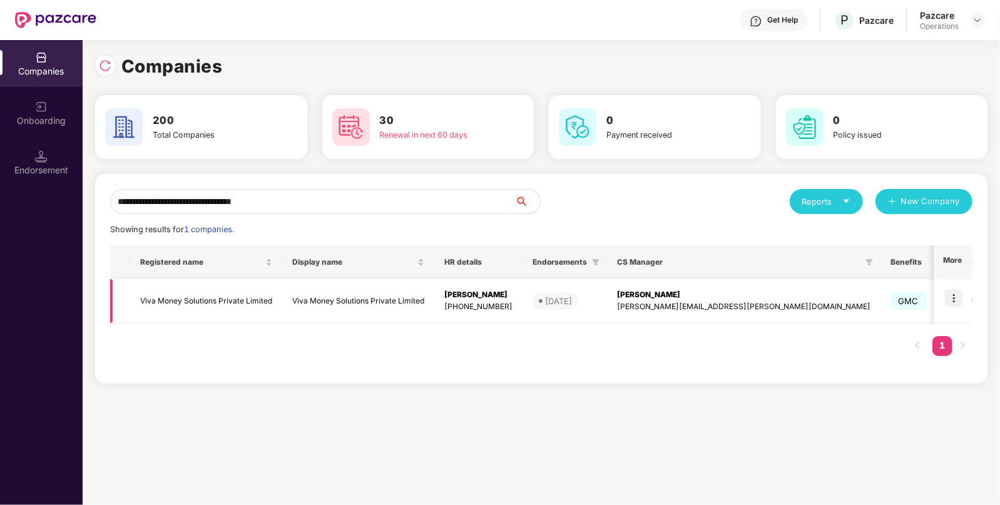
type input "**********"
click at [954, 302] on img at bounding box center [954, 298] width 18 height 18
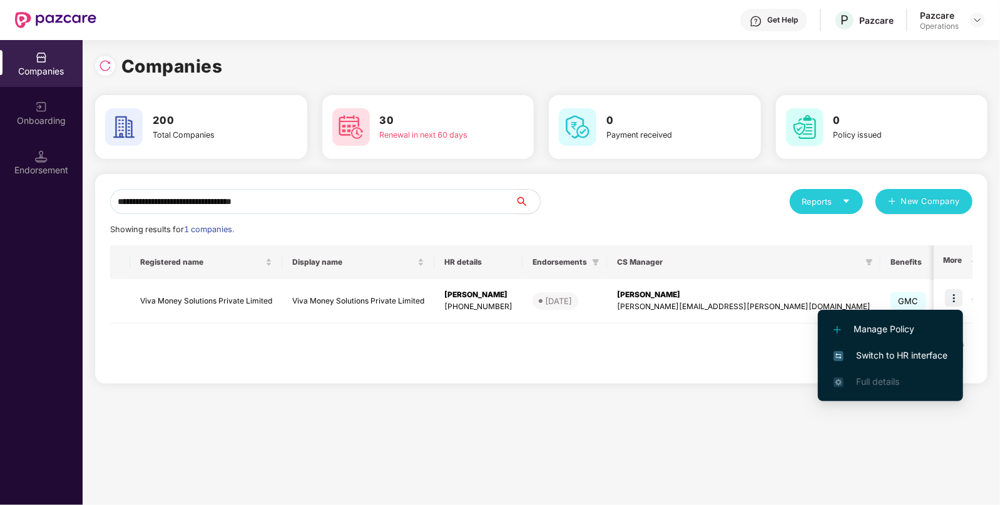
click at [880, 359] on span "Switch to HR interface" at bounding box center [891, 356] width 114 height 14
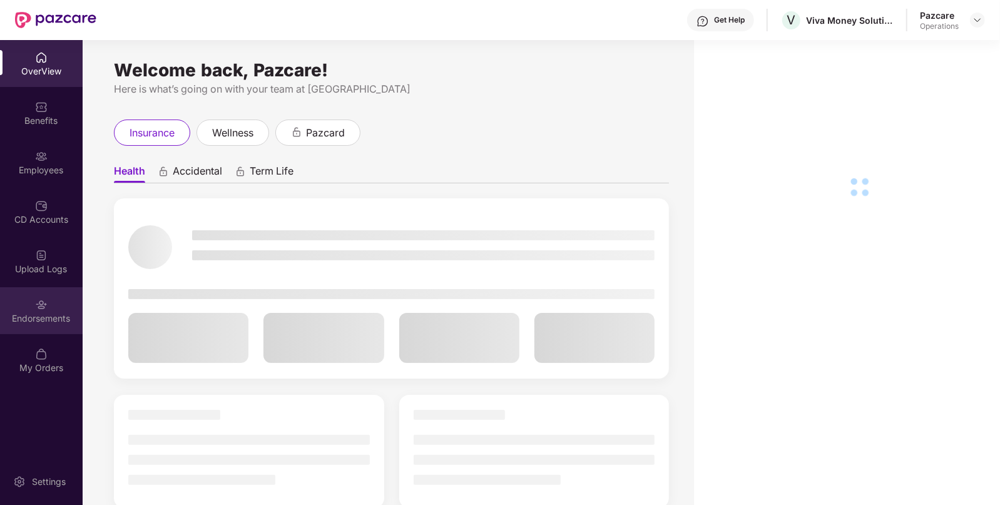
click at [29, 313] on div "Endorsements" at bounding box center [41, 318] width 83 height 13
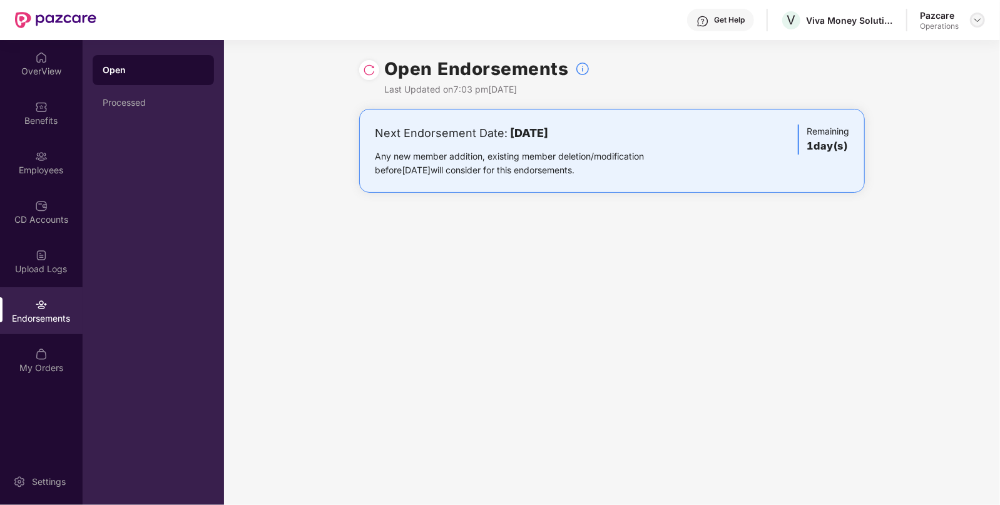
click at [976, 23] on img at bounding box center [978, 20] width 10 height 10
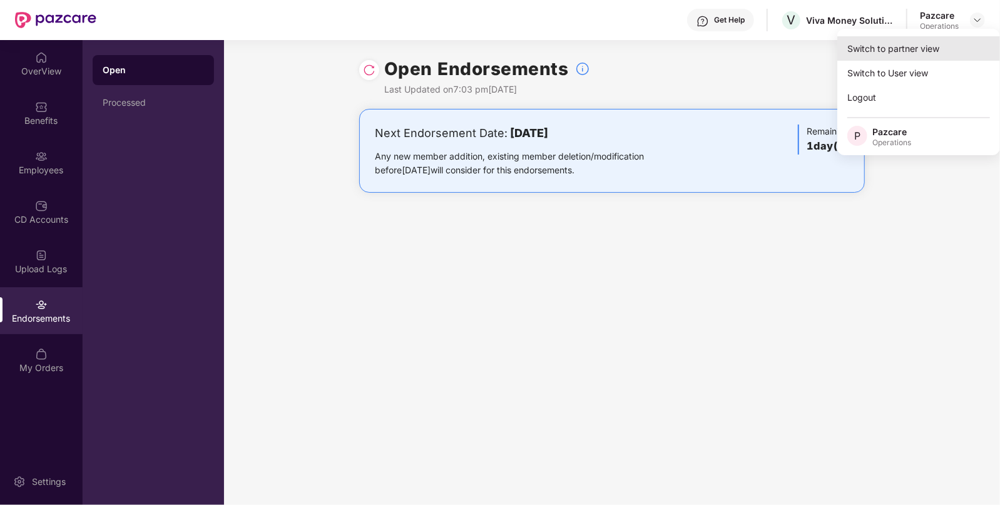
click at [927, 44] on div "Switch to partner view" at bounding box center [918, 48] width 163 height 24
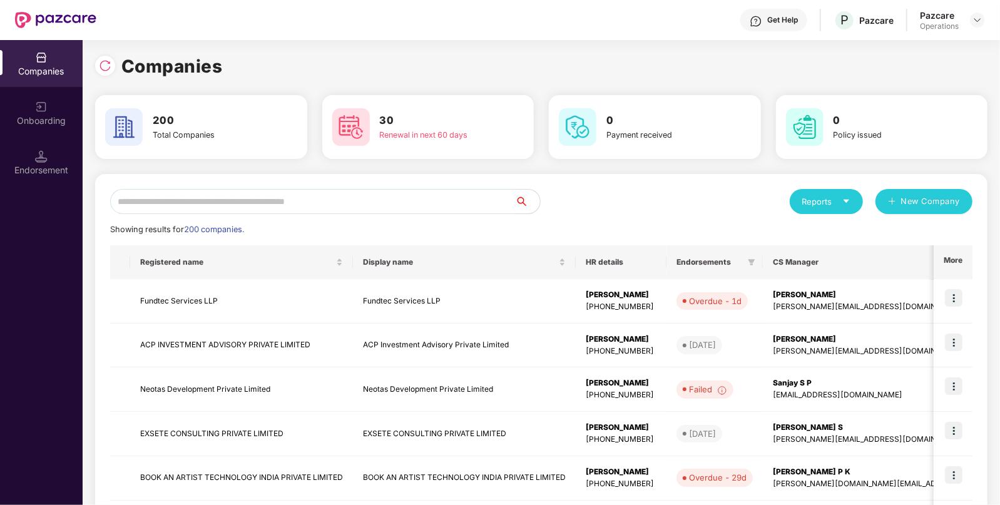
click at [433, 201] on input "text" at bounding box center [312, 201] width 405 height 25
paste input "**********"
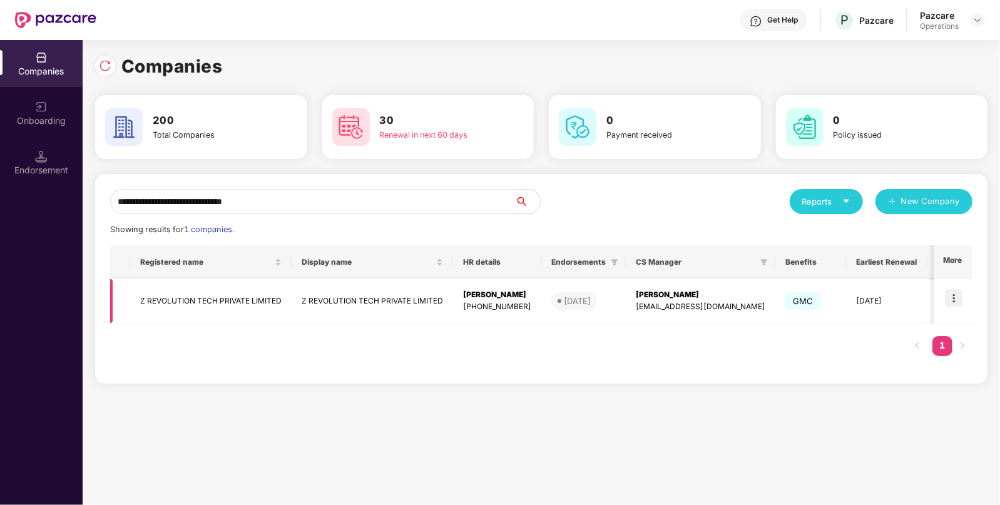
type input "**********"
click at [960, 301] on img at bounding box center [954, 298] width 18 height 18
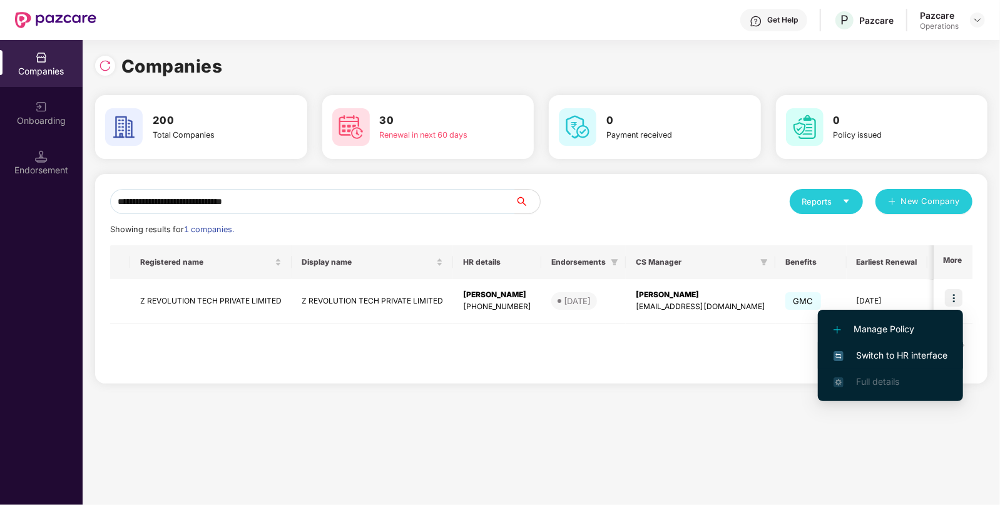
click at [893, 351] on span "Switch to HR interface" at bounding box center [891, 356] width 114 height 14
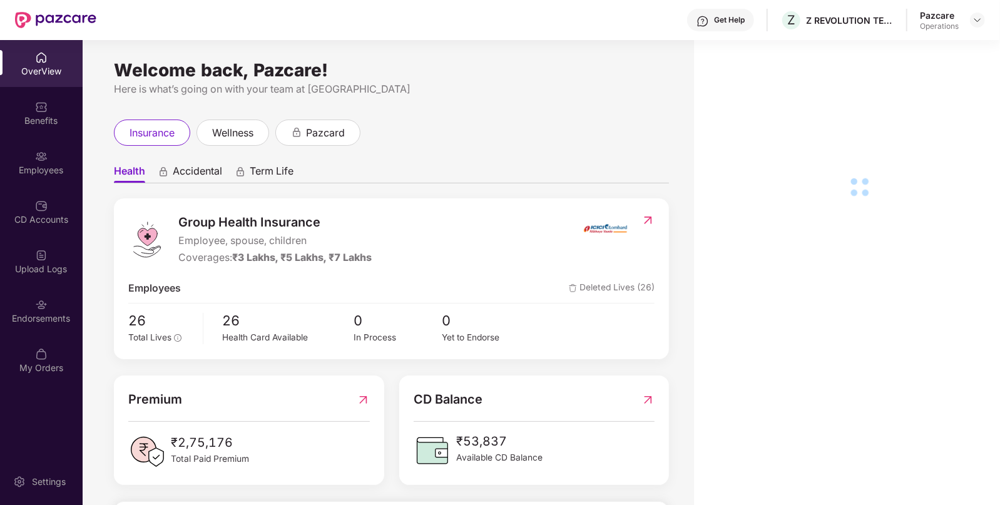
click at [61, 320] on div "Endorsements" at bounding box center [41, 318] width 83 height 13
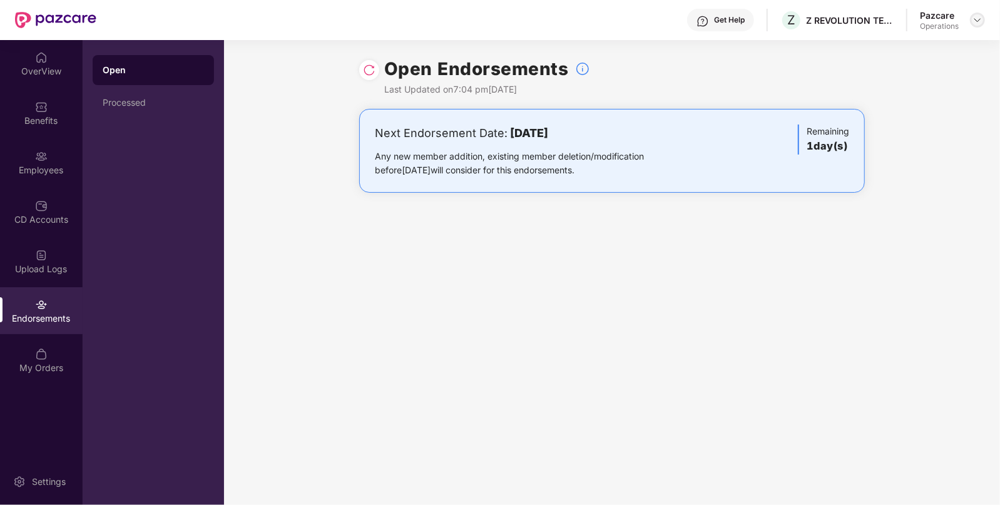
click at [973, 21] on img at bounding box center [978, 20] width 10 height 10
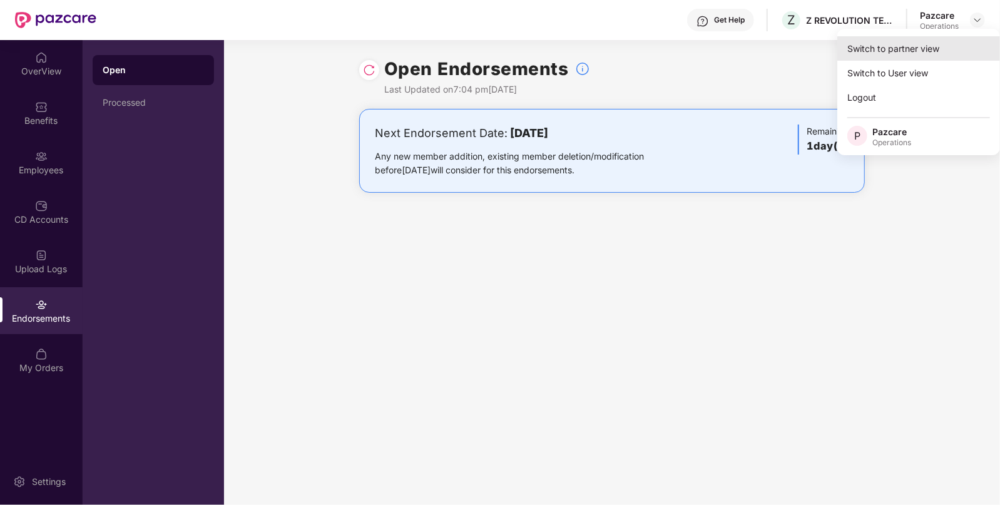
click at [931, 39] on div "Switch to partner view" at bounding box center [918, 48] width 163 height 24
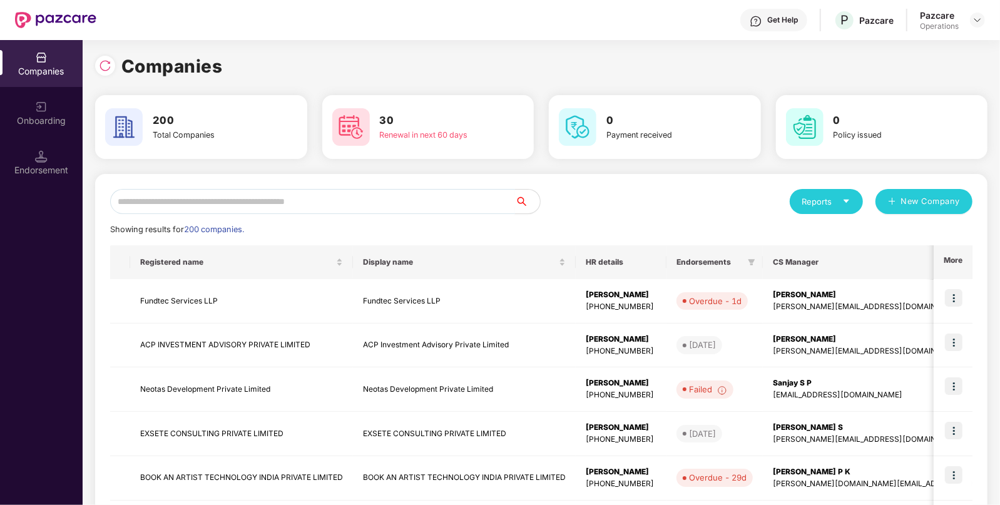
click at [427, 202] on input "text" at bounding box center [312, 201] width 405 height 25
paste input "**********"
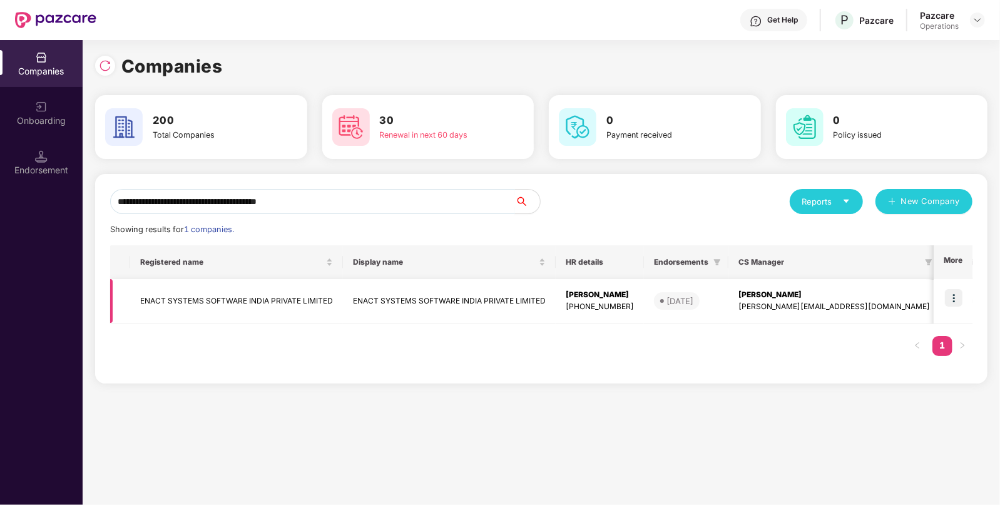
type input "**********"
click at [957, 296] on img at bounding box center [954, 298] width 18 height 18
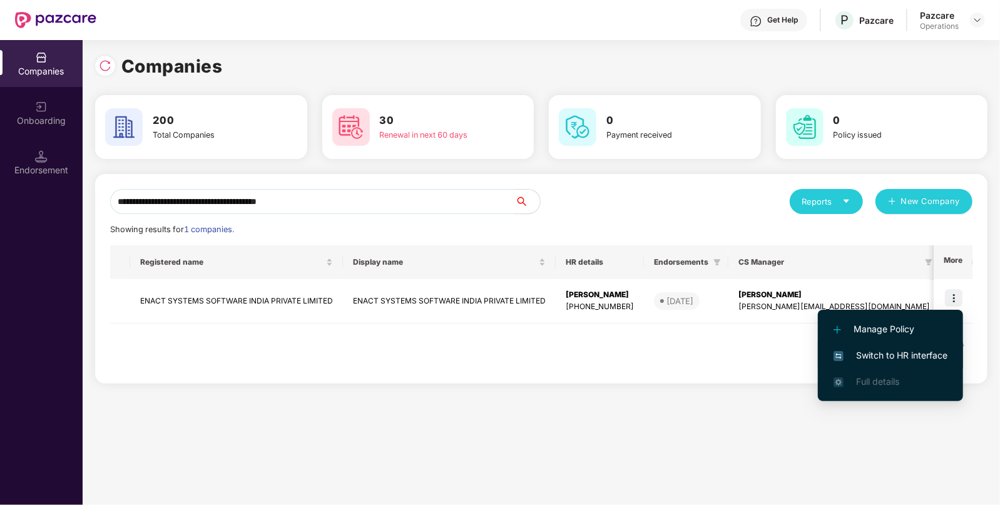
click at [904, 355] on span "Switch to HR interface" at bounding box center [891, 356] width 114 height 14
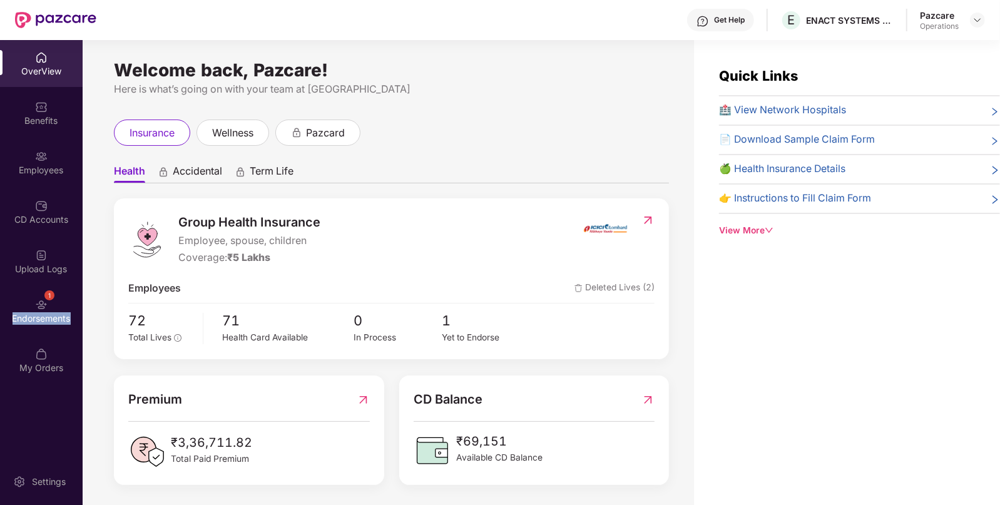
click at [63, 316] on div "Endorsements" at bounding box center [41, 318] width 83 height 13
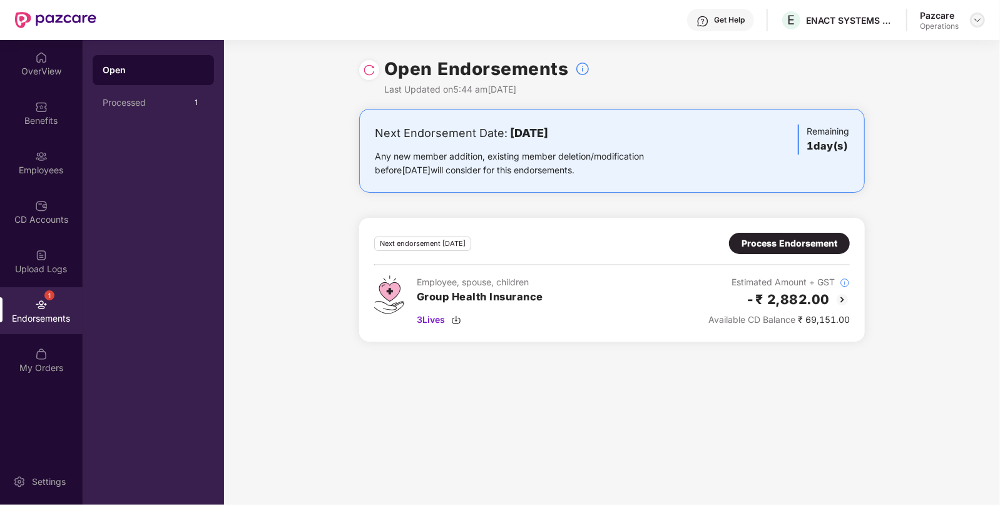
click at [977, 20] on img at bounding box center [978, 20] width 10 height 10
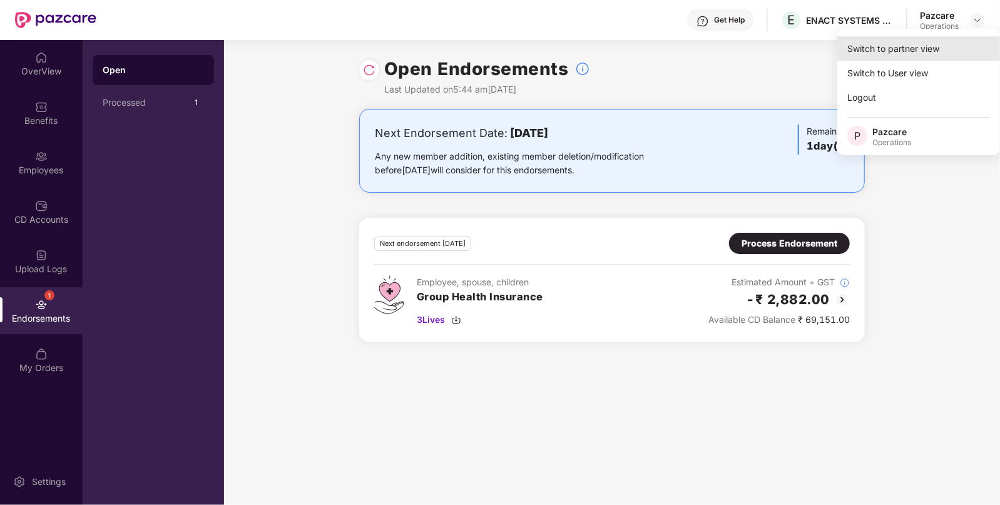
click at [928, 49] on div "Switch to partner view" at bounding box center [918, 48] width 163 height 24
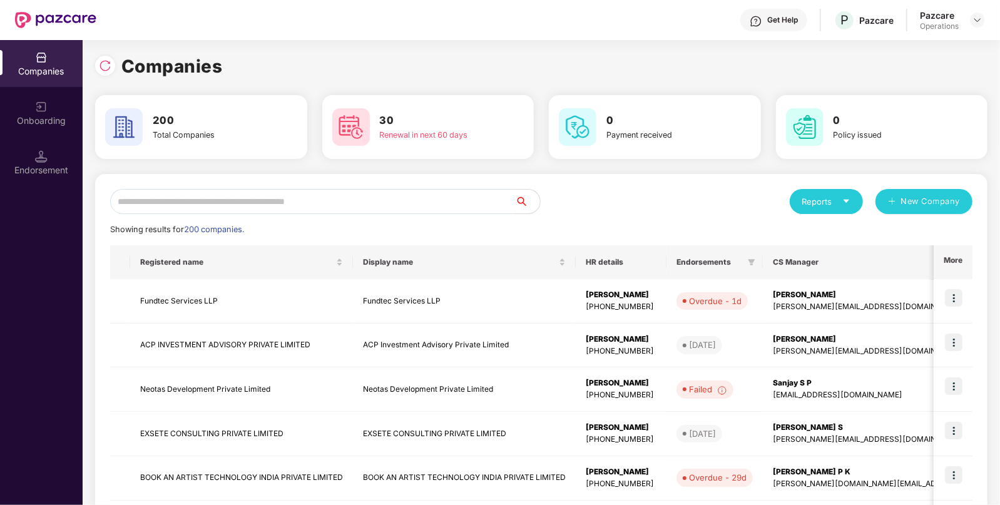
click at [397, 204] on input "text" at bounding box center [312, 201] width 405 height 25
paste input "**********"
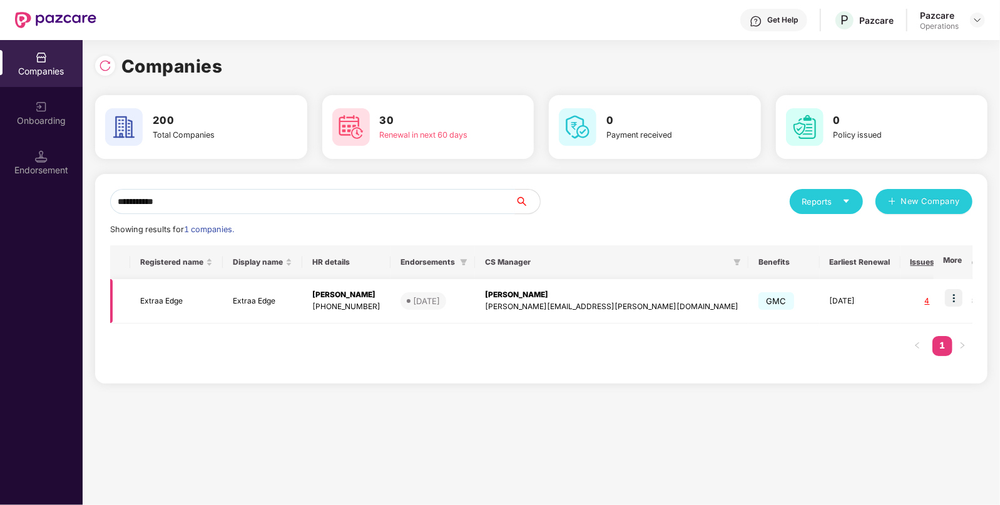
type input "**********"
click at [958, 298] on img at bounding box center [954, 298] width 18 height 18
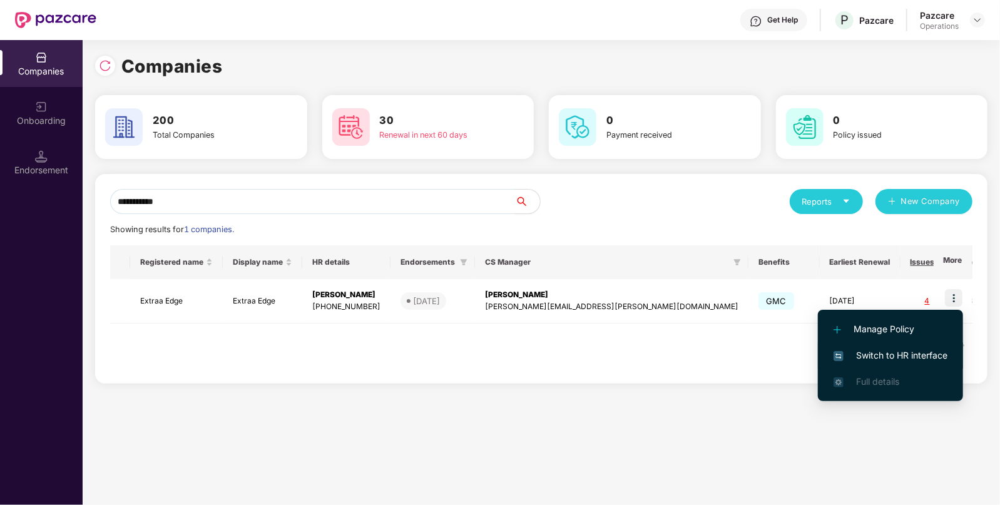
click at [880, 349] on span "Switch to HR interface" at bounding box center [891, 356] width 114 height 14
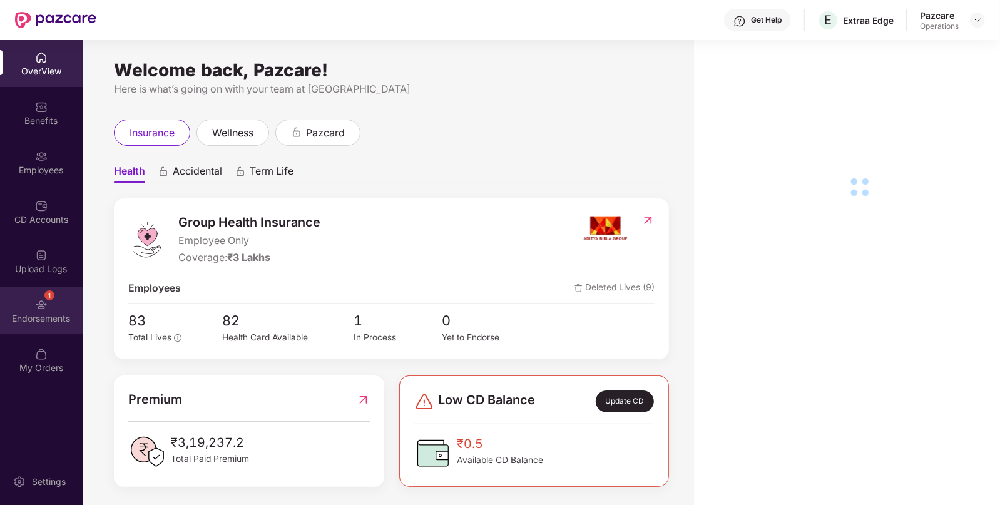
click at [38, 299] on img at bounding box center [41, 305] width 13 height 13
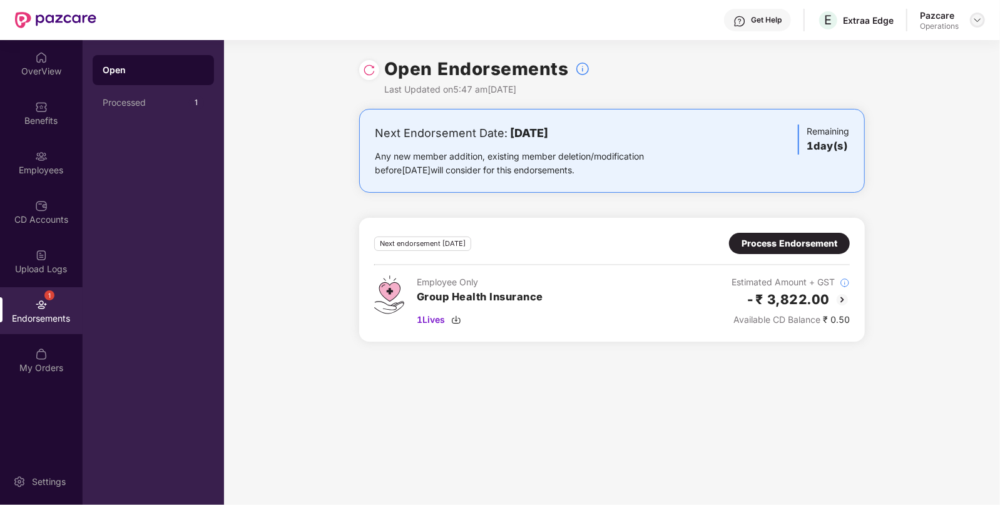
click at [979, 26] on div at bounding box center [977, 20] width 15 height 15
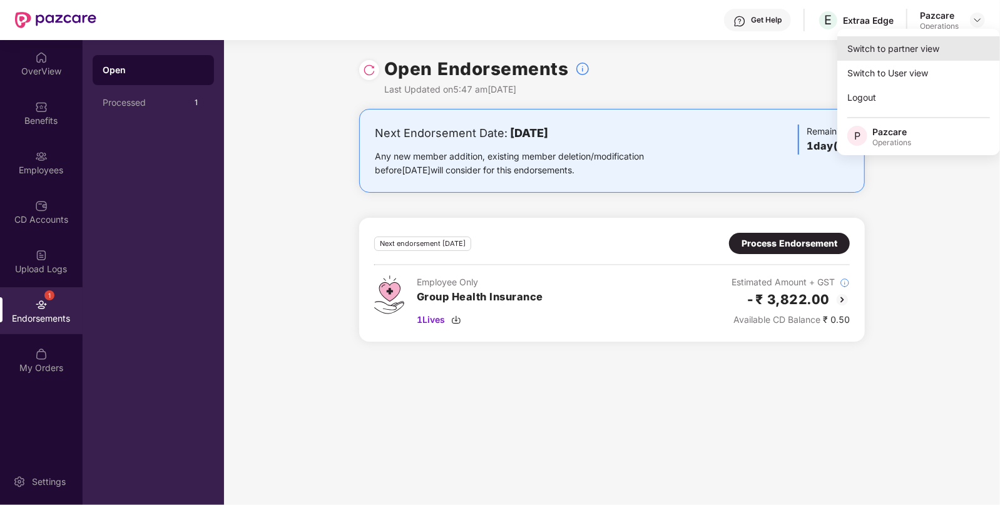
click at [935, 41] on div "Switch to partner view" at bounding box center [918, 48] width 163 height 24
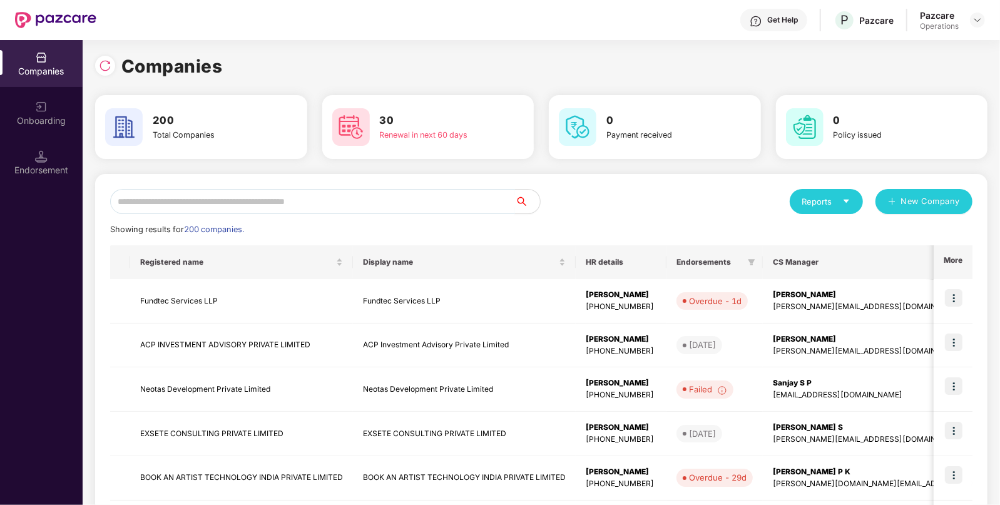
click at [479, 204] on input "text" at bounding box center [312, 201] width 405 height 25
paste input "**********"
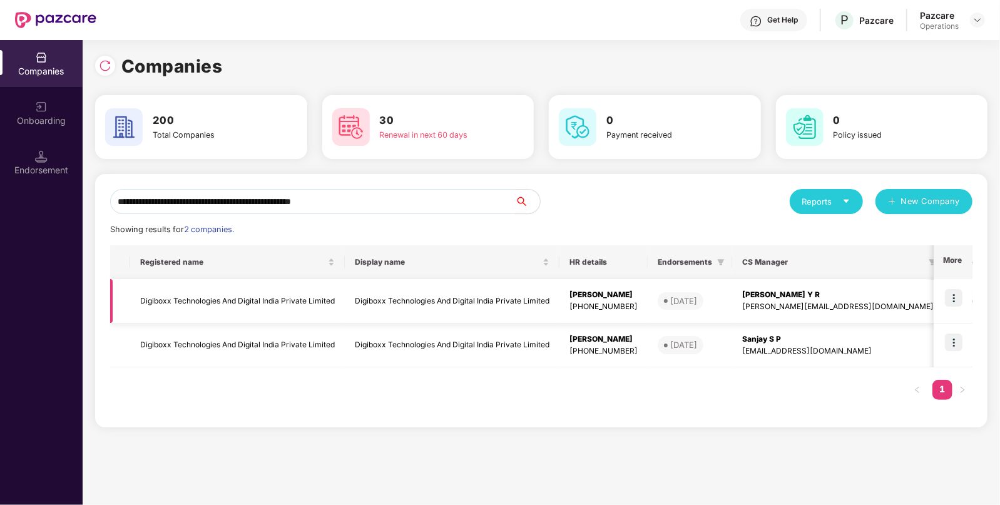
type input "**********"
click at [967, 298] on td at bounding box center [953, 301] width 39 height 44
click at [952, 299] on img at bounding box center [954, 298] width 18 height 18
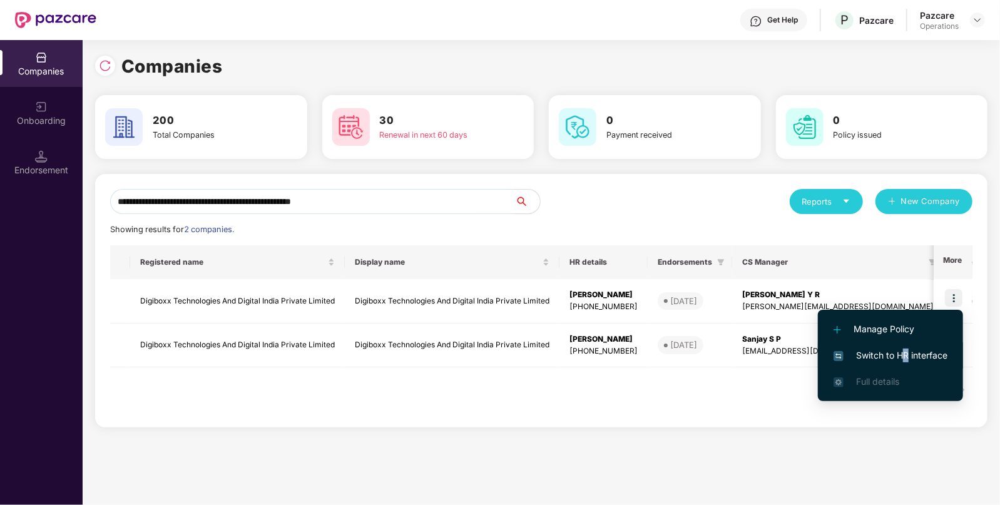
click at [906, 357] on span "Switch to HR interface" at bounding box center [891, 356] width 114 height 14
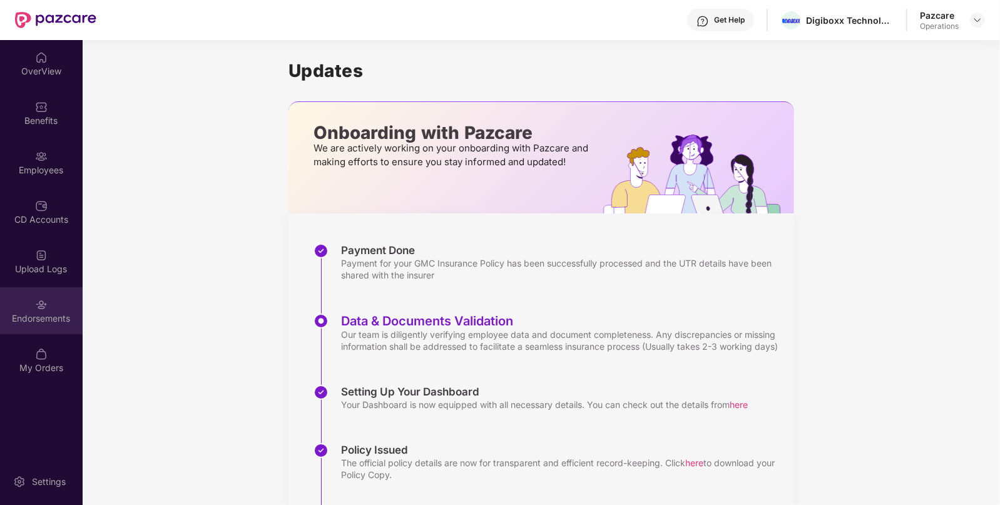
click at [39, 317] on div "Endorsements" at bounding box center [41, 318] width 83 height 13
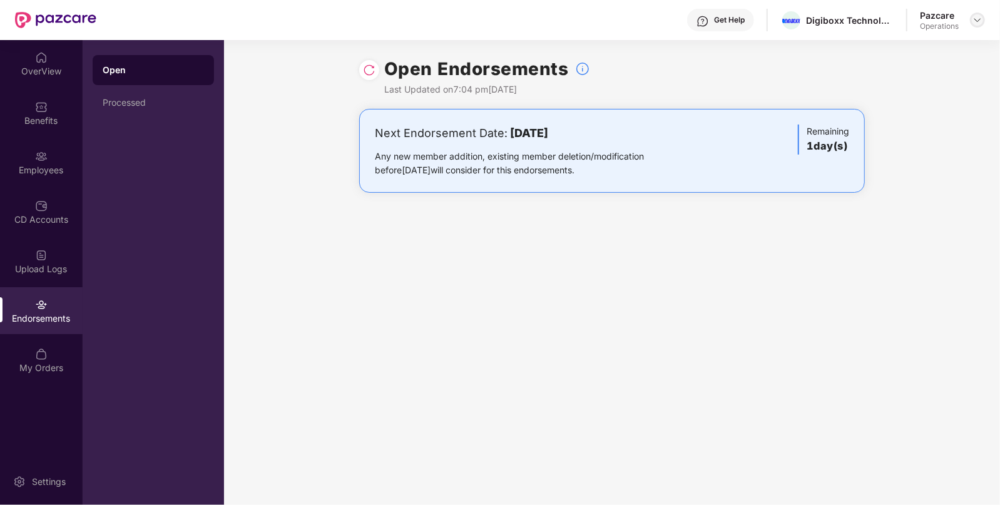
click at [975, 13] on div at bounding box center [977, 20] width 15 height 15
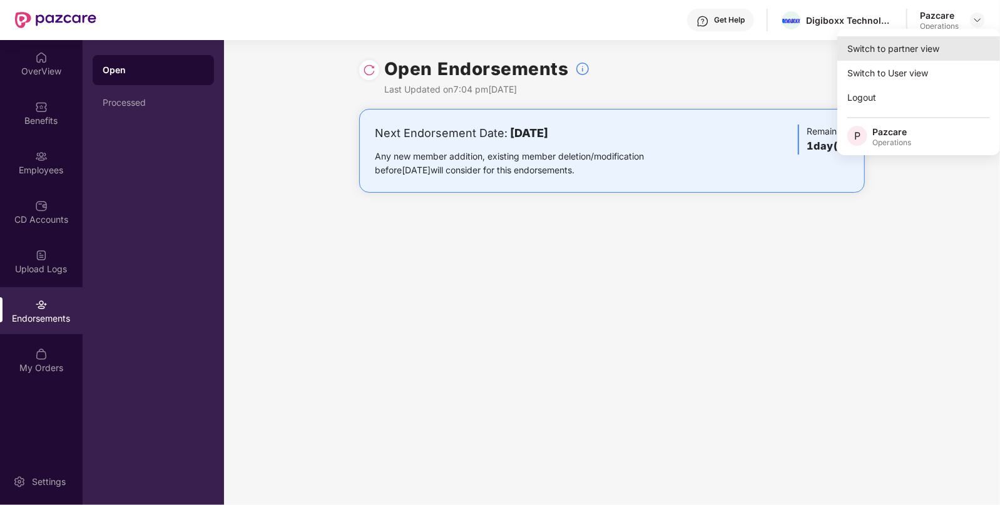
click at [947, 41] on div "Switch to partner view" at bounding box center [918, 48] width 163 height 24
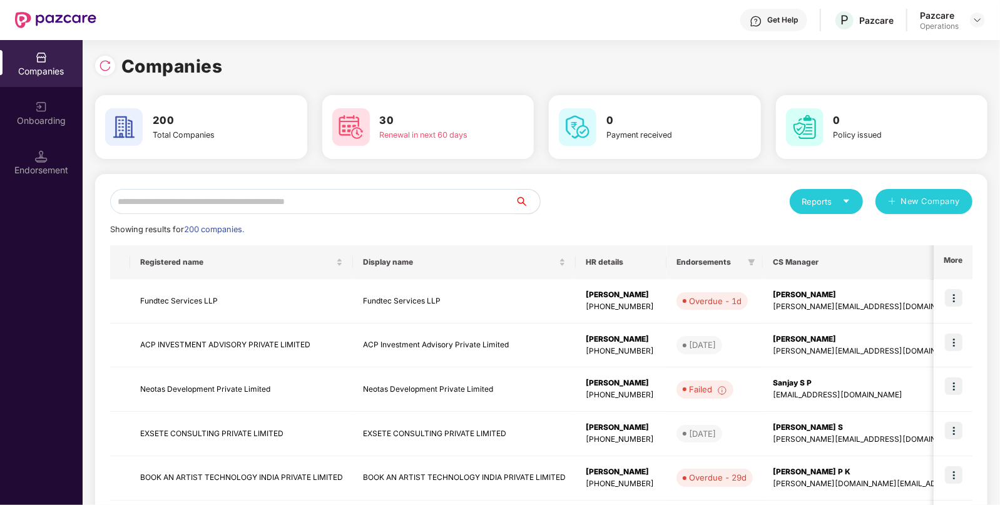
click at [429, 202] on input "text" at bounding box center [312, 201] width 405 height 25
paste input "**********"
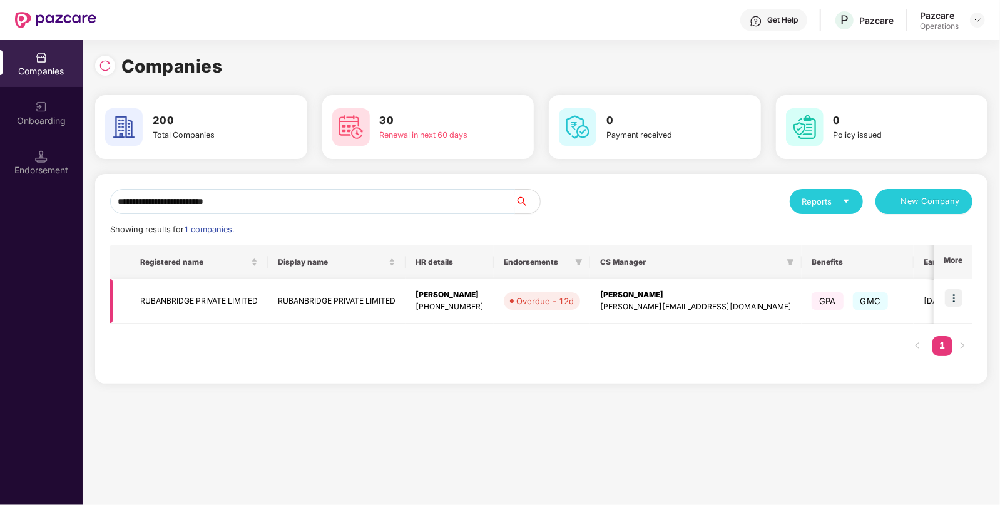
type input "**********"
click at [250, 306] on td "RUBANBRIDGE PRIVATE LIMITED" at bounding box center [199, 301] width 138 height 44
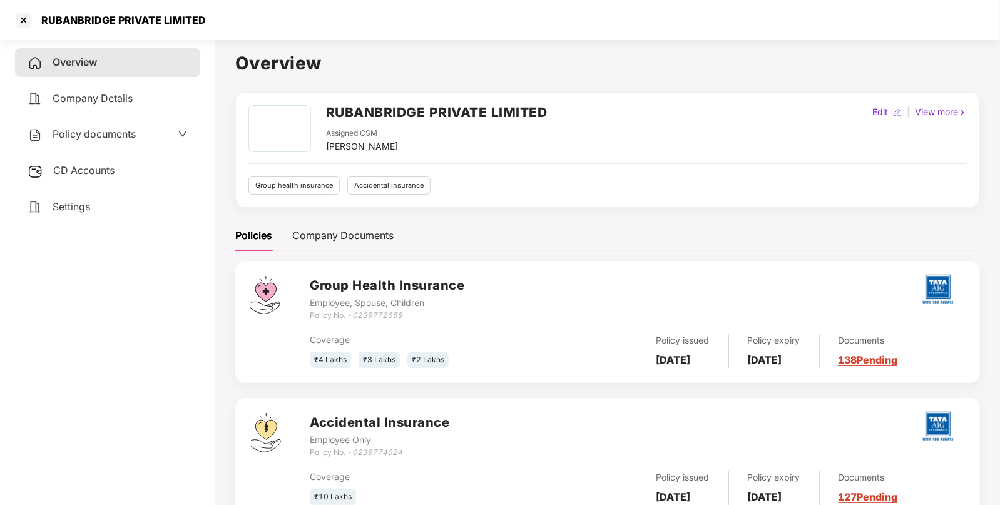
click at [100, 127] on div "Policy documents" at bounding box center [107, 134] width 185 height 29
click at [100, 131] on span "Policy documents" at bounding box center [94, 134] width 83 height 13
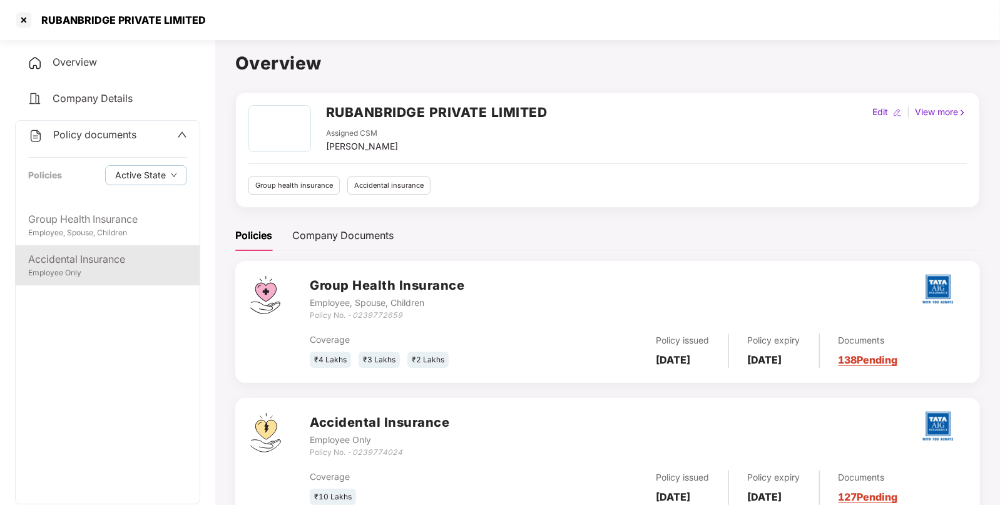
click at [93, 282] on div "Accidental Insurance Employee Only" at bounding box center [108, 265] width 184 height 40
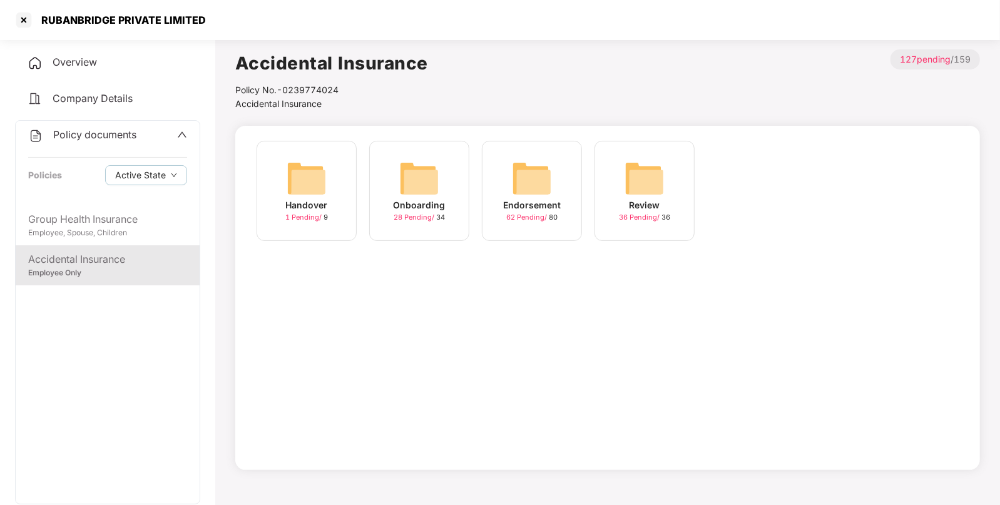
click at [524, 166] on img at bounding box center [532, 178] width 40 height 40
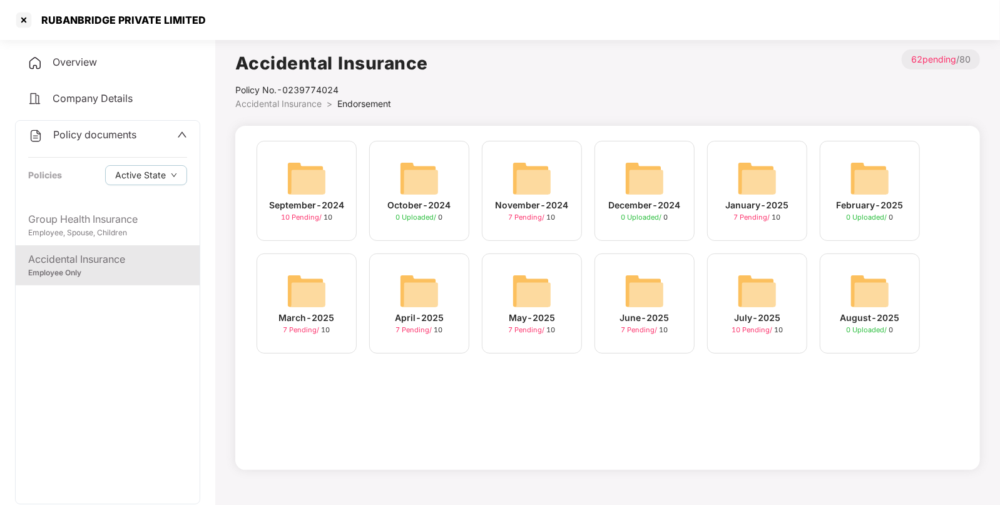
click at [776, 297] on img at bounding box center [757, 291] width 40 height 40
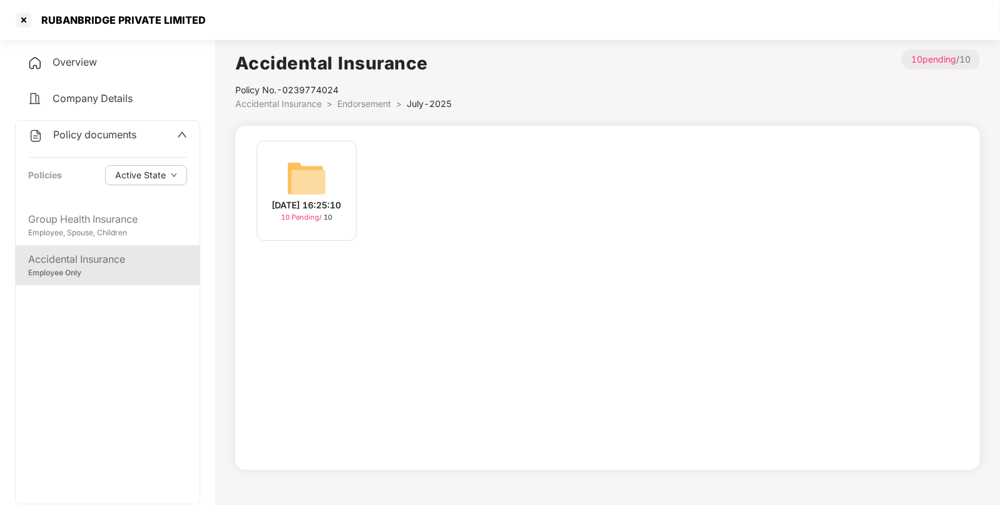
click at [319, 186] on img at bounding box center [307, 178] width 40 height 40
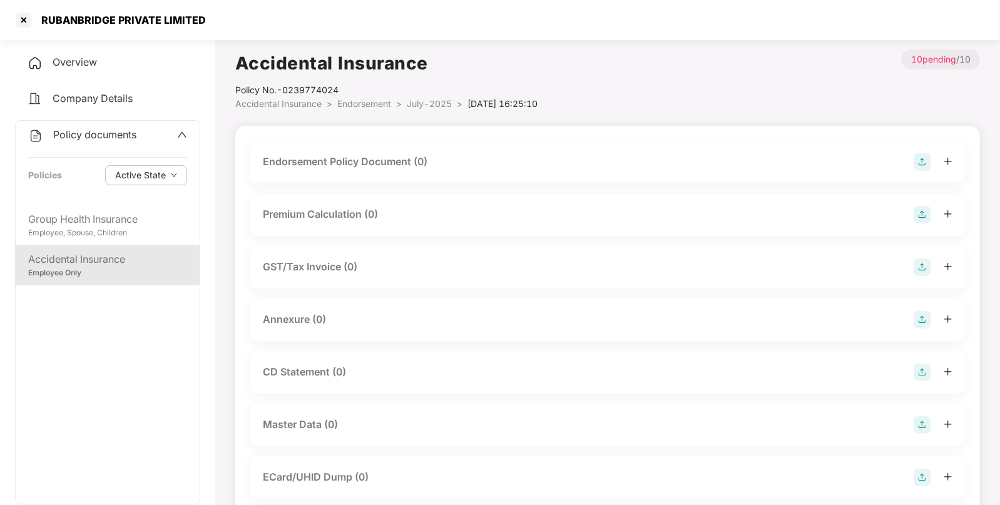
click at [926, 163] on img at bounding box center [923, 162] width 18 height 18
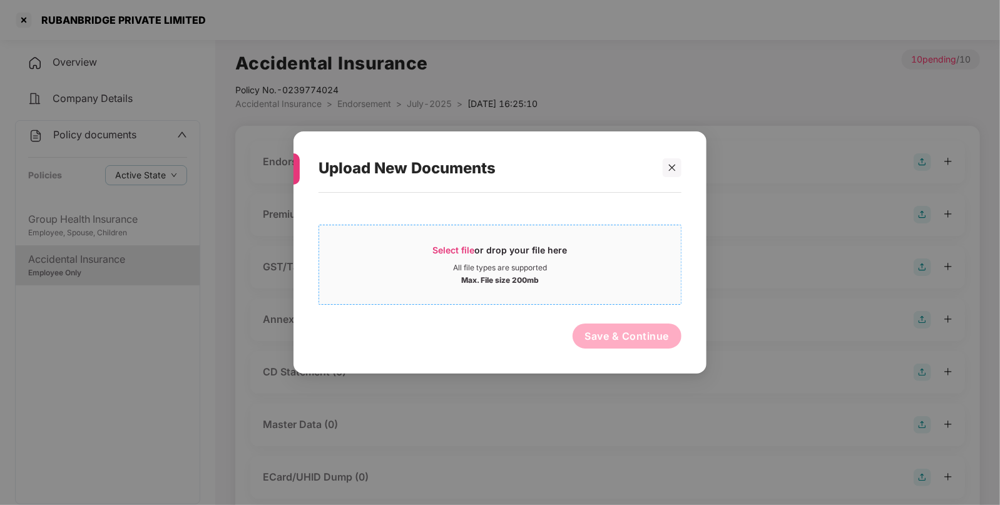
click at [551, 248] on div "Select file or drop your file here" at bounding box center [500, 253] width 135 height 19
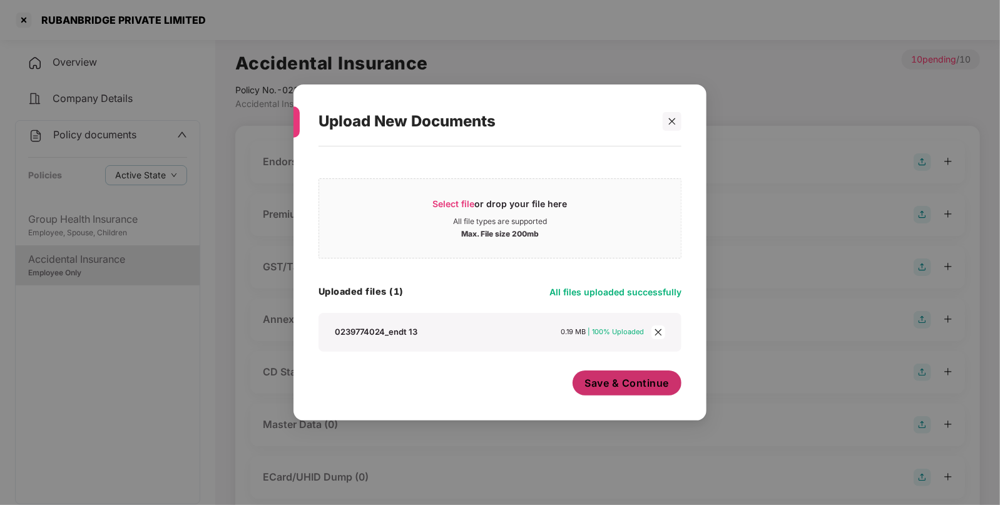
click at [635, 389] on span "Save & Continue" at bounding box center [627, 383] width 84 height 14
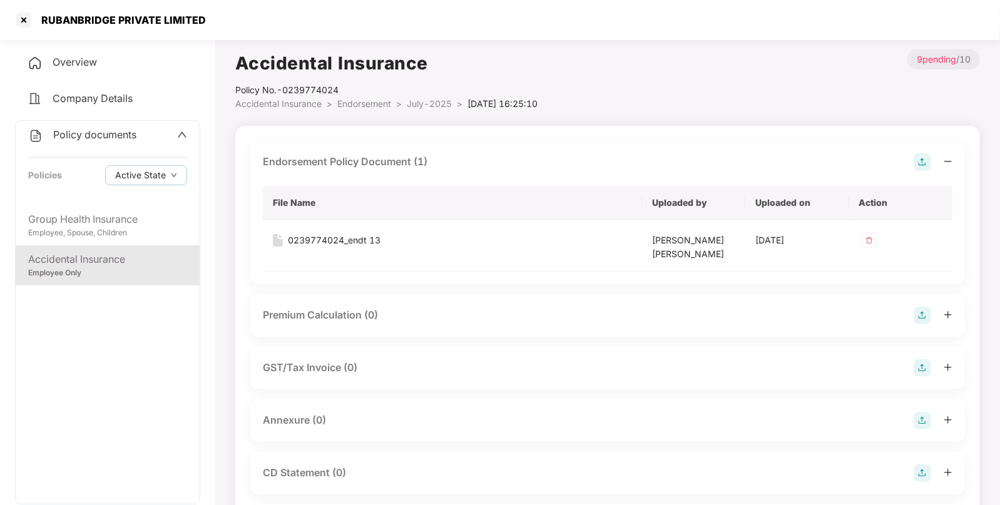
click at [921, 422] on img at bounding box center [923, 421] width 18 height 18
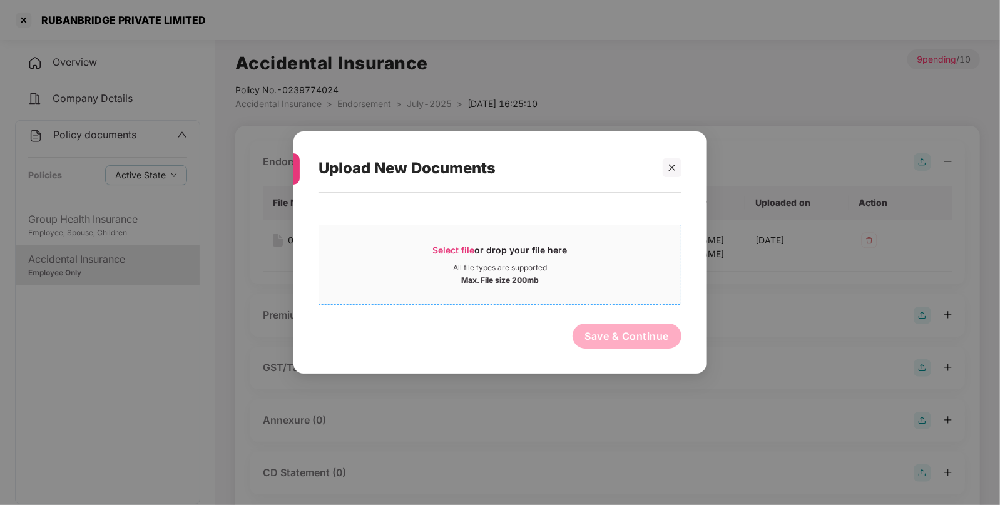
click at [533, 256] on div "Select file or drop your file here" at bounding box center [500, 253] width 135 height 19
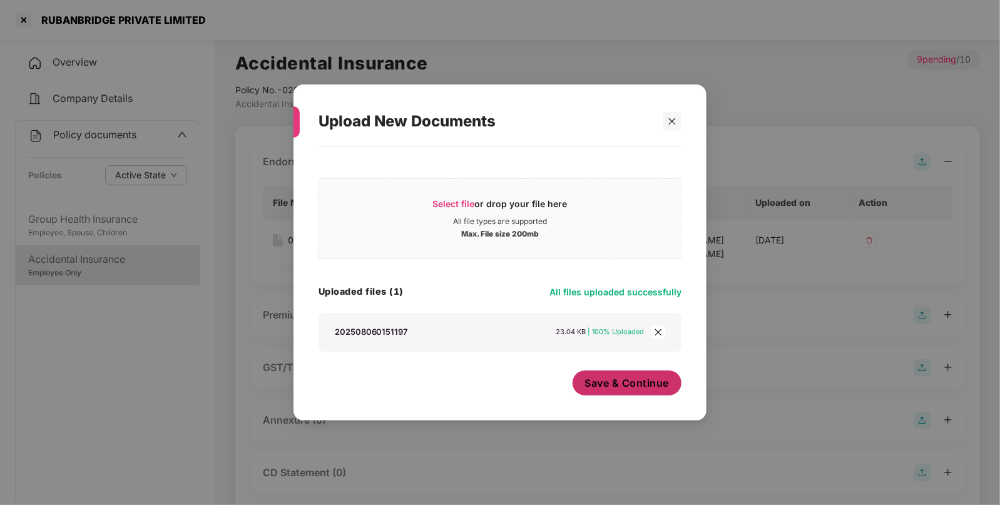
click at [634, 385] on span "Save & Continue" at bounding box center [627, 383] width 84 height 14
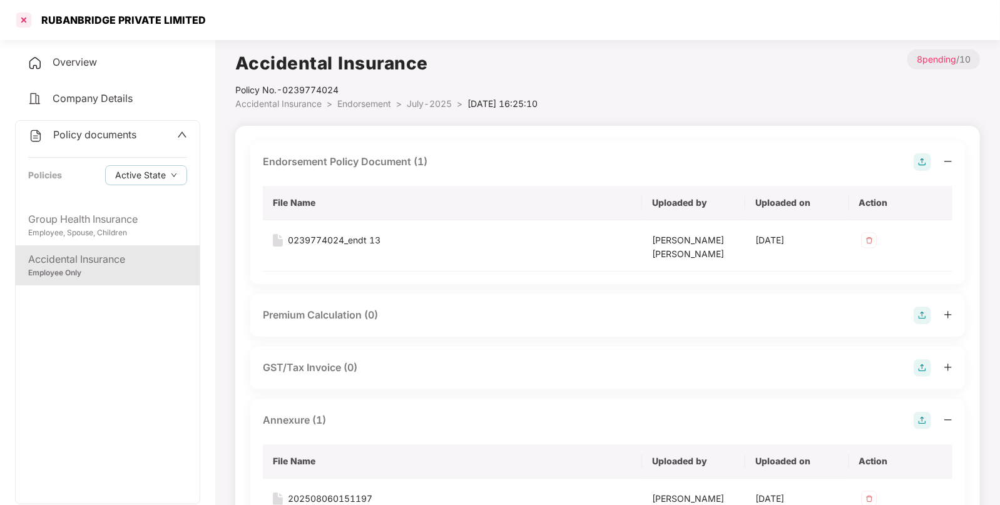
click at [19, 17] on div at bounding box center [24, 20] width 20 height 20
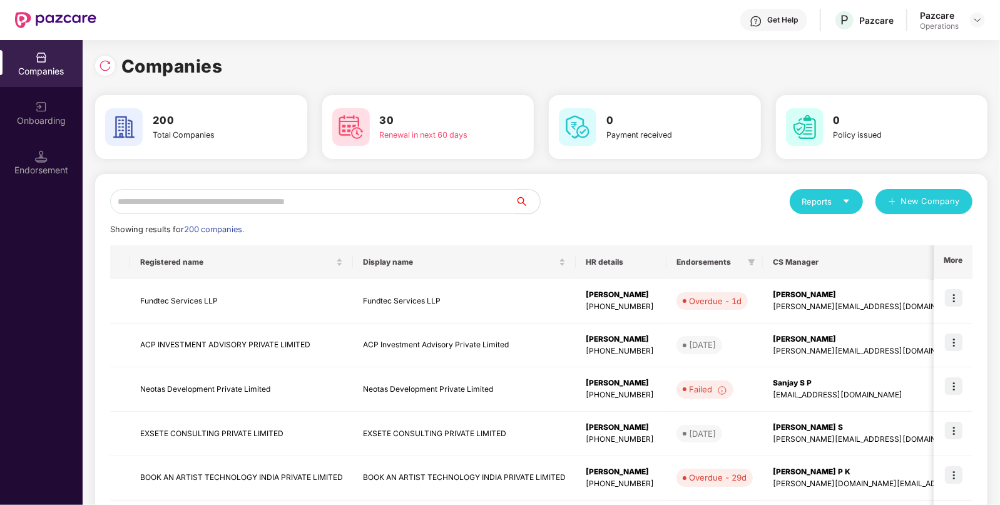
click at [275, 208] on input "text" at bounding box center [312, 201] width 405 height 25
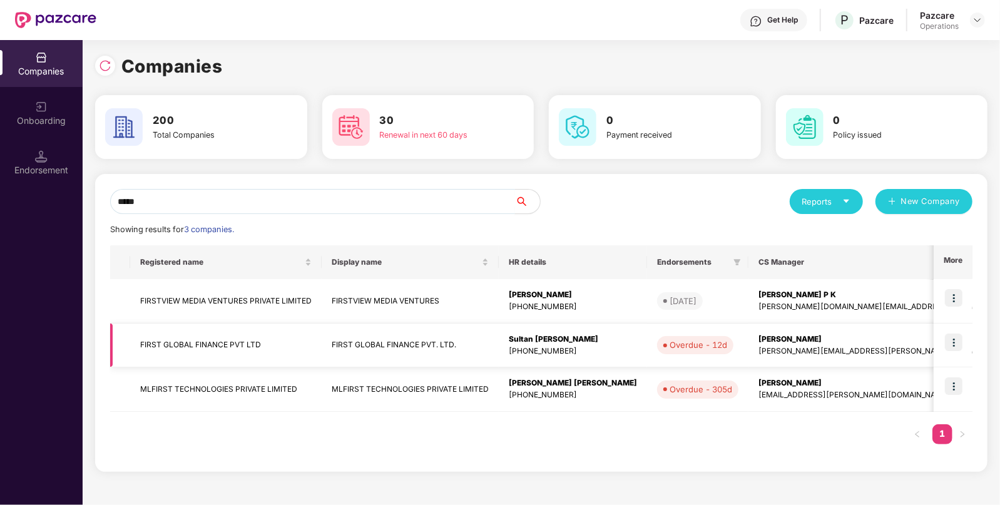
type input "*****"
click at [956, 339] on img at bounding box center [954, 343] width 18 height 18
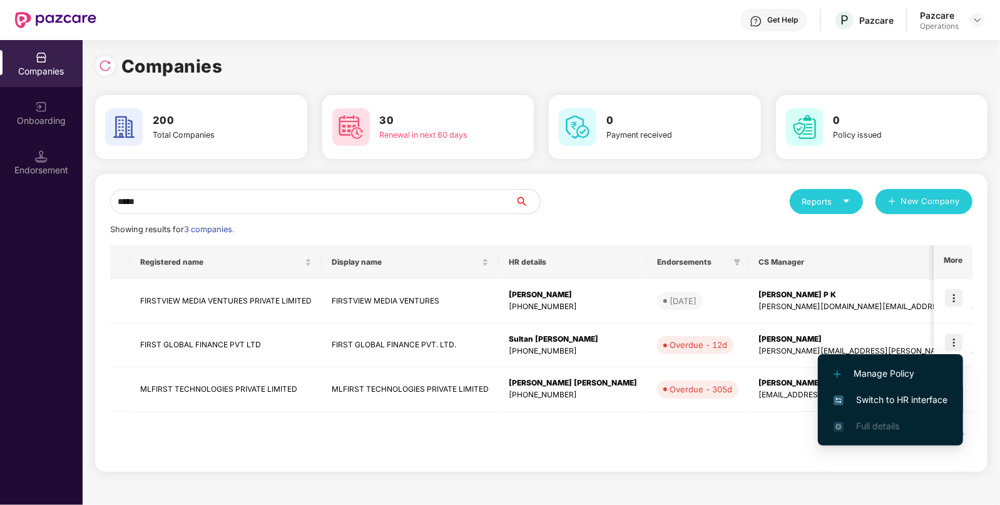
click at [856, 399] on span "Switch to HR interface" at bounding box center [891, 400] width 114 height 14
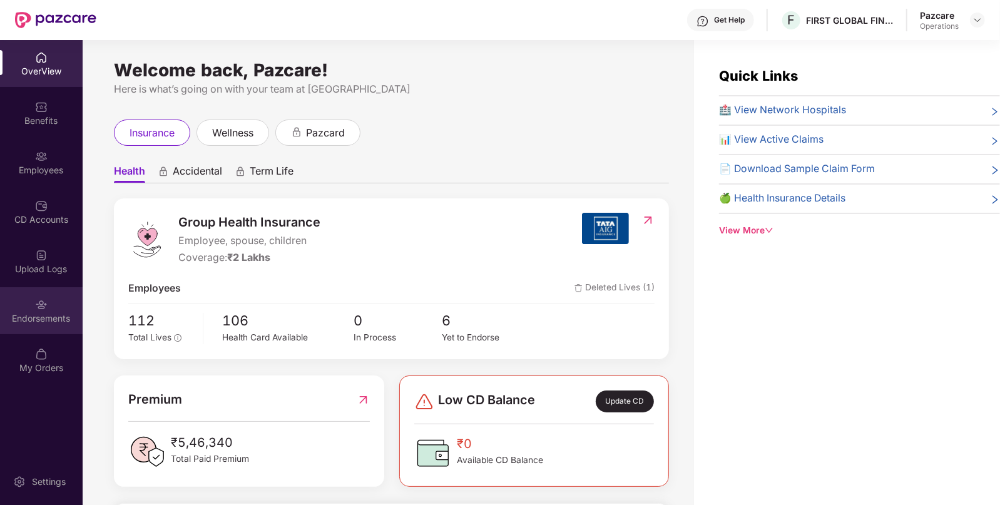
click at [50, 304] on div "Endorsements" at bounding box center [41, 310] width 83 height 47
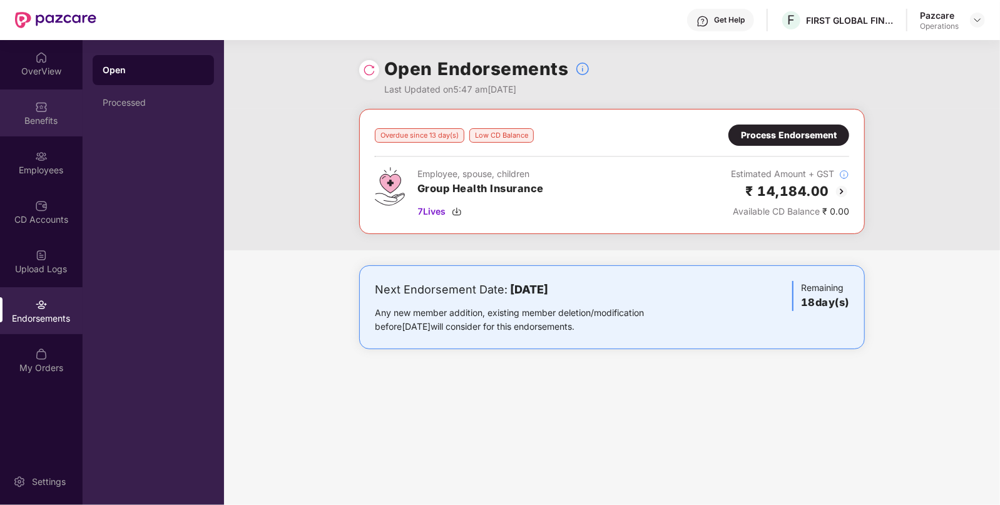
click at [54, 118] on div "Benefits" at bounding box center [41, 121] width 83 height 13
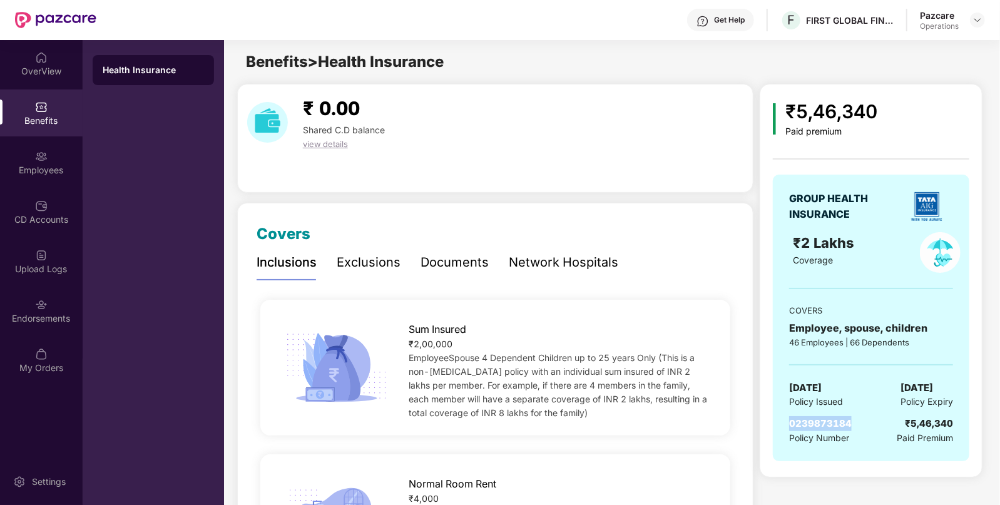
drag, startPoint x: 790, startPoint y: 424, endPoint x: 852, endPoint y: 416, distance: 63.0
click at [852, 416] on div "0239873184 Policy Number ₹5,46,340 Paid Premium" at bounding box center [871, 430] width 164 height 29
copy span "0239873184"
click at [28, 304] on div "Endorsements" at bounding box center [41, 310] width 83 height 47
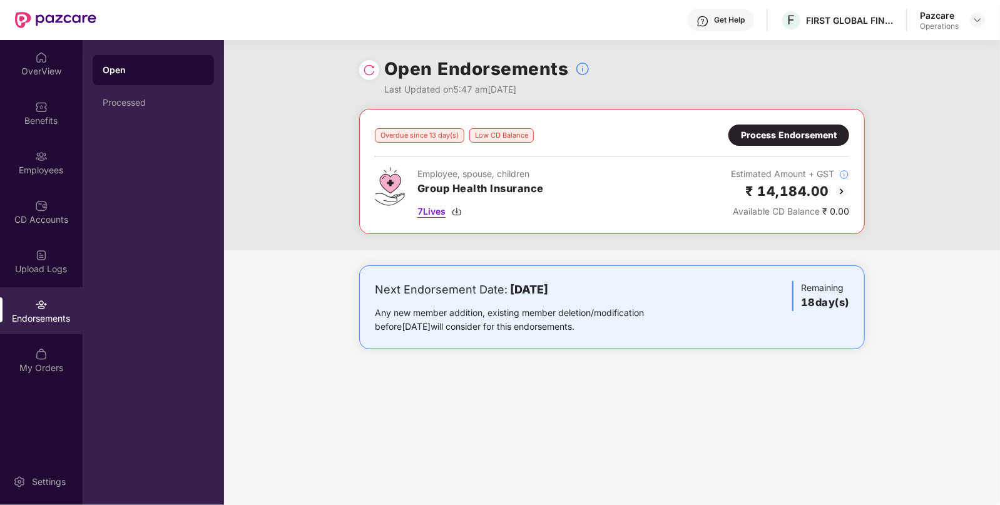
click at [439, 213] on span "7 Lives" at bounding box center [431, 212] width 28 height 14
click at [41, 103] on img at bounding box center [41, 107] width 13 height 13
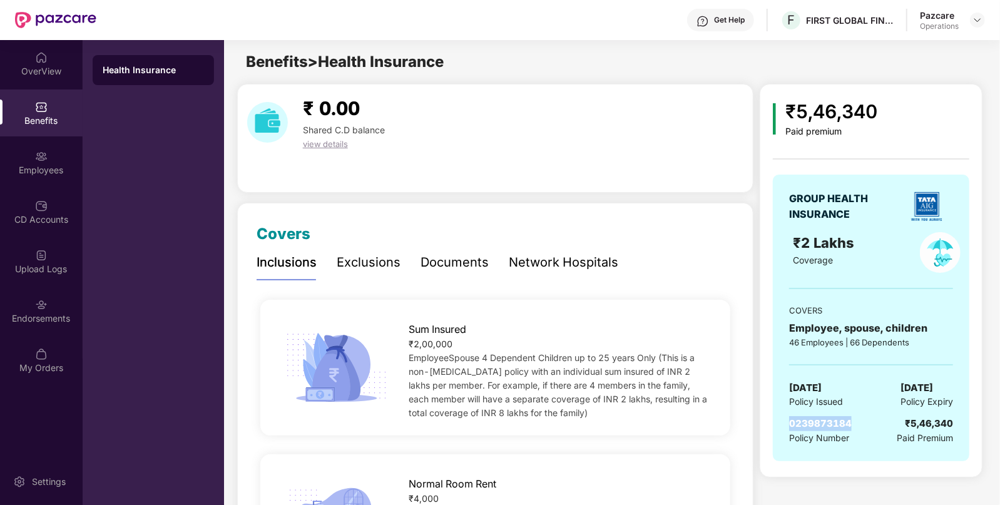
drag, startPoint x: 784, startPoint y: 423, endPoint x: 855, endPoint y: 419, distance: 71.5
click at [855, 419] on div "GROUP HEALTH INSURANCE ₹2 Lakhs Coverage COVERS Employee, spouse, children 46 E…" at bounding box center [871, 318] width 197 height 287
copy span "0239873184"
click at [43, 322] on div "Endorsements" at bounding box center [41, 318] width 83 height 13
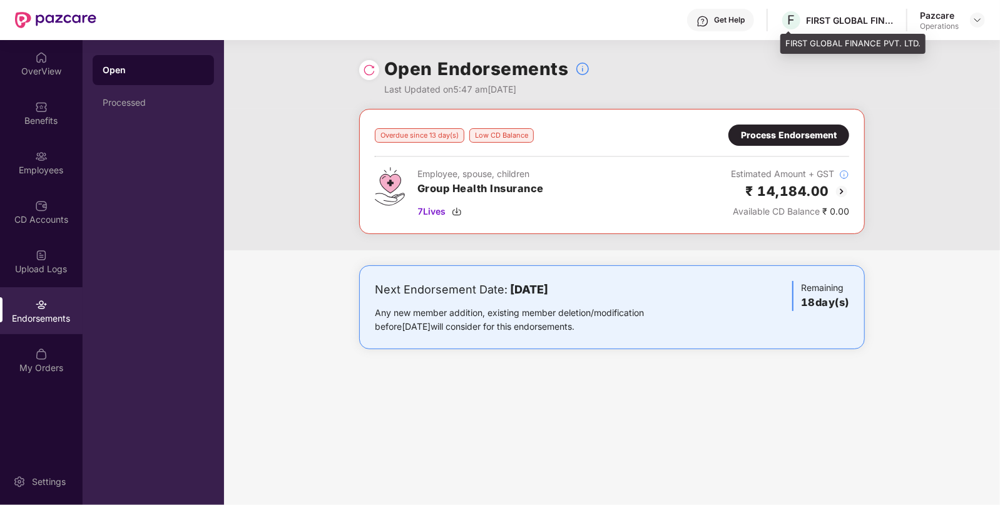
click at [815, 18] on div "FIRST GLOBAL FINANCE PVT. LTD." at bounding box center [850, 20] width 88 height 12
copy div "FIRST"
click at [815, 18] on div "FIRST GLOBAL FINANCE PVT. LTD." at bounding box center [850, 20] width 88 height 12
click at [975, 25] on div at bounding box center [977, 20] width 15 height 15
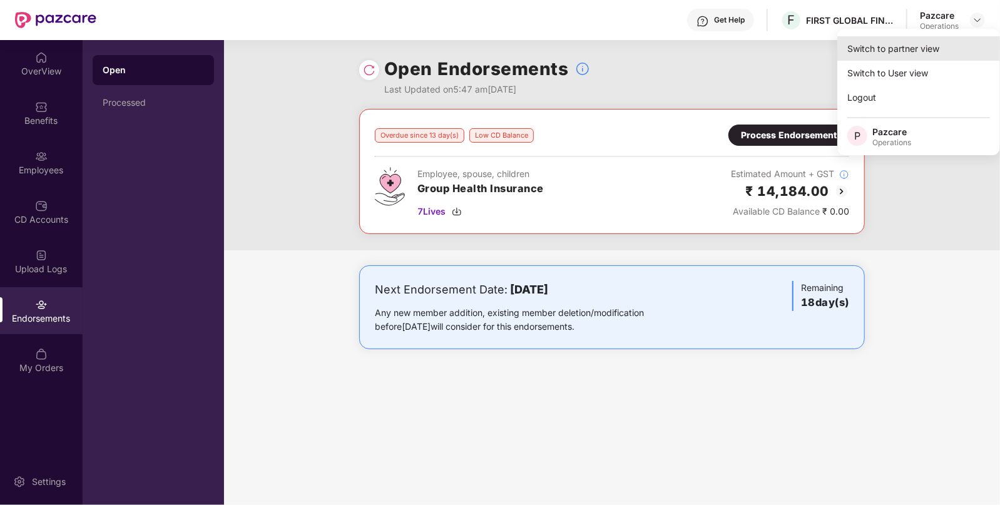
click at [927, 42] on div "Switch to partner view" at bounding box center [918, 48] width 163 height 24
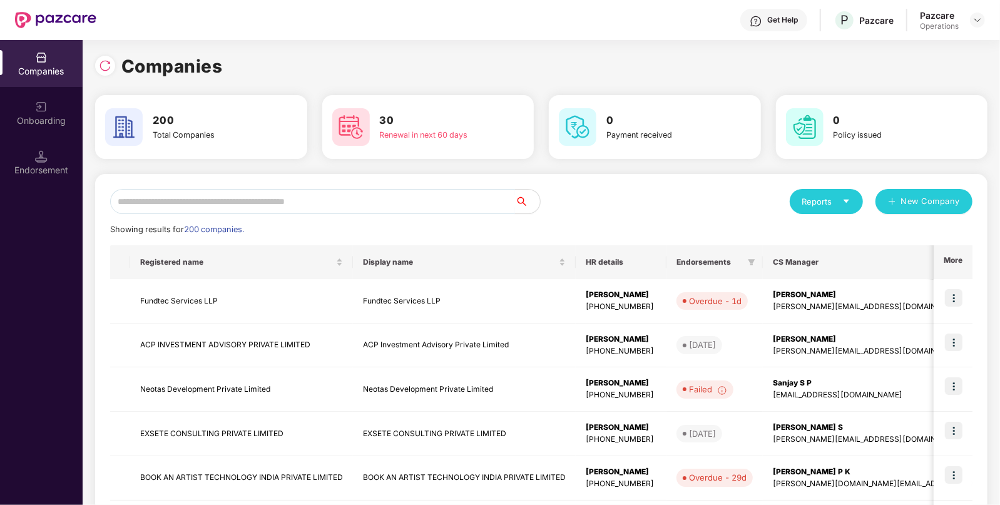
click at [319, 210] on input "text" at bounding box center [312, 201] width 405 height 25
paste input "*****"
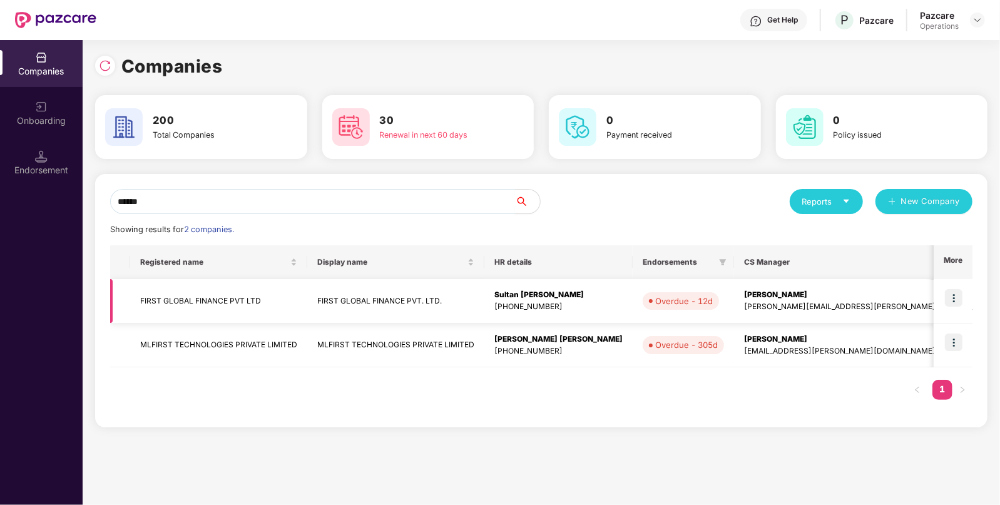
type input "*****"
click at [183, 296] on td "FIRST GLOBAL FINANCE PVT LTD" at bounding box center [218, 301] width 177 height 44
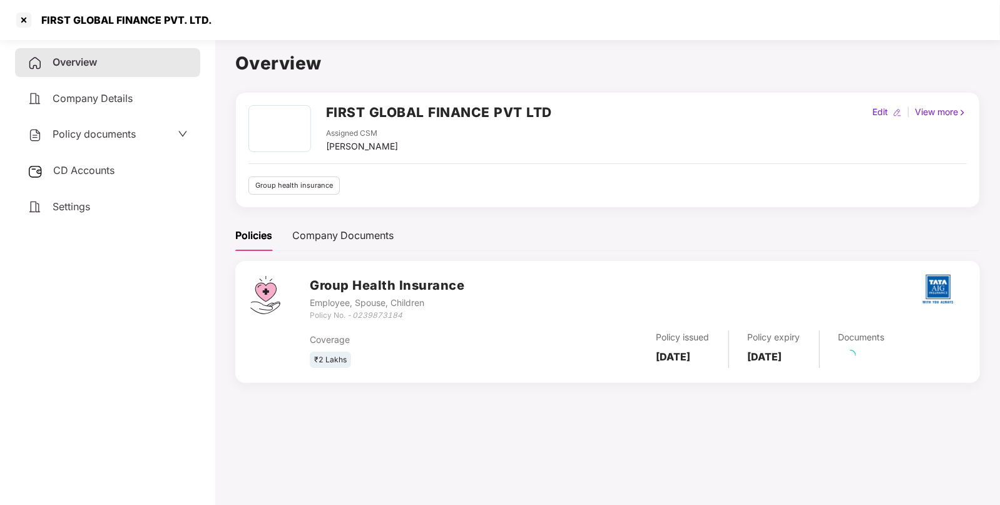
click at [95, 209] on div "Settings" at bounding box center [107, 207] width 185 height 29
